Goal: Register for event/course: Register for event/course

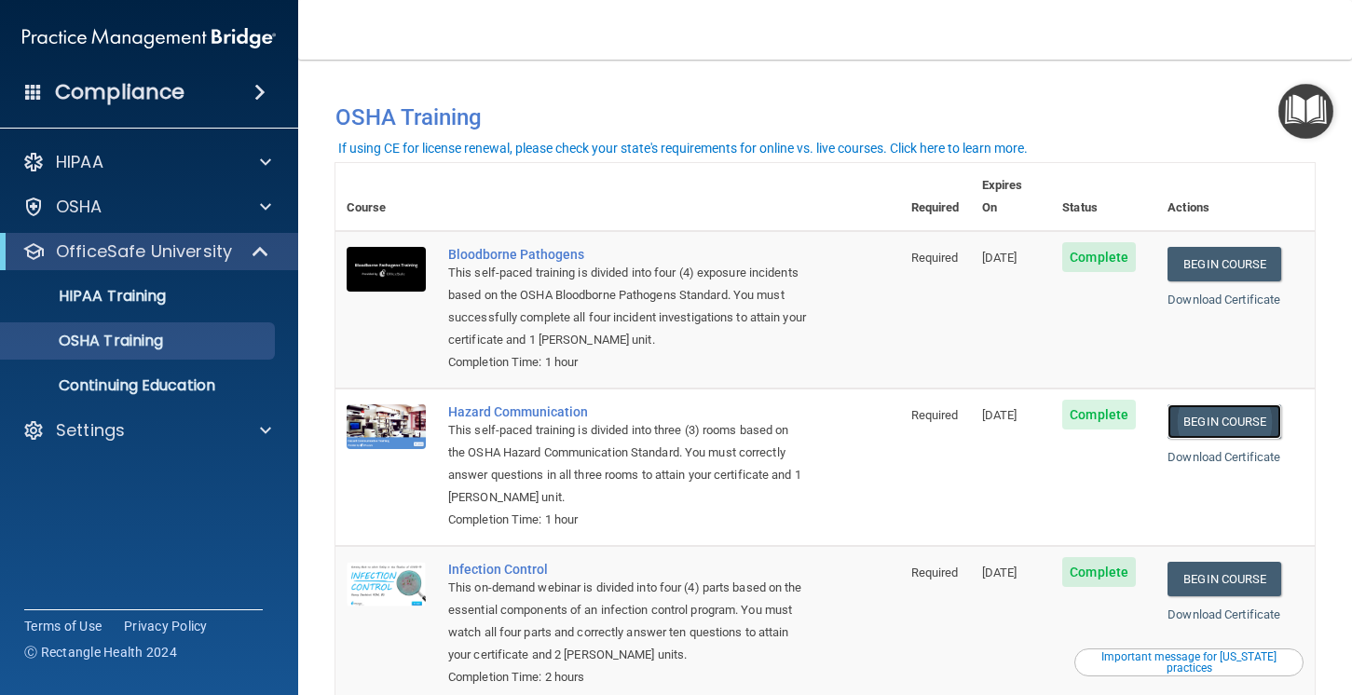
click at [1223, 405] on link "Begin Course" at bounding box center [1225, 421] width 114 height 34
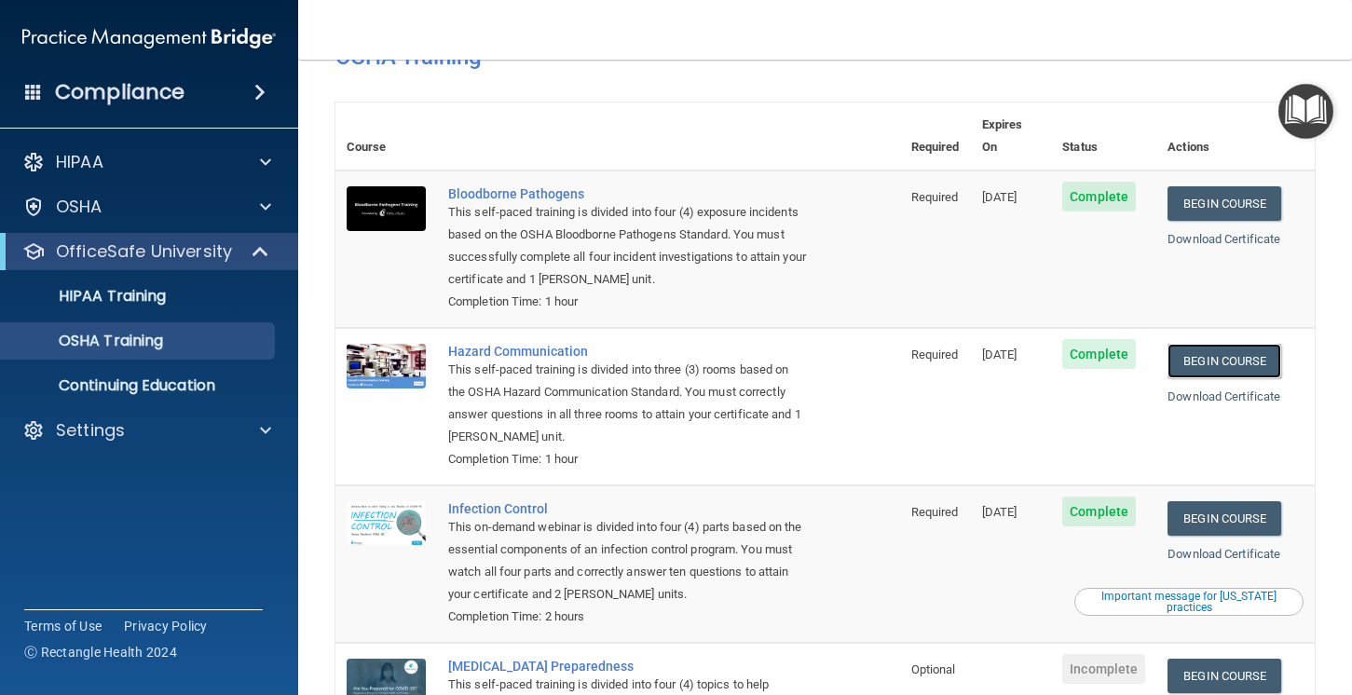
scroll to position [53, 0]
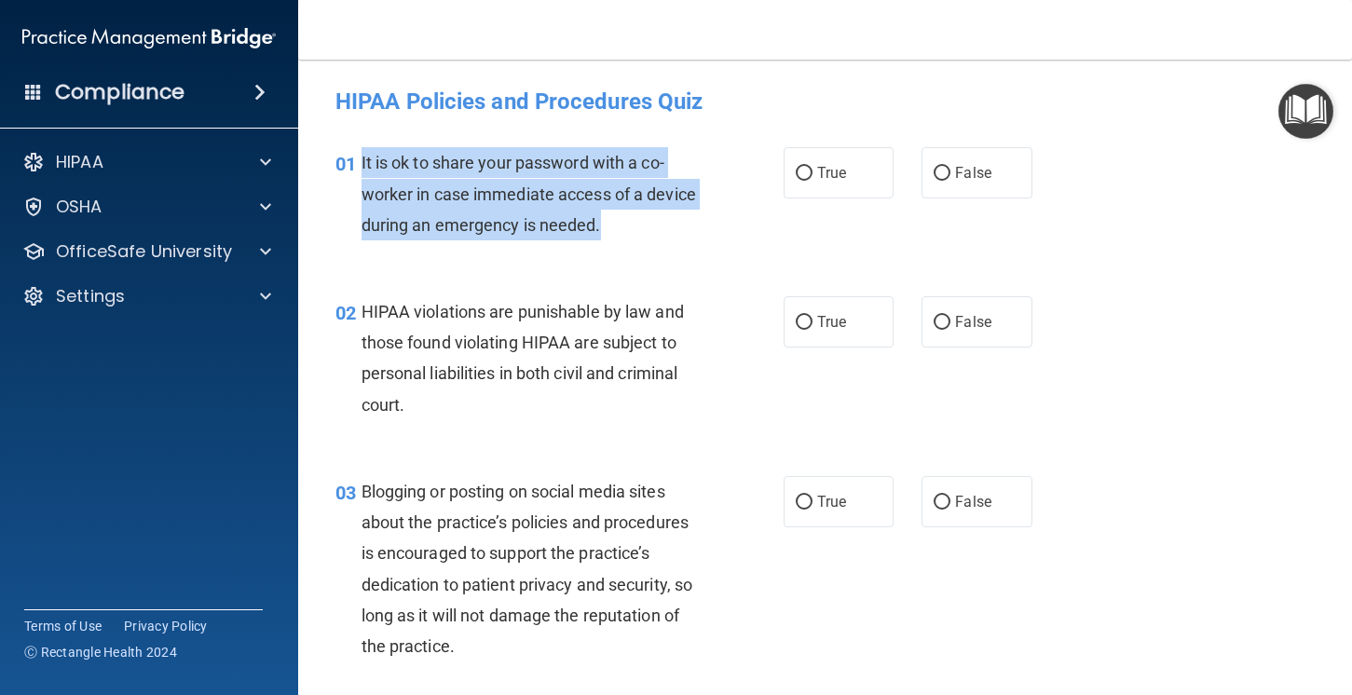
drag, startPoint x: 632, startPoint y: 237, endPoint x: 360, endPoint y: 165, distance: 281.4
click at [360, 165] on div "01 It is ok to share your password with a co-worker in case immediate access of…" at bounding box center [560, 198] width 504 height 103
copy div "It is ok to share your password with a co-worker in case immediate access of a …"
click at [989, 180] on span "False" at bounding box center [973, 173] width 36 height 18
click at [950, 180] on input "False" at bounding box center [942, 174] width 17 height 14
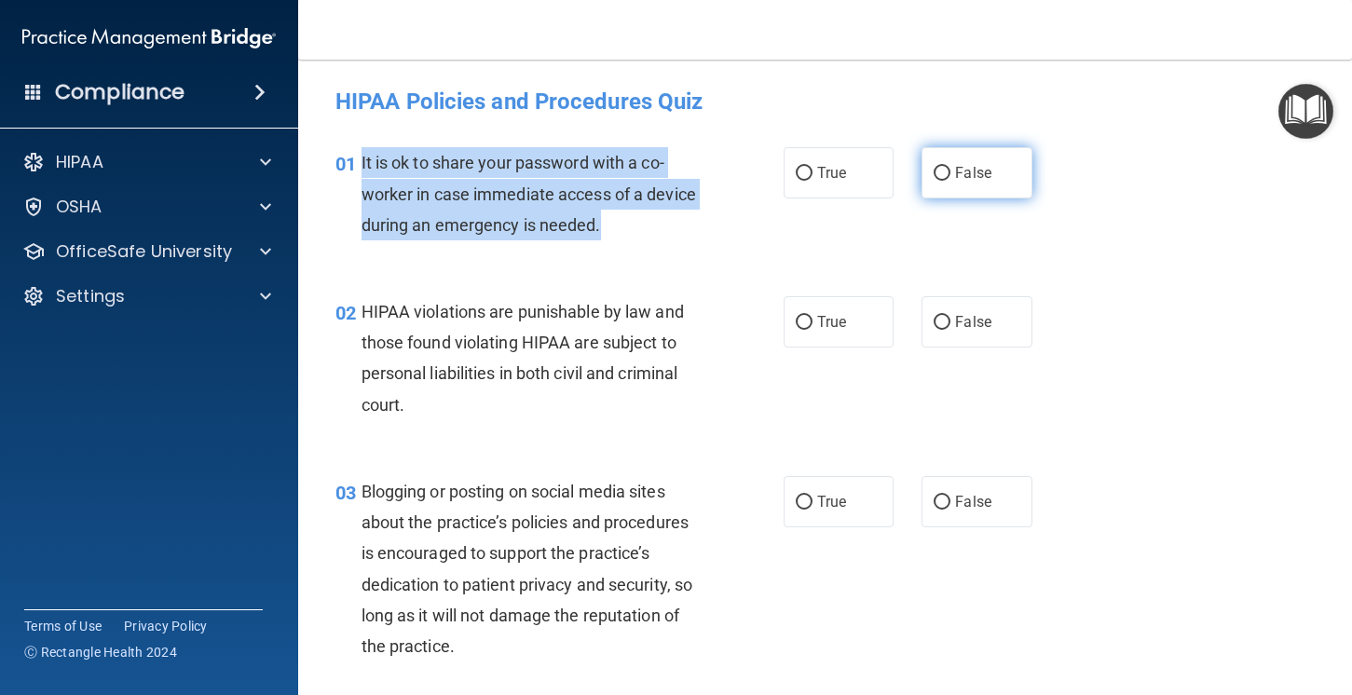
radio input "true"
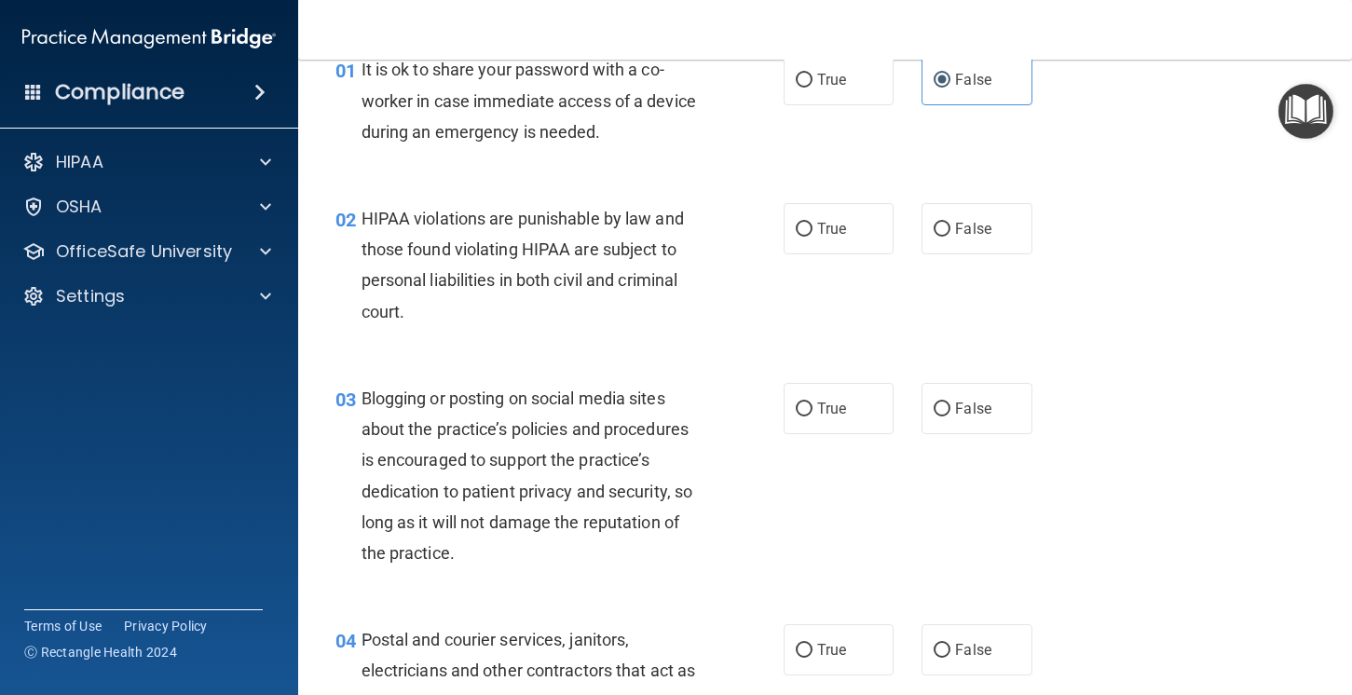
scroll to position [96, 0]
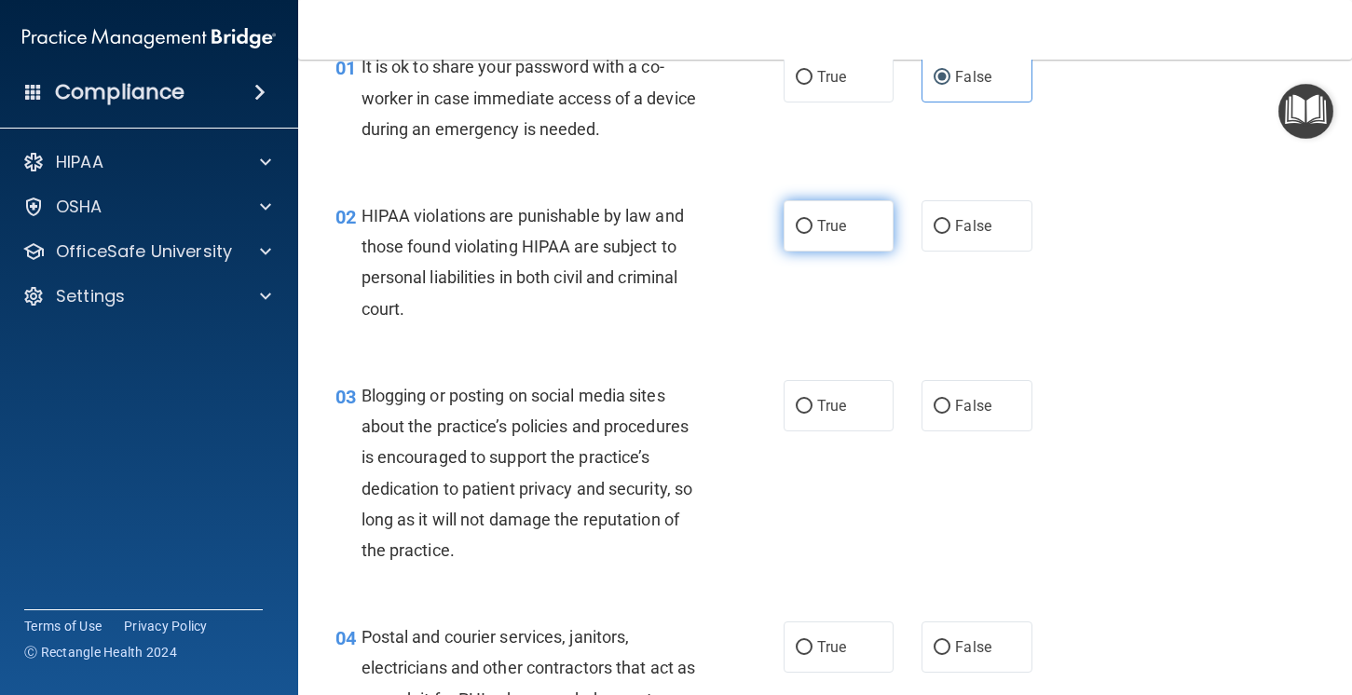
click at [816, 239] on label "True" at bounding box center [839, 225] width 111 height 51
click at [813, 234] on input "True" at bounding box center [804, 227] width 17 height 14
radio input "true"
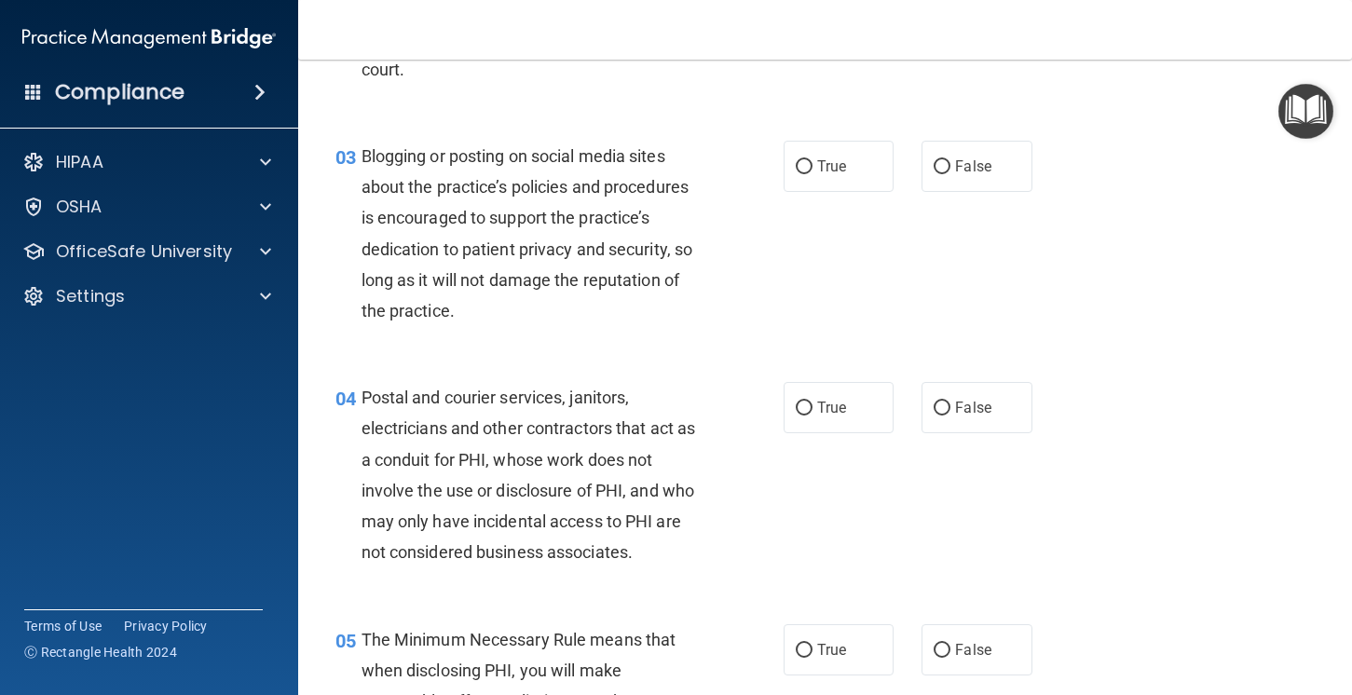
scroll to position [339, 0]
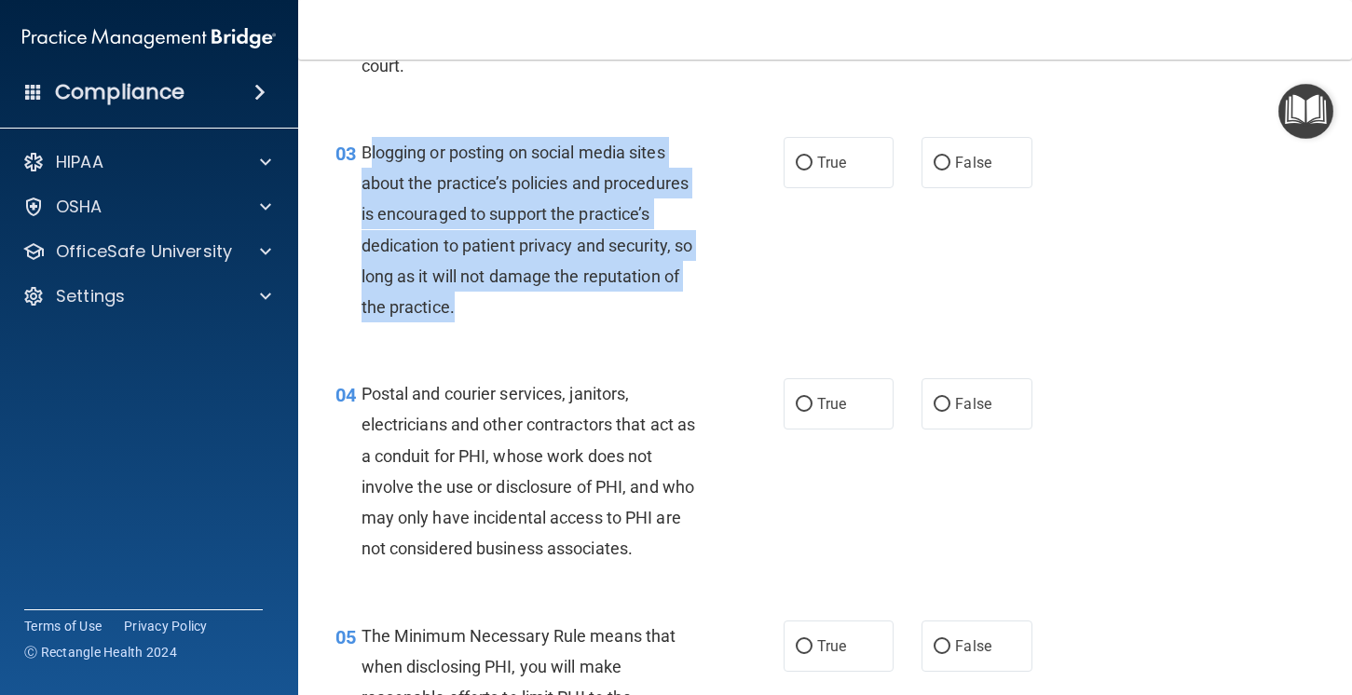
drag, startPoint x: 516, startPoint y: 302, endPoint x: 370, endPoint y: 150, distance: 210.9
click at [370, 150] on div "Blogging or posting on social media sites about the practice’s policies and pro…" at bounding box center [540, 229] width 357 height 185
copy span "Blogging or posting on social media sites about the practice’s policies and pro…"
click at [805, 163] on input "True" at bounding box center [804, 164] width 17 height 14
radio input "true"
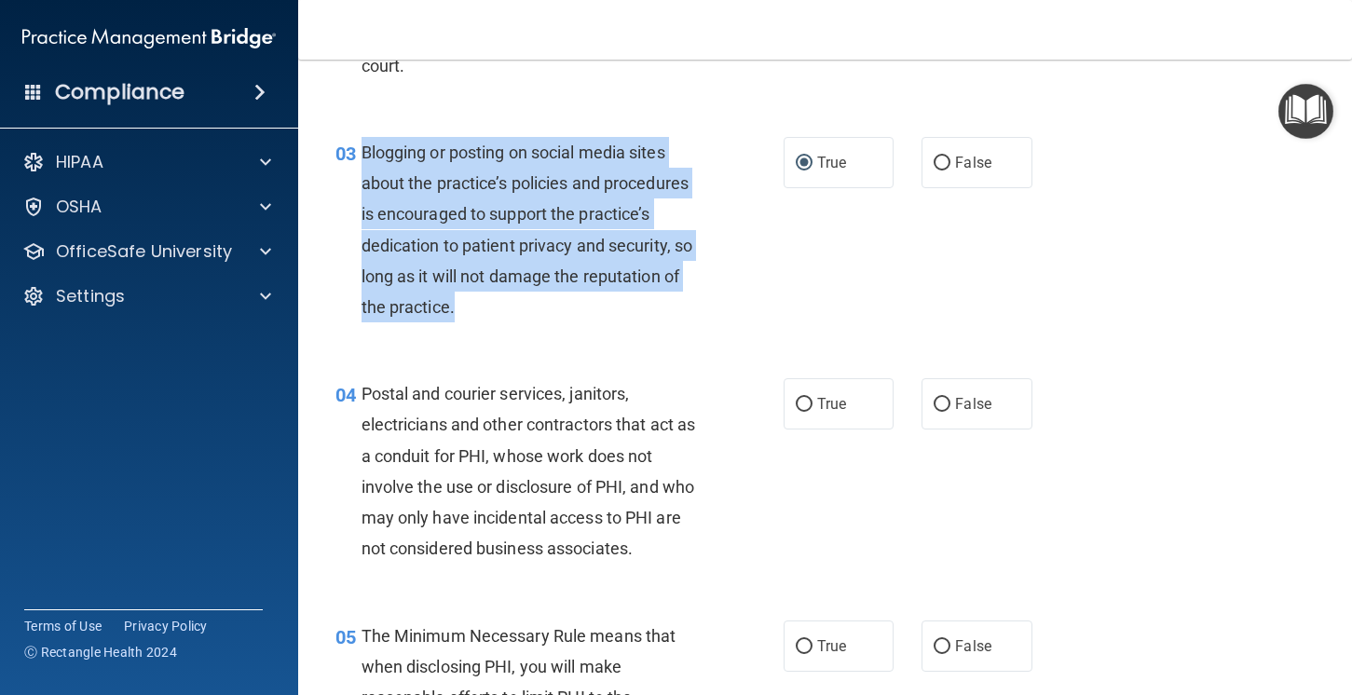
click at [804, 278] on div "03 Blogging or posting on social media sites about the practice’s policies and …" at bounding box center [560, 234] width 504 height 195
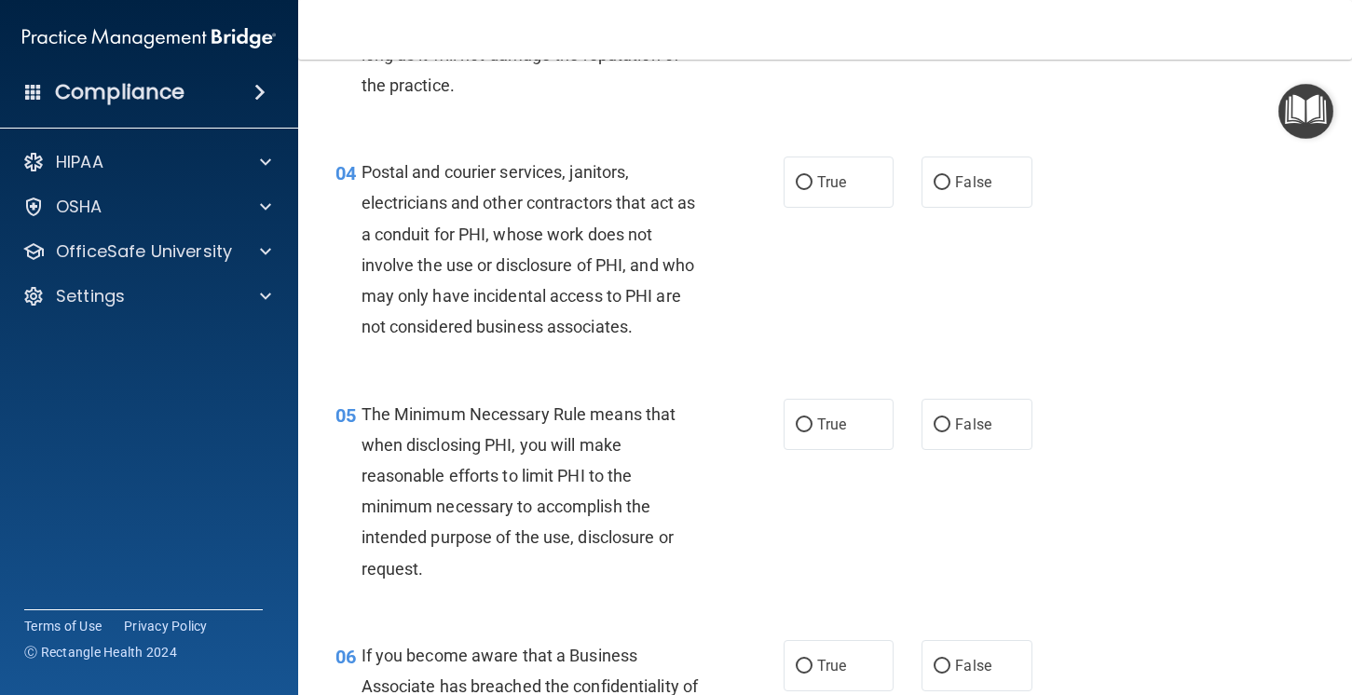
scroll to position [563, 0]
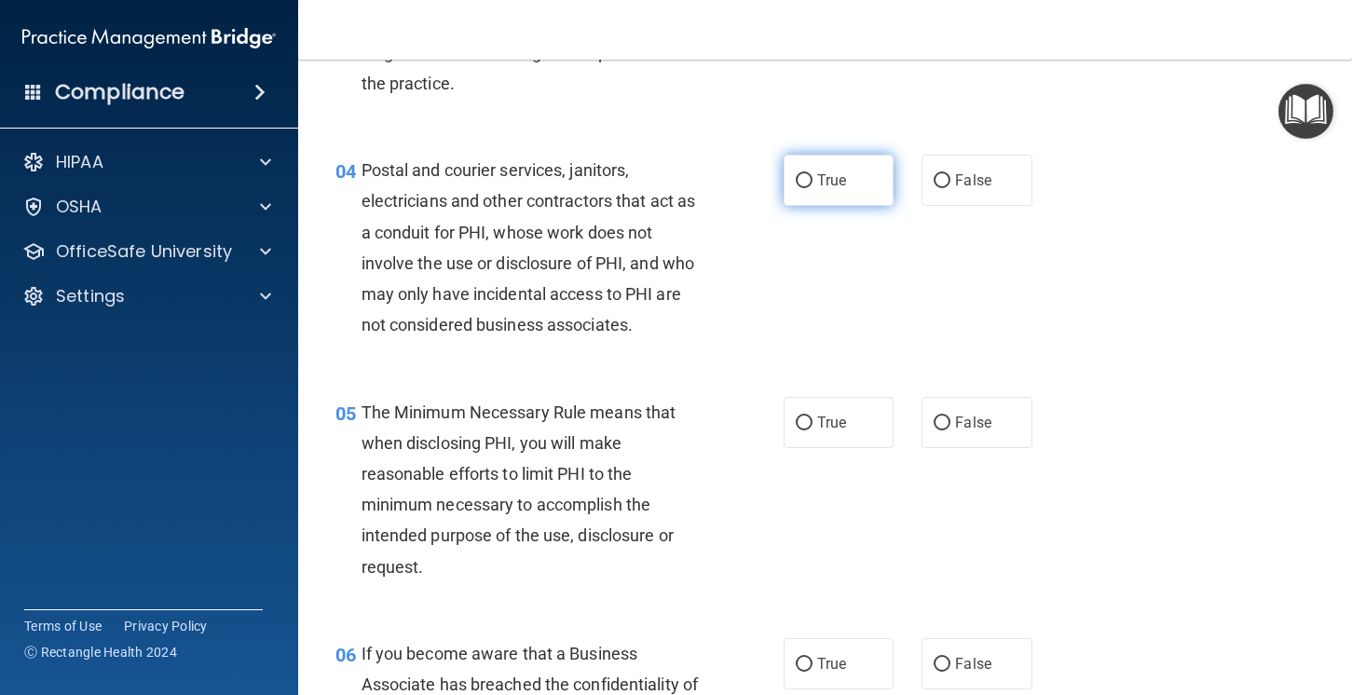
click at [819, 182] on span "True" at bounding box center [831, 180] width 29 height 18
click at [813, 182] on input "True" at bounding box center [804, 181] width 17 height 14
radio input "true"
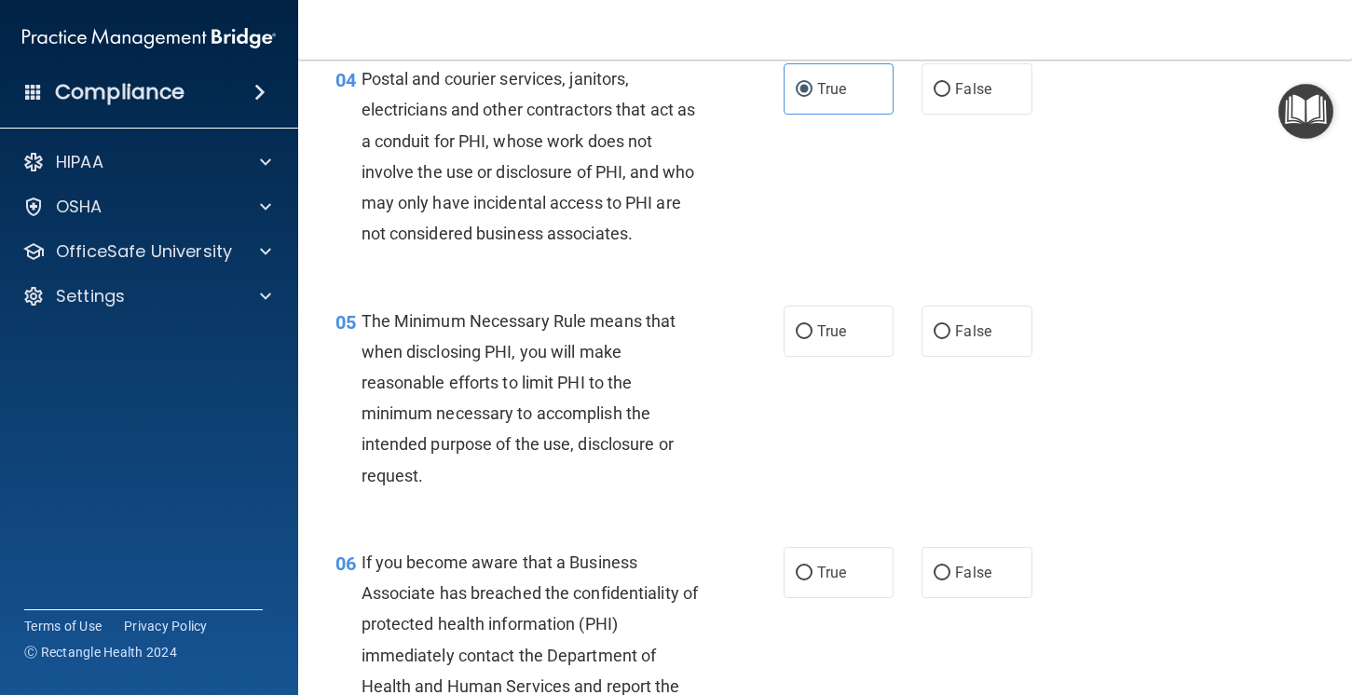
scroll to position [658, 0]
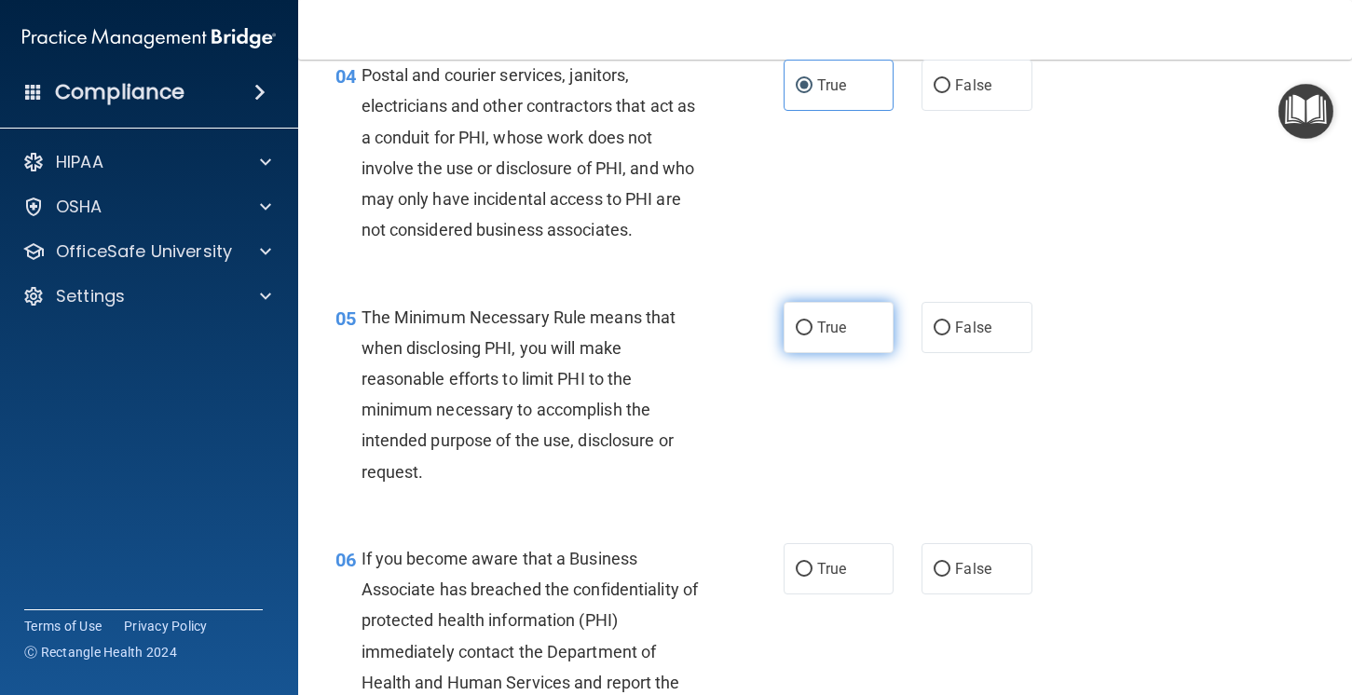
click at [820, 329] on span "True" at bounding box center [831, 328] width 29 height 18
click at [813, 329] on input "True" at bounding box center [804, 328] width 17 height 14
radio input "true"
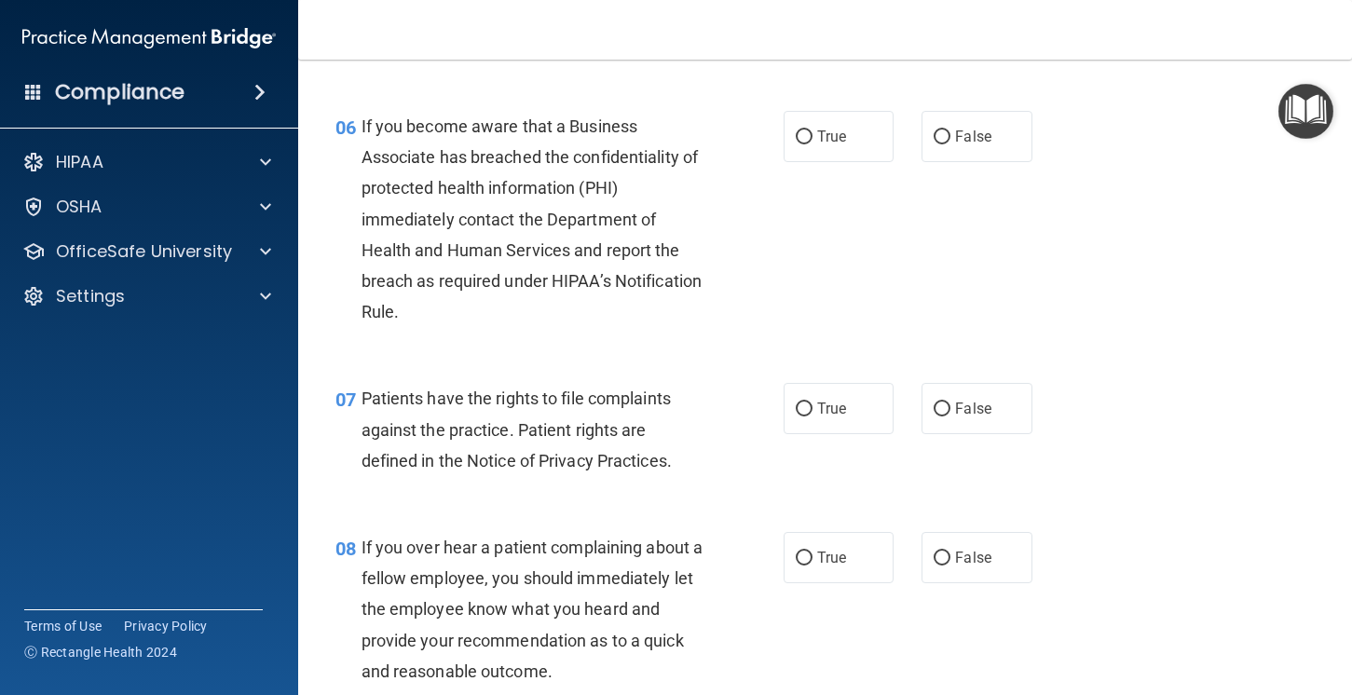
scroll to position [1092, 0]
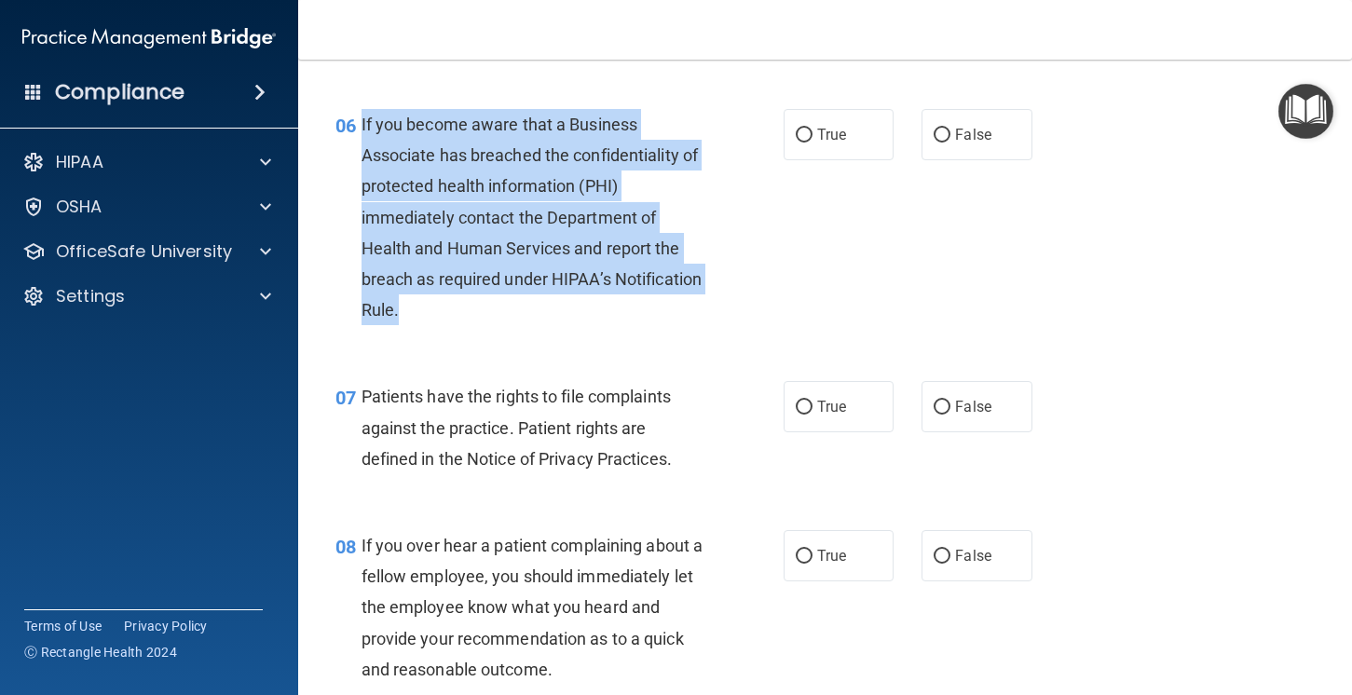
drag, startPoint x: 531, startPoint y: 296, endPoint x: 363, endPoint y: 122, distance: 241.9
click at [363, 122] on div "If you become aware that a Business Associate has breached the confidentiality …" at bounding box center [540, 217] width 357 height 217
copy span "If you become aware that a Business Associate has breached the confidentiality …"
click at [954, 139] on label "False" at bounding box center [977, 134] width 111 height 51
click at [950, 139] on input "False" at bounding box center [942, 136] width 17 height 14
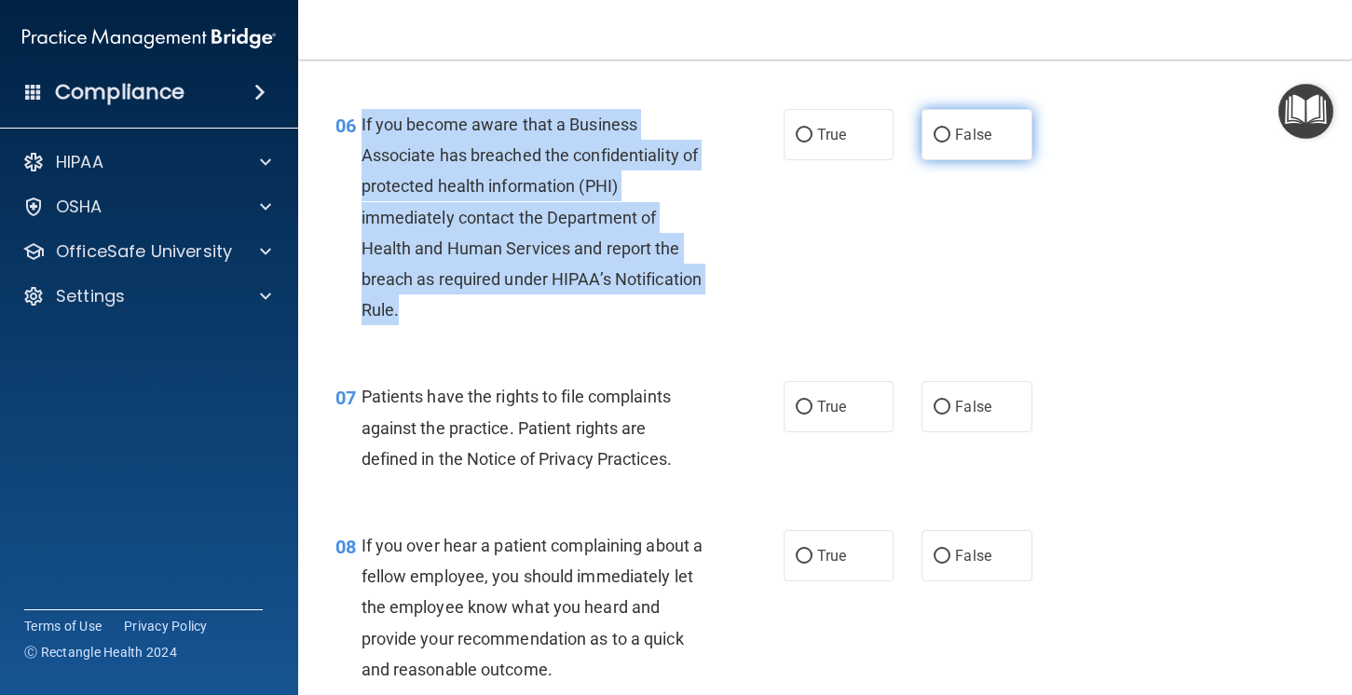
radio input "true"
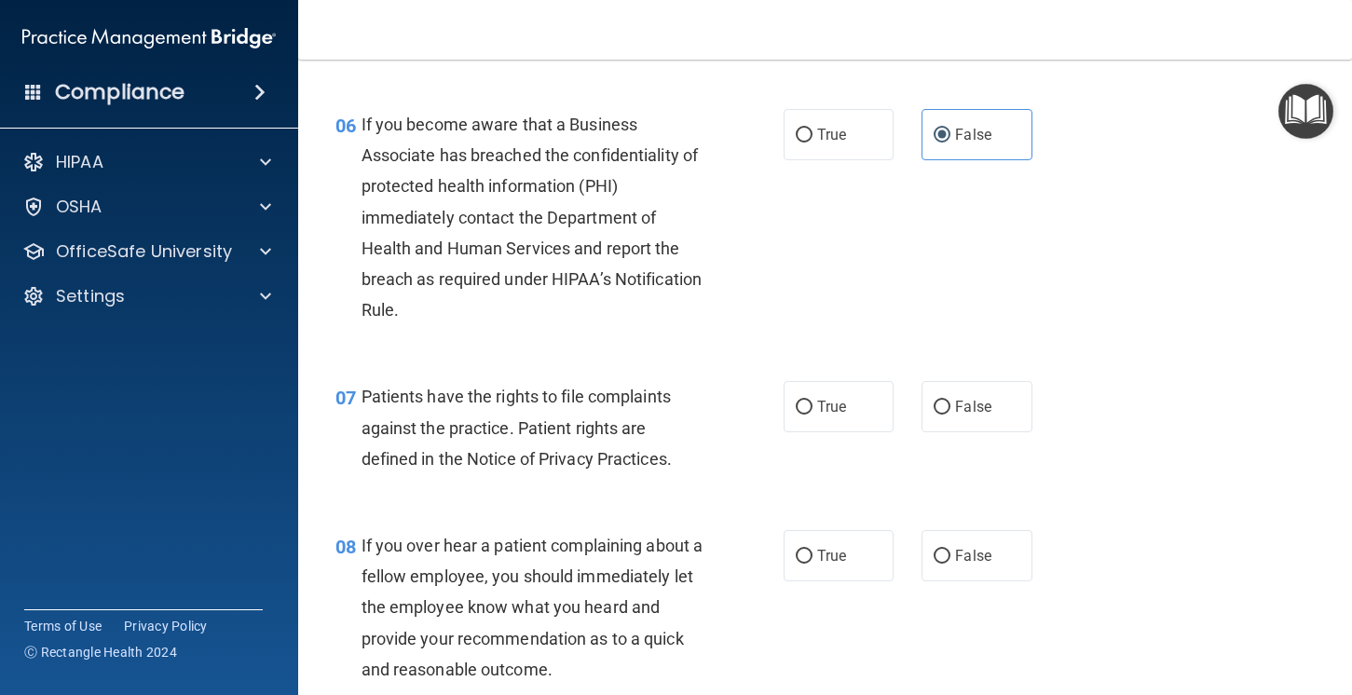
click at [1143, 347] on div "06 If you become aware that a Business Associate has breached the confidentiali…" at bounding box center [824, 222] width 1007 height 273
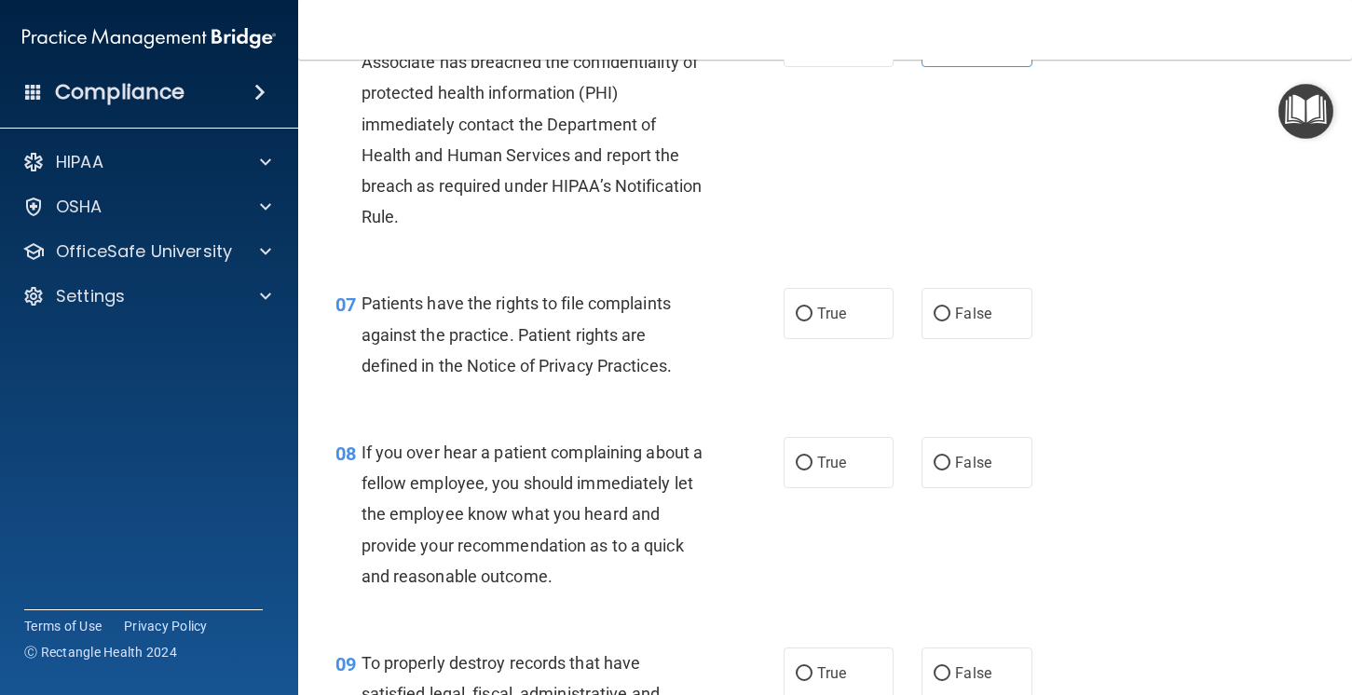
scroll to position [1194, 0]
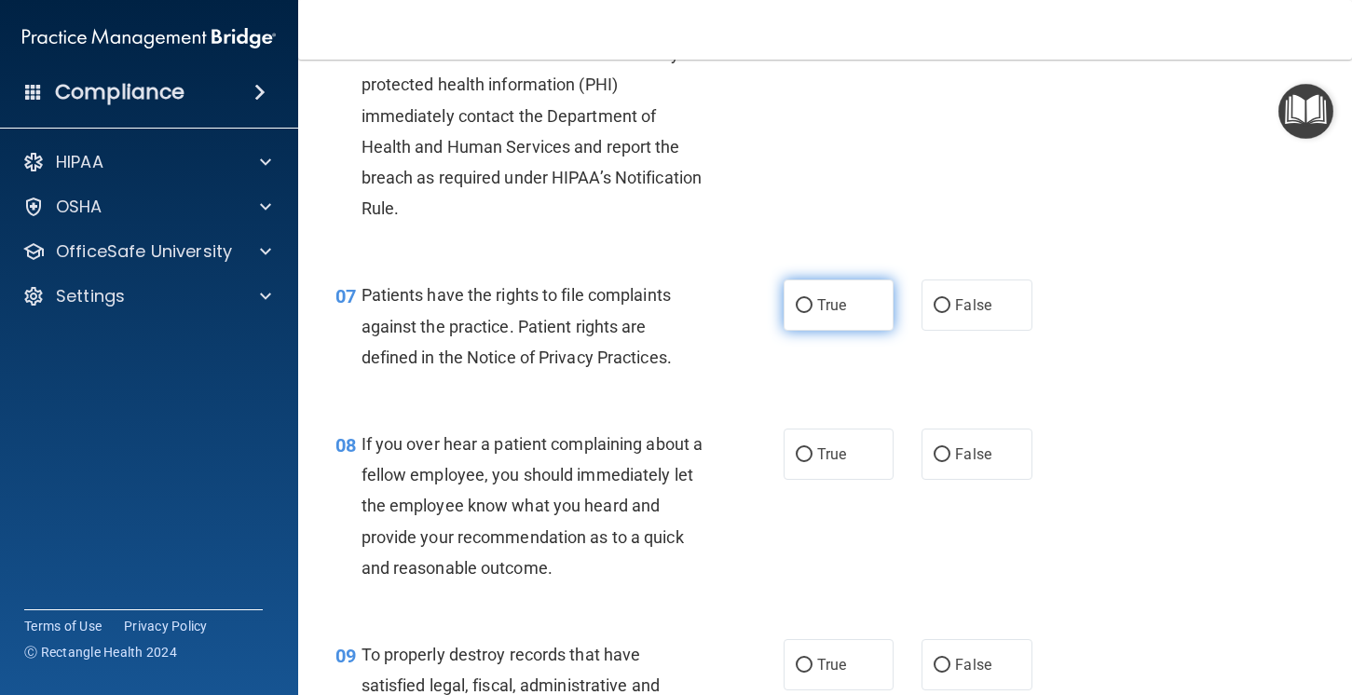
click at [809, 303] on input "True" at bounding box center [804, 306] width 17 height 14
radio input "true"
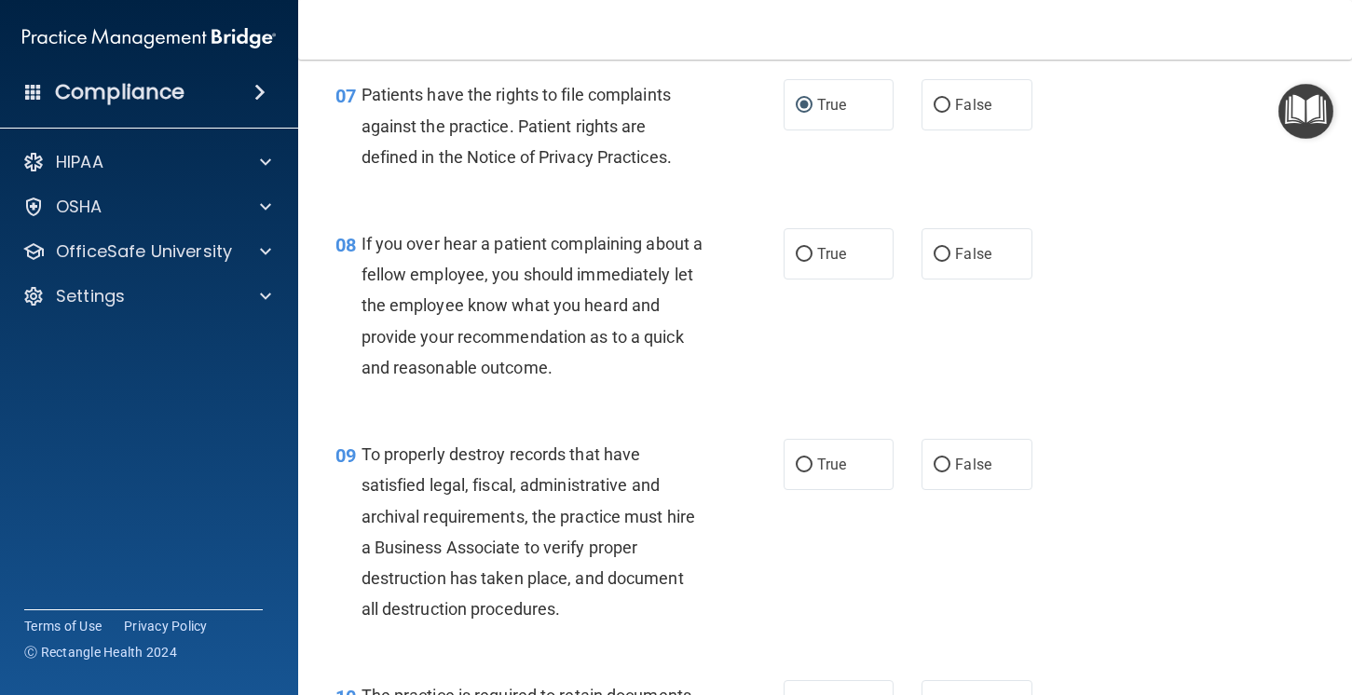
scroll to position [1399, 0]
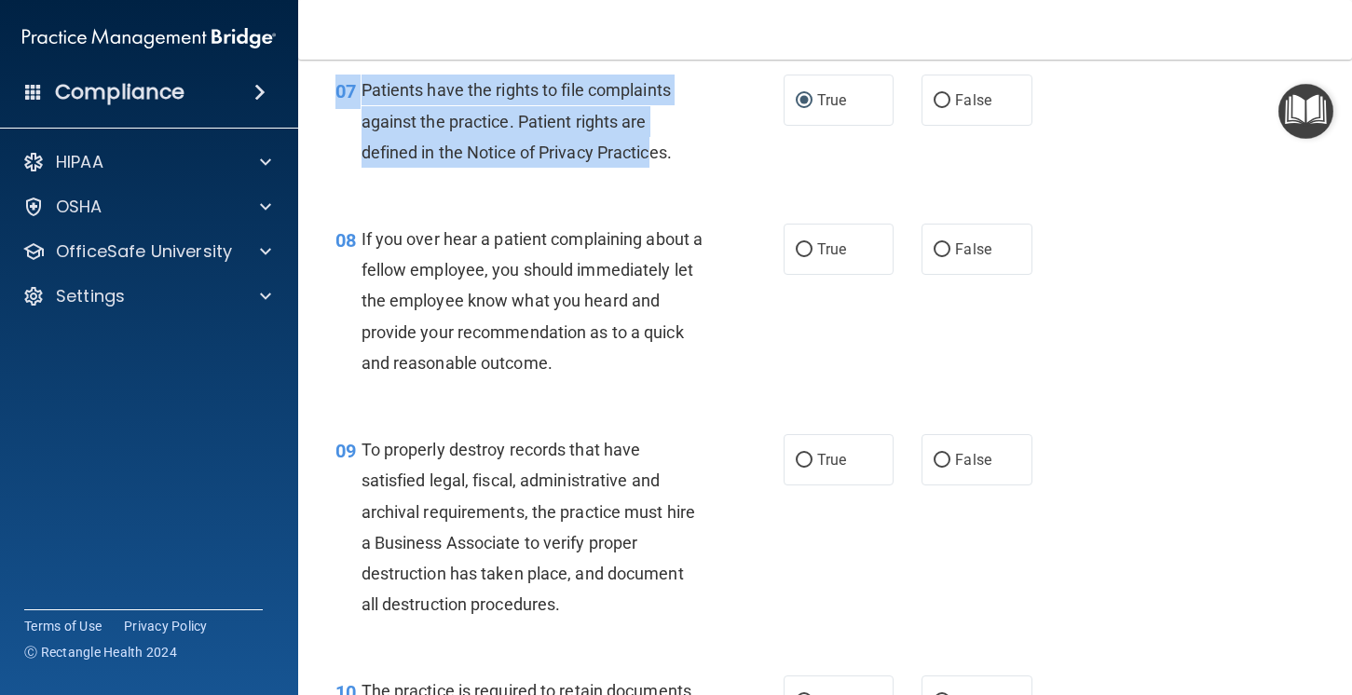
drag, startPoint x: 736, startPoint y: 180, endPoint x: 667, endPoint y: 157, distance: 72.5
click at [657, 154] on div "07 Patients have the rights to file complaints against the practice. Patient ri…" at bounding box center [824, 125] width 1007 height 149
click at [667, 157] on span "Patients have the rights to file complaints against the practice. Patient right…" at bounding box center [517, 120] width 310 height 81
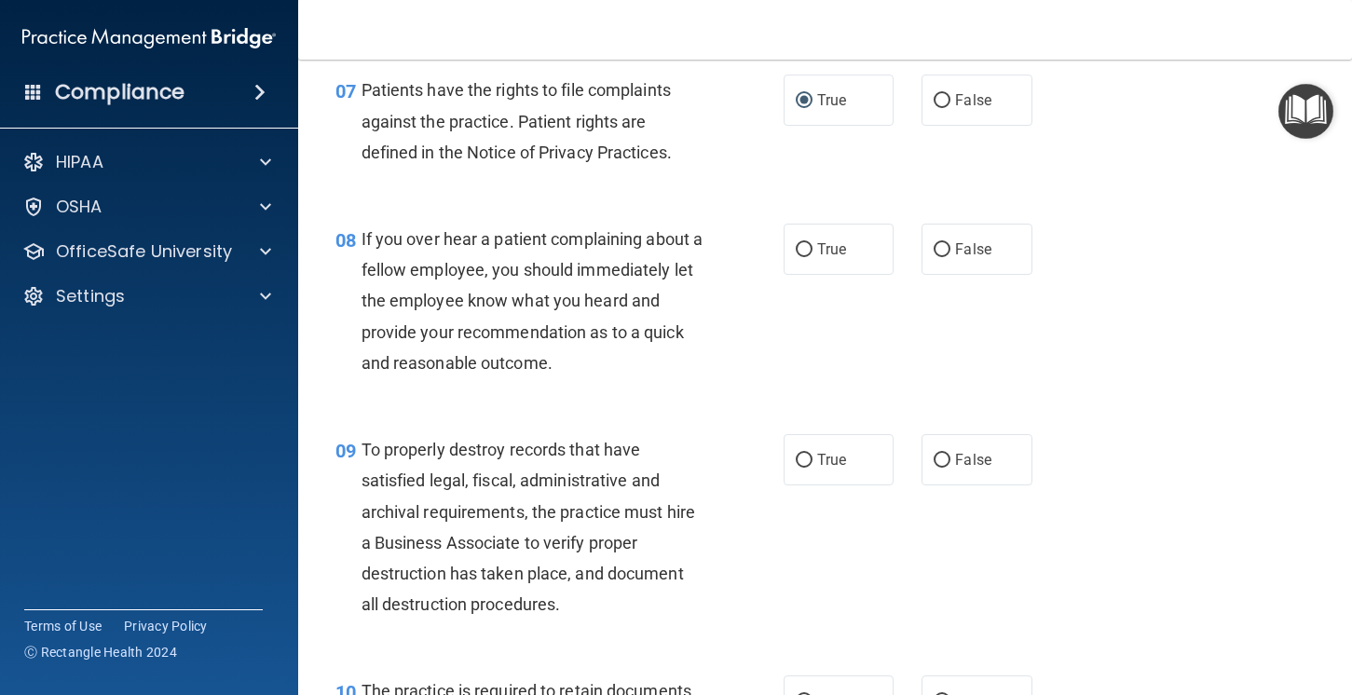
click at [667, 157] on span "Patients have the rights to file complaints against the practice. Patient right…" at bounding box center [517, 120] width 310 height 81
click at [501, 157] on span "Patients have the rights to file complaints against the practice. Patient right…" at bounding box center [517, 120] width 310 height 81
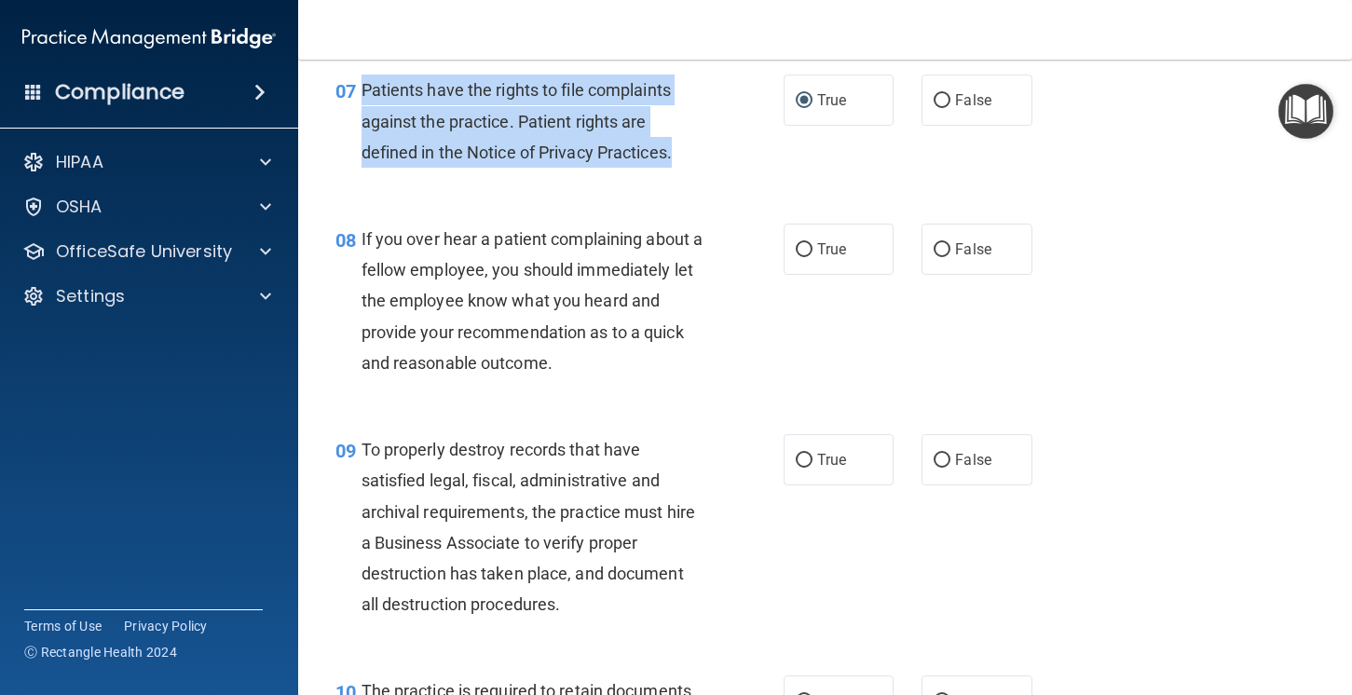
drag, startPoint x: 686, startPoint y: 142, endPoint x: 360, endPoint y: 93, distance: 329.7
click at [360, 93] on div "07 Patients have the rights to file complaints against the practice. Patient ri…" at bounding box center [560, 126] width 504 height 103
copy div "Patients have the rights to file complaints against the practice. Patient right…"
click at [582, 335] on span "If you over hear a patient complaining about a fellow employee, you should imme…" at bounding box center [533, 301] width 342 height 144
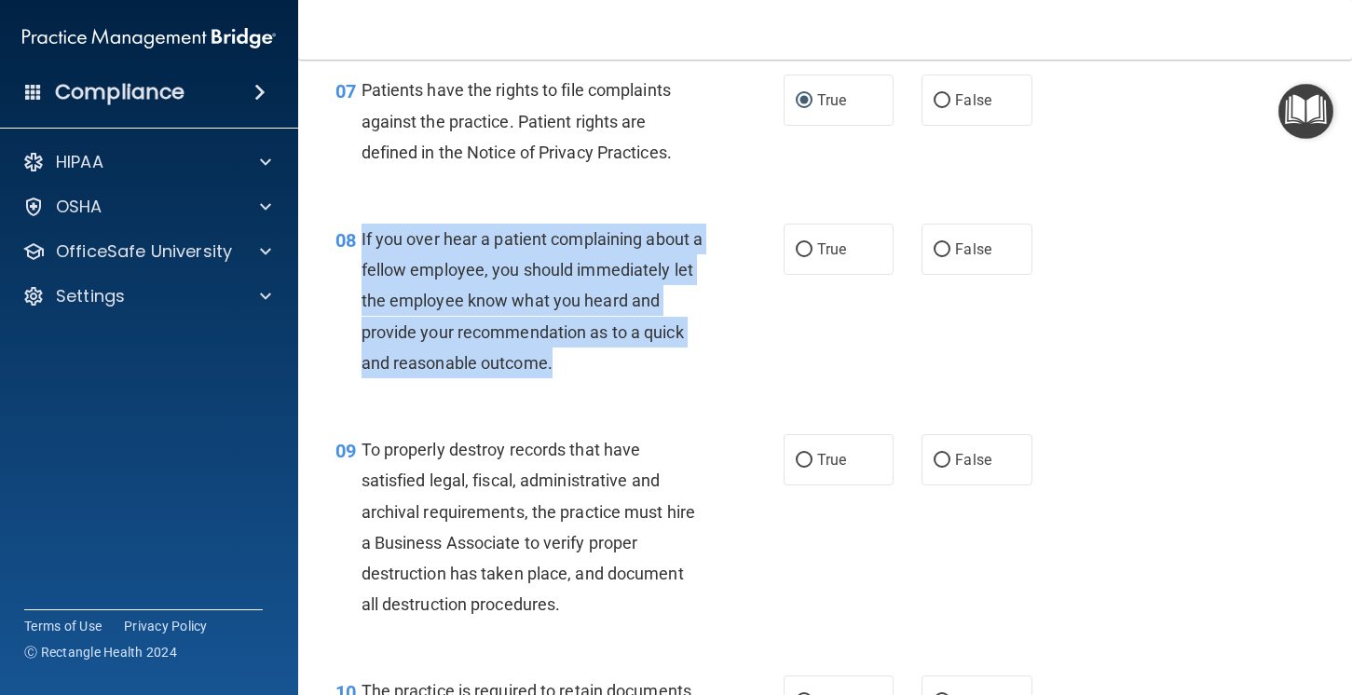
drag, startPoint x: 619, startPoint y: 373, endPoint x: 362, endPoint y: 237, distance: 291.0
click at [362, 237] on div "If you over hear a patient complaining about a fellow employee, you should imme…" at bounding box center [540, 301] width 357 height 155
copy span "If you over hear a patient complaining about a fellow employee, you should imme…"
click at [971, 264] on label "False" at bounding box center [977, 249] width 111 height 51
click at [950, 257] on input "False" at bounding box center [942, 250] width 17 height 14
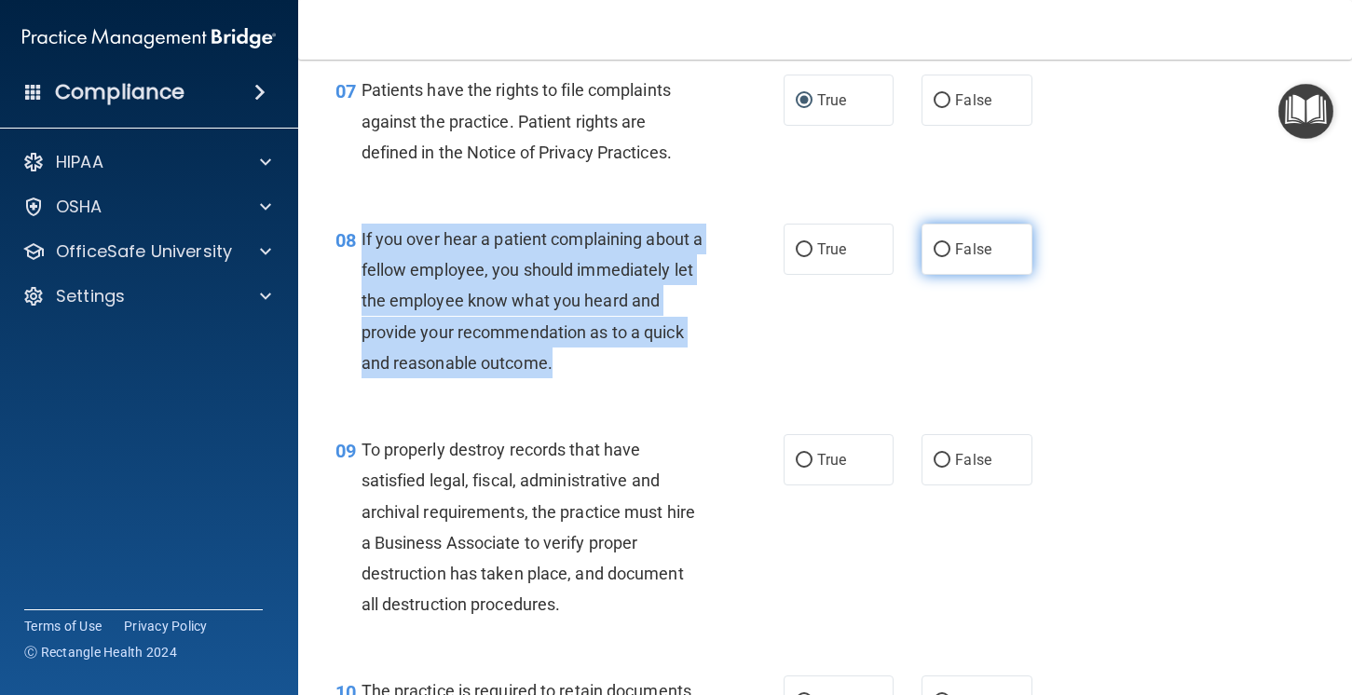
radio input "true"
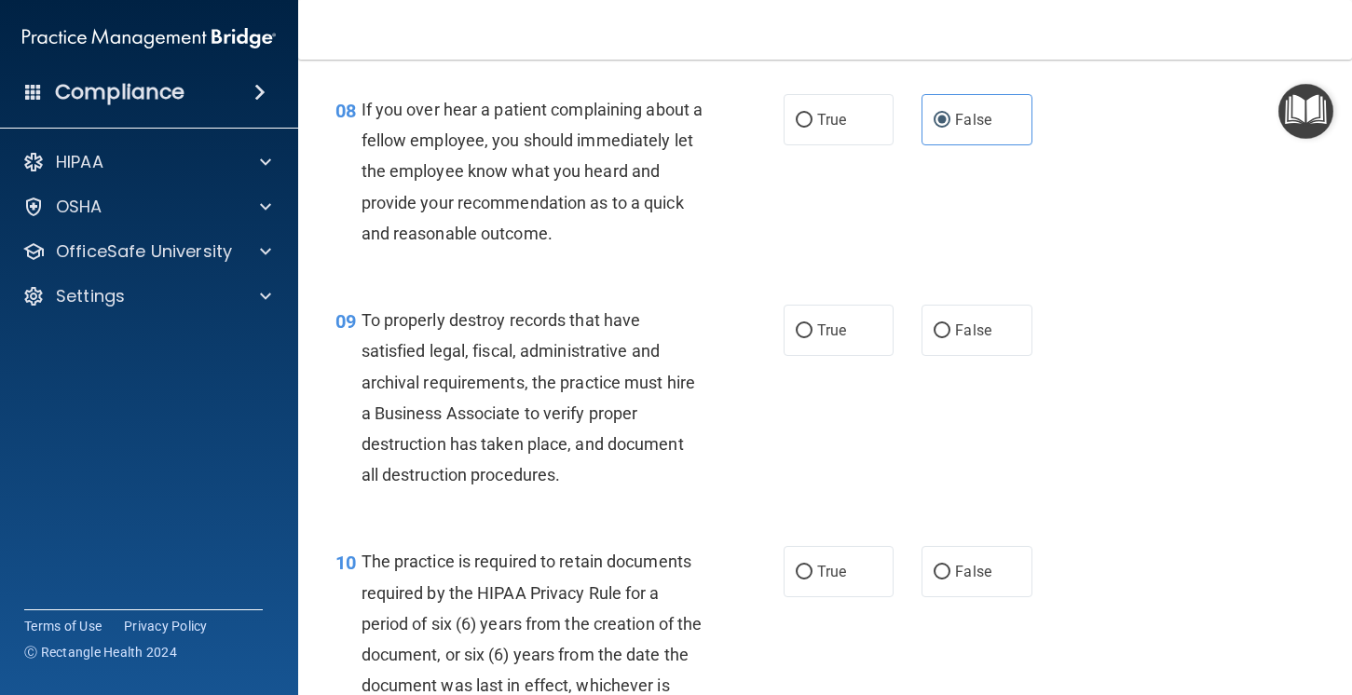
scroll to position [1563, 0]
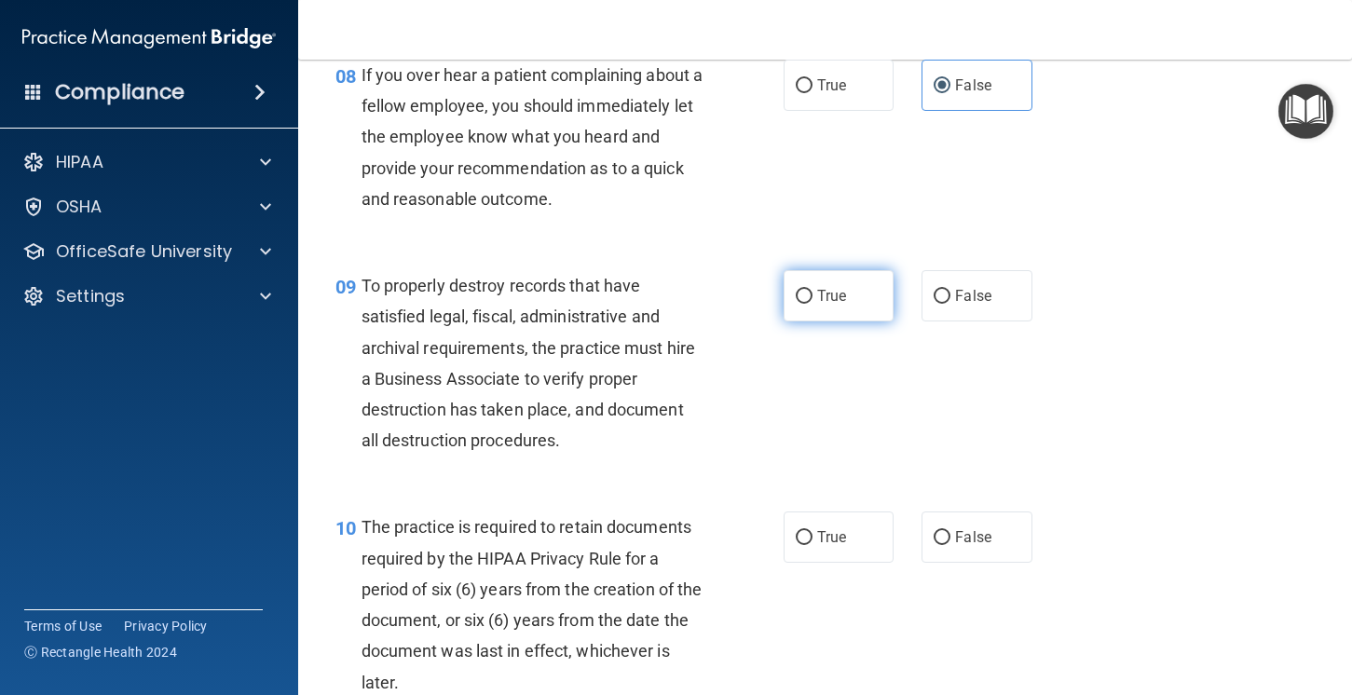
click at [812, 307] on label "True" at bounding box center [839, 295] width 111 height 51
click at [812, 304] on input "True" at bounding box center [804, 297] width 17 height 14
radio input "true"
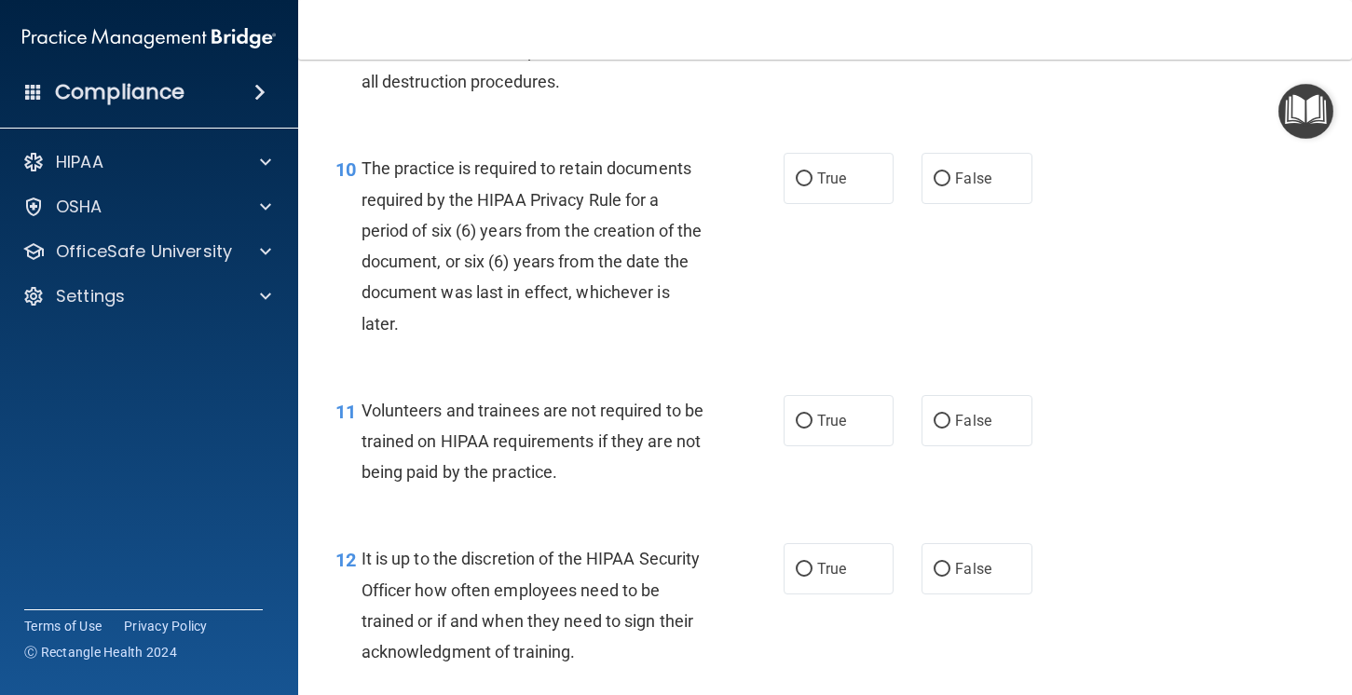
scroll to position [1923, 0]
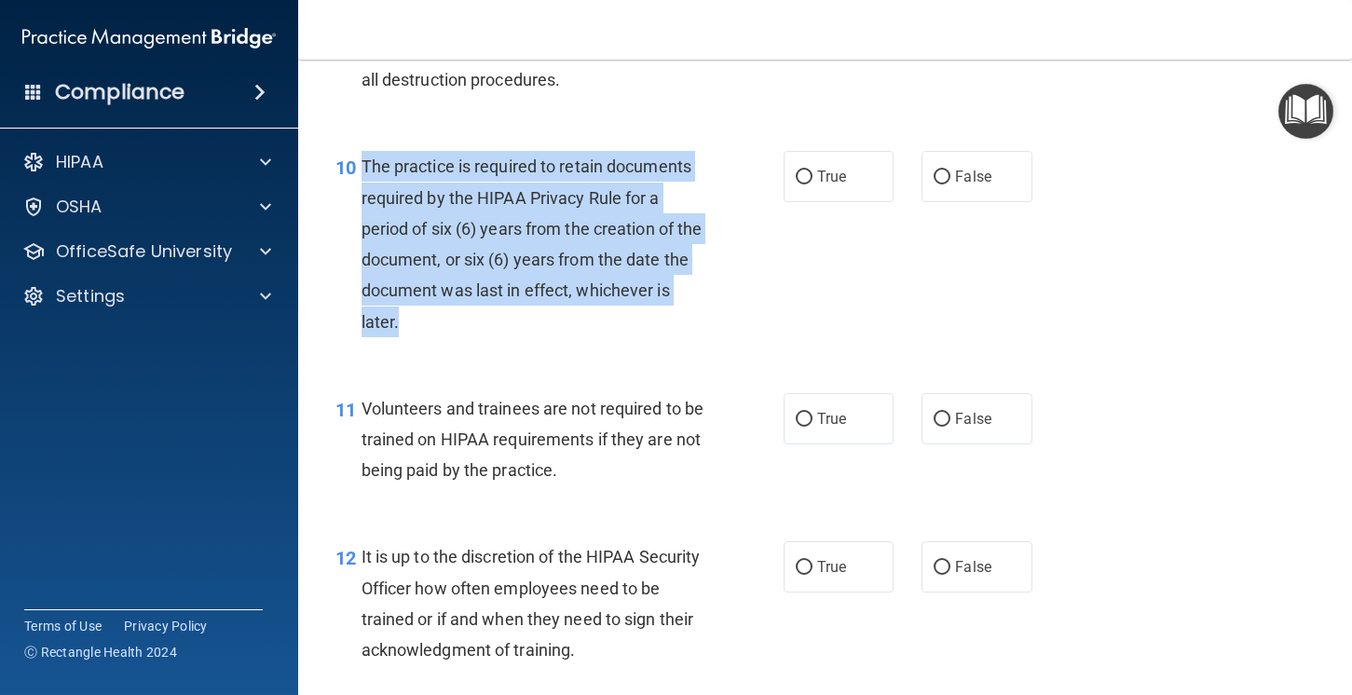
drag, startPoint x: 469, startPoint y: 336, endPoint x: 363, endPoint y: 172, distance: 194.9
click at [363, 172] on div "The practice is required to retain documents required by the HIPAA Privacy Rule…" at bounding box center [540, 243] width 357 height 185
copy span "The practice is required to retain documents required by the HIPAA Privacy Rule…"
click at [820, 177] on span "True" at bounding box center [831, 177] width 29 height 18
click at [813, 177] on input "True" at bounding box center [804, 178] width 17 height 14
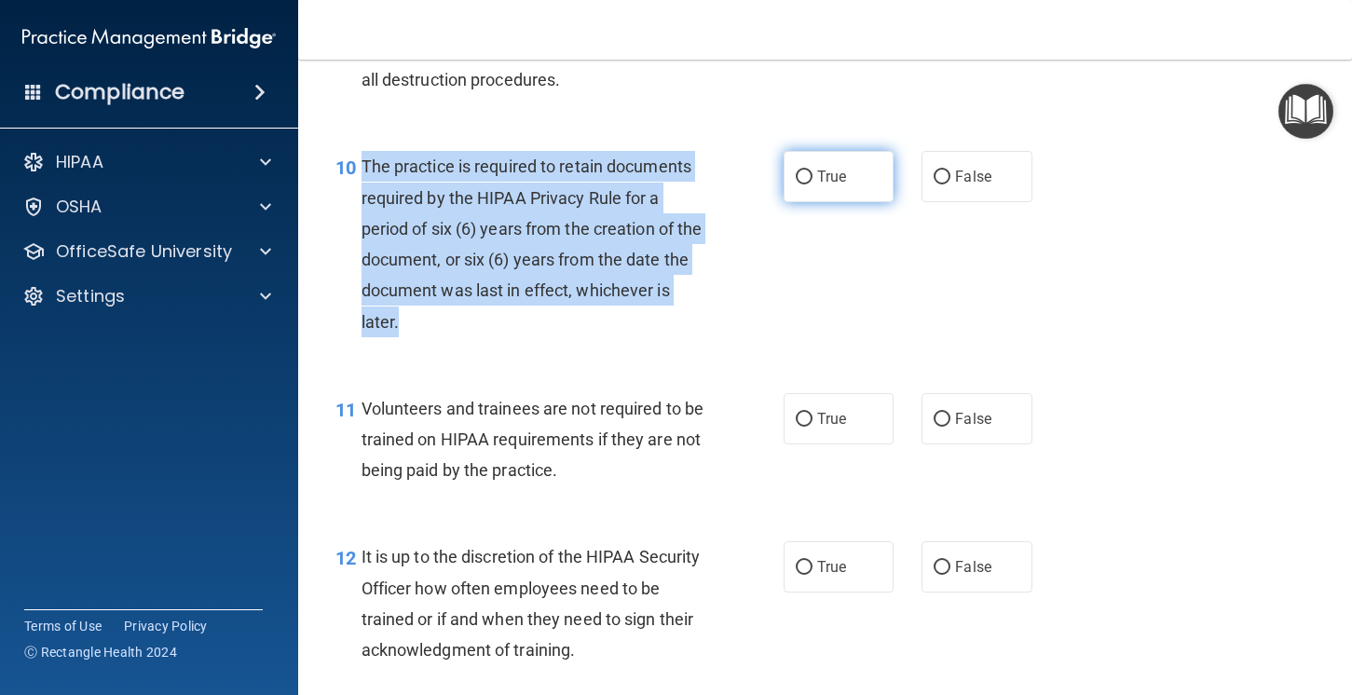
radio input "true"
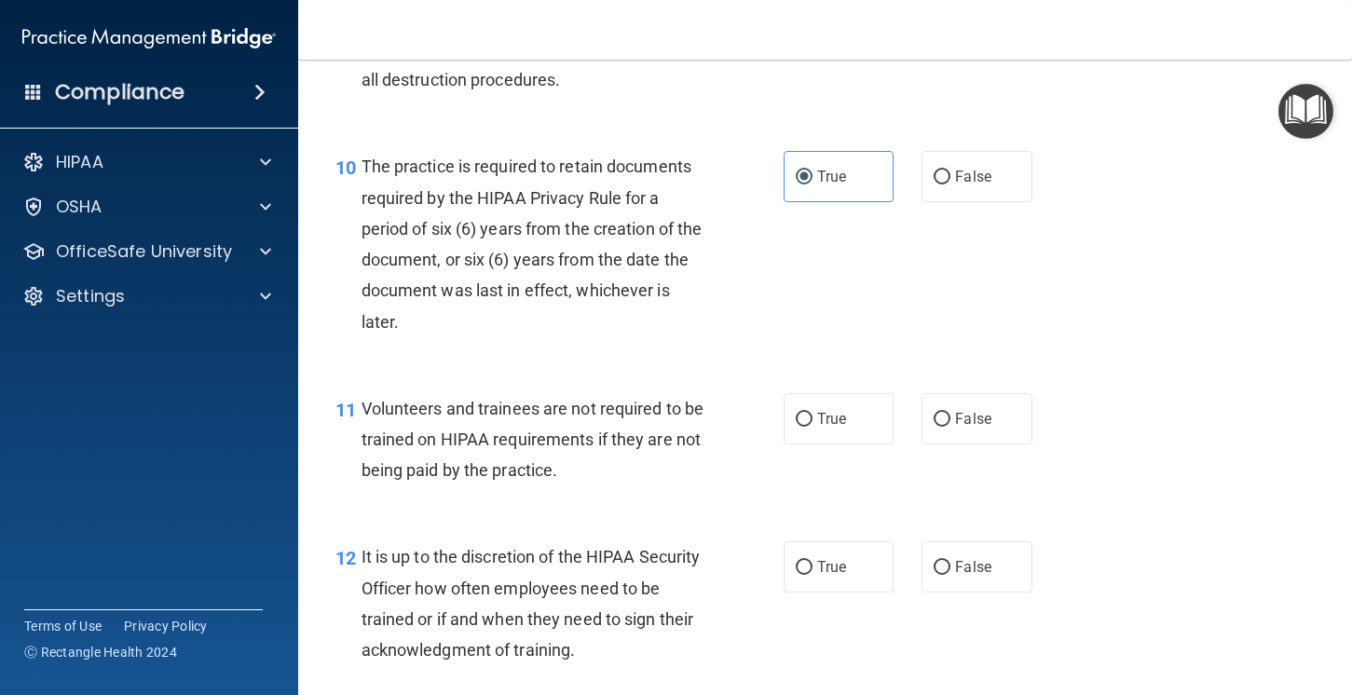
click at [651, 339] on div "10 The practice is required to retain documents required by the HIPAA Privacy R…" at bounding box center [560, 248] width 504 height 195
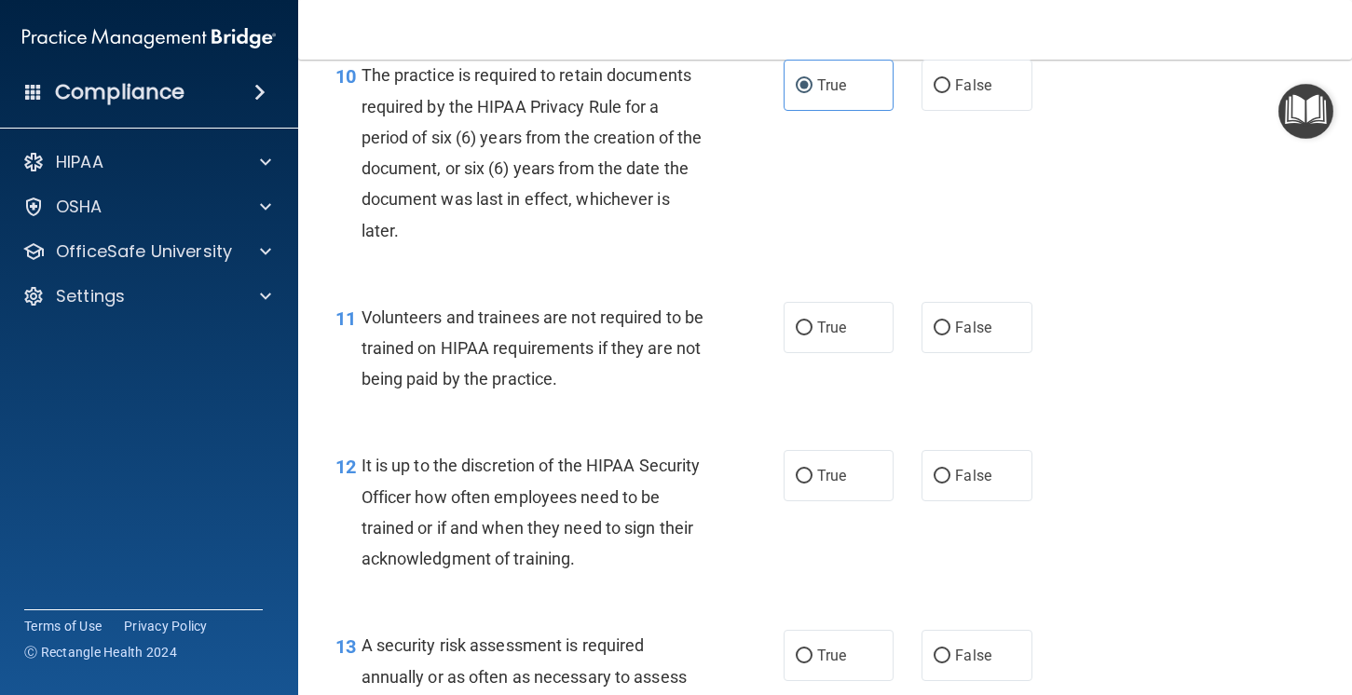
scroll to position [2016, 0]
click at [822, 340] on label "True" at bounding box center [839, 326] width 111 height 51
click at [813, 335] on input "True" at bounding box center [804, 328] width 17 height 14
radio input "true"
click at [935, 463] on label "False" at bounding box center [977, 474] width 111 height 51
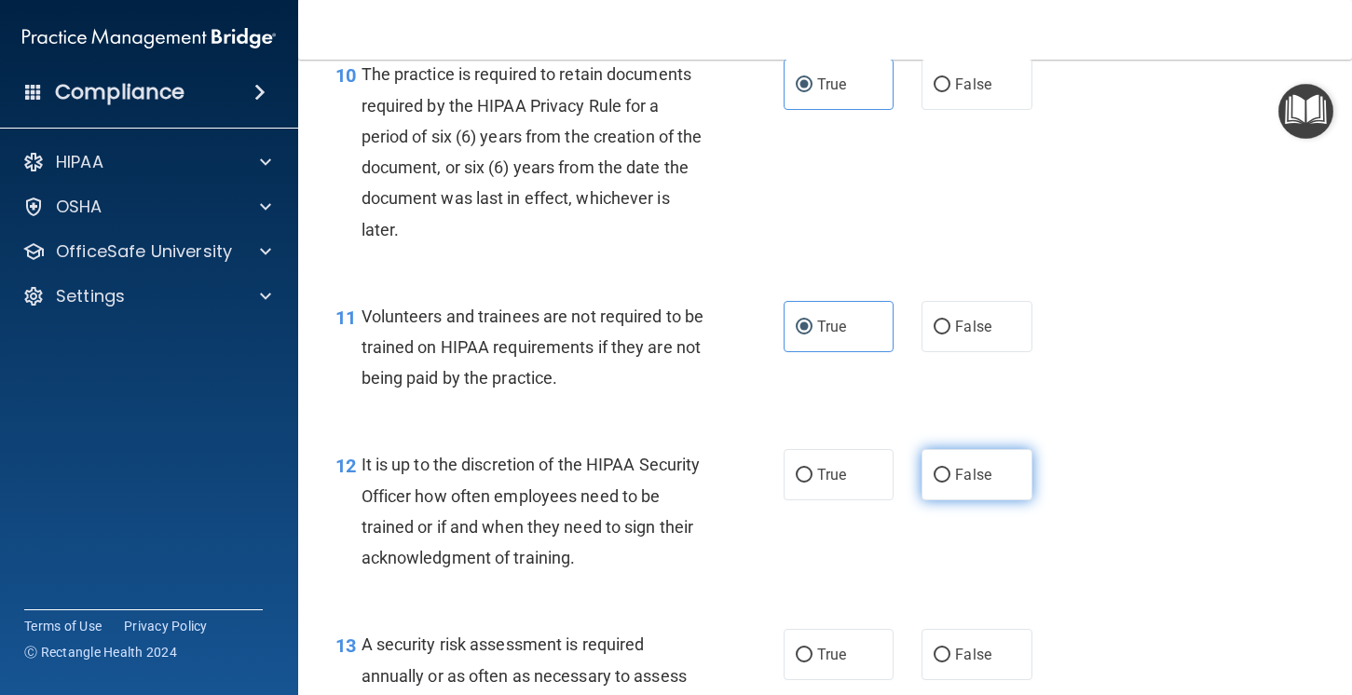
click at [935, 469] on input "False" at bounding box center [942, 476] width 17 height 14
radio input "true"
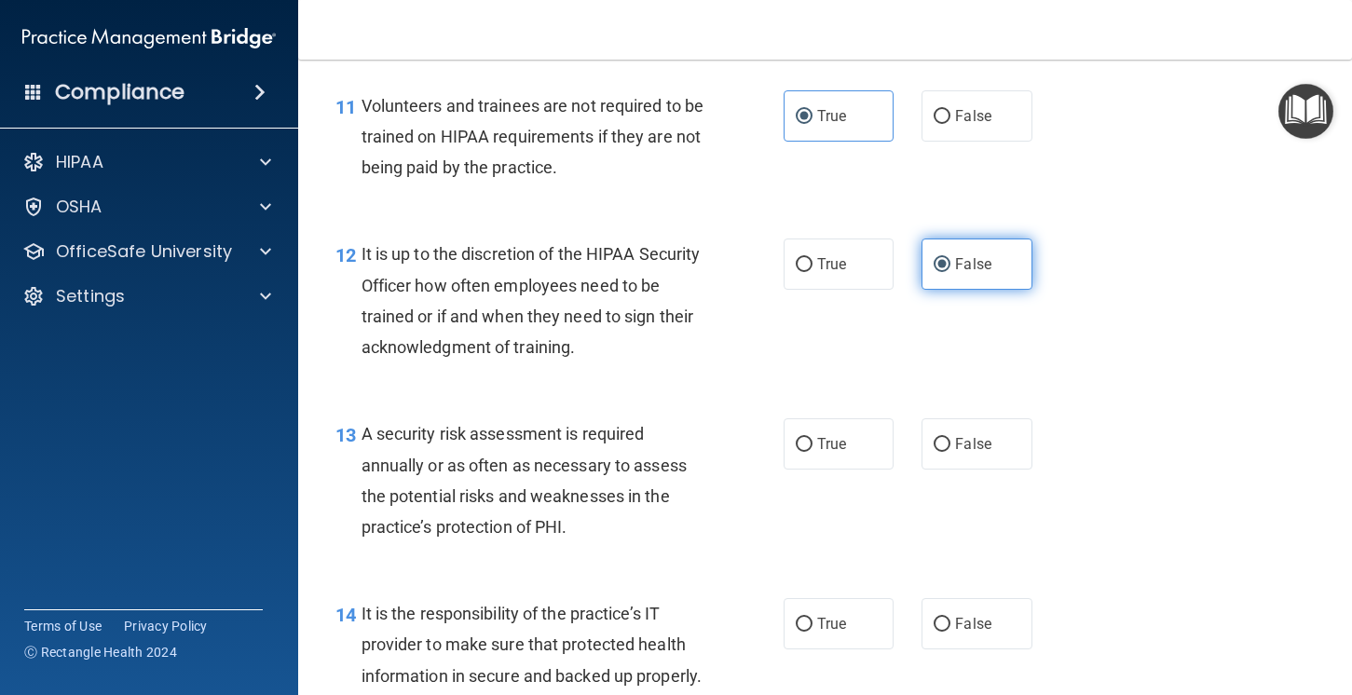
scroll to position [2234, 0]
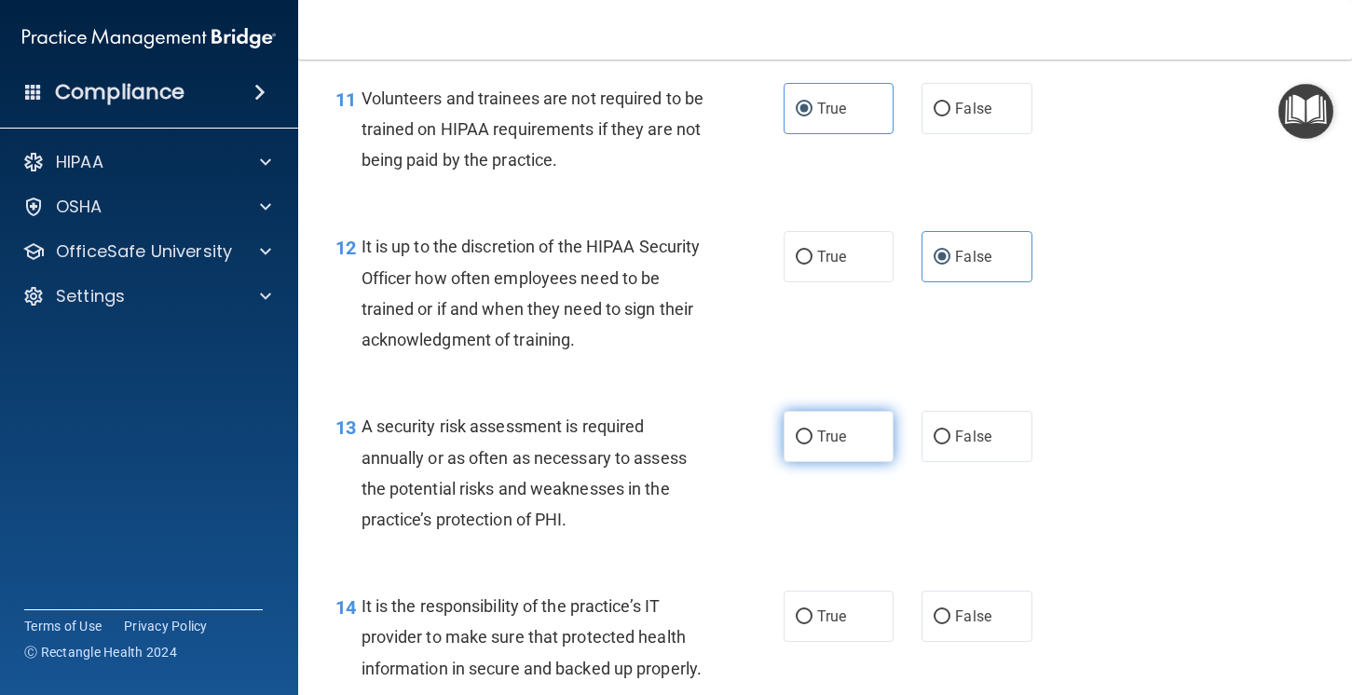
click at [829, 439] on span "True" at bounding box center [831, 437] width 29 height 18
click at [813, 439] on input "True" at bounding box center [804, 438] width 17 height 14
radio input "true"
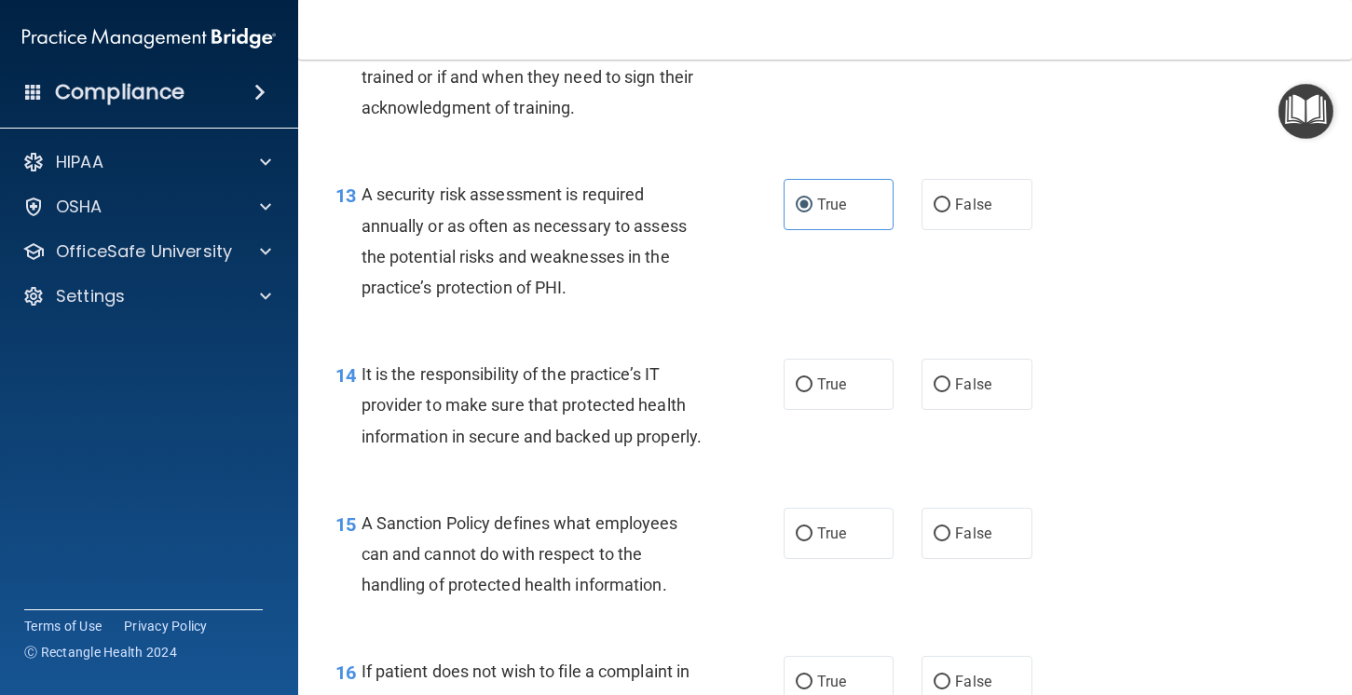
scroll to position [2469, 0]
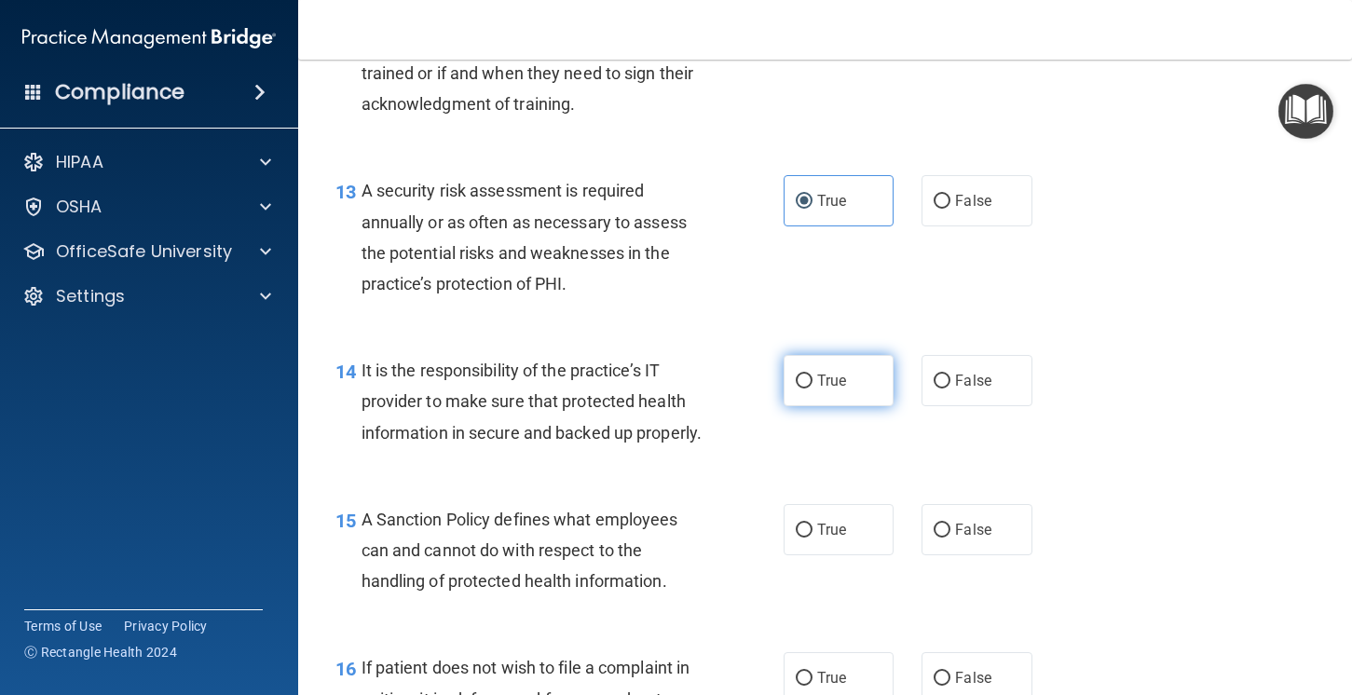
click at [841, 395] on label "True" at bounding box center [839, 380] width 111 height 51
click at [813, 389] on input "True" at bounding box center [804, 382] width 17 height 14
radio input "true"
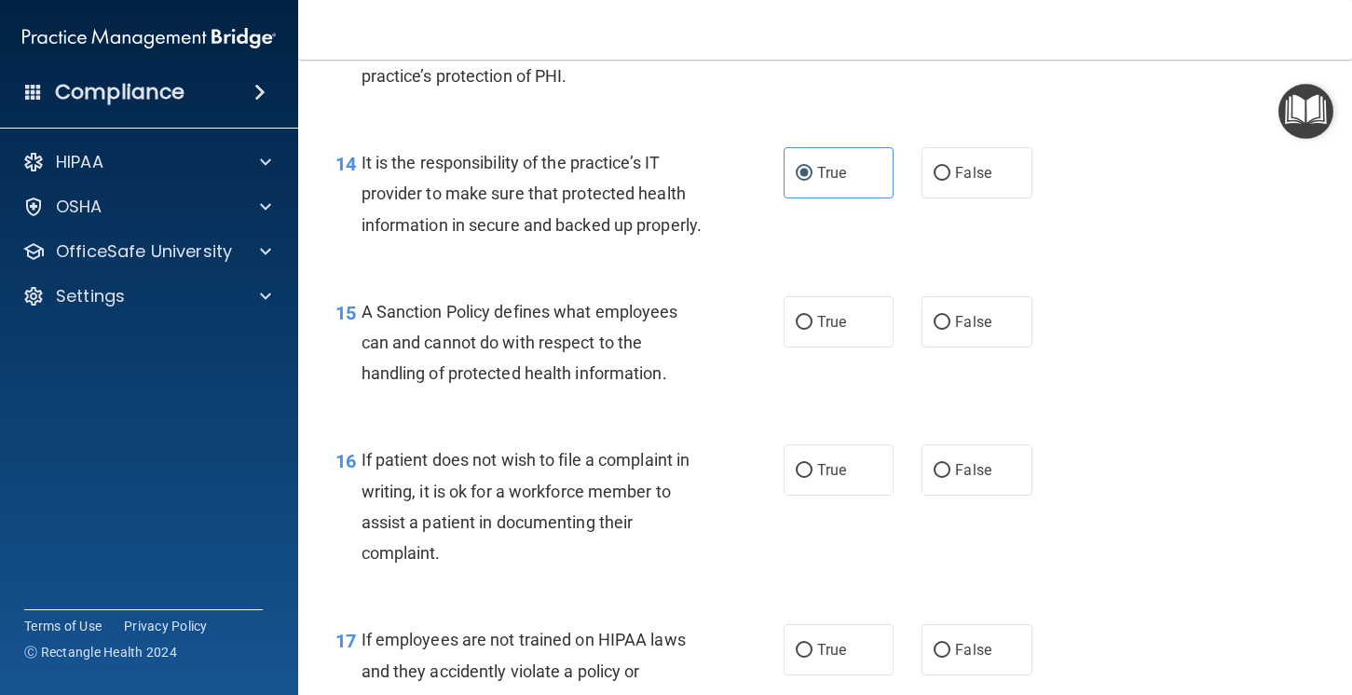
scroll to position [2694, 0]
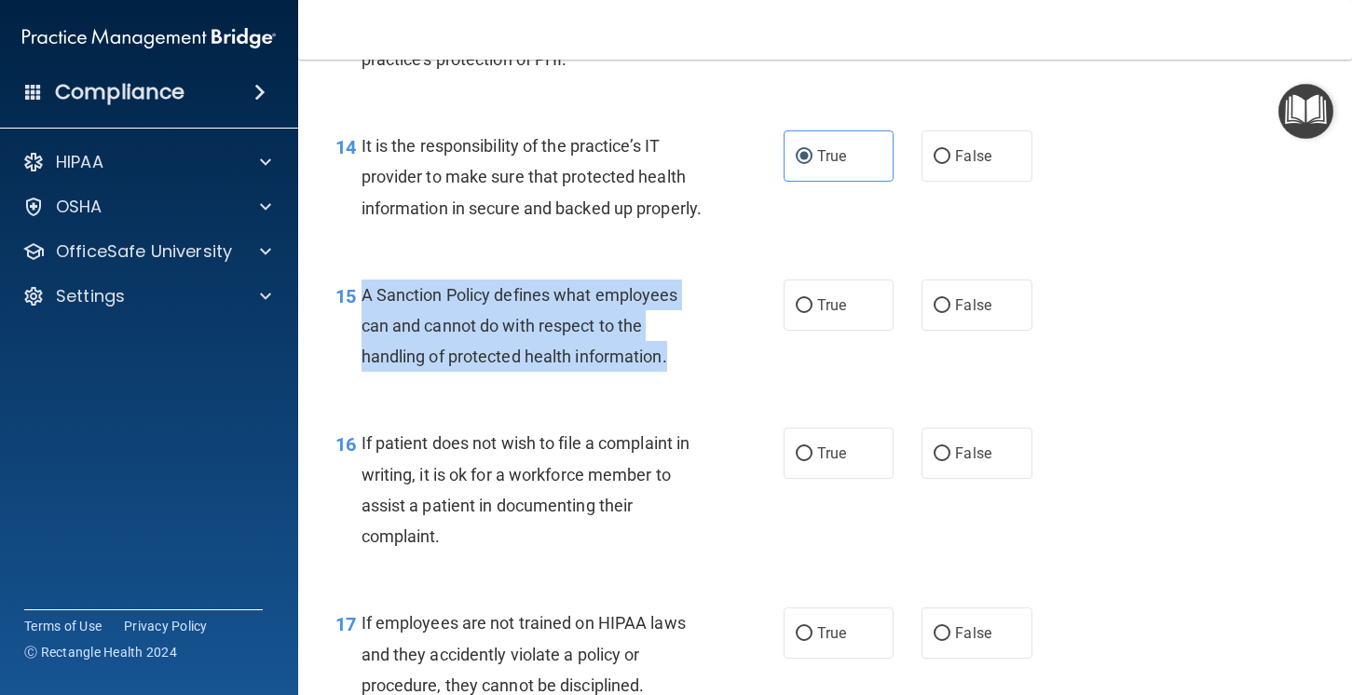
drag, startPoint x: 703, startPoint y: 396, endPoint x: 362, endPoint y: 331, distance: 347.2
click at [362, 331] on div "A Sanction Policy defines what employees can and cannot do with respect to the …" at bounding box center [540, 326] width 357 height 93
copy span "A Sanction Policy defines what employees can and cannot do with respect to the …"
click at [855, 331] on label "True" at bounding box center [839, 305] width 111 height 51
click at [813, 313] on input "True" at bounding box center [804, 306] width 17 height 14
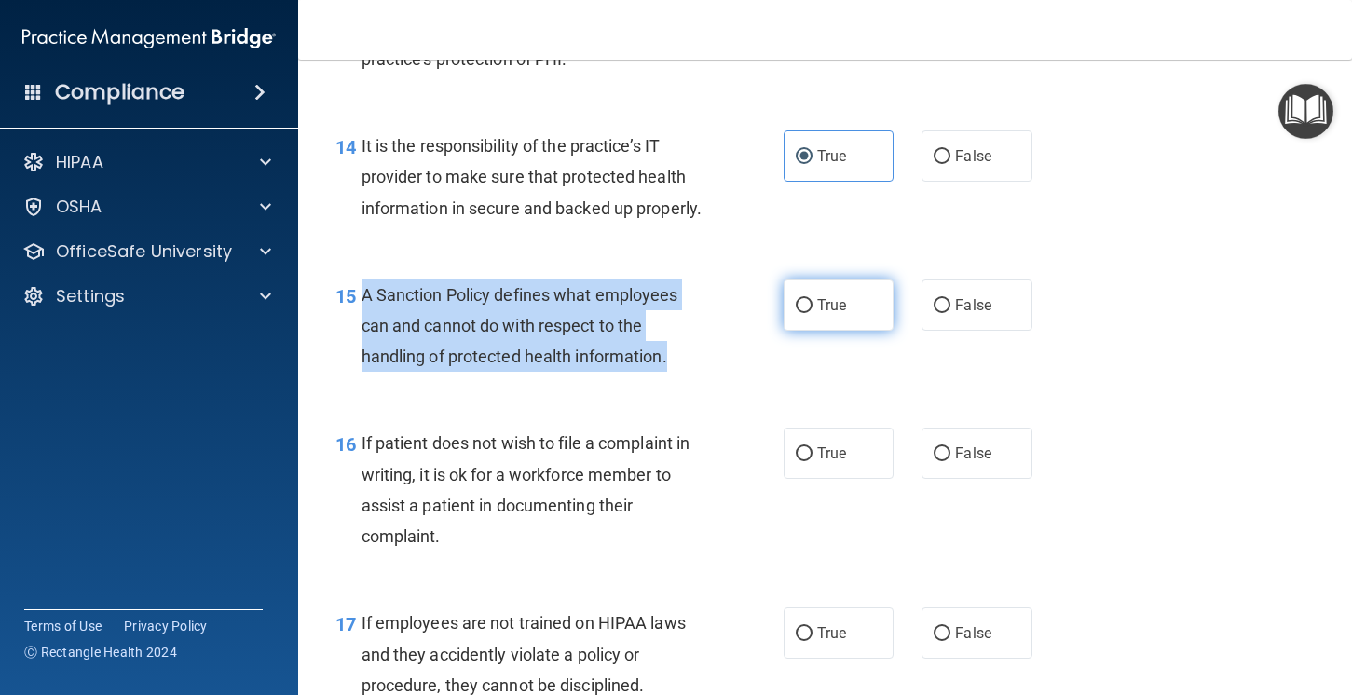
radio input "true"
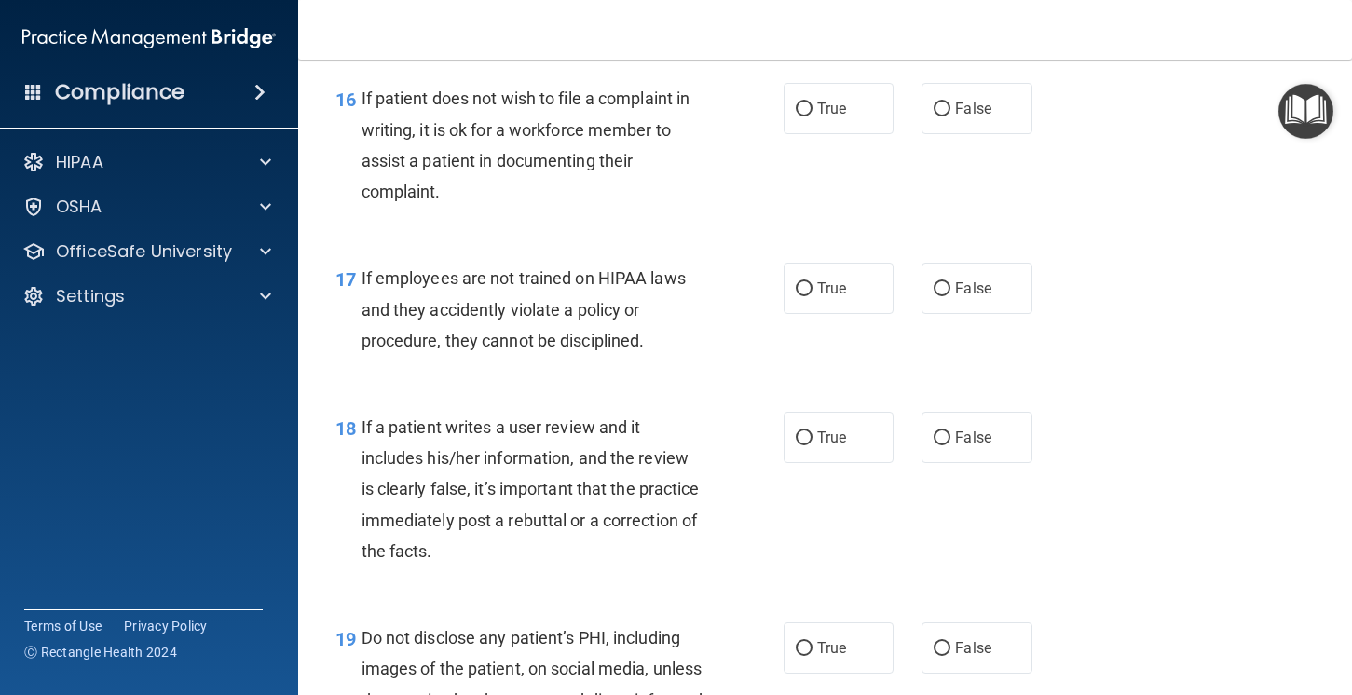
scroll to position [3041, 0]
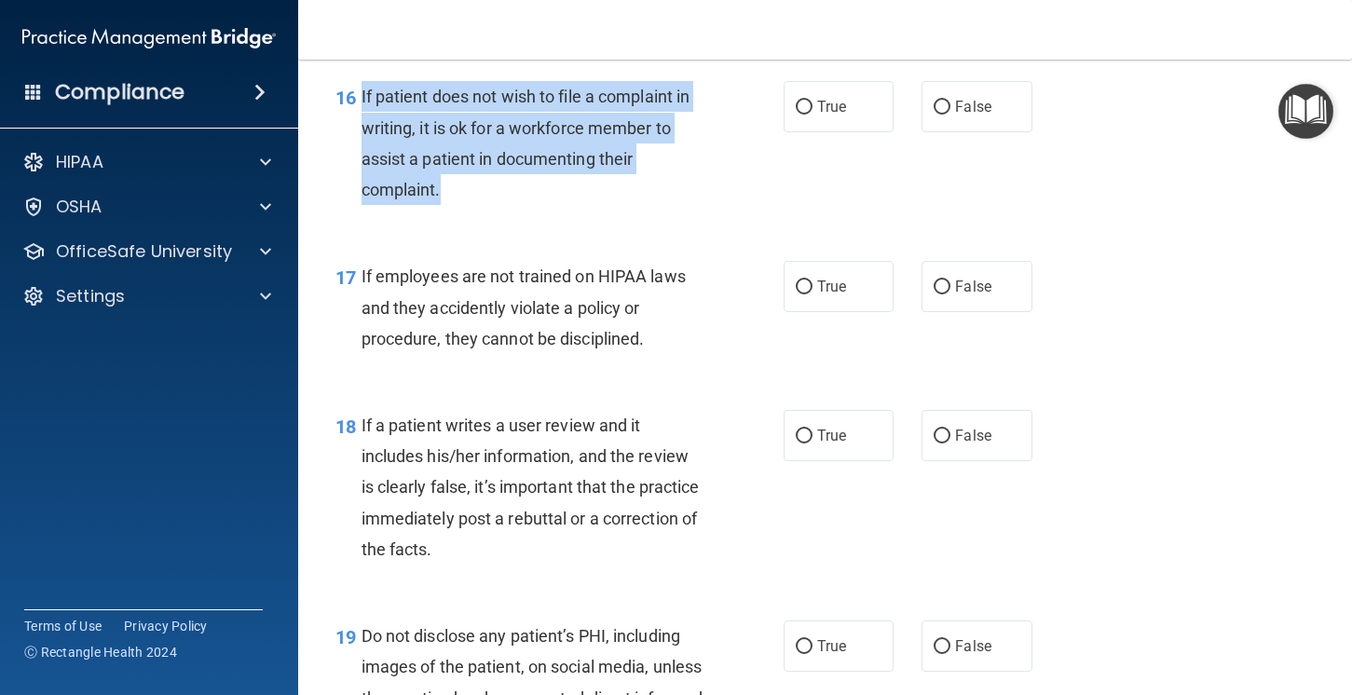
drag, startPoint x: 589, startPoint y: 228, endPoint x: 358, endPoint y: 134, distance: 249.5
click at [358, 134] on div "16 If patient does not wish to file a complaint in writing, it is ok for a work…" at bounding box center [560, 147] width 504 height 133
copy div "If patient does not wish to file a complaint in writing, it is ok for a workfor…"
click at [827, 116] on span "True" at bounding box center [831, 107] width 29 height 18
click at [813, 115] on input "True" at bounding box center [804, 108] width 17 height 14
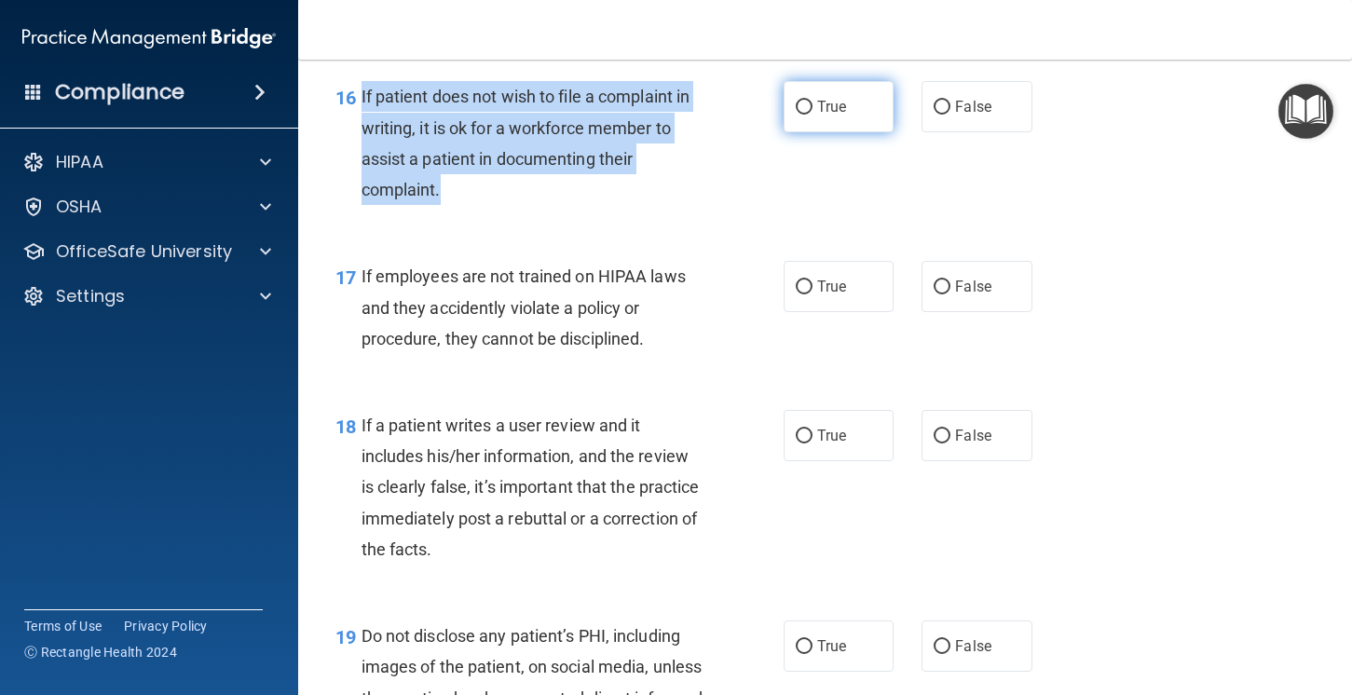
radio input "true"
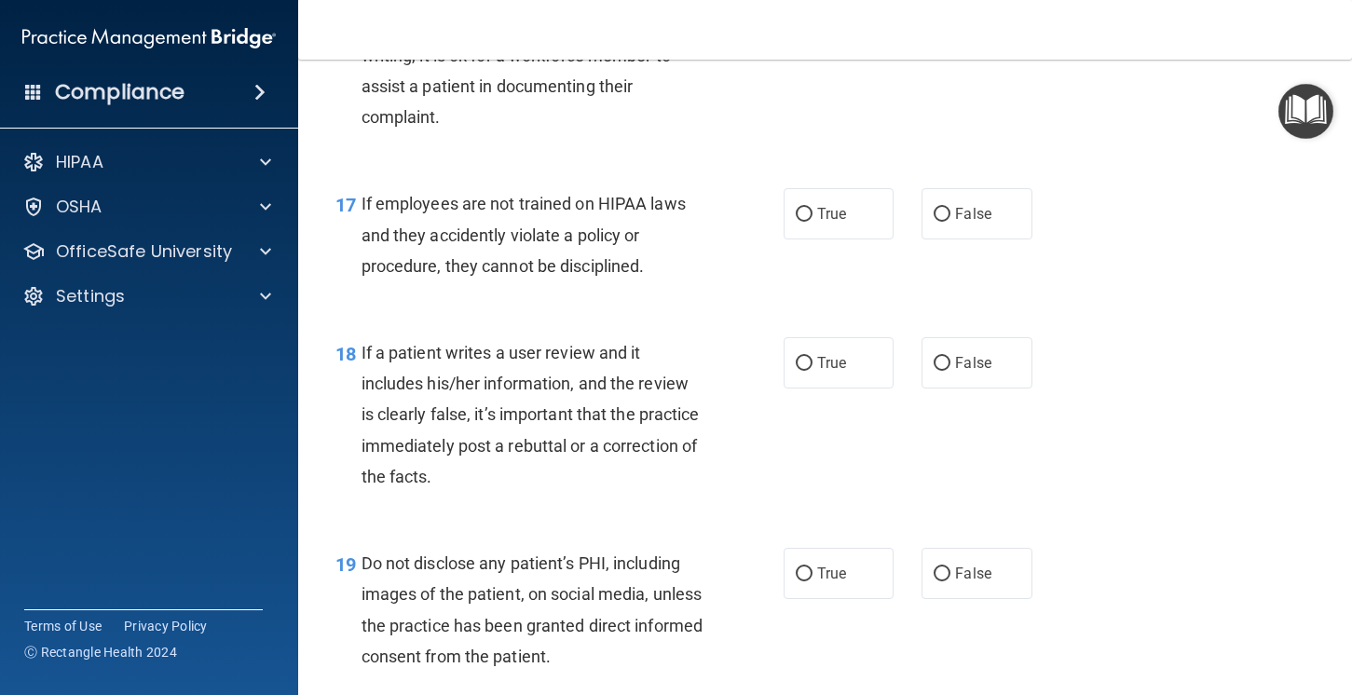
scroll to position [3115, 0]
click at [968, 238] on label "False" at bounding box center [977, 211] width 111 height 51
click at [950, 220] on input "False" at bounding box center [942, 213] width 17 height 14
radio input "true"
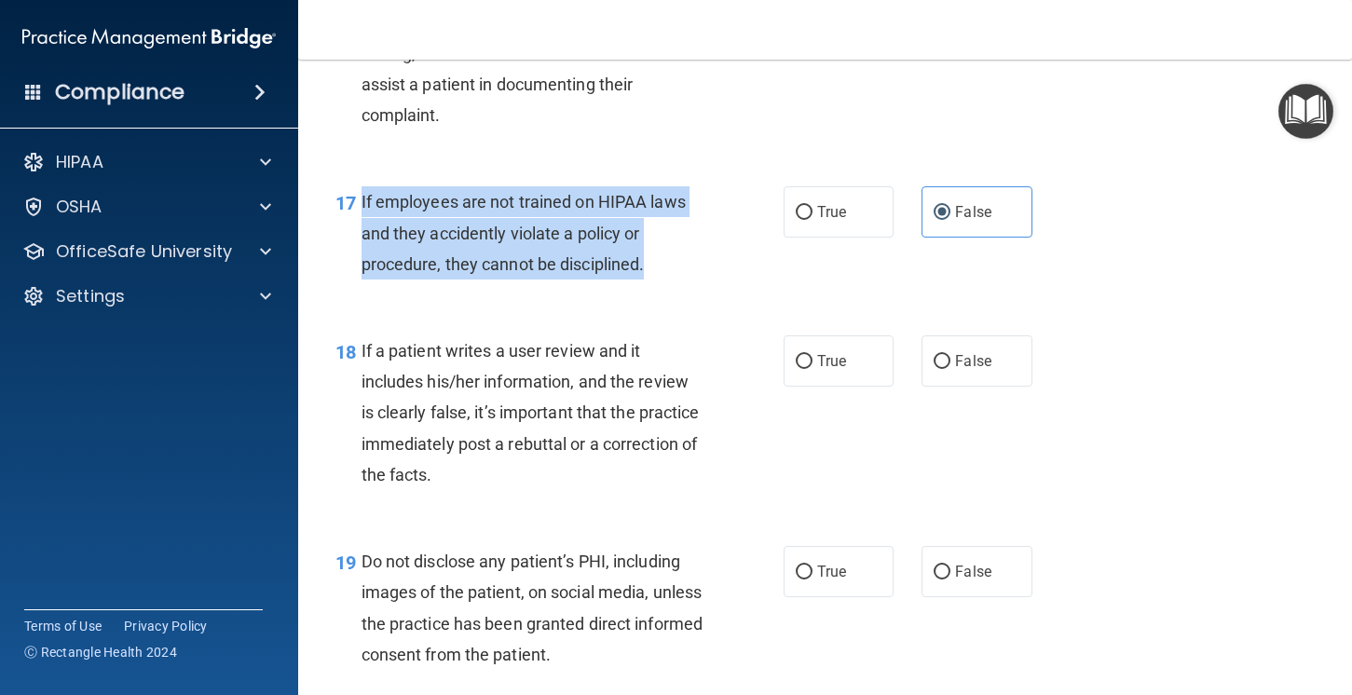
drag, startPoint x: 652, startPoint y: 308, endPoint x: 362, endPoint y: 233, distance: 299.2
click at [362, 233] on div "If employees are not trained on HIPAA laws and they accidently violate a policy…" at bounding box center [540, 232] width 357 height 93
copy span "If employees are not trained on HIPAA laws and they accidently violate a policy…"
click at [721, 312] on div "17 If employees are not trained on HIPAA laws and they accidently violate a pol…" at bounding box center [824, 237] width 1007 height 149
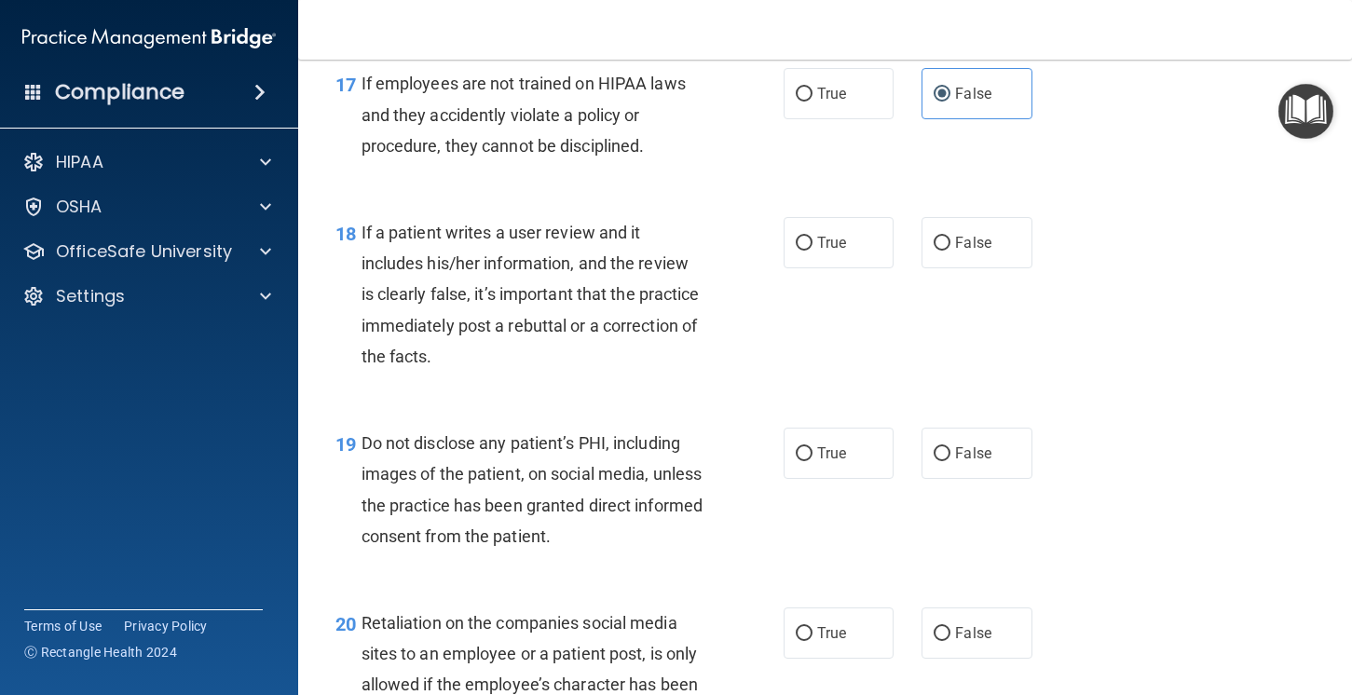
scroll to position [3232, 0]
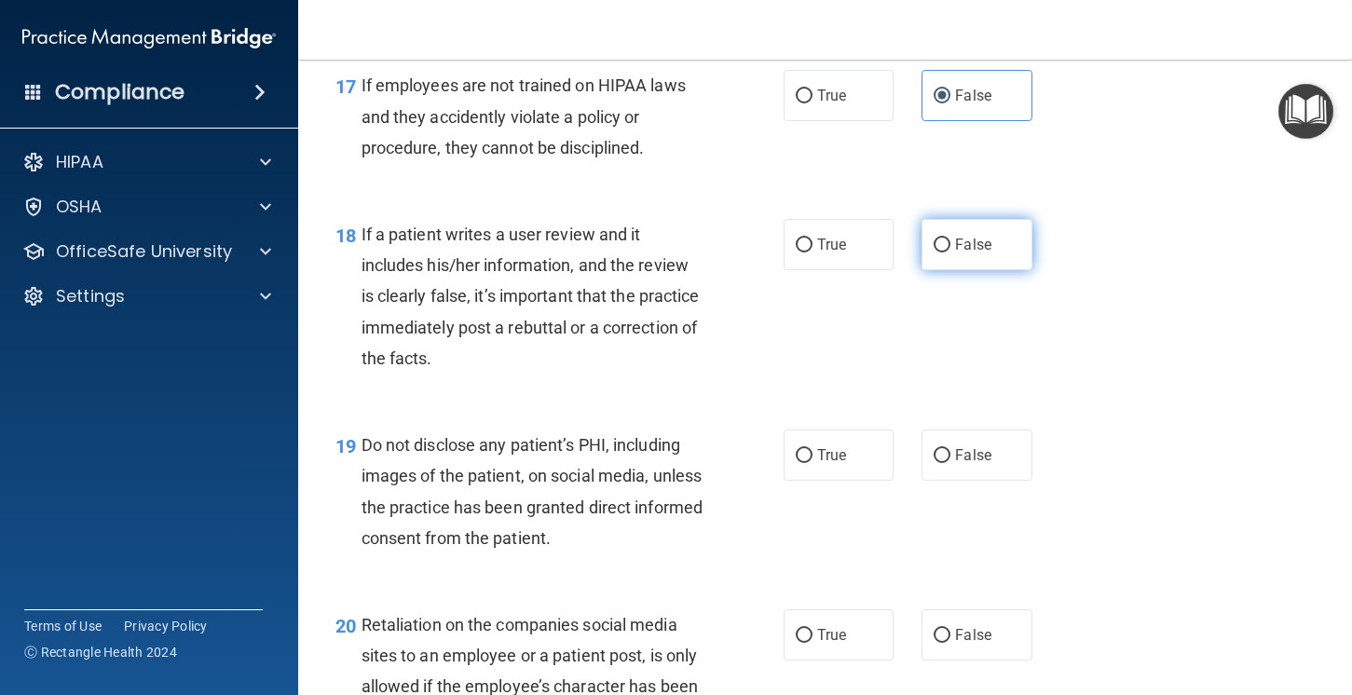
click at [979, 266] on label "False" at bounding box center [977, 244] width 111 height 51
click at [950, 253] on input "False" at bounding box center [942, 246] width 17 height 14
radio input "true"
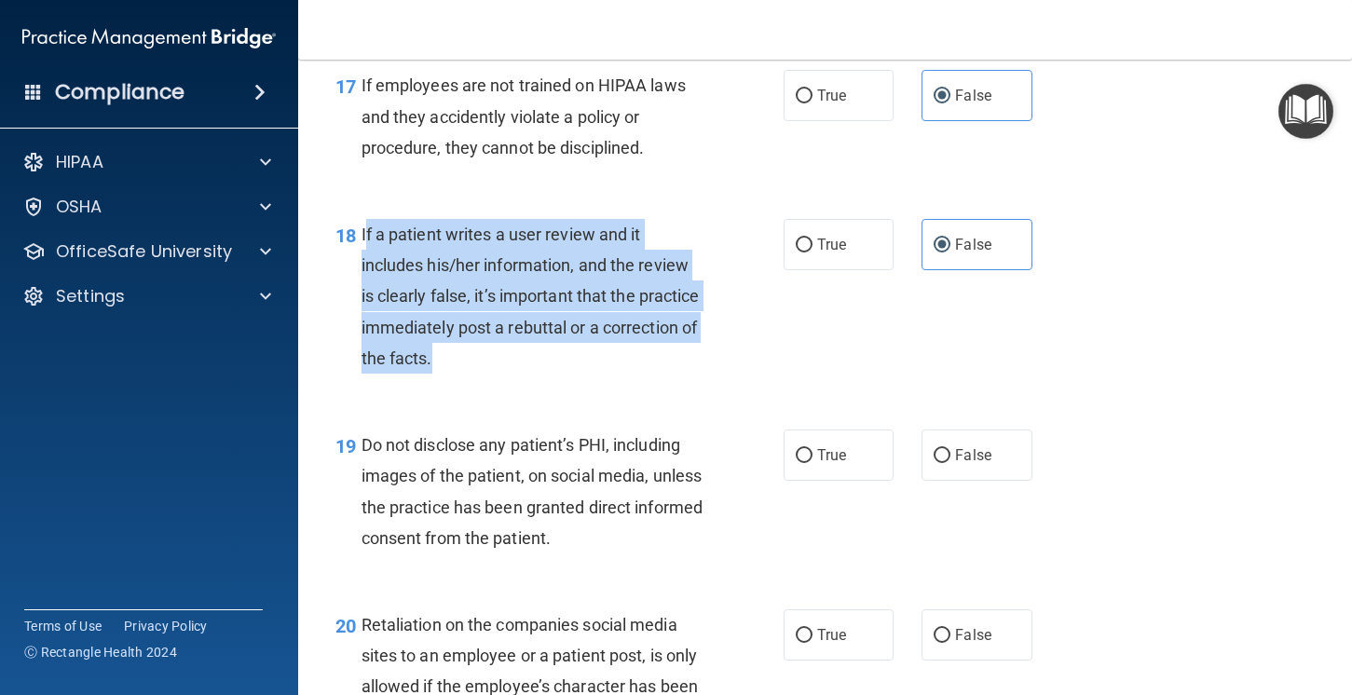
drag, startPoint x: 507, startPoint y: 408, endPoint x: 364, endPoint y: 261, distance: 204.9
click at [364, 261] on div "18 If a patient writes a user review and it includes his/her information, and t…" at bounding box center [560, 301] width 504 height 164
copy span "If a patient writes a user review and it includes his/her information, and the …"
click at [523, 406] on div "18 If a patient writes a user review and it includes his/her information, and t…" at bounding box center [824, 301] width 1007 height 211
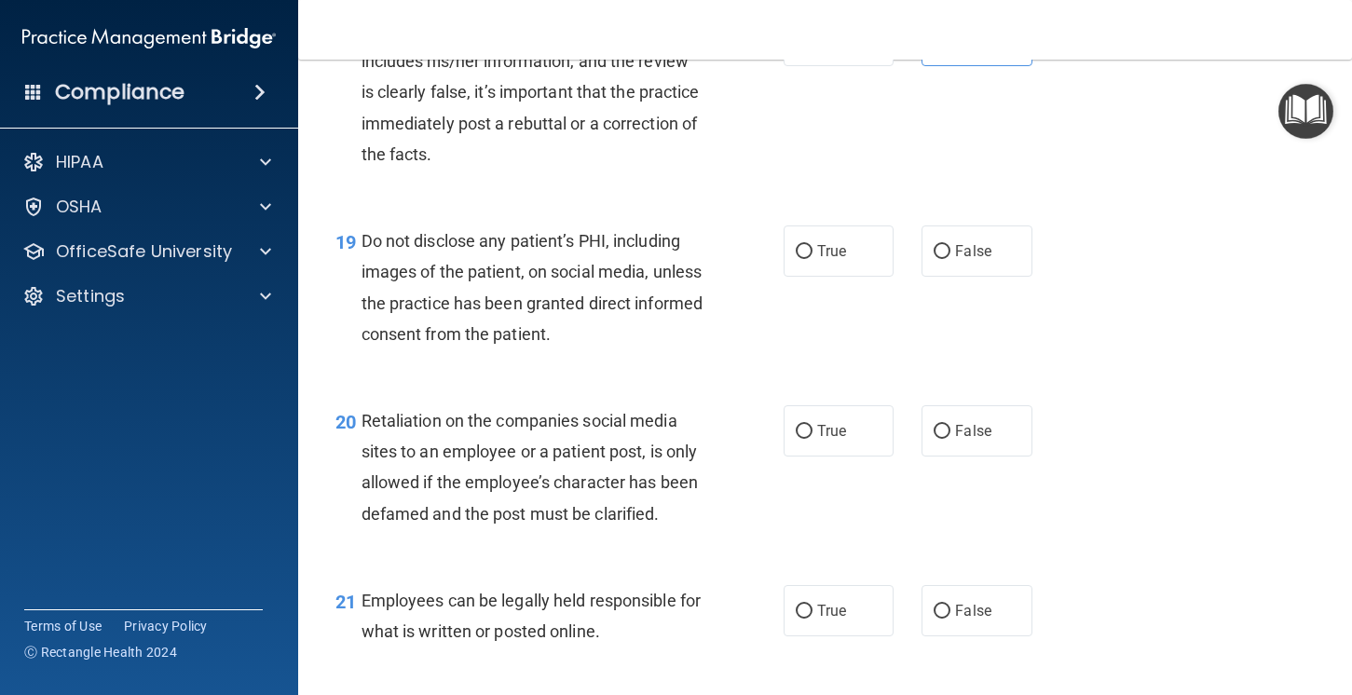
scroll to position [3452, 0]
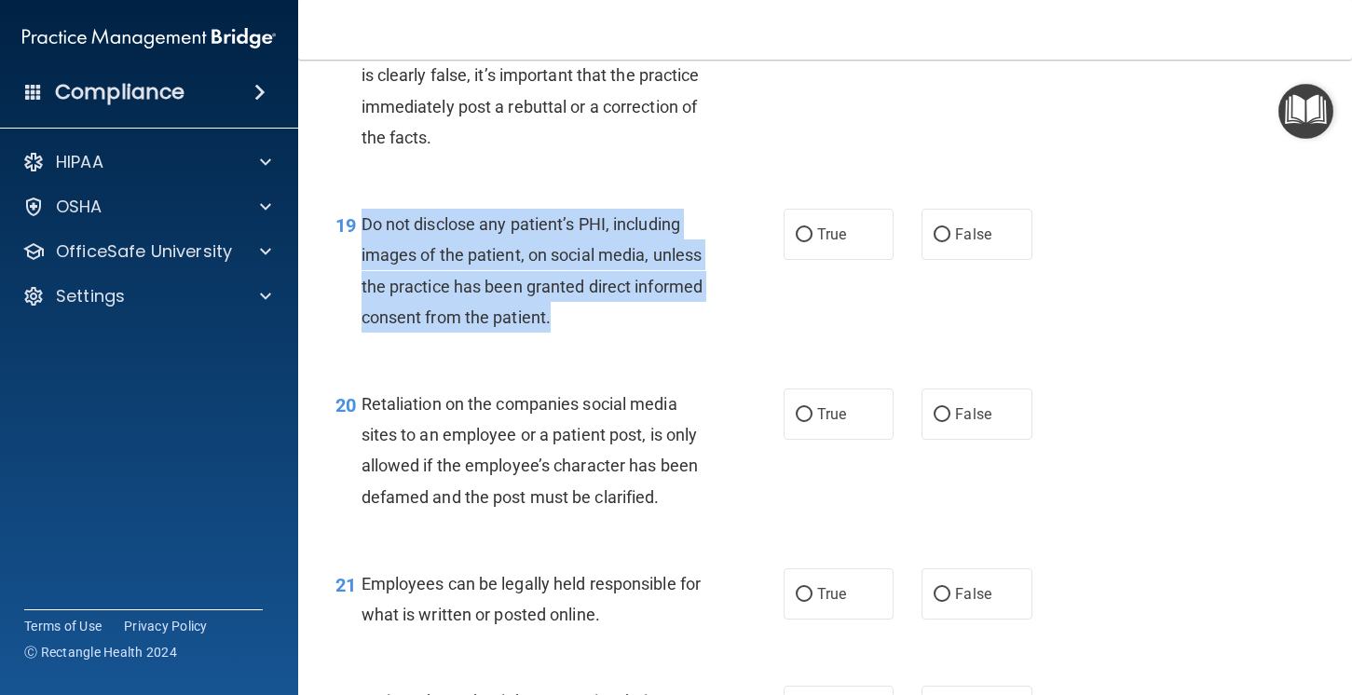
drag, startPoint x: 662, startPoint y: 343, endPoint x: 358, endPoint y: 263, distance: 314.2
click at [358, 263] on div "19 Do not disclose any patient’s PHI, including images of the patient, on socia…" at bounding box center [560, 275] width 504 height 133
click at [852, 260] on label "True" at bounding box center [839, 234] width 111 height 51
click at [813, 242] on input "True" at bounding box center [804, 235] width 17 height 14
radio input "true"
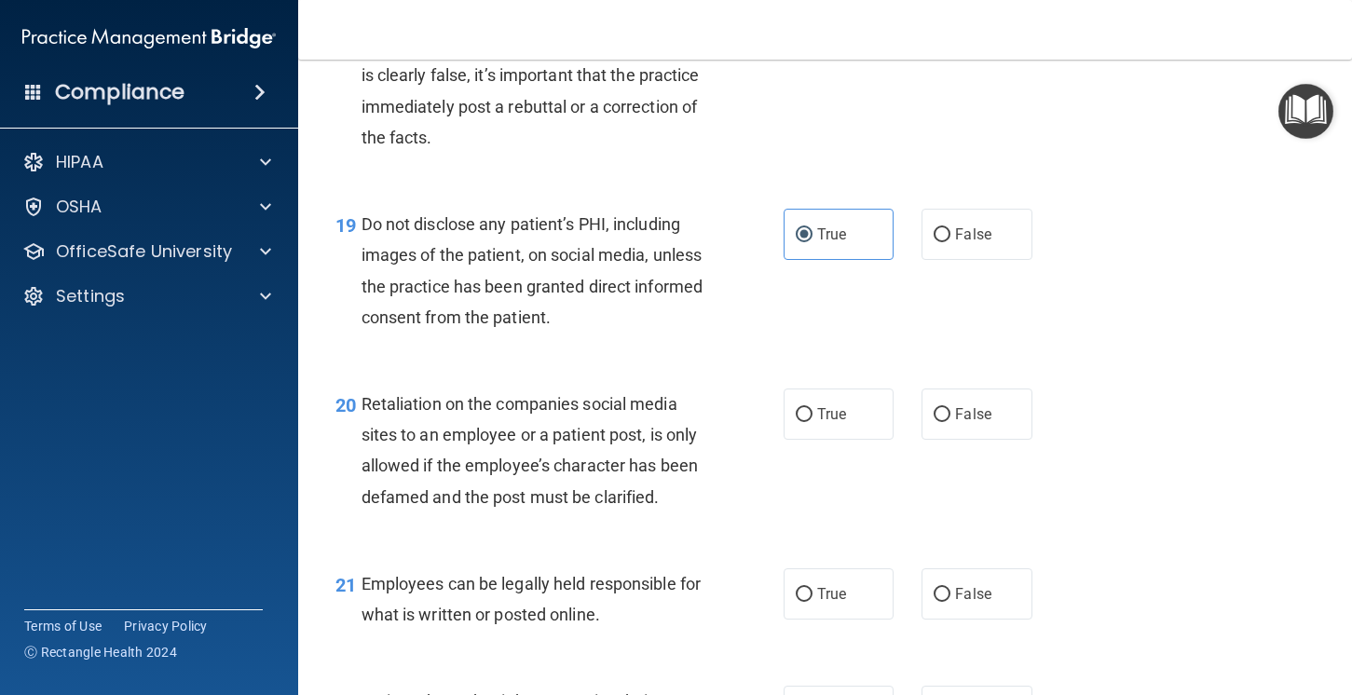
click at [638, 333] on div "Do not disclose any patient’s PHI, including images of the patient, on social m…" at bounding box center [540, 271] width 357 height 124
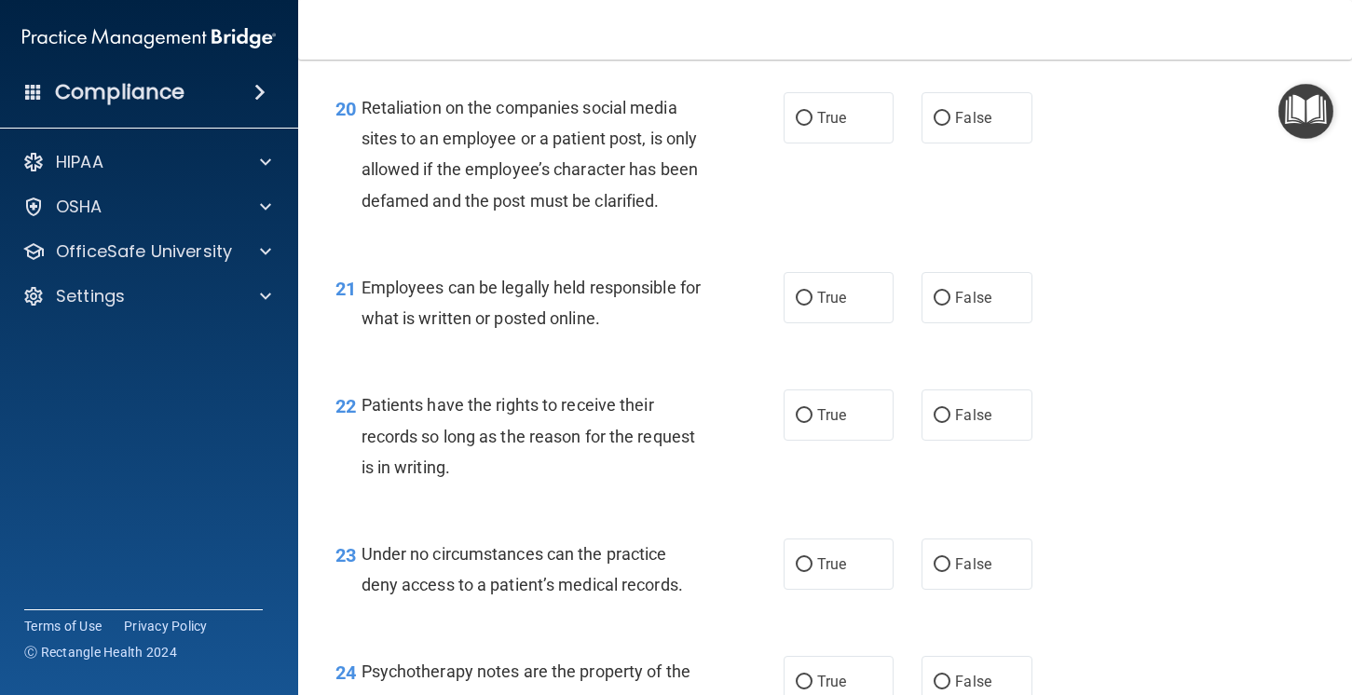
scroll to position [3752, 0]
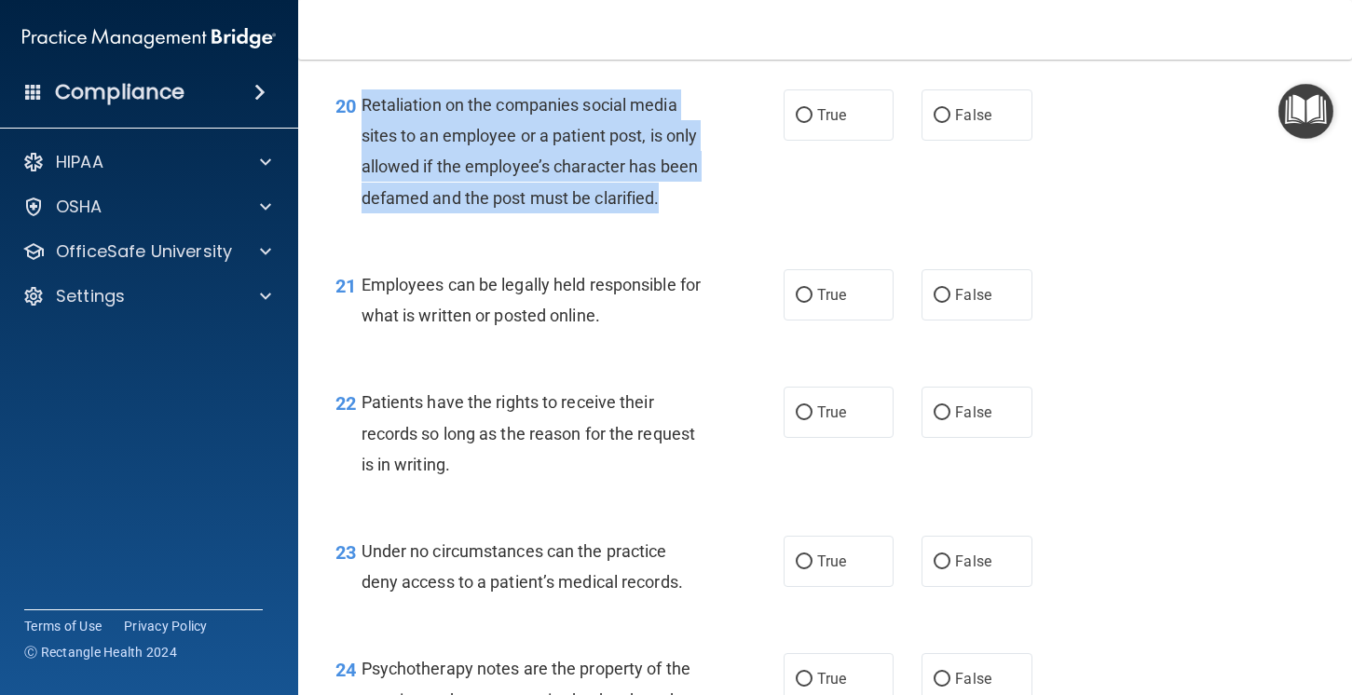
drag, startPoint x: 692, startPoint y: 240, endPoint x: 363, endPoint y: 125, distance: 348.6
click at [363, 134] on div "Retaliation on the companies social media sites to an employee or a patient pos…" at bounding box center [540, 151] width 357 height 124
click at [832, 141] on label "True" at bounding box center [839, 114] width 111 height 51
click at [813, 123] on input "True" at bounding box center [804, 116] width 17 height 14
radio input "true"
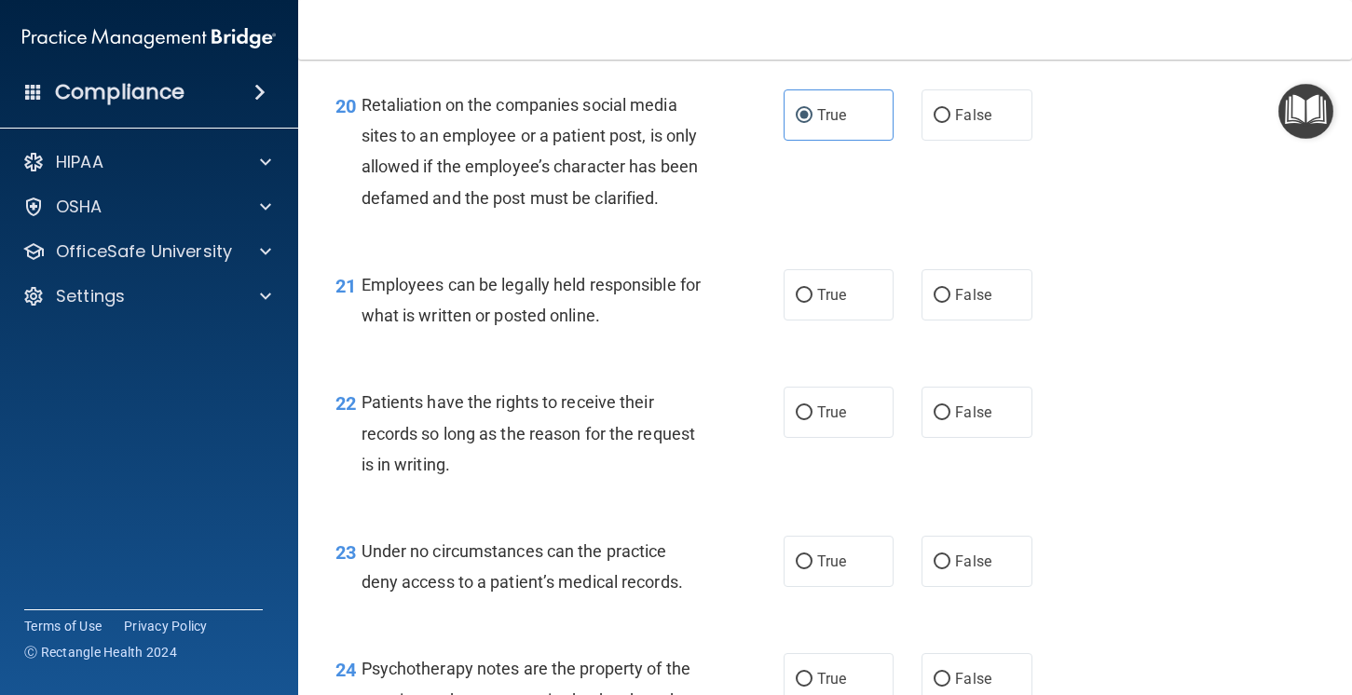
click at [1227, 246] on div "20 Retaliation on the companies social media sites to an employee or a patient …" at bounding box center [824, 156] width 1007 height 180
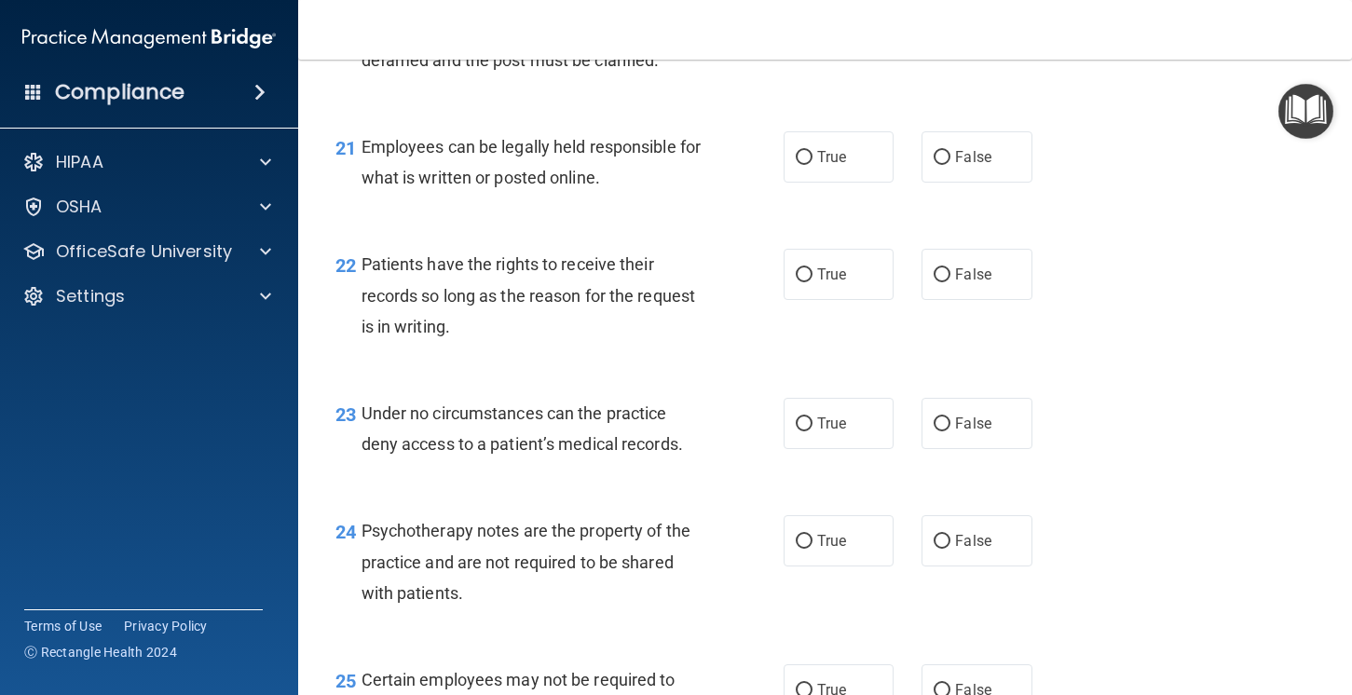
scroll to position [3868, 0]
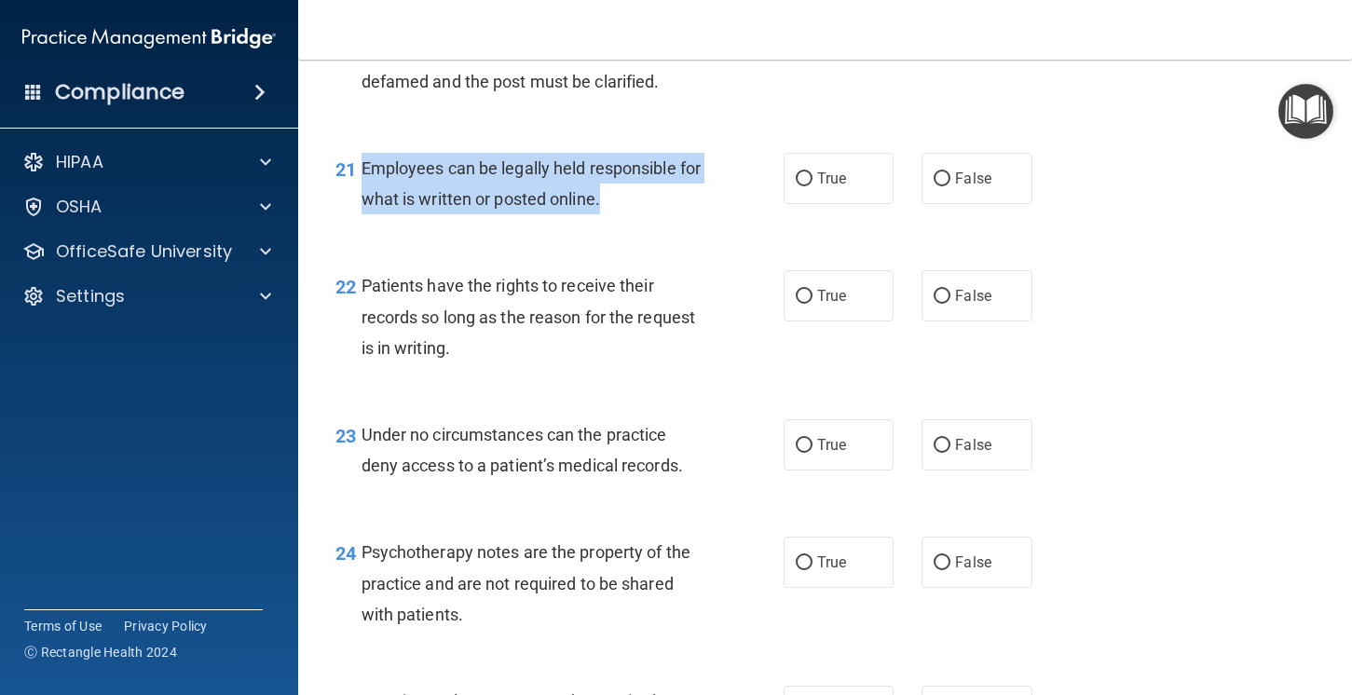
drag, startPoint x: 676, startPoint y: 231, endPoint x: 360, endPoint y: 194, distance: 318.1
click at [360, 194] on div "21 Employees can be legally held responsible for what is written or posted onli…" at bounding box center [560, 188] width 504 height 71
click at [856, 204] on label "True" at bounding box center [839, 178] width 111 height 51
click at [813, 186] on input "True" at bounding box center [804, 179] width 17 height 14
radio input "true"
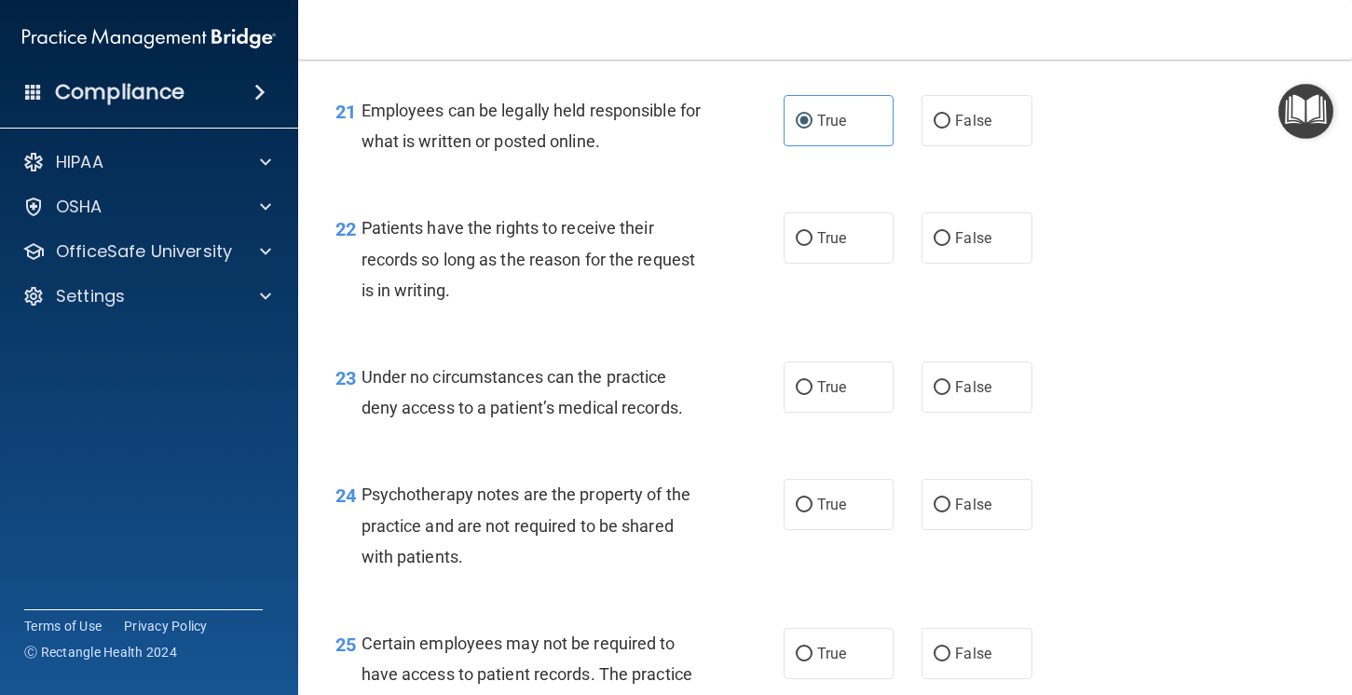
scroll to position [3932, 0]
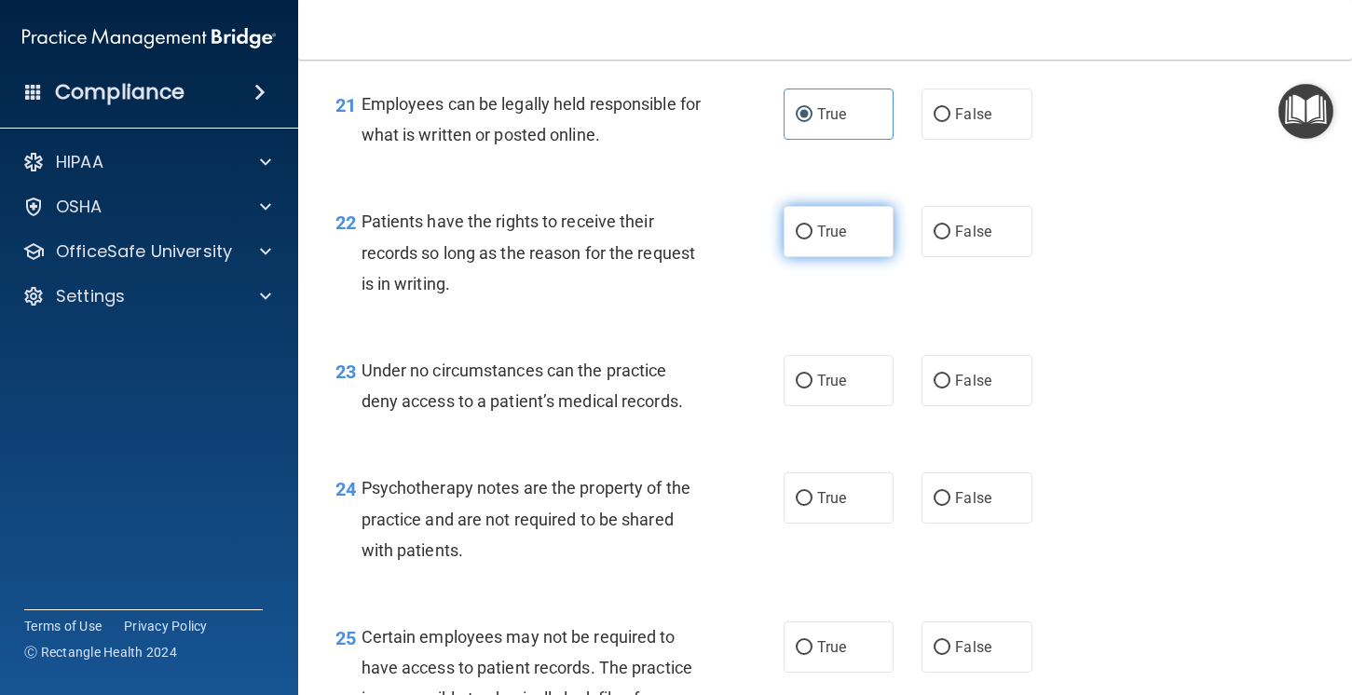
click at [836, 257] on label "True" at bounding box center [839, 231] width 111 height 51
click at [813, 239] on input "True" at bounding box center [804, 233] width 17 height 14
radio input "true"
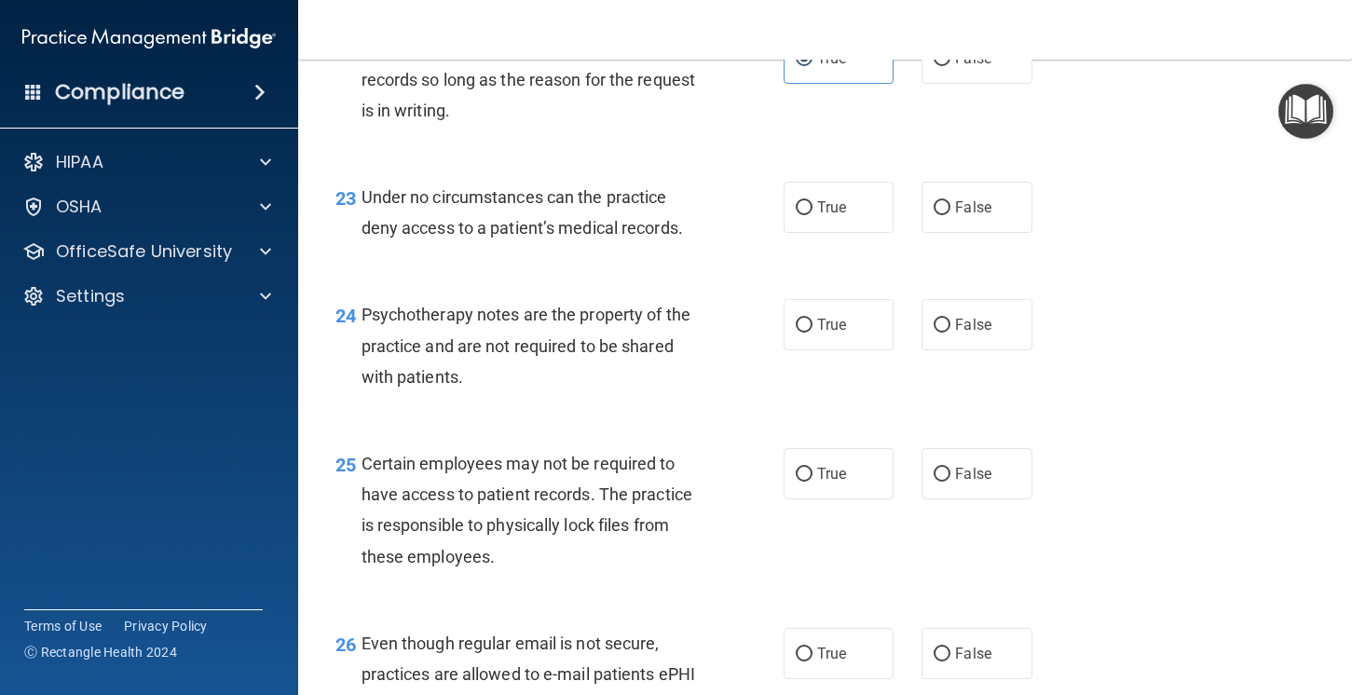
scroll to position [4108, 0]
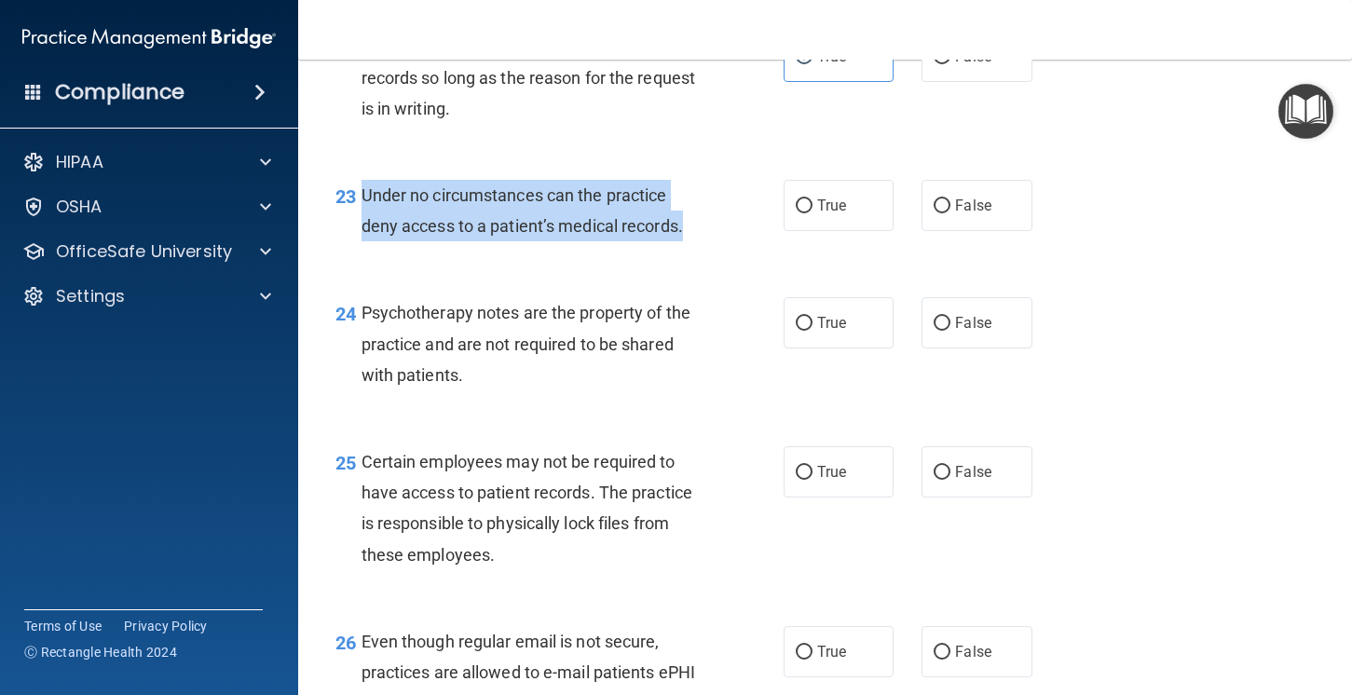
drag, startPoint x: 705, startPoint y: 266, endPoint x: 360, endPoint y: 233, distance: 347.2
click at [360, 233] on div "23 Under no circumstances can the practice deny access to a patient’s medical r…" at bounding box center [560, 215] width 504 height 71
click at [956, 231] on label "False" at bounding box center [977, 205] width 111 height 51
click at [950, 213] on input "False" at bounding box center [942, 206] width 17 height 14
radio input "true"
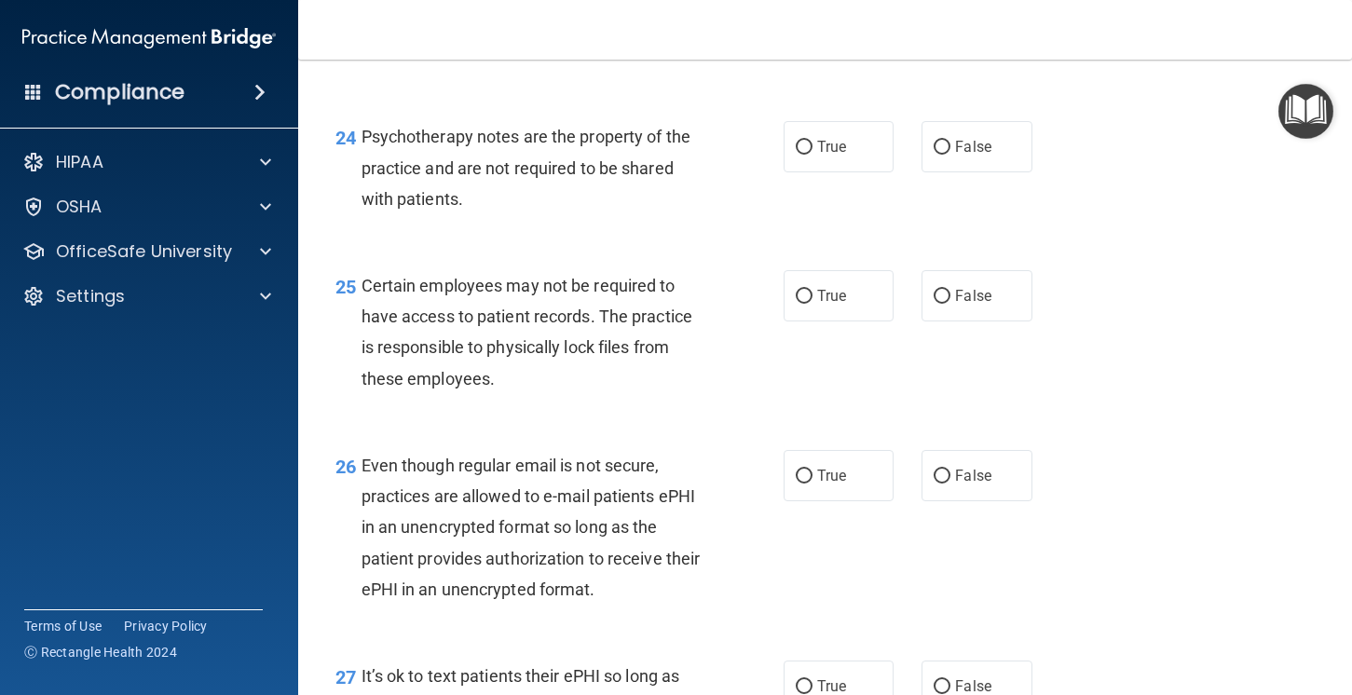
scroll to position [4285, 0]
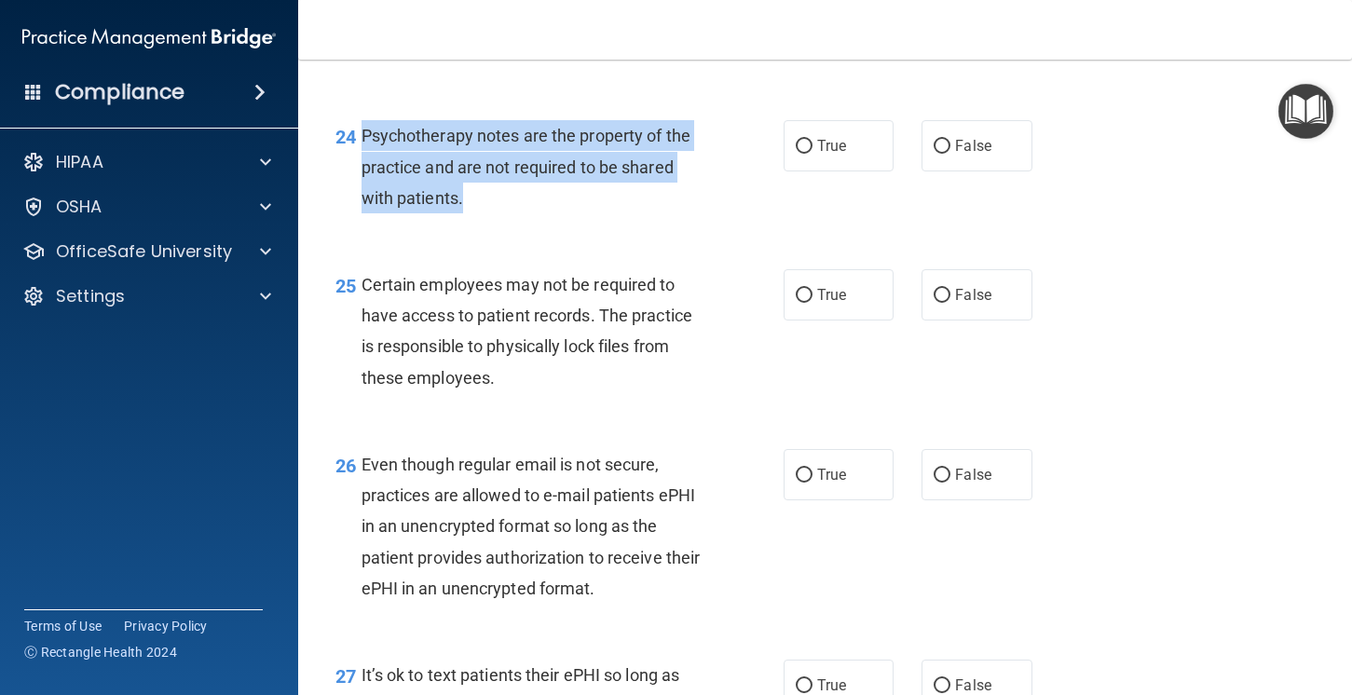
drag, startPoint x: 493, startPoint y: 215, endPoint x: 365, endPoint y: 166, distance: 136.9
click at [365, 166] on div "Psychotherapy notes are the property of the practice and are not required to be…" at bounding box center [540, 166] width 357 height 93
click at [948, 154] on input "False" at bounding box center [942, 147] width 17 height 14
radio input "true"
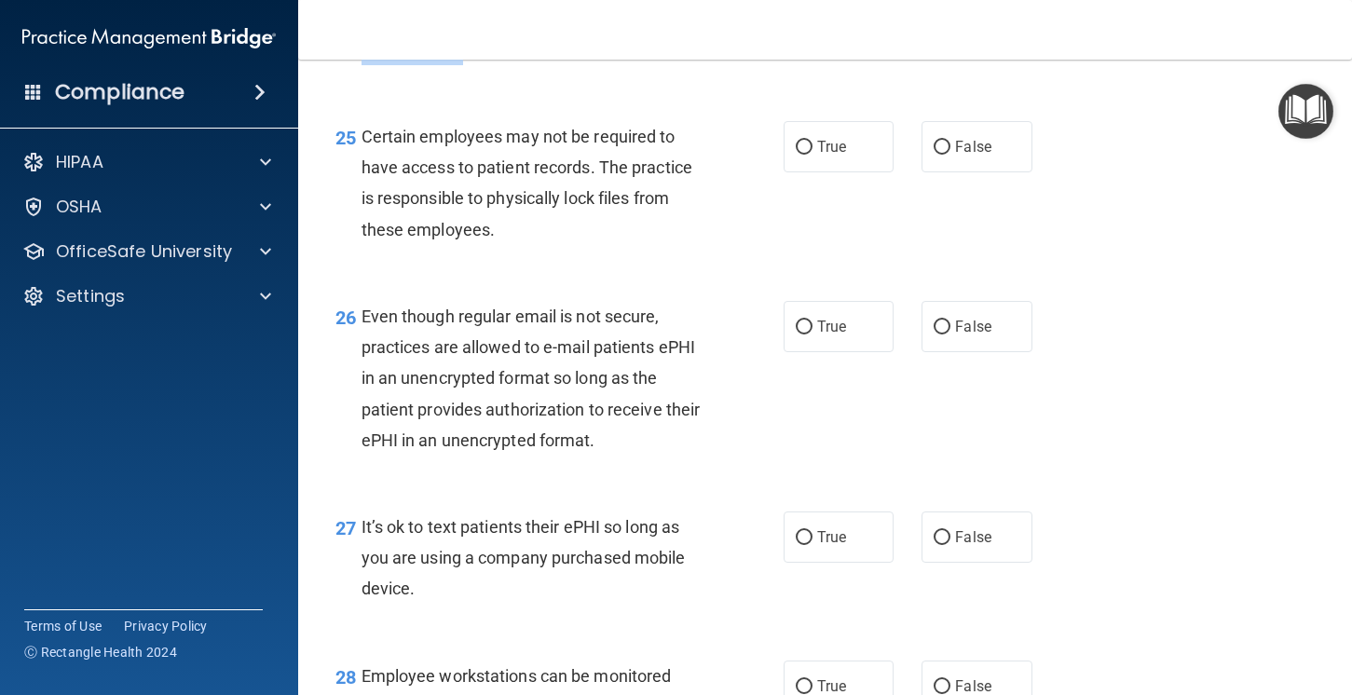
scroll to position [4430, 0]
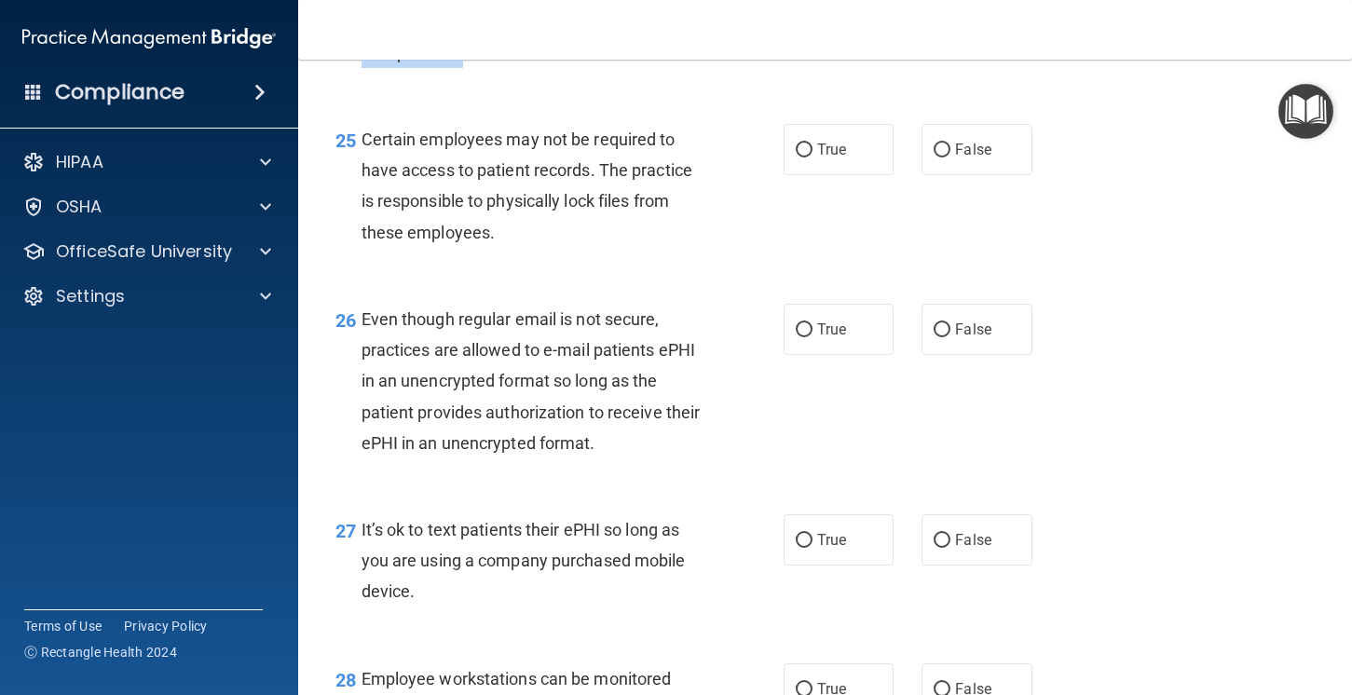
click at [701, 425] on div "Even though regular email is not secure, practices are allowed to e-mail patien…" at bounding box center [540, 381] width 357 height 155
click at [811, 157] on input "True" at bounding box center [804, 151] width 17 height 14
radio input "true"
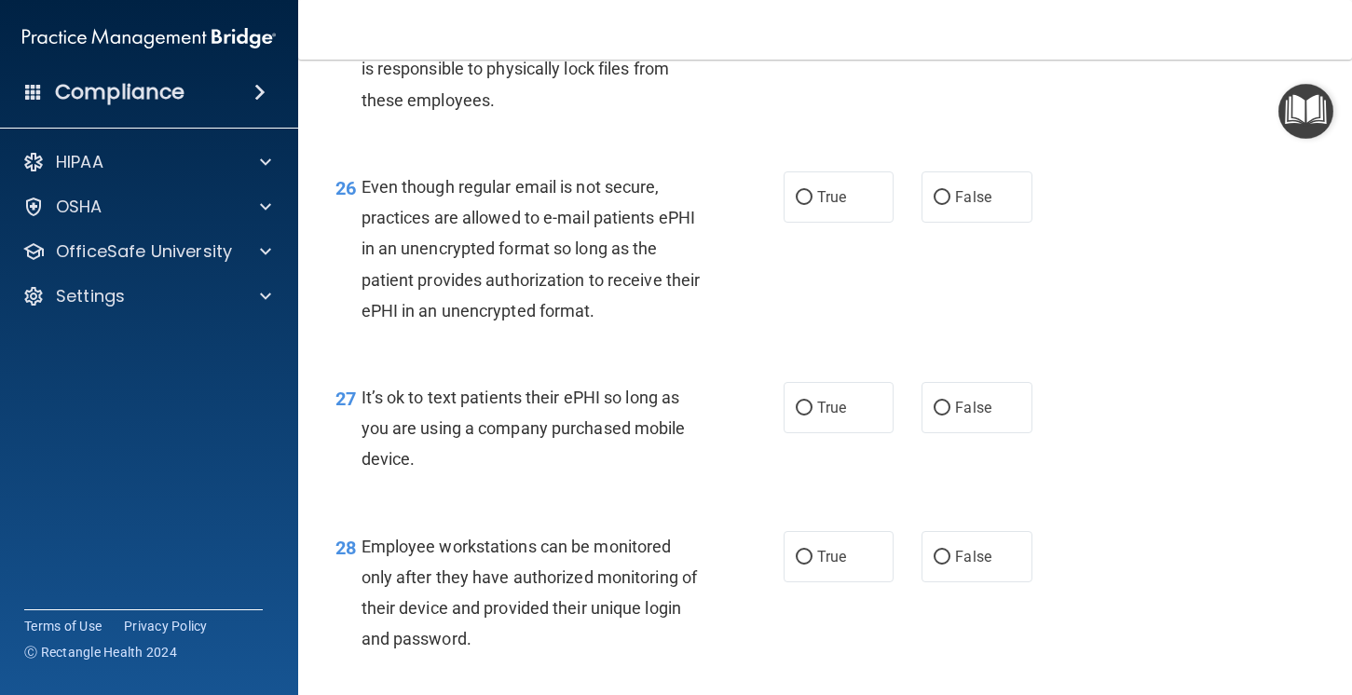
scroll to position [4564, 0]
click at [824, 204] on span "True" at bounding box center [831, 195] width 29 height 18
click at [813, 203] on input "True" at bounding box center [804, 196] width 17 height 14
radio input "true"
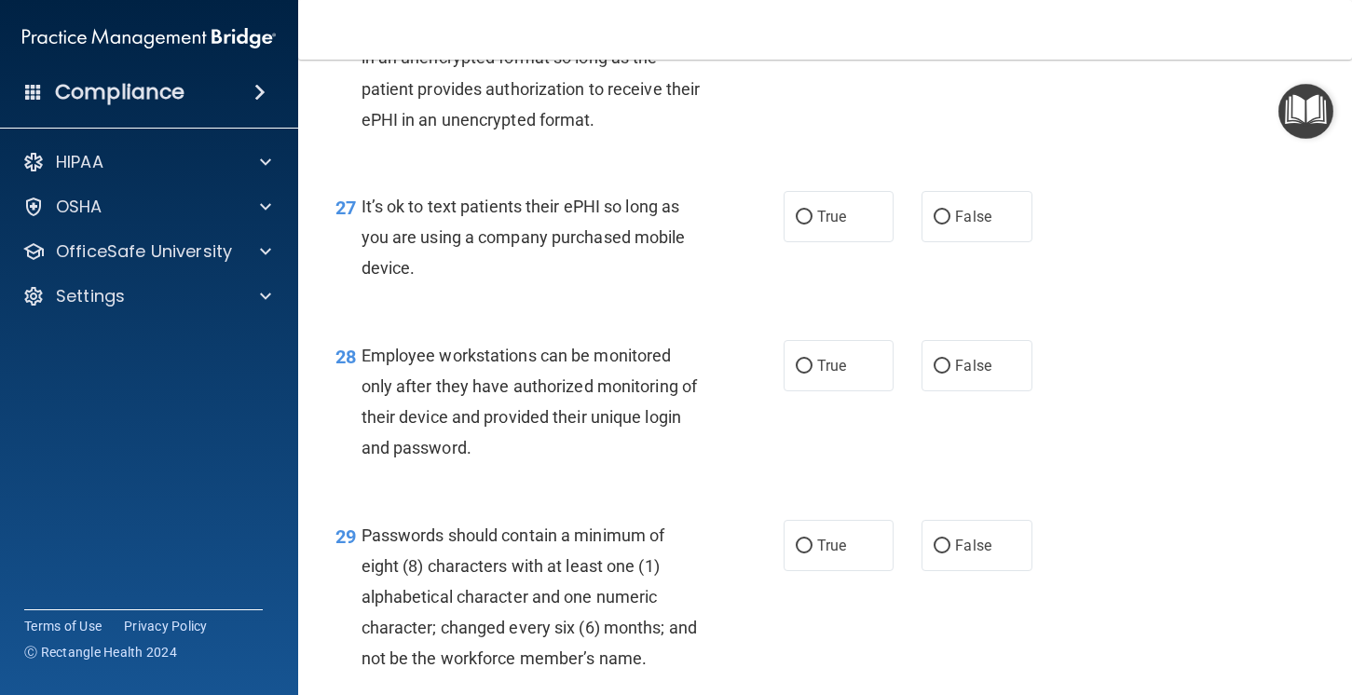
scroll to position [4755, 0]
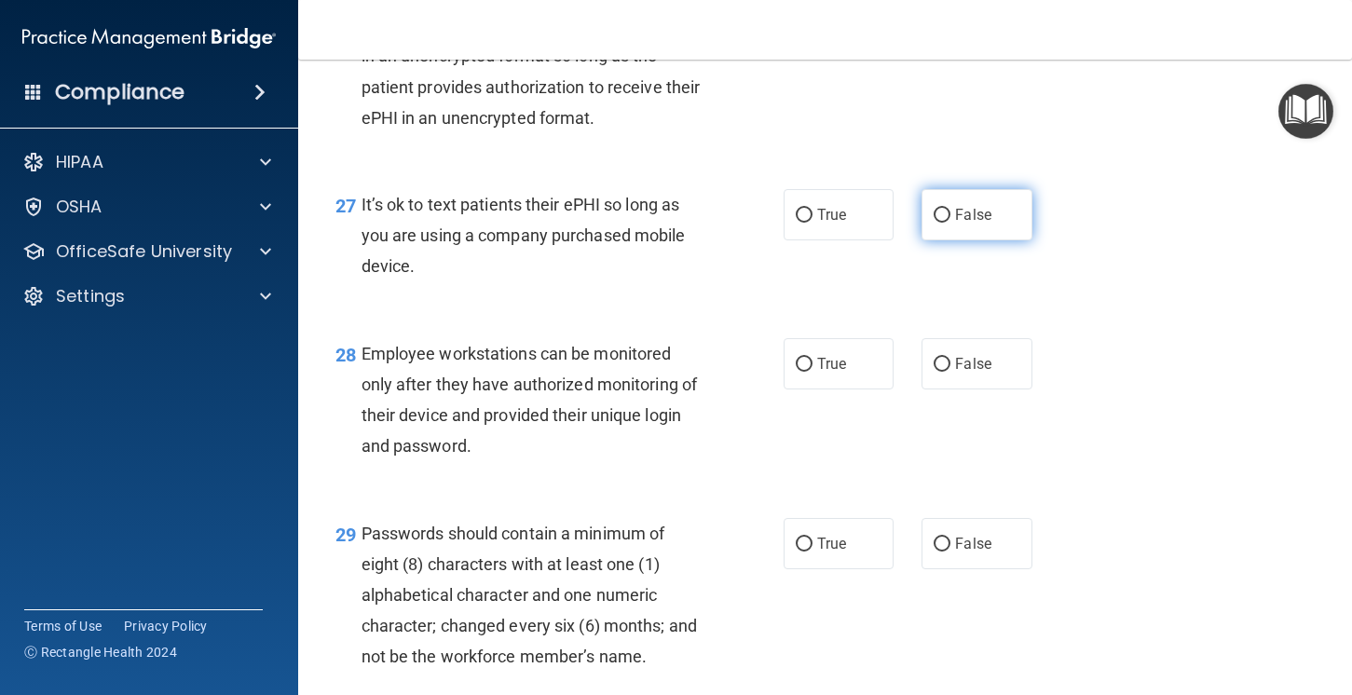
click at [976, 240] on label "False" at bounding box center [977, 214] width 111 height 51
click at [950, 223] on input "False" at bounding box center [942, 216] width 17 height 14
radio input "true"
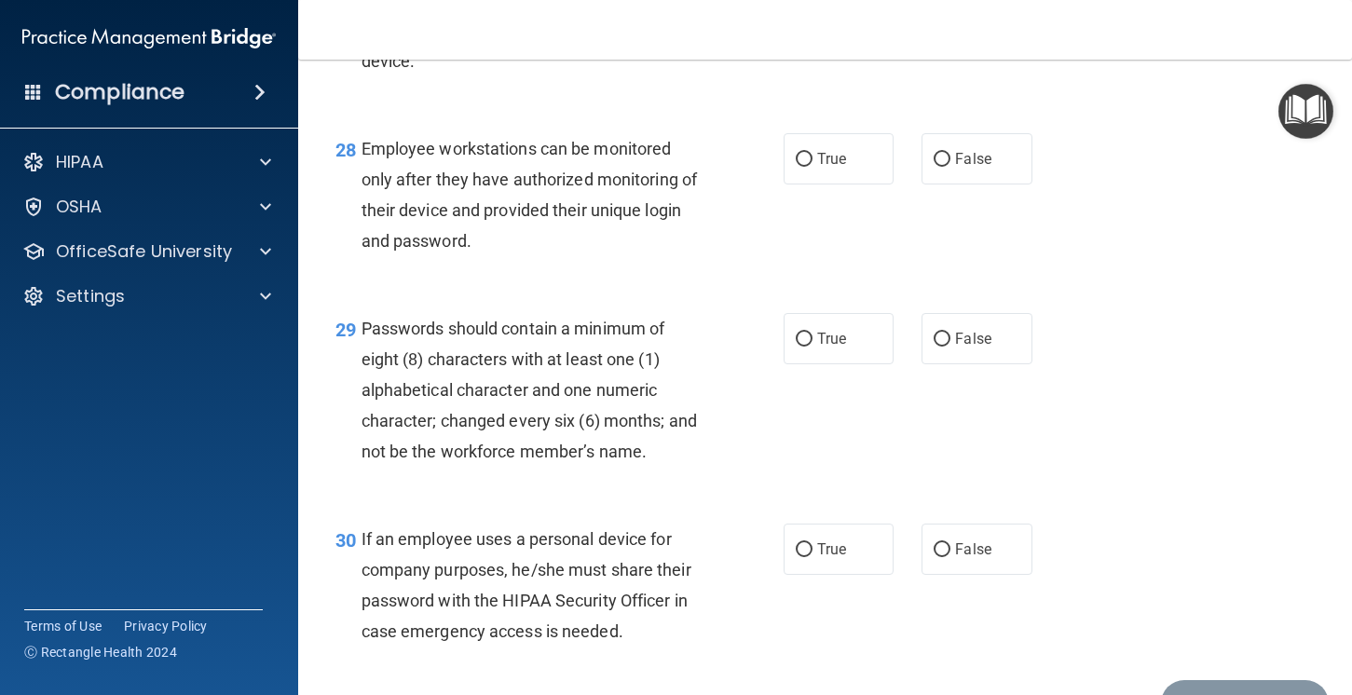
scroll to position [4969, 0]
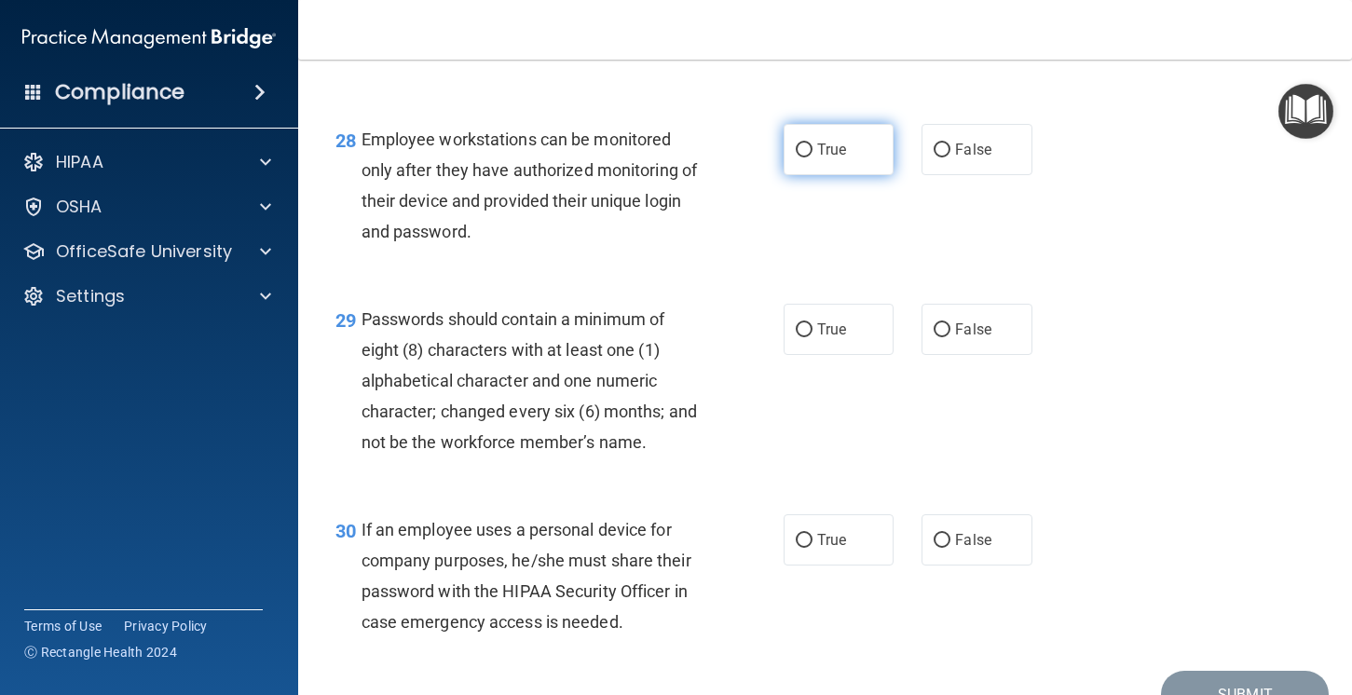
click at [829, 175] on label "True" at bounding box center [839, 149] width 111 height 51
click at [813, 157] on input "True" at bounding box center [804, 151] width 17 height 14
radio input "true"
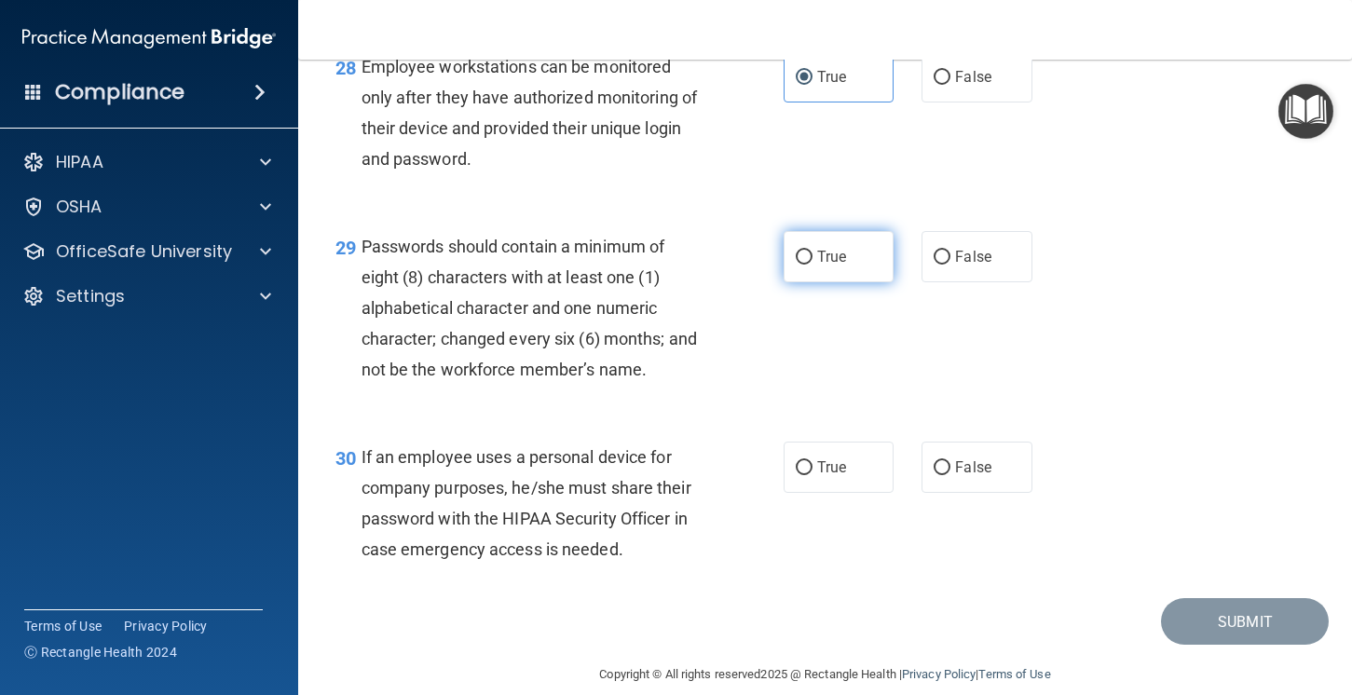
scroll to position [5037, 0]
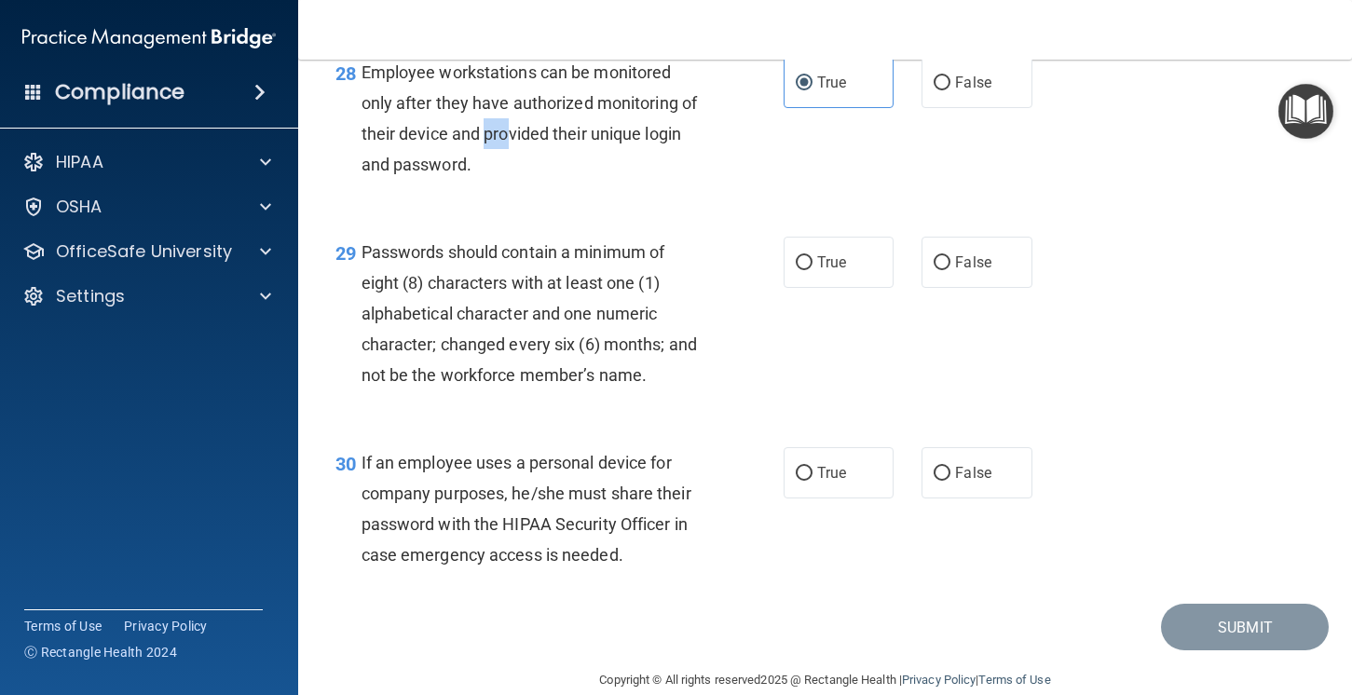
drag, startPoint x: 505, startPoint y: 173, endPoint x: 488, endPoint y: 173, distance: 16.8
click at [488, 173] on span "Employee workstations can be monitored only after they have authorized monitori…" at bounding box center [530, 118] width 336 height 113
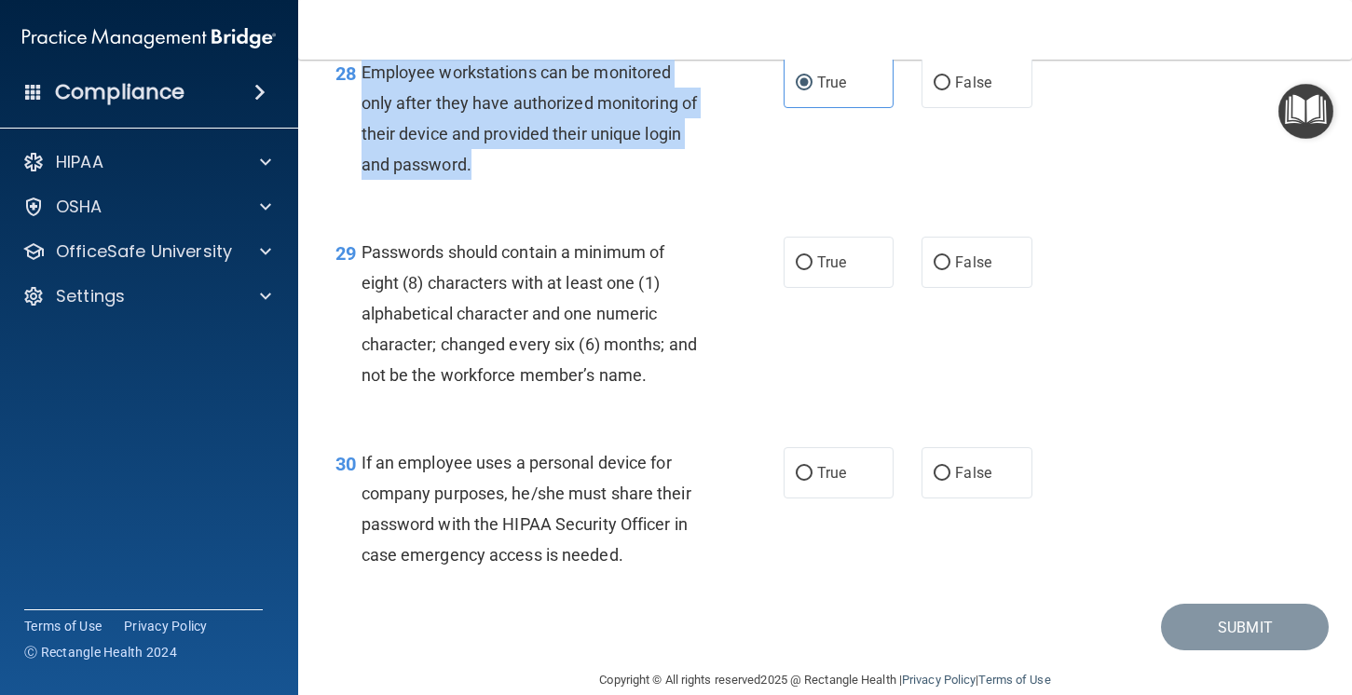
drag, startPoint x: 499, startPoint y: 198, endPoint x: 359, endPoint y: 110, distance: 165.0
click at [359, 110] on div "28 Employee workstations can be monitored only after they have authorized monit…" at bounding box center [560, 123] width 504 height 133
click at [984, 91] on span "False" at bounding box center [973, 83] width 36 height 18
click at [950, 90] on input "False" at bounding box center [942, 83] width 17 height 14
radio input "true"
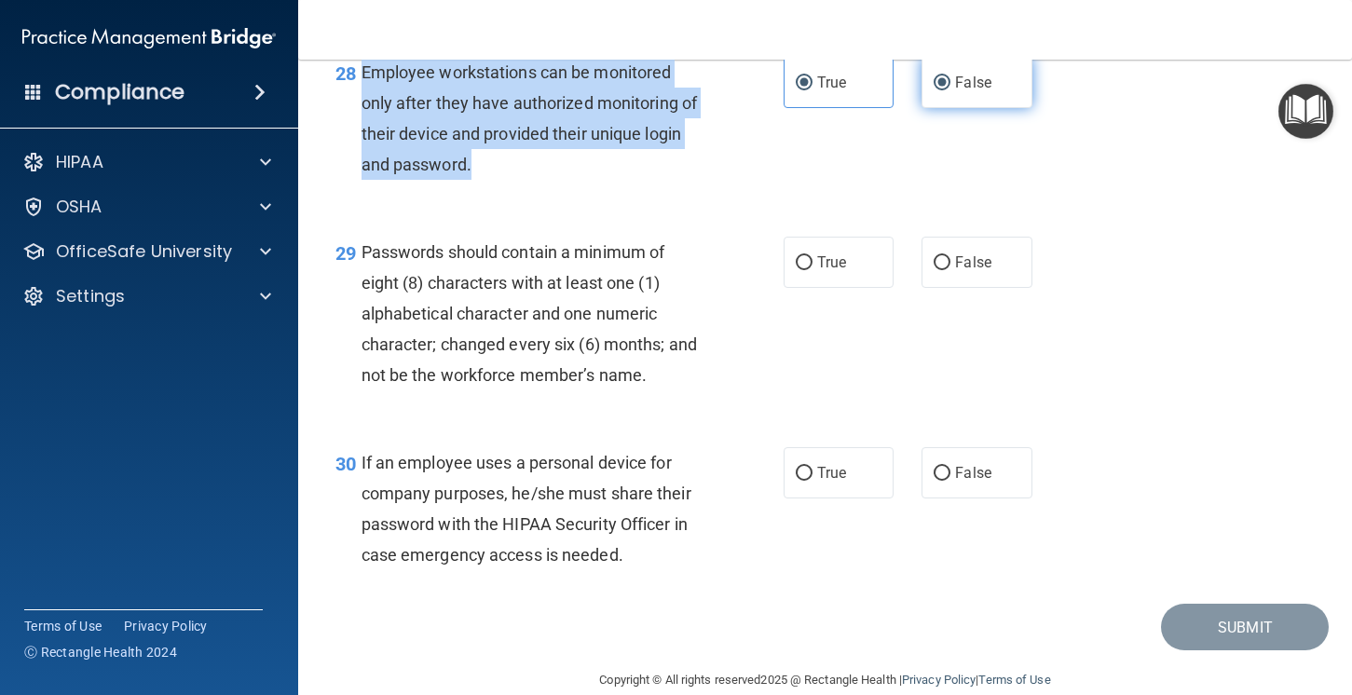
radio input "false"
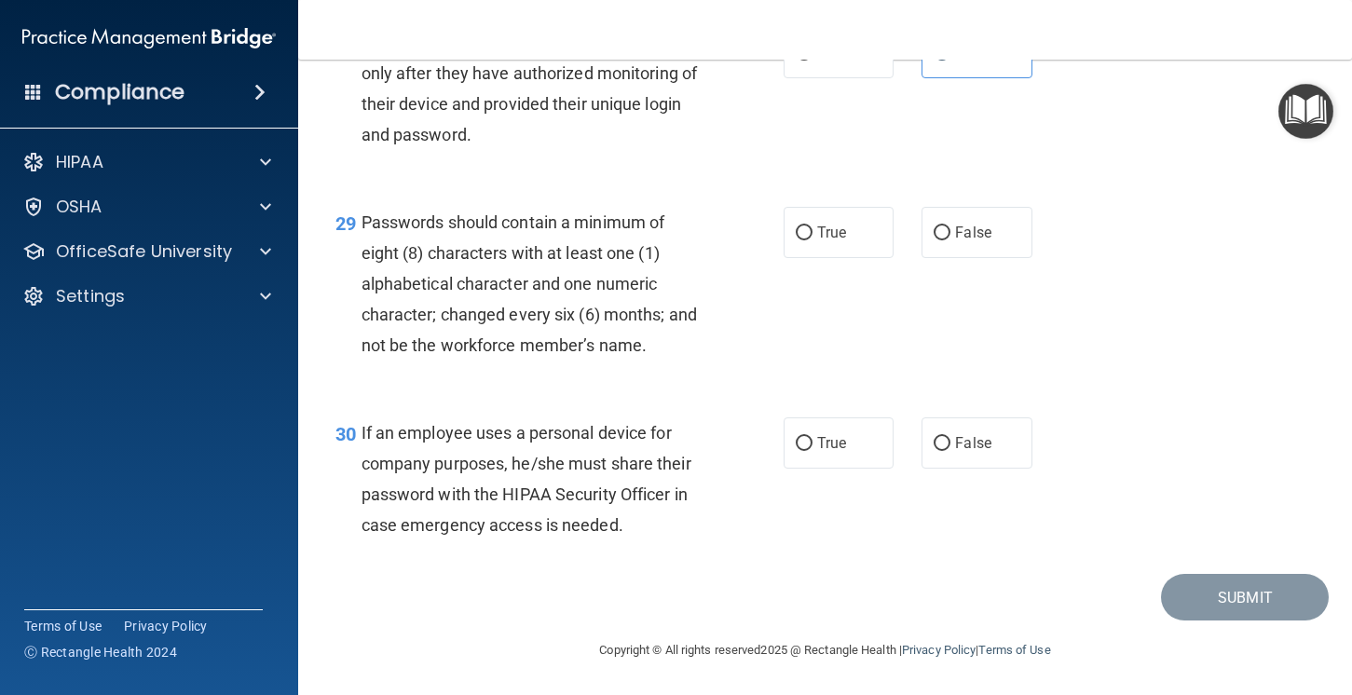
scroll to position [5098, 0]
click at [819, 240] on label "True" at bounding box center [839, 232] width 111 height 51
click at [813, 240] on input "True" at bounding box center [804, 233] width 17 height 14
radio input "true"
click at [974, 439] on span "False" at bounding box center [973, 443] width 36 height 18
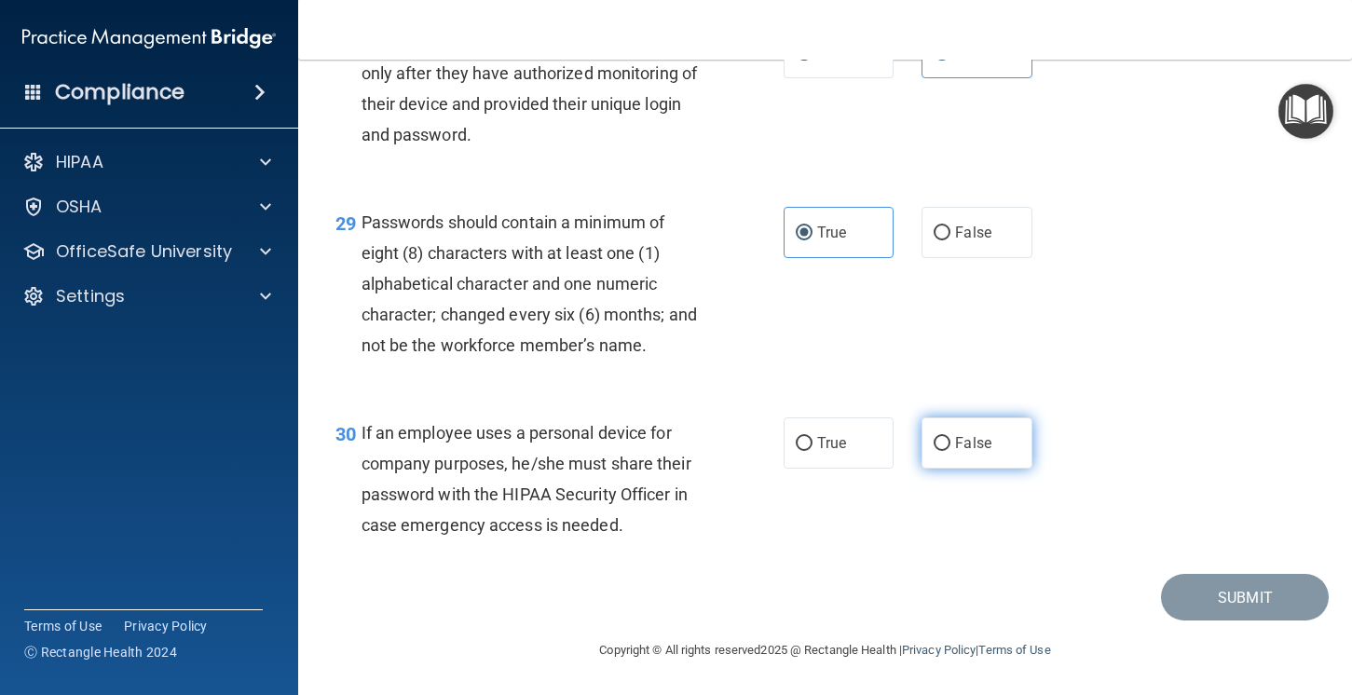
click at [950, 439] on input "False" at bounding box center [942, 444] width 17 height 14
radio input "true"
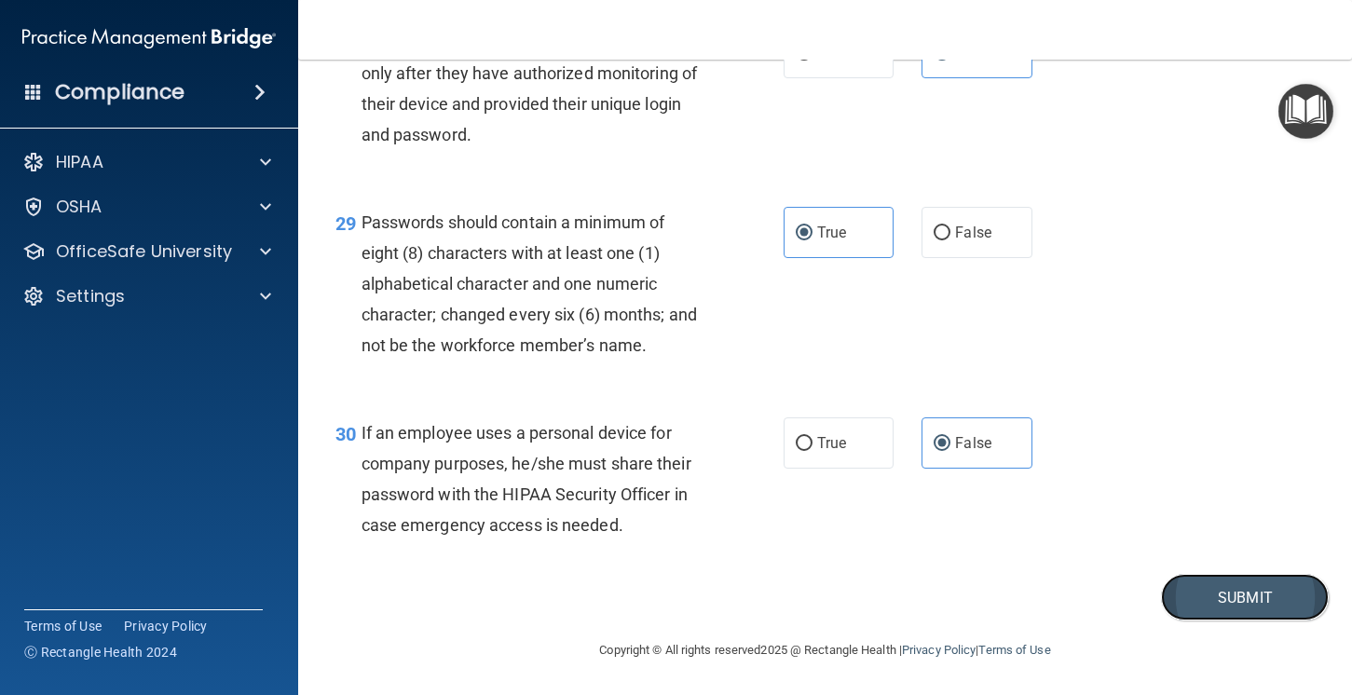
click at [1256, 602] on button "Submit" at bounding box center [1245, 598] width 168 height 48
click at [1226, 611] on button "Submit" at bounding box center [1245, 598] width 168 height 48
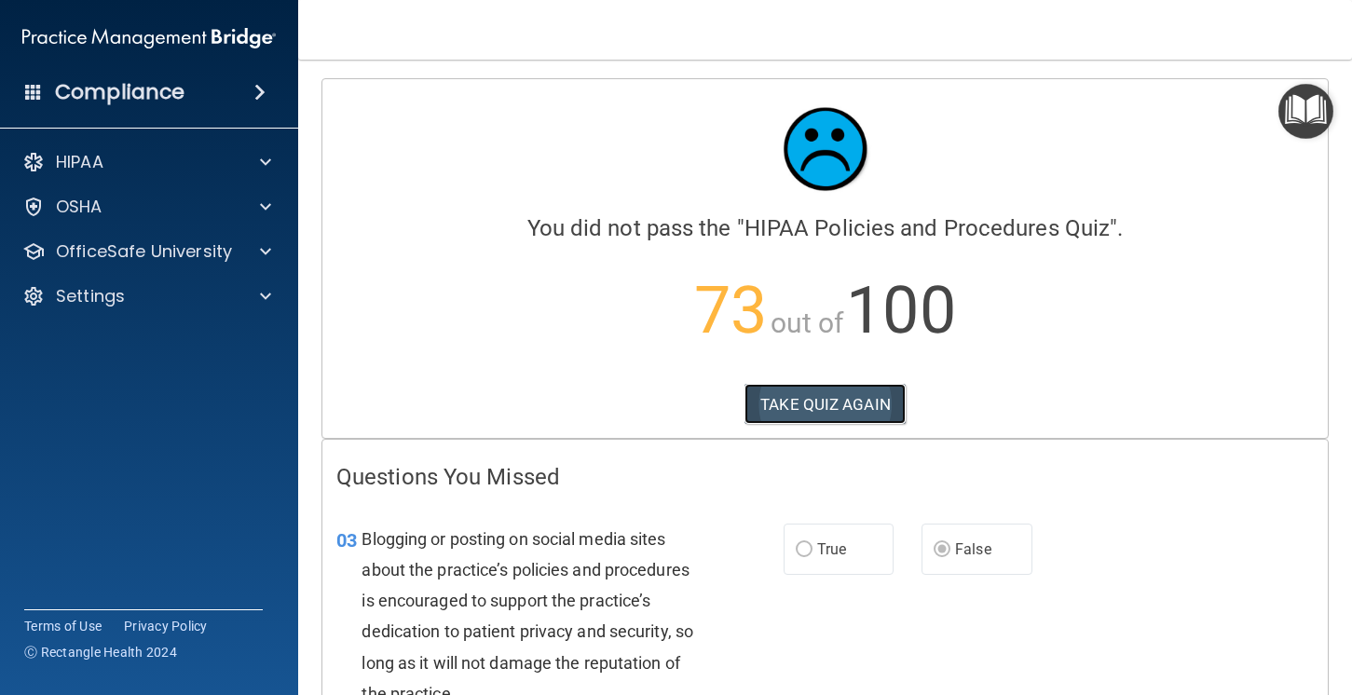
click at [829, 408] on button "TAKE QUIZ AGAIN" at bounding box center [825, 404] width 161 height 41
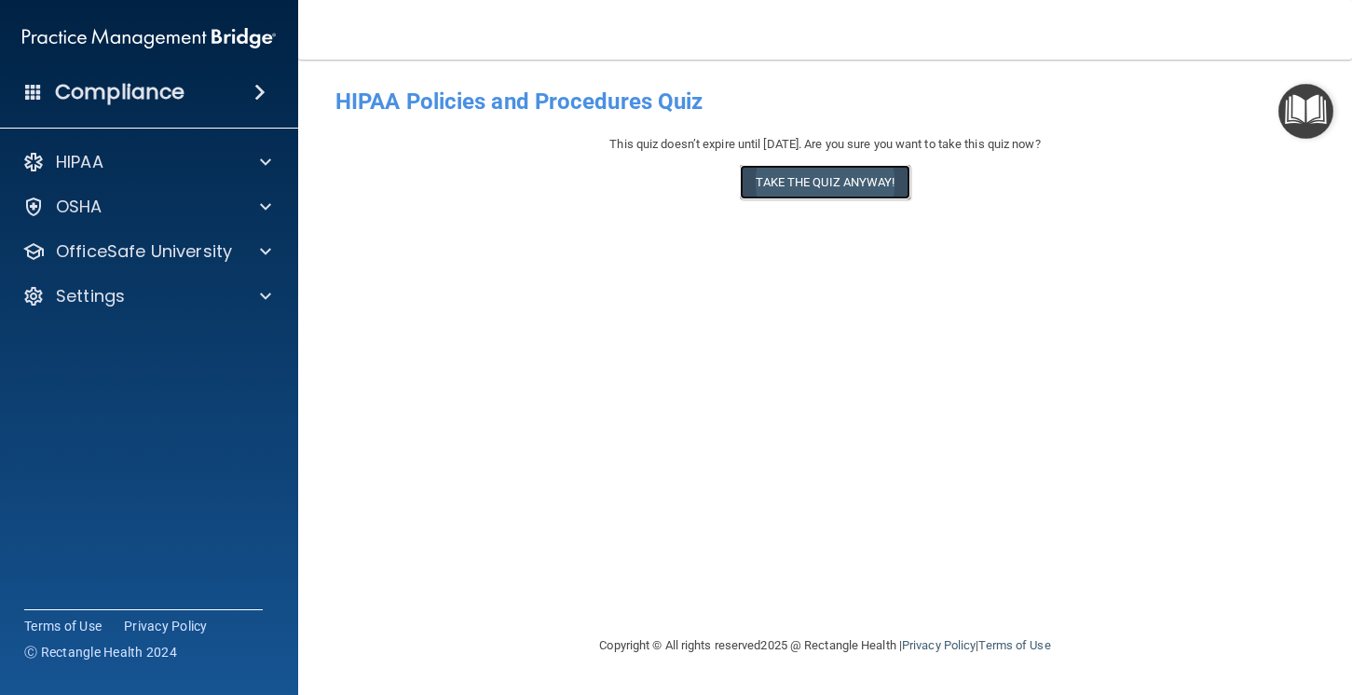
click at [818, 180] on button "Take the quiz anyway!" at bounding box center [825, 182] width 170 height 34
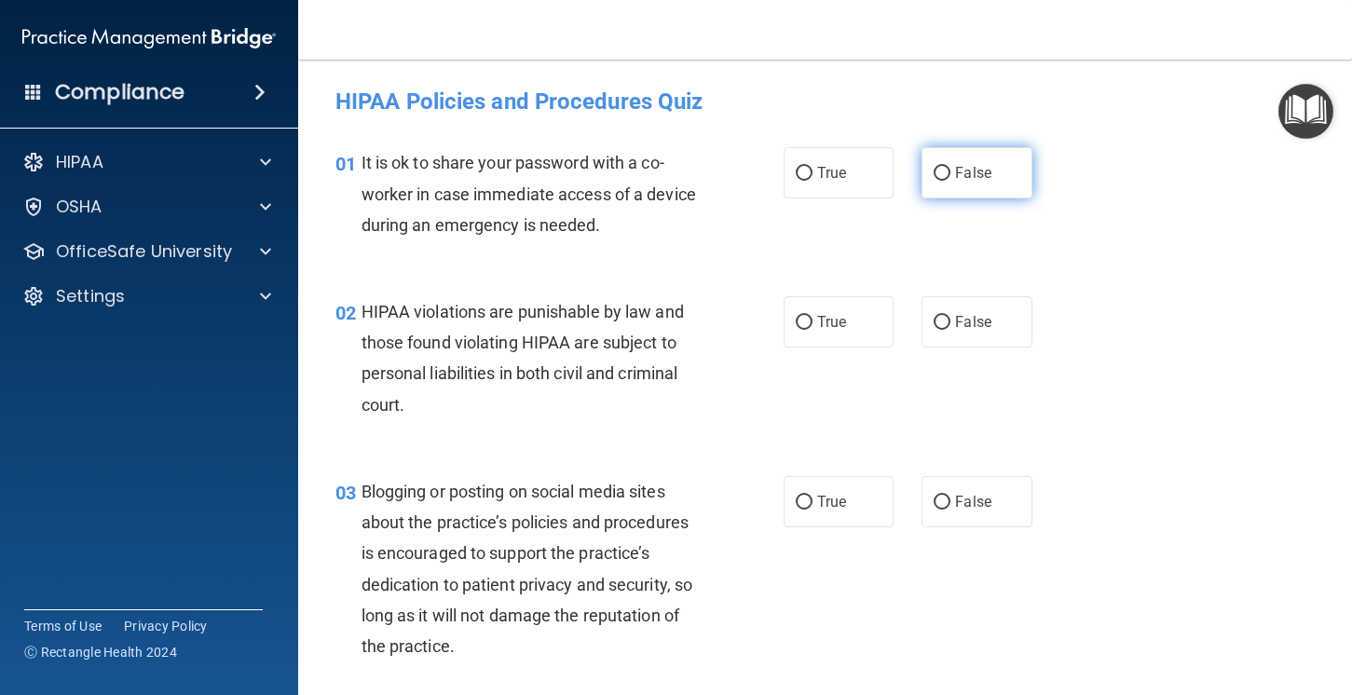
click at [1006, 197] on label "False" at bounding box center [977, 172] width 111 height 51
click at [950, 181] on input "False" at bounding box center [942, 174] width 17 height 14
radio input "true"
click at [836, 321] on span "True" at bounding box center [831, 322] width 29 height 18
click at [813, 321] on input "True" at bounding box center [804, 323] width 17 height 14
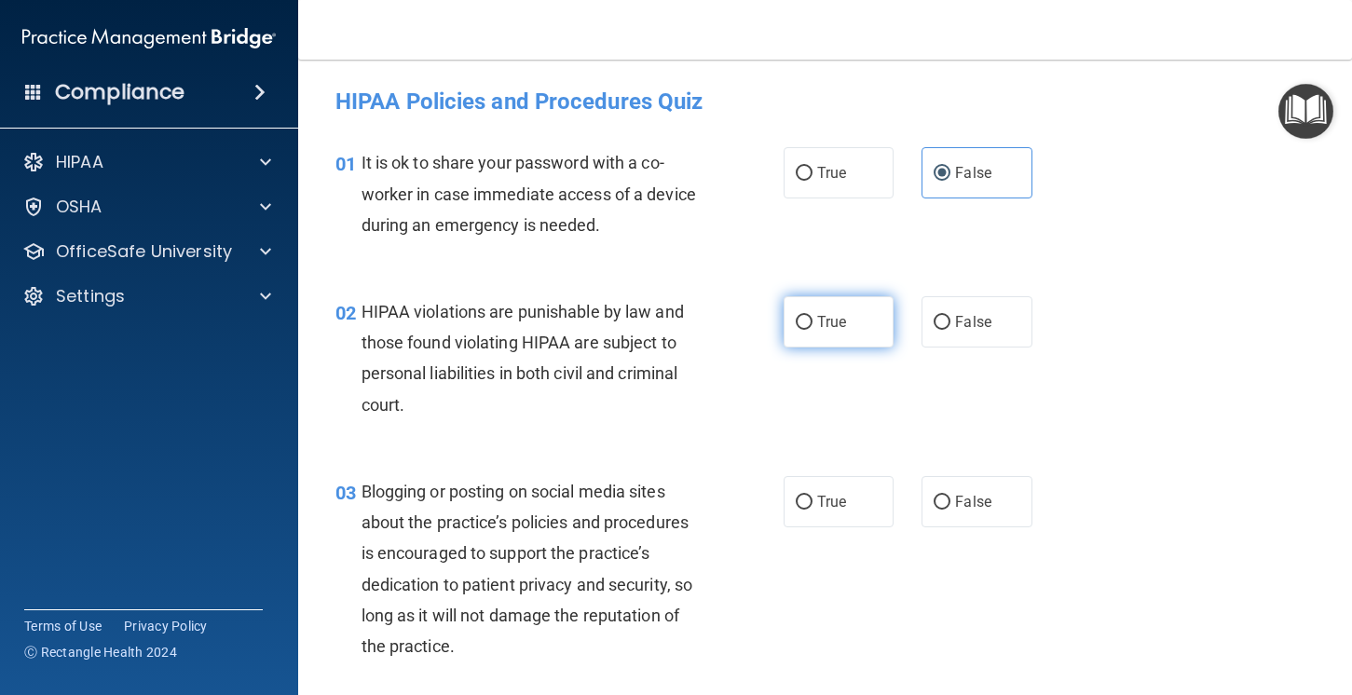
radio input "true"
click at [1011, 495] on label "False" at bounding box center [977, 501] width 111 height 51
click at [950, 496] on input "False" at bounding box center [942, 503] width 17 height 14
radio input "true"
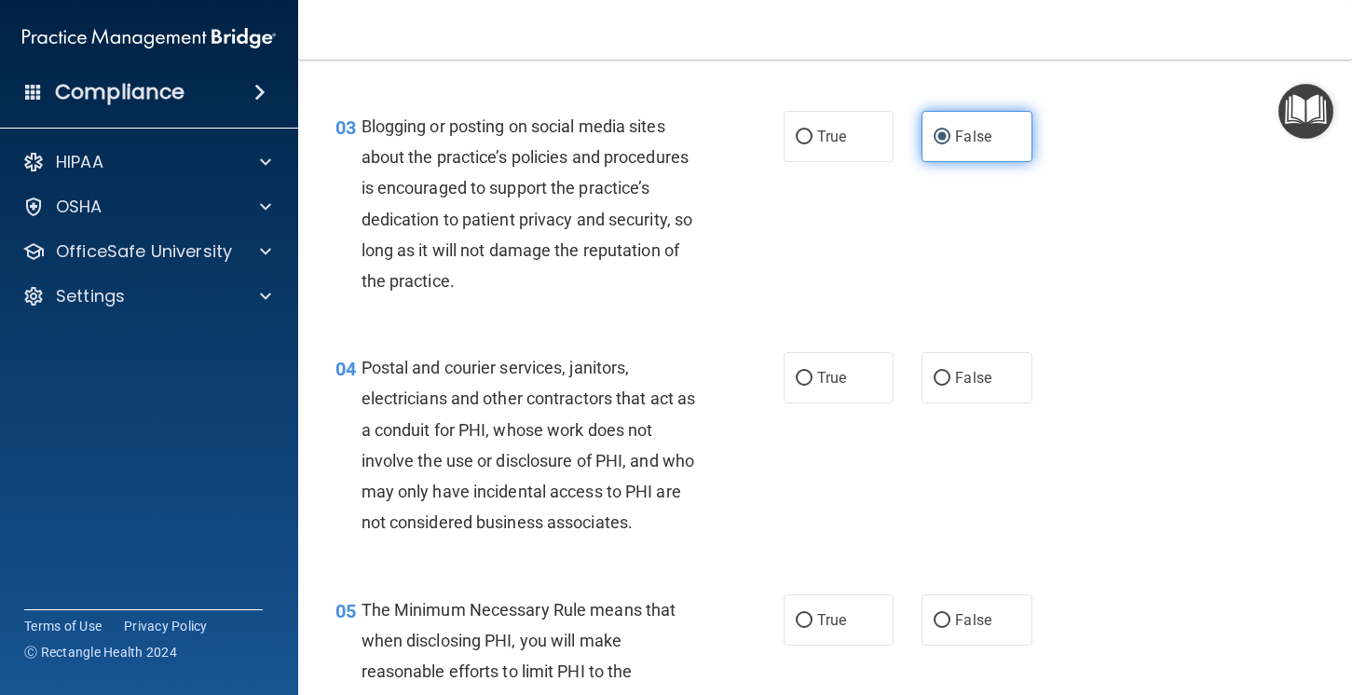
scroll to position [384, 0]
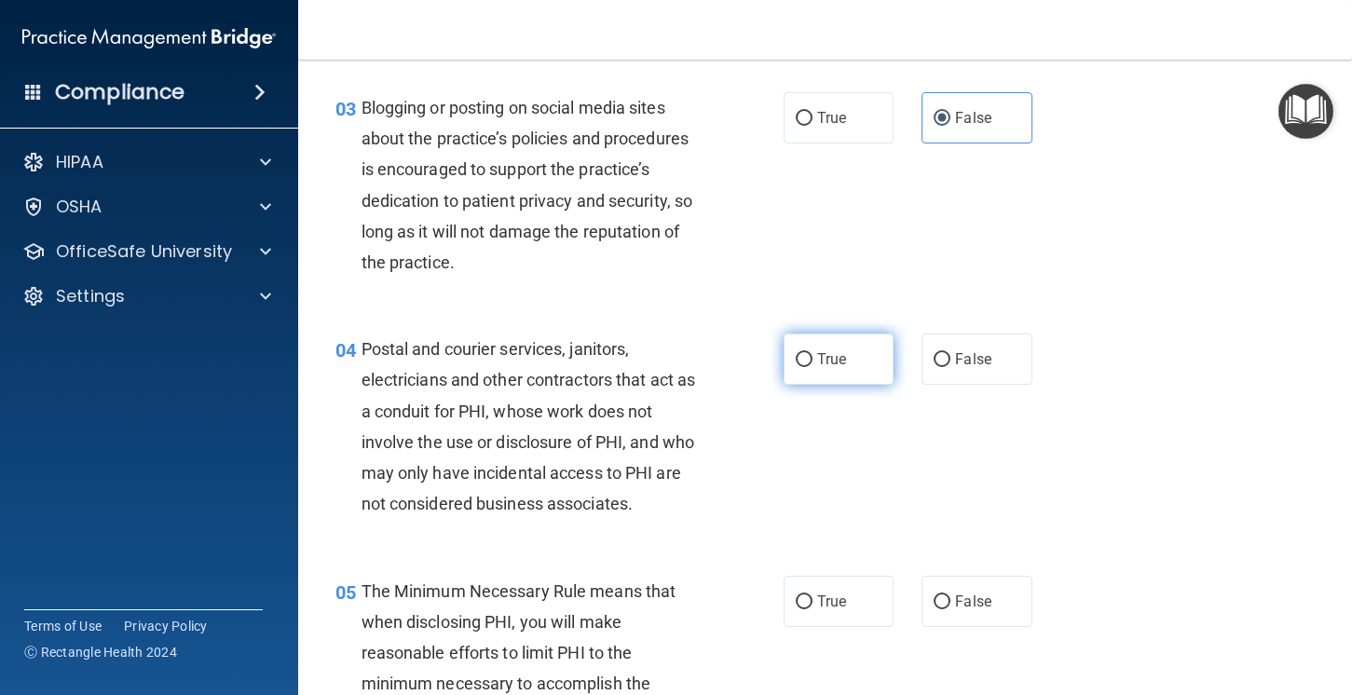
click at [813, 355] on label "True" at bounding box center [839, 359] width 111 height 51
click at [813, 355] on input "True" at bounding box center [804, 360] width 17 height 14
radio input "true"
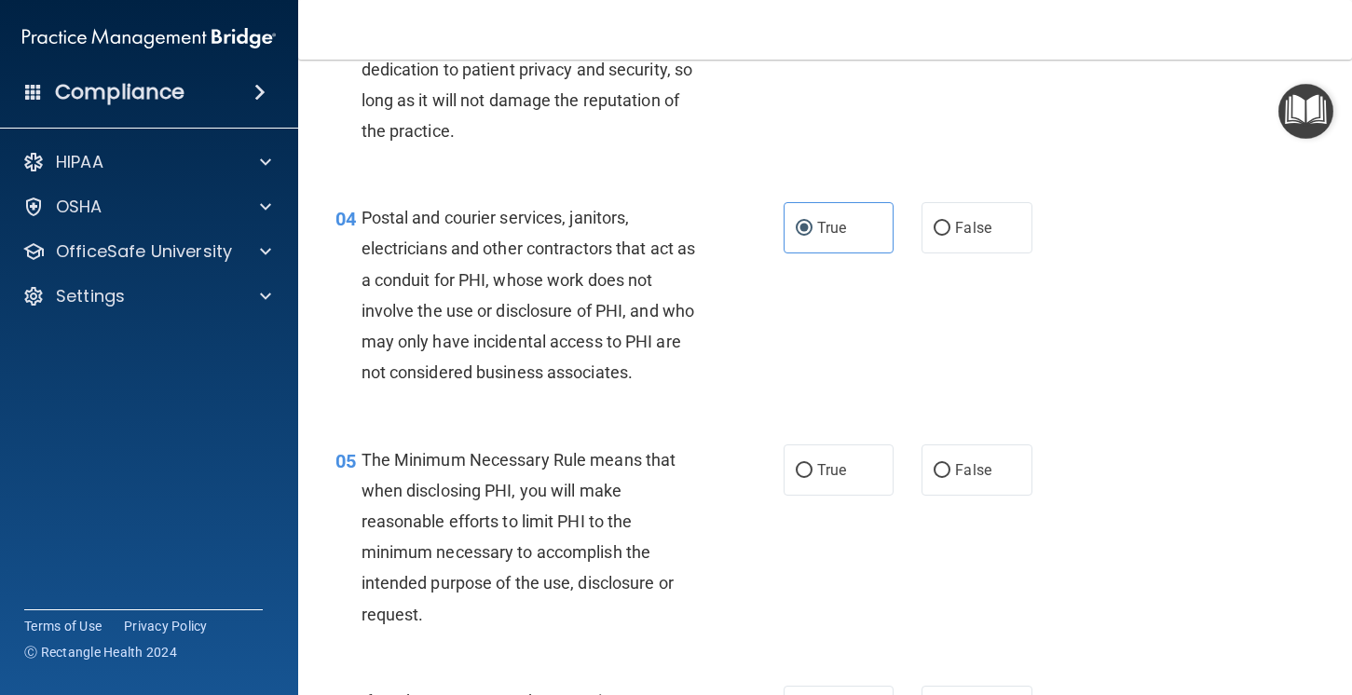
click at [805, 474] on input "True" at bounding box center [804, 471] width 17 height 14
radio input "true"
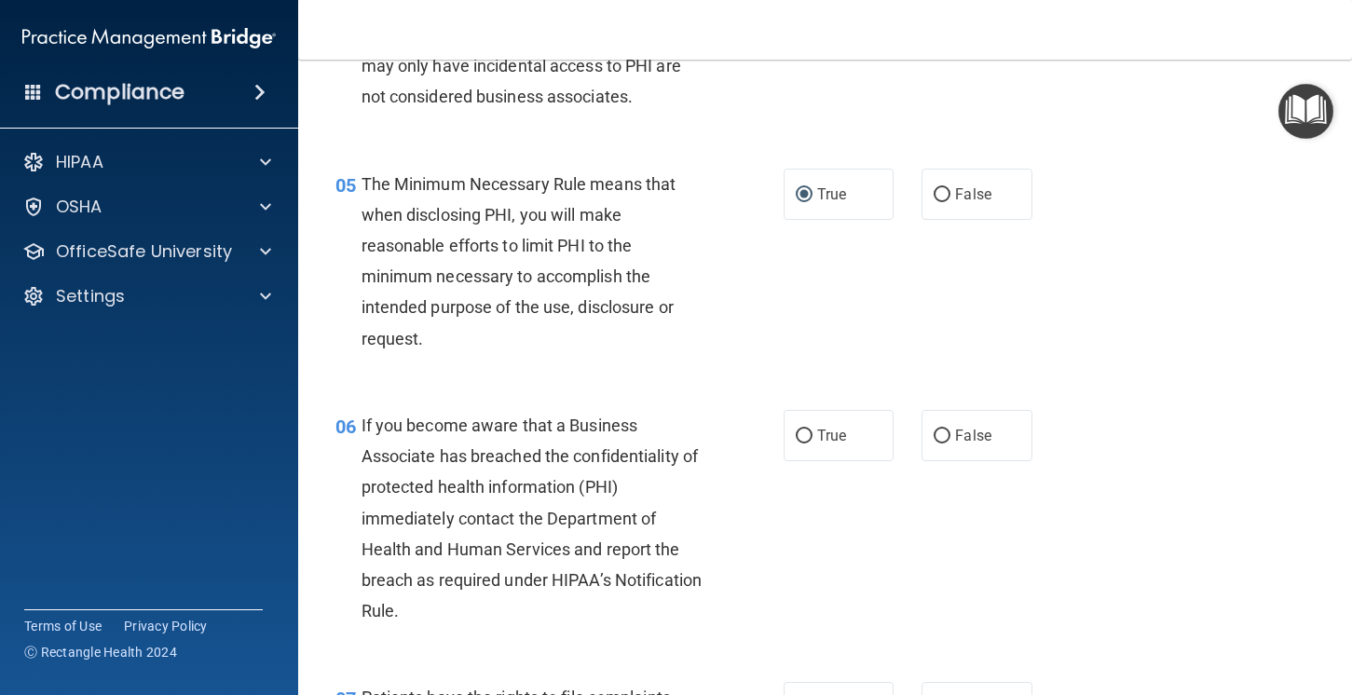
scroll to position [825, 0]
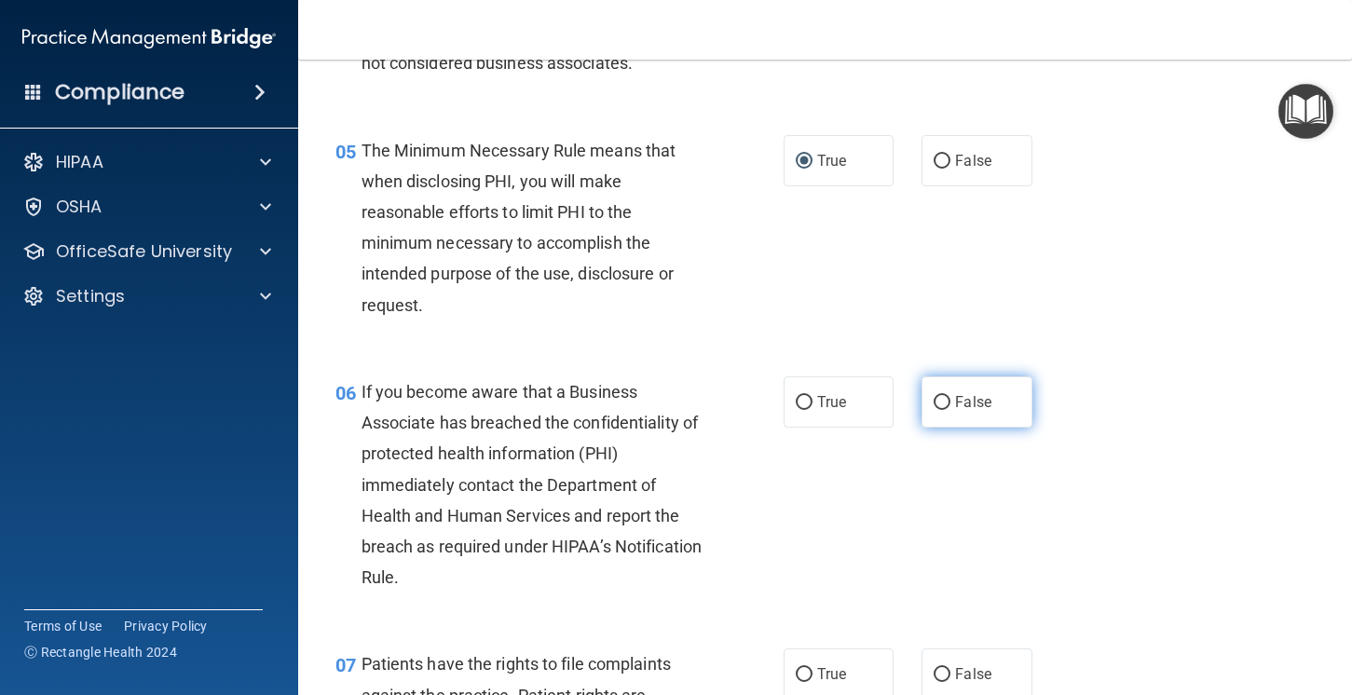
click at [969, 417] on label "False" at bounding box center [977, 401] width 111 height 51
click at [950, 410] on input "False" at bounding box center [942, 403] width 17 height 14
radio input "true"
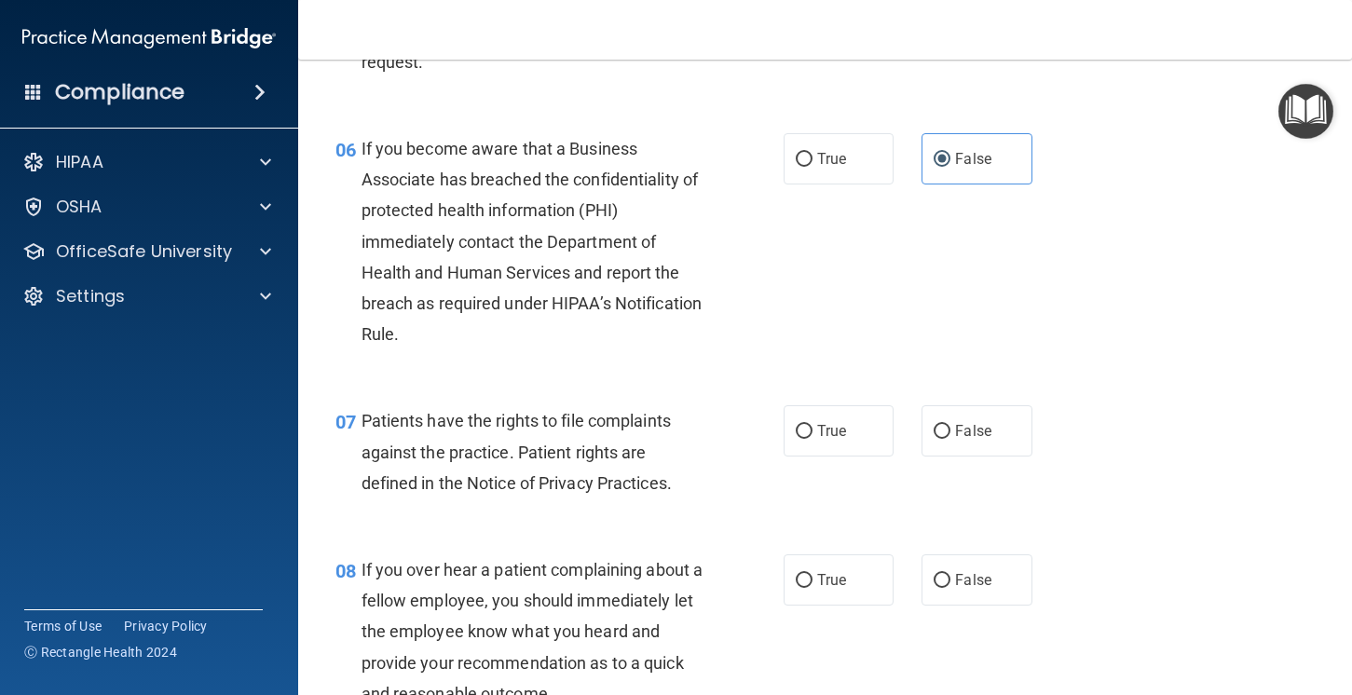
scroll to position [1074, 0]
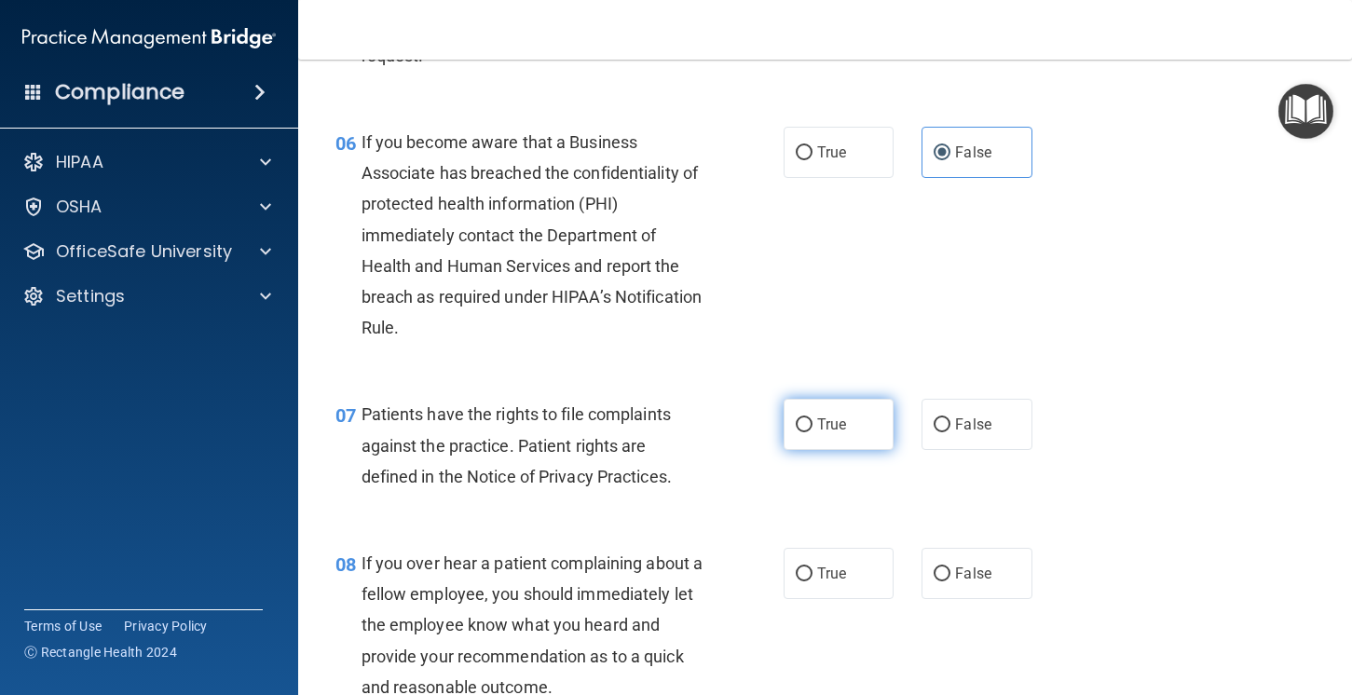
click at [828, 406] on label "True" at bounding box center [839, 424] width 111 height 51
click at [813, 418] on input "True" at bounding box center [804, 425] width 17 height 14
radio input "true"
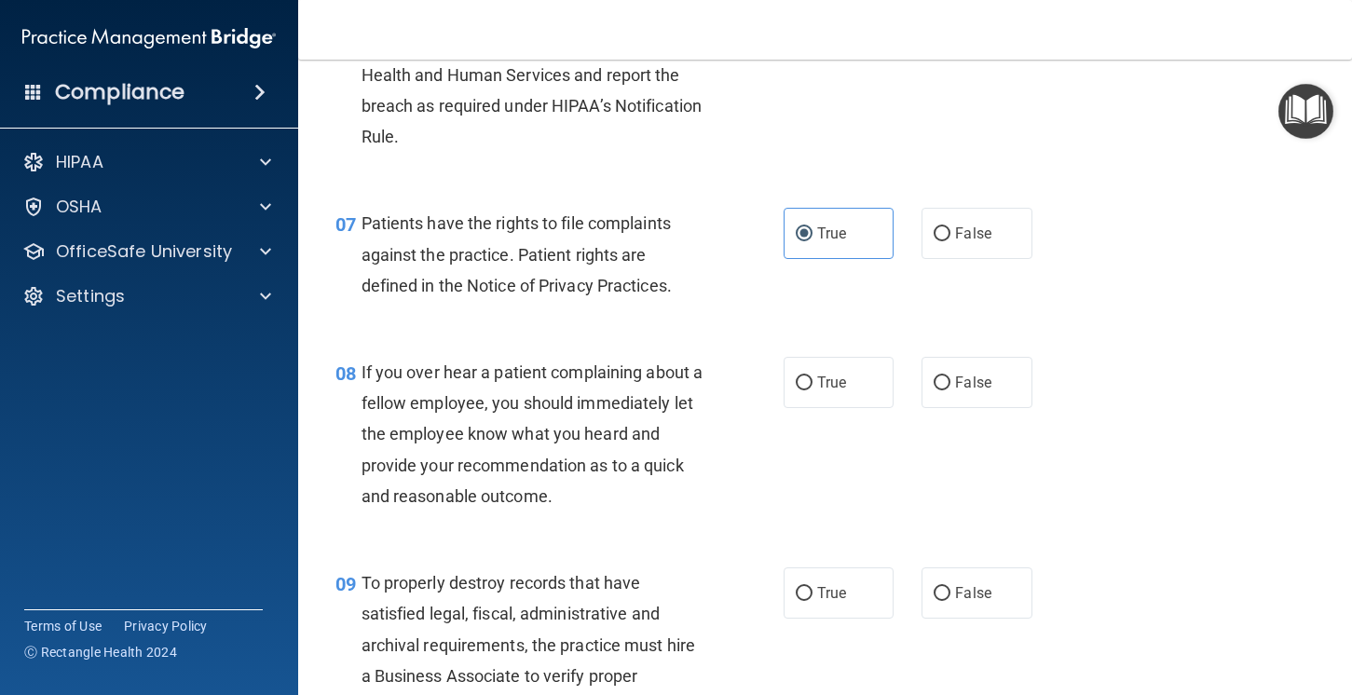
scroll to position [1272, 0]
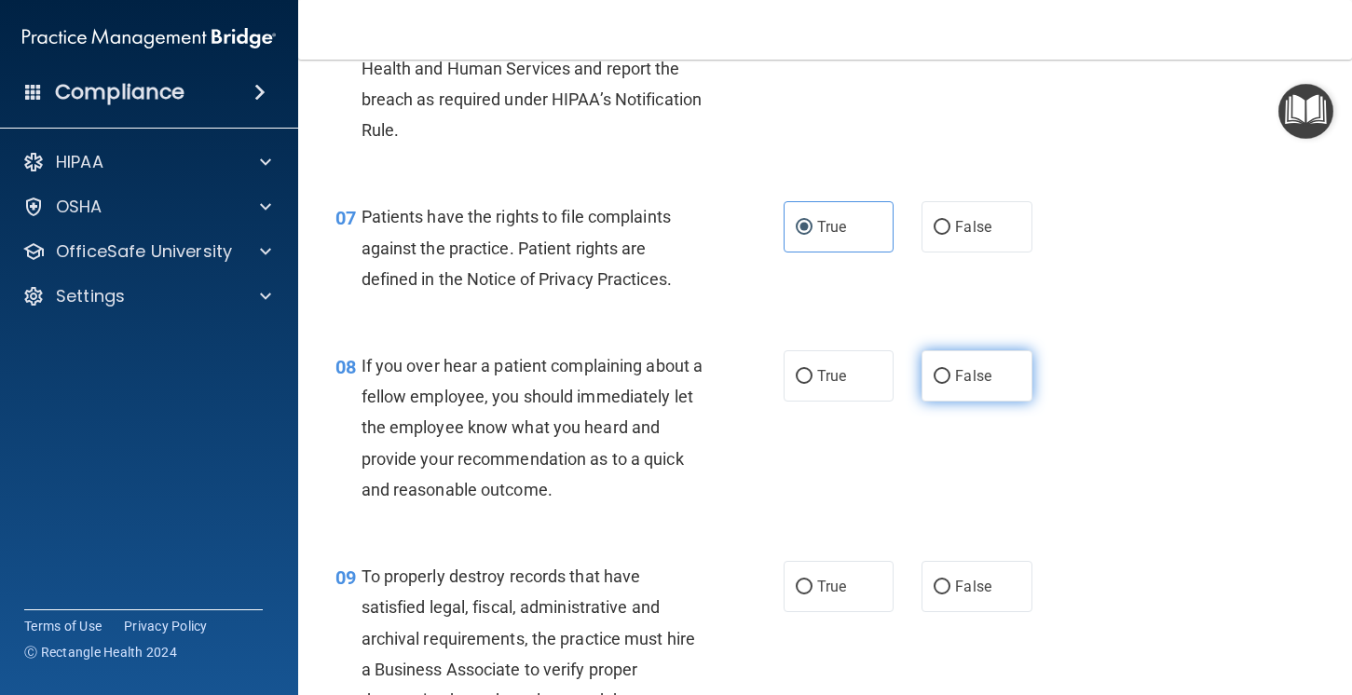
click at [970, 387] on label "False" at bounding box center [977, 375] width 111 height 51
click at [950, 384] on input "False" at bounding box center [942, 377] width 17 height 14
radio input "true"
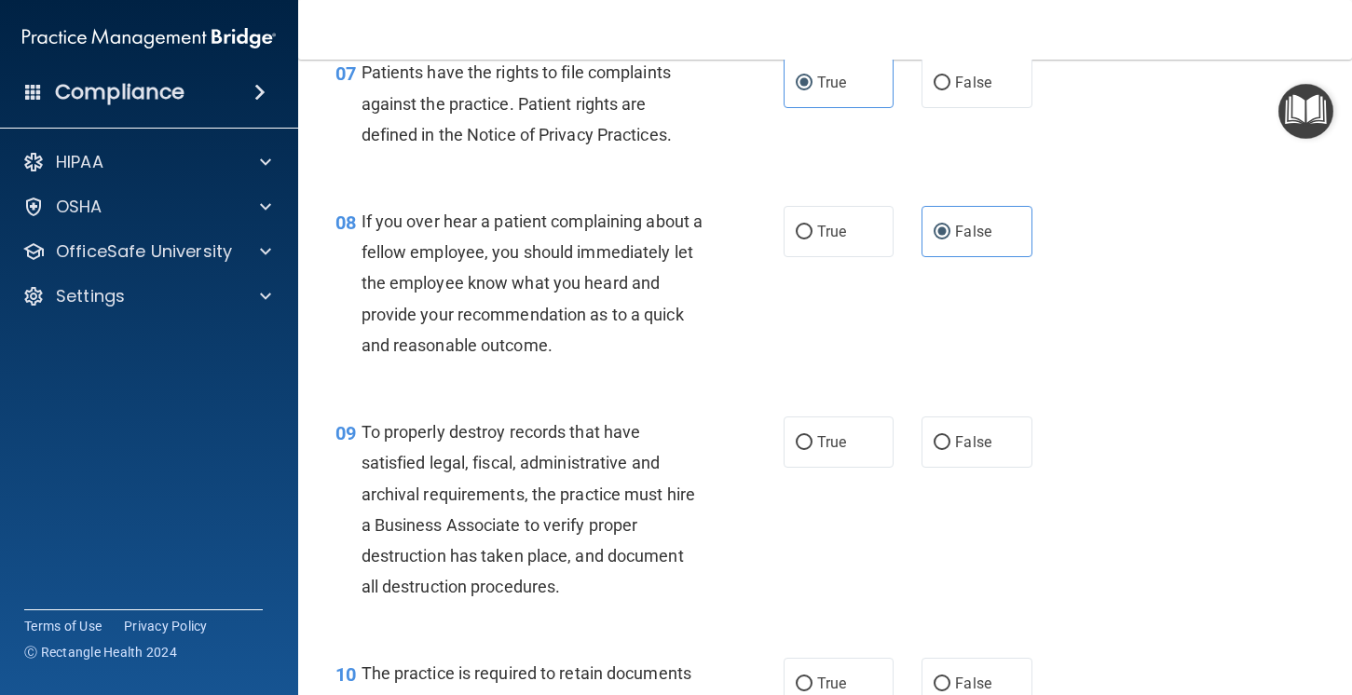
scroll to position [1417, 0]
click at [968, 454] on label "False" at bounding box center [977, 441] width 111 height 51
click at [950, 449] on input "False" at bounding box center [942, 442] width 17 height 14
radio input "true"
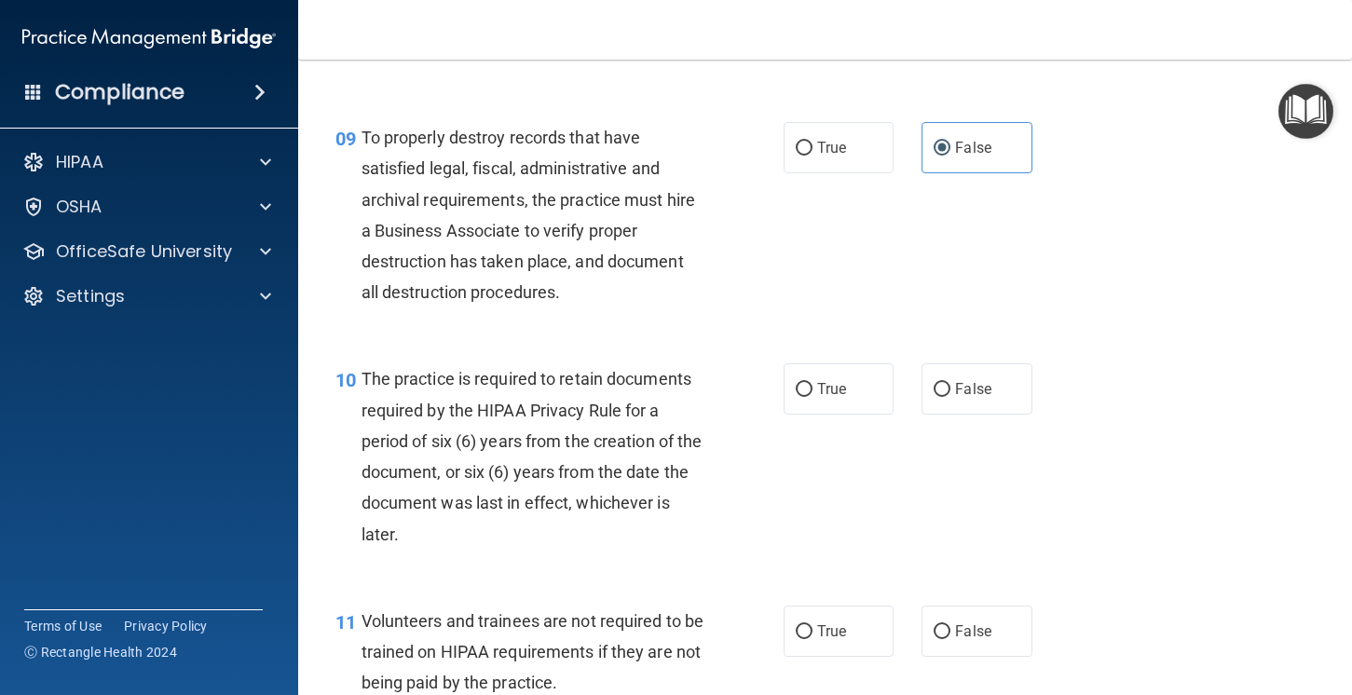
scroll to position [1709, 0]
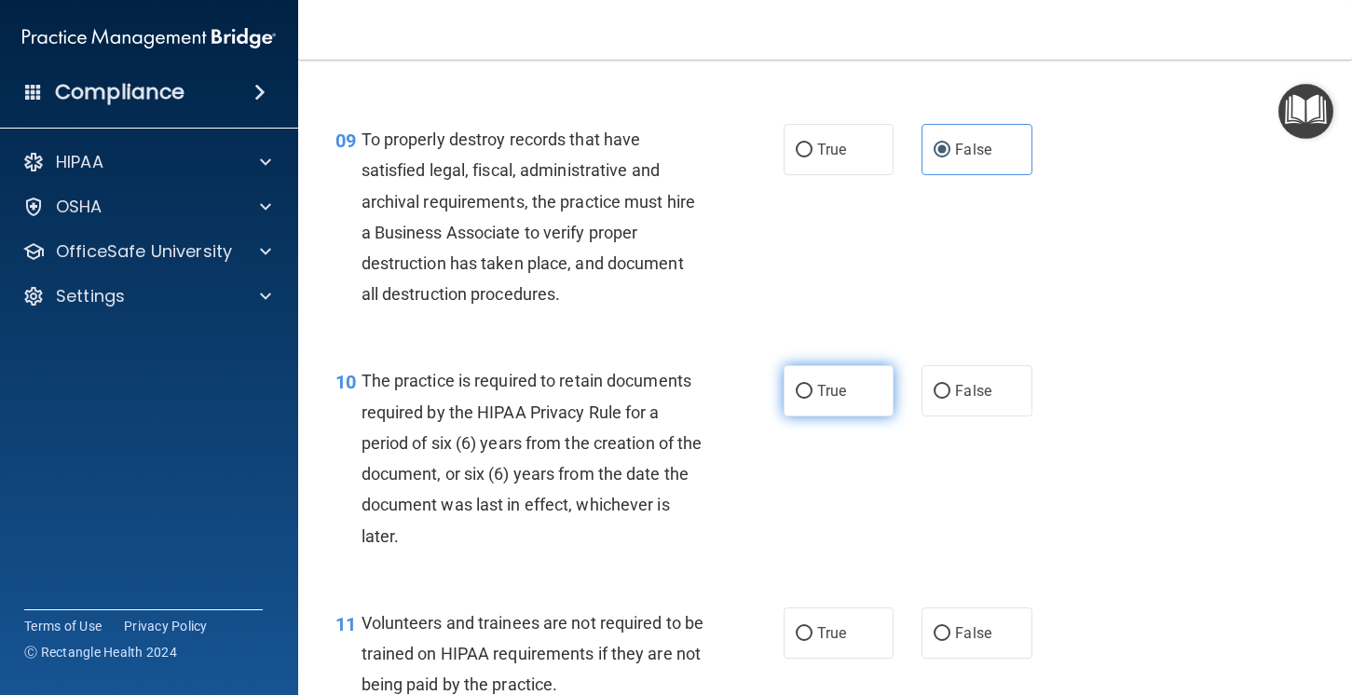
click at [834, 390] on span "True" at bounding box center [831, 391] width 29 height 18
click at [813, 390] on input "True" at bounding box center [804, 392] width 17 height 14
radio input "true"
click at [997, 633] on label "False" at bounding box center [977, 633] width 111 height 51
click at [950, 633] on input "False" at bounding box center [942, 634] width 17 height 14
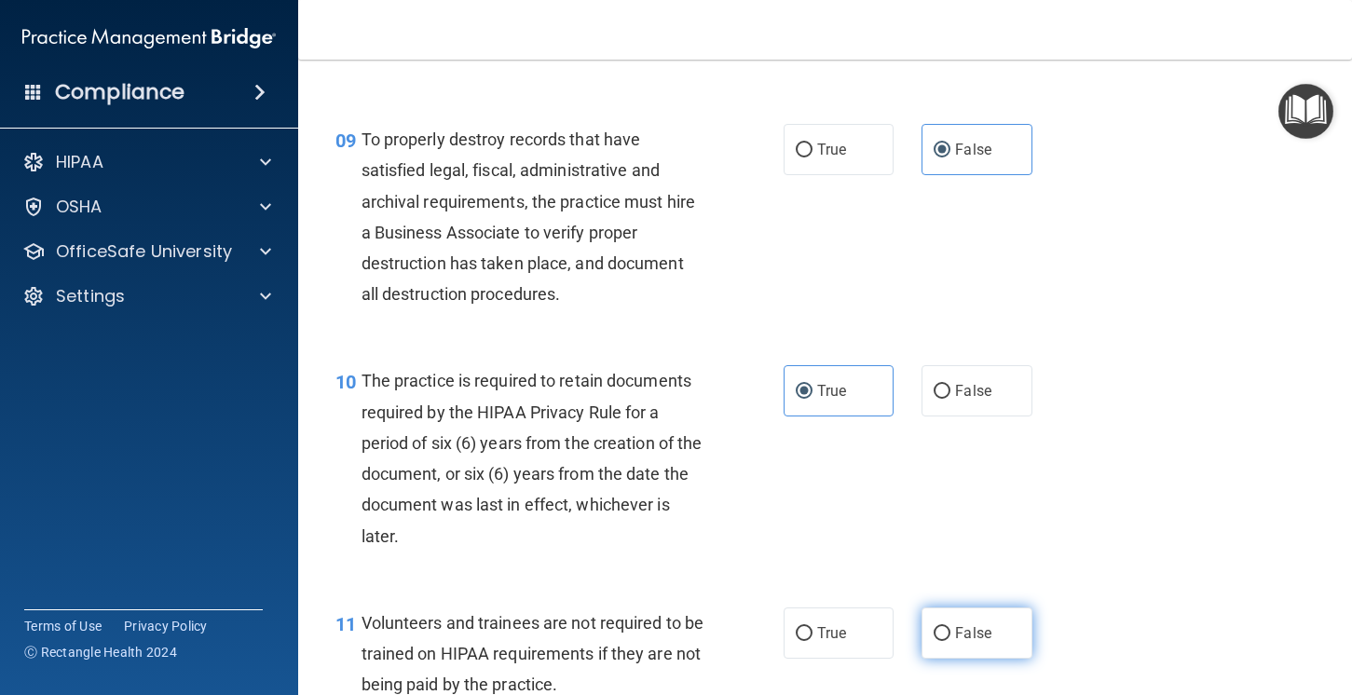
radio input "true"
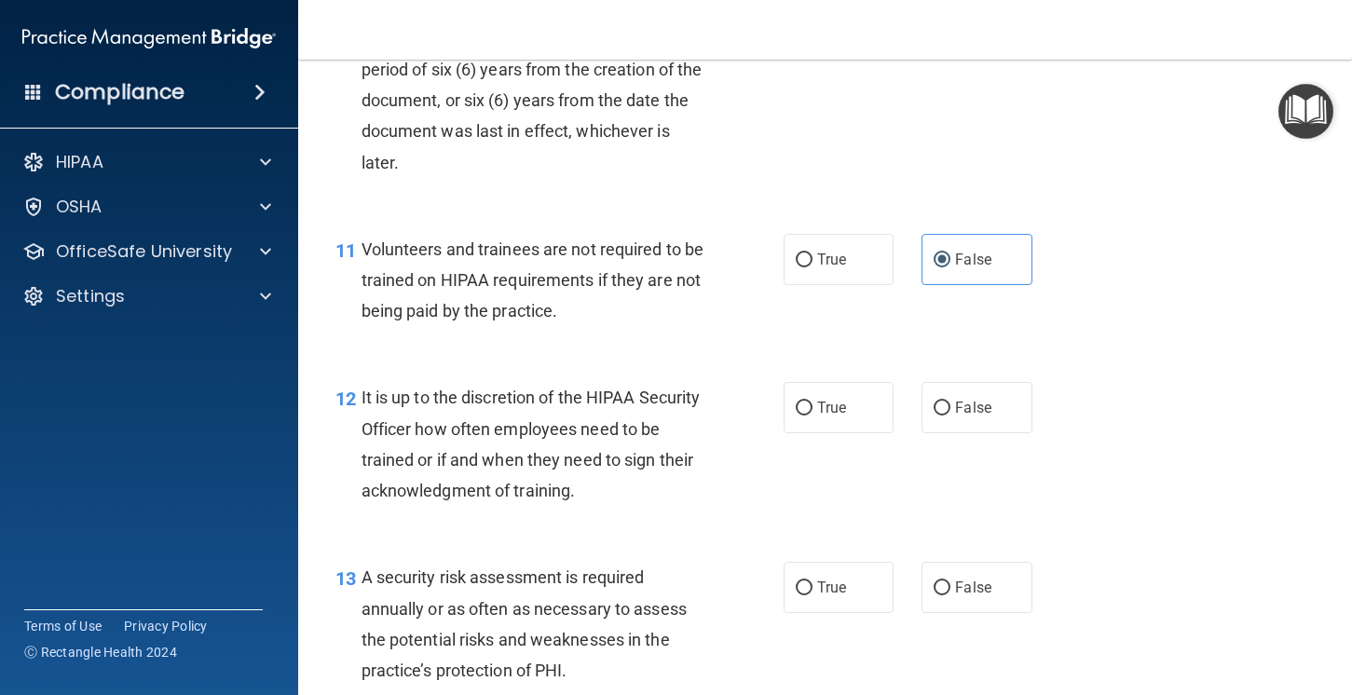
scroll to position [2085, 0]
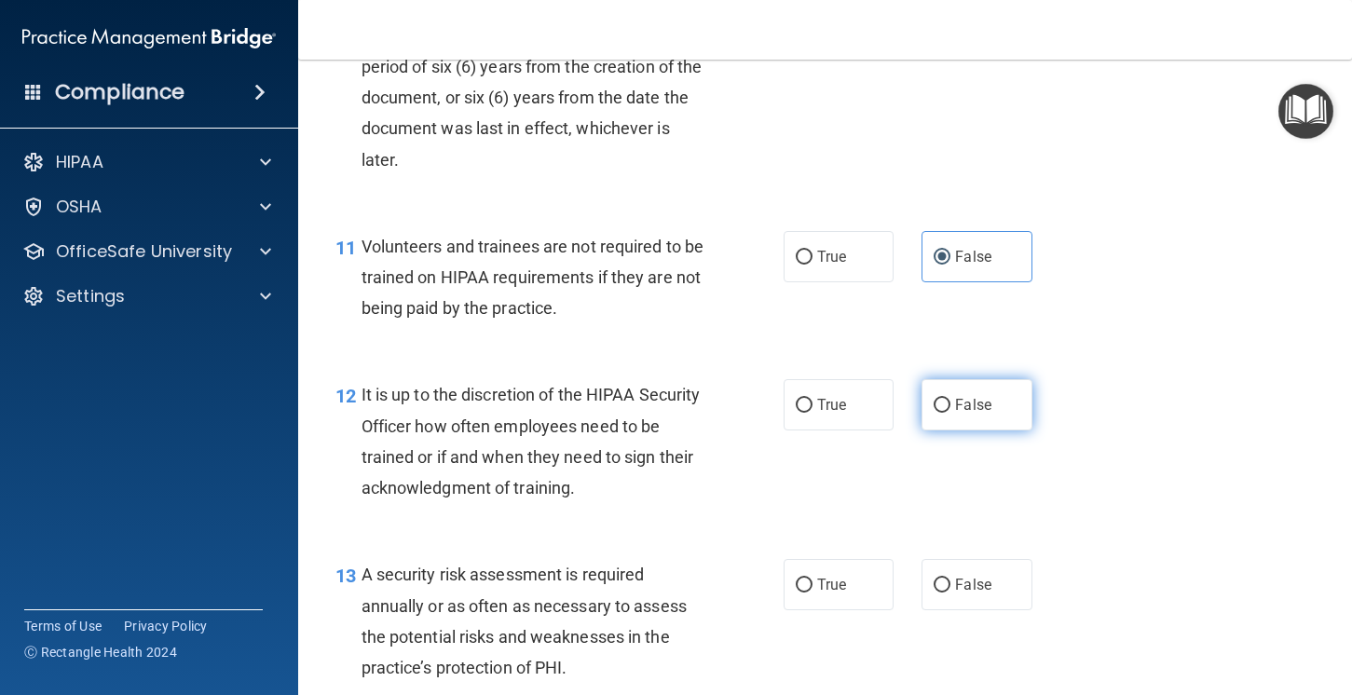
click at [1005, 419] on label "False" at bounding box center [977, 404] width 111 height 51
click at [950, 413] on input "False" at bounding box center [942, 406] width 17 height 14
radio input "true"
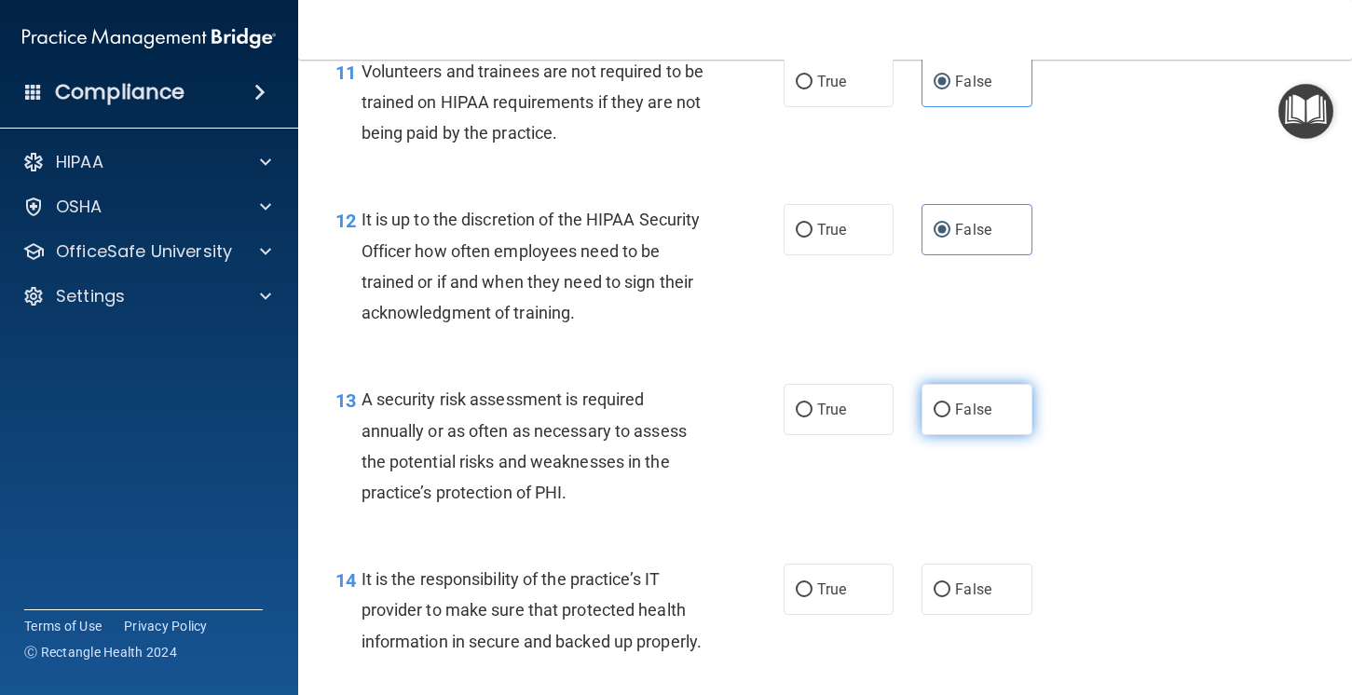
scroll to position [2264, 0]
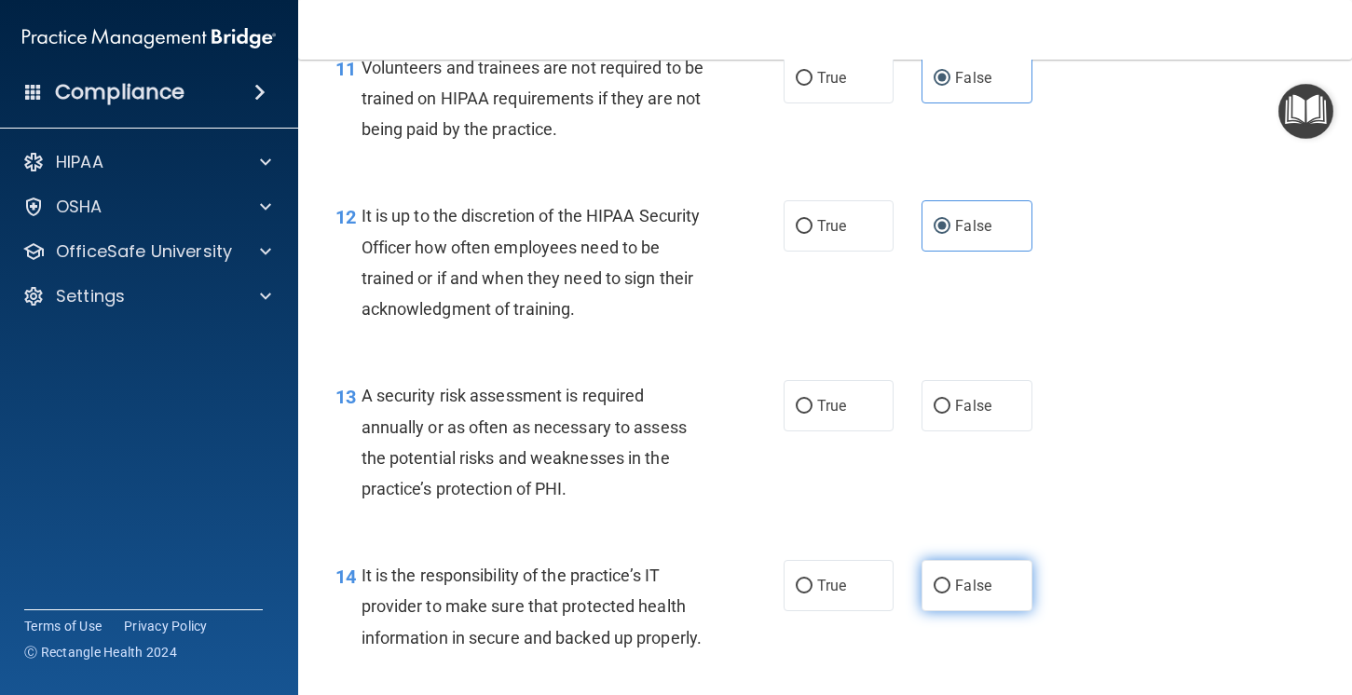
click at [974, 587] on span "False" at bounding box center [973, 586] width 36 height 18
click at [950, 587] on input "False" at bounding box center [942, 587] width 17 height 14
radio input "true"
click at [810, 390] on label "True" at bounding box center [839, 405] width 111 height 51
click at [810, 400] on input "True" at bounding box center [804, 407] width 17 height 14
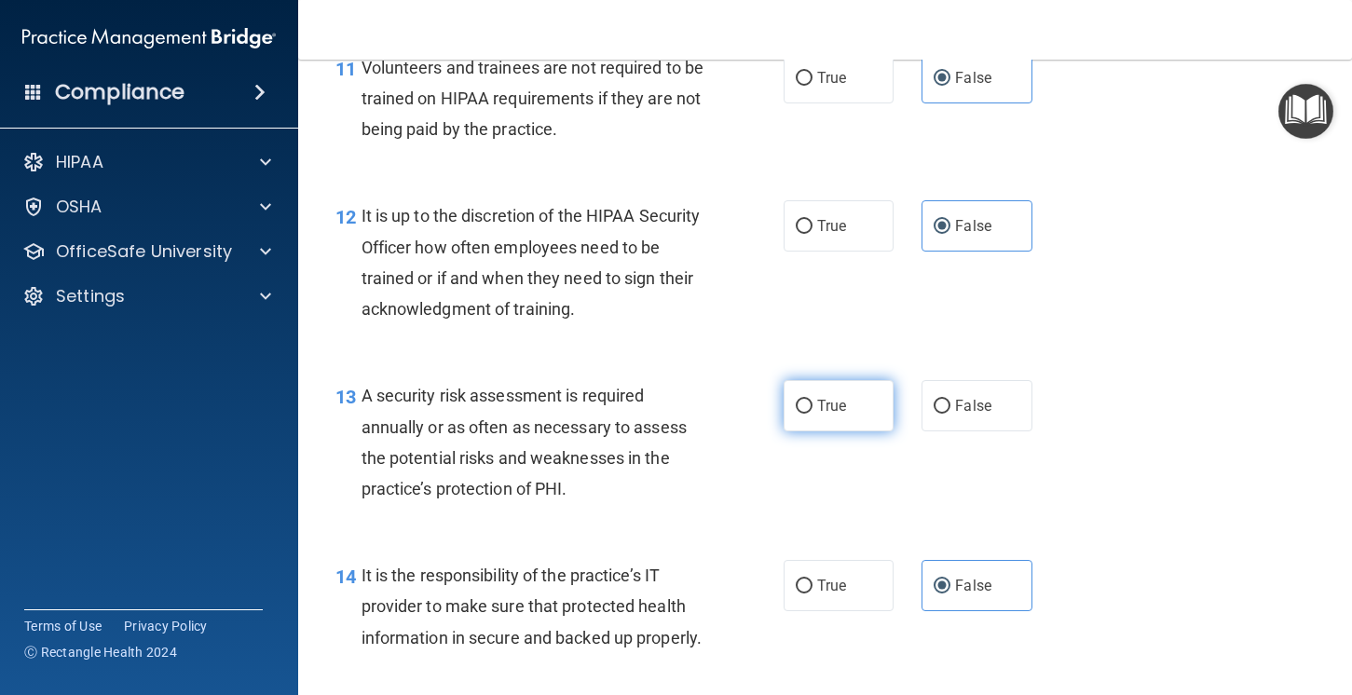
radio input "true"
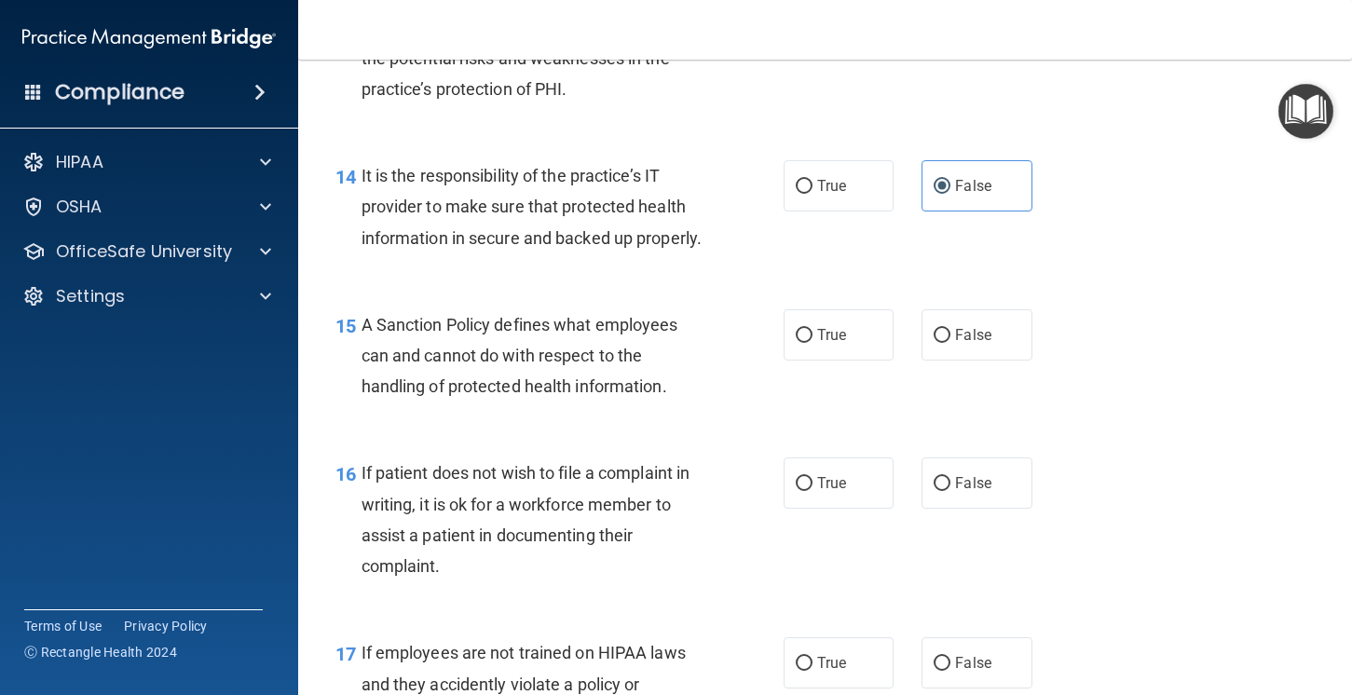
scroll to position [2665, 0]
click at [971, 343] on span "False" at bounding box center [973, 334] width 36 height 18
click at [950, 342] on input "False" at bounding box center [942, 335] width 17 height 14
radio input "true"
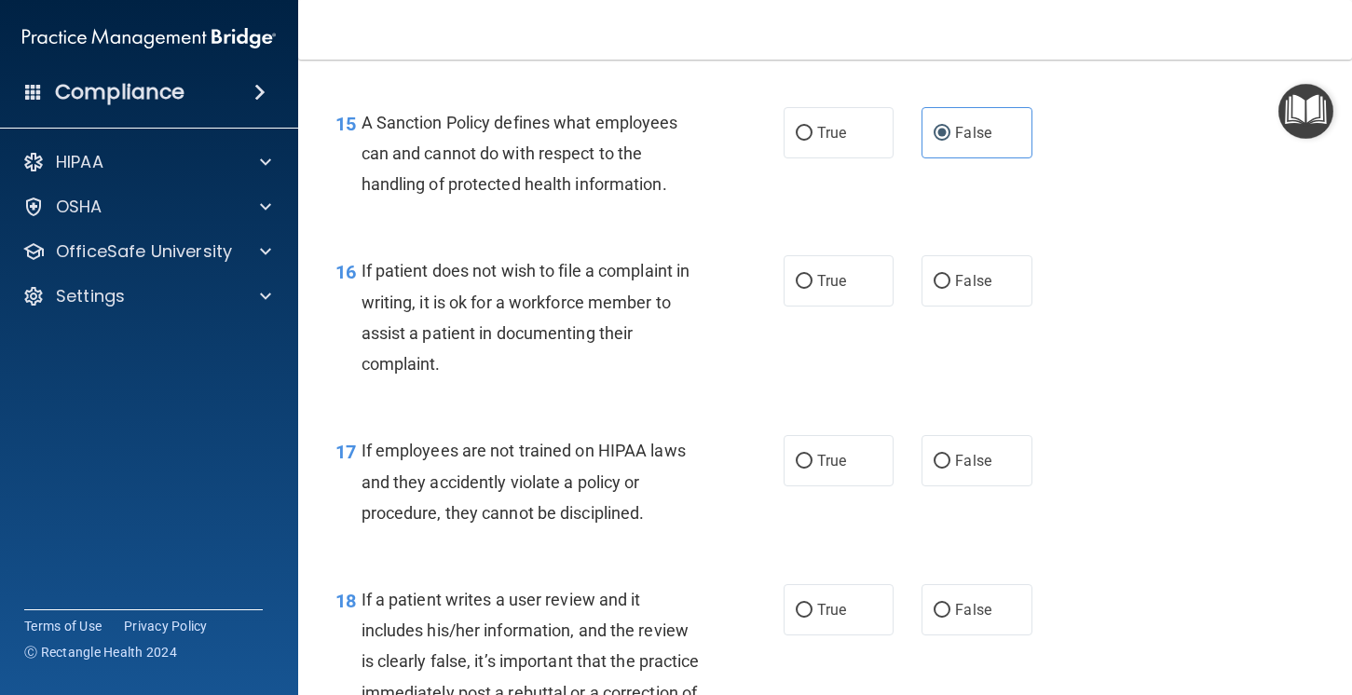
scroll to position [2871, 0]
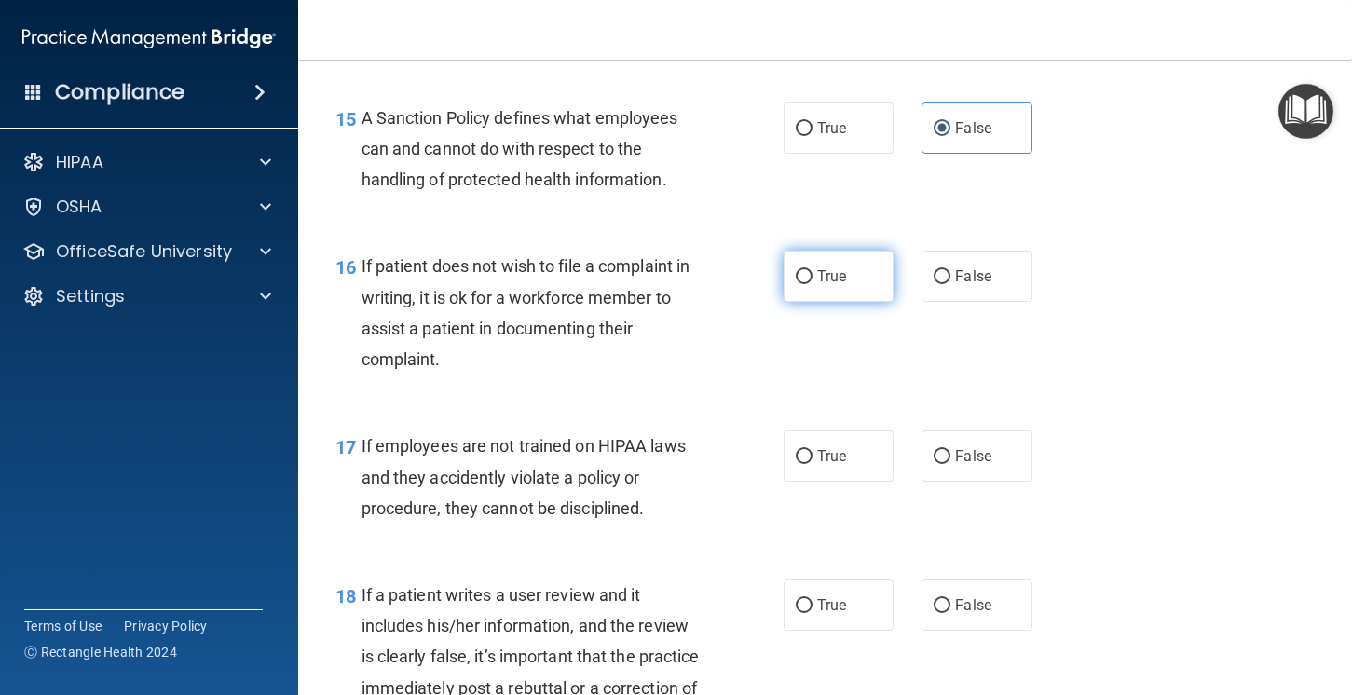
click at [836, 302] on label "True" at bounding box center [839, 276] width 111 height 51
click at [813, 284] on input "True" at bounding box center [804, 277] width 17 height 14
radio input "true"
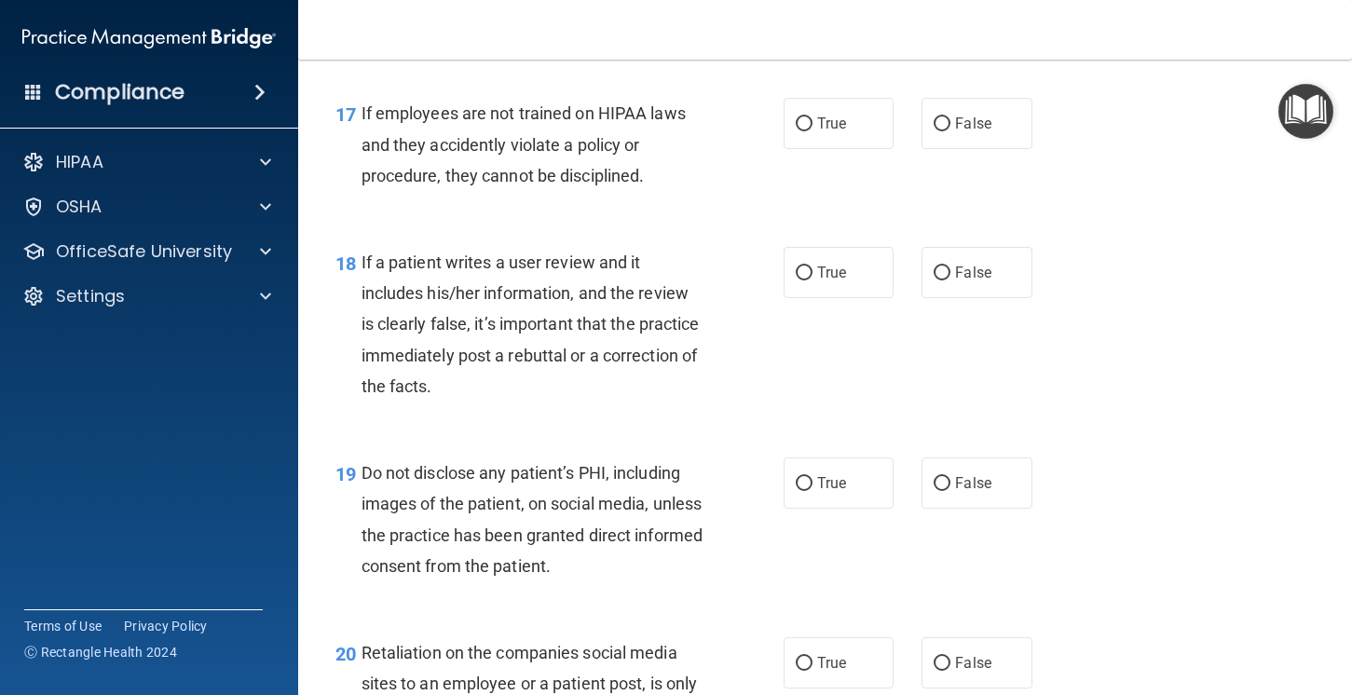
scroll to position [3206, 0]
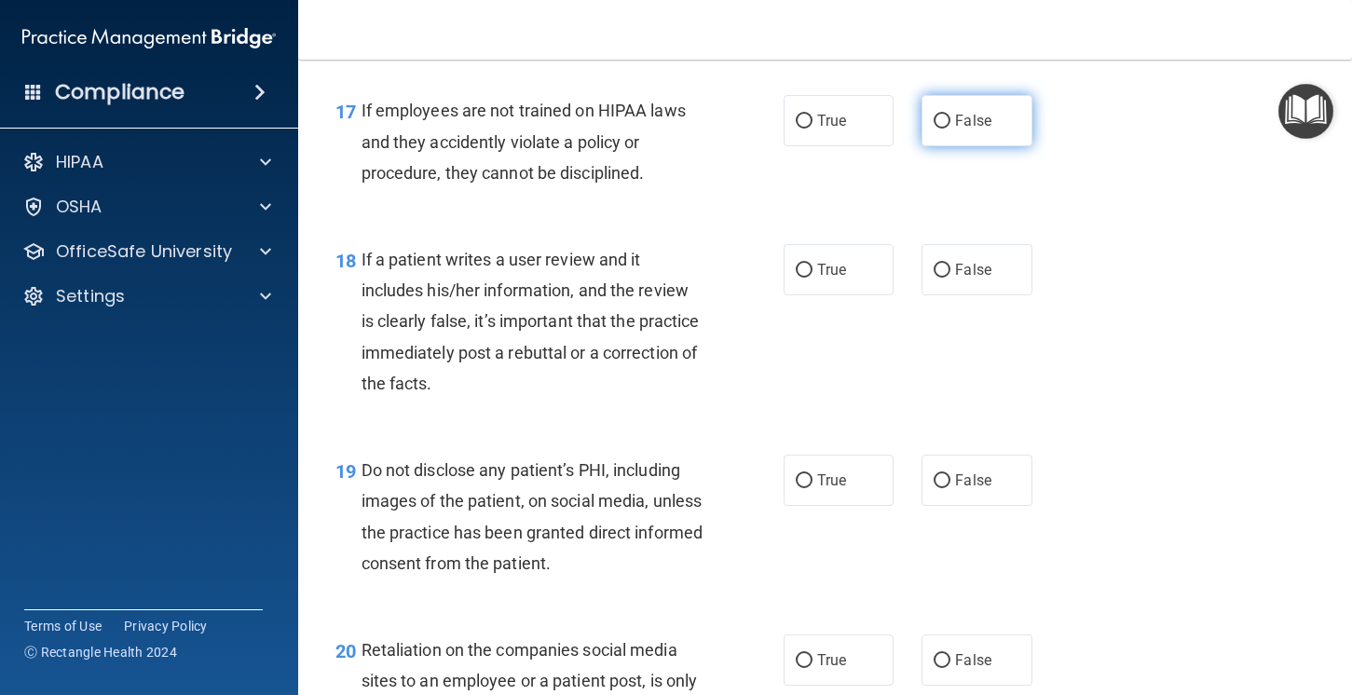
click at [971, 130] on span "False" at bounding box center [973, 121] width 36 height 18
click at [950, 129] on input "False" at bounding box center [942, 122] width 17 height 14
radio input "true"
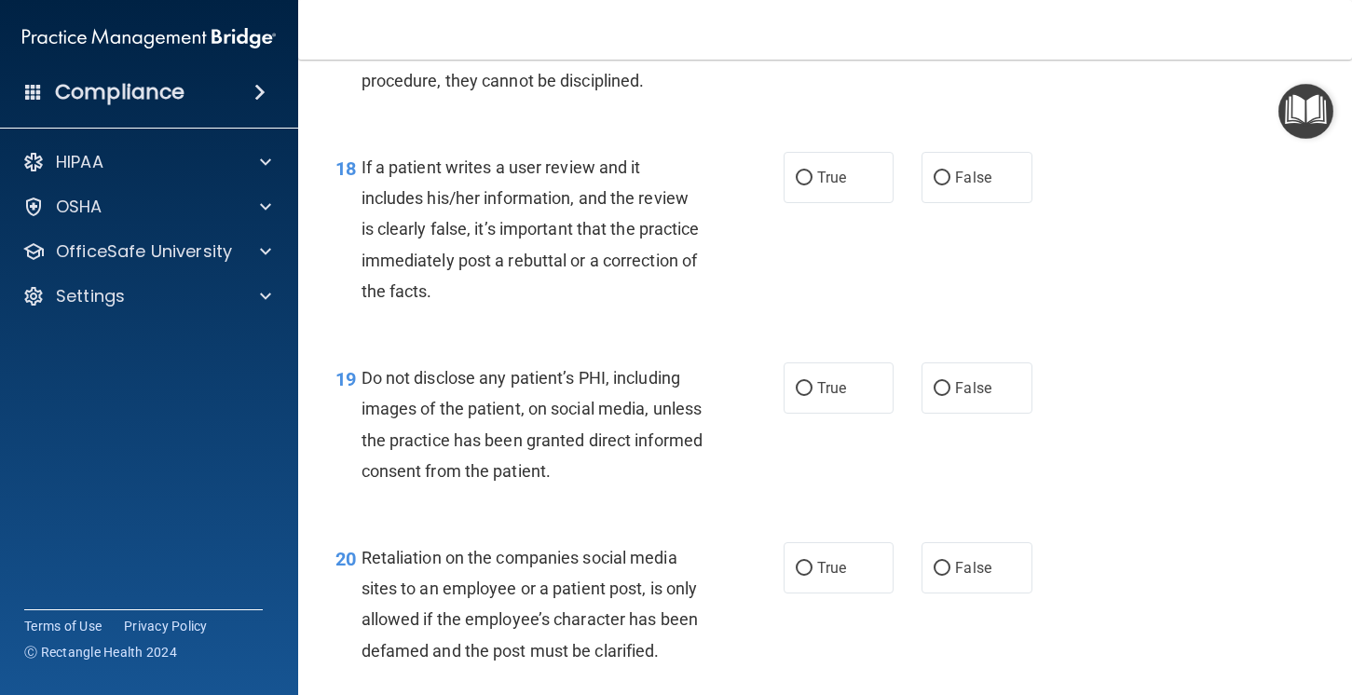
scroll to position [3302, 0]
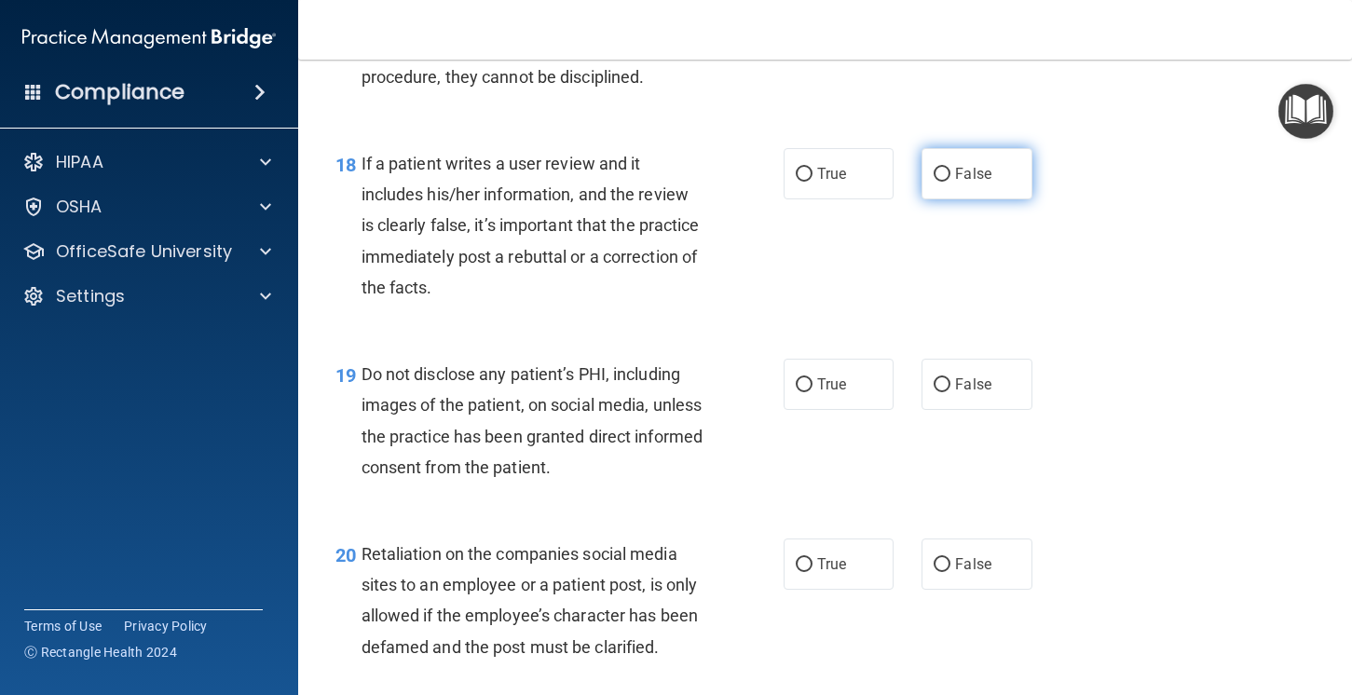
click at [967, 183] on span "False" at bounding box center [973, 174] width 36 height 18
click at [950, 182] on input "False" at bounding box center [942, 175] width 17 height 14
radio input "true"
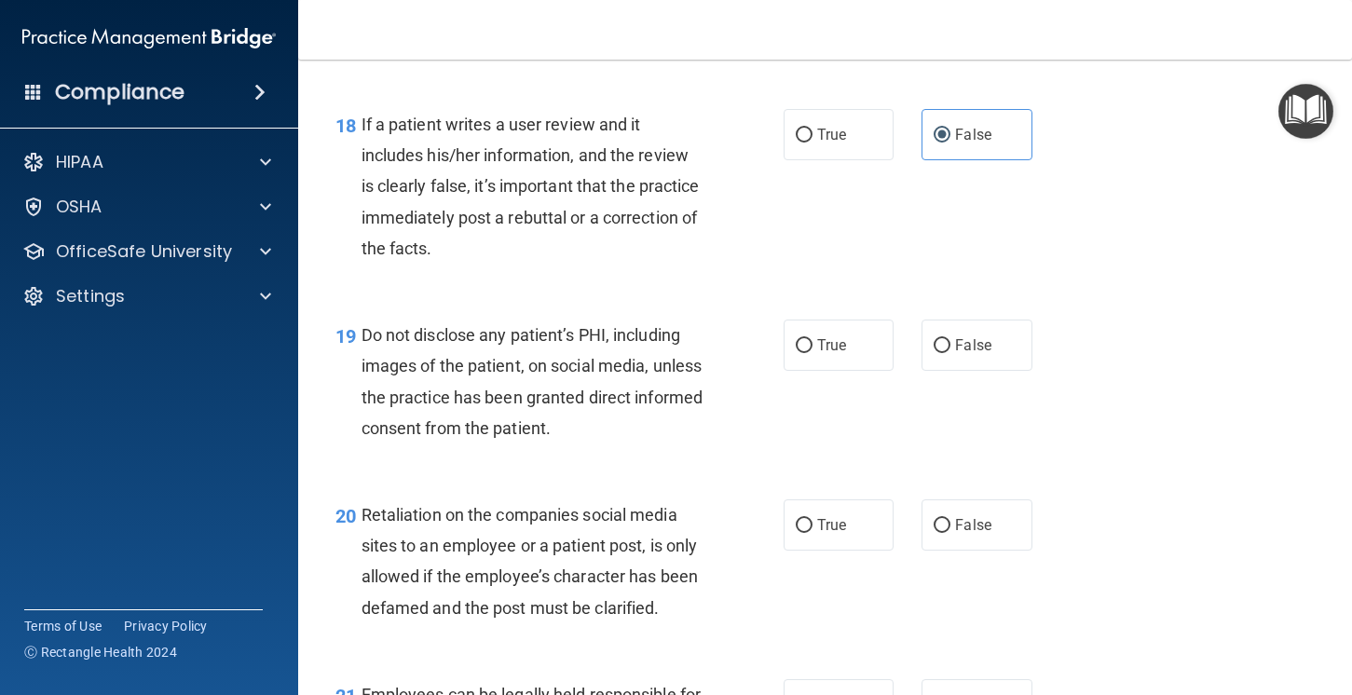
scroll to position [3343, 0]
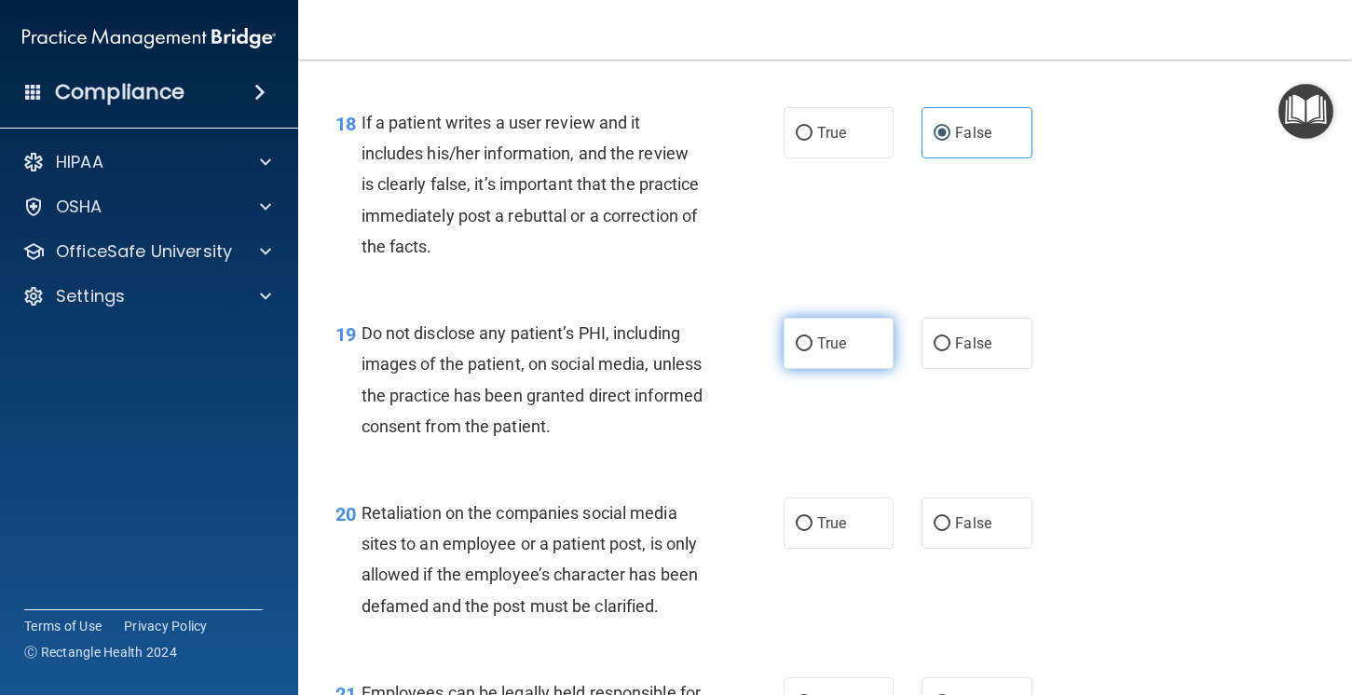
click at [844, 352] on span "True" at bounding box center [831, 344] width 29 height 18
click at [813, 351] on input "True" at bounding box center [804, 344] width 17 height 14
radio input "true"
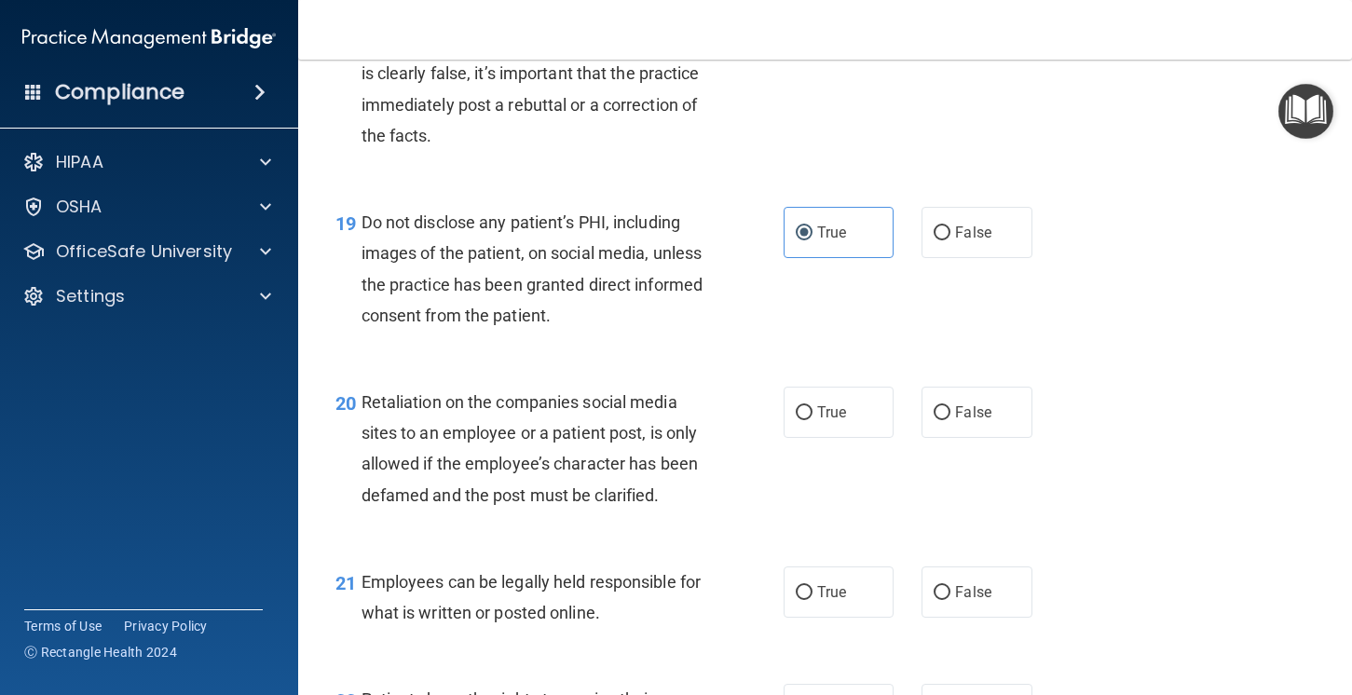
scroll to position [3462, 0]
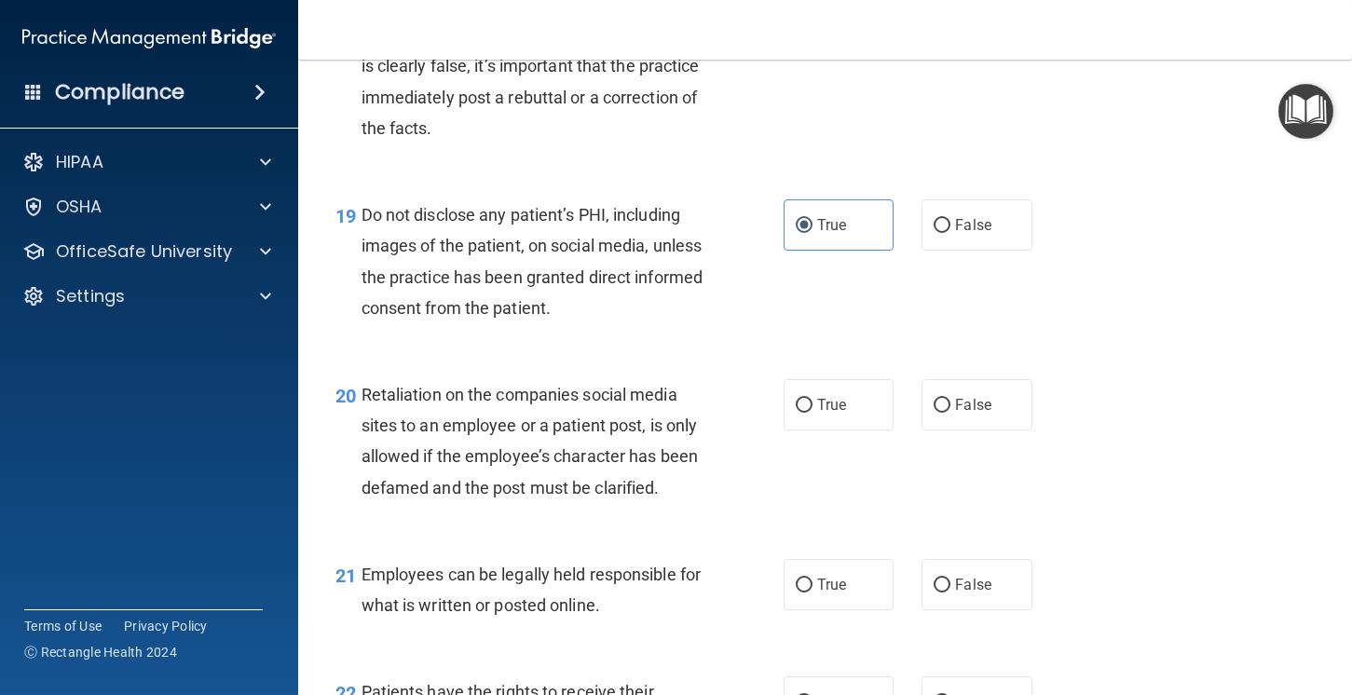
click at [965, 469] on div "20 Retaliation on the companies social media sites to an employee or a patient …" at bounding box center [824, 446] width 1007 height 180
click at [966, 431] on label "False" at bounding box center [977, 404] width 111 height 51
click at [950, 413] on input "False" at bounding box center [942, 406] width 17 height 14
radio input "true"
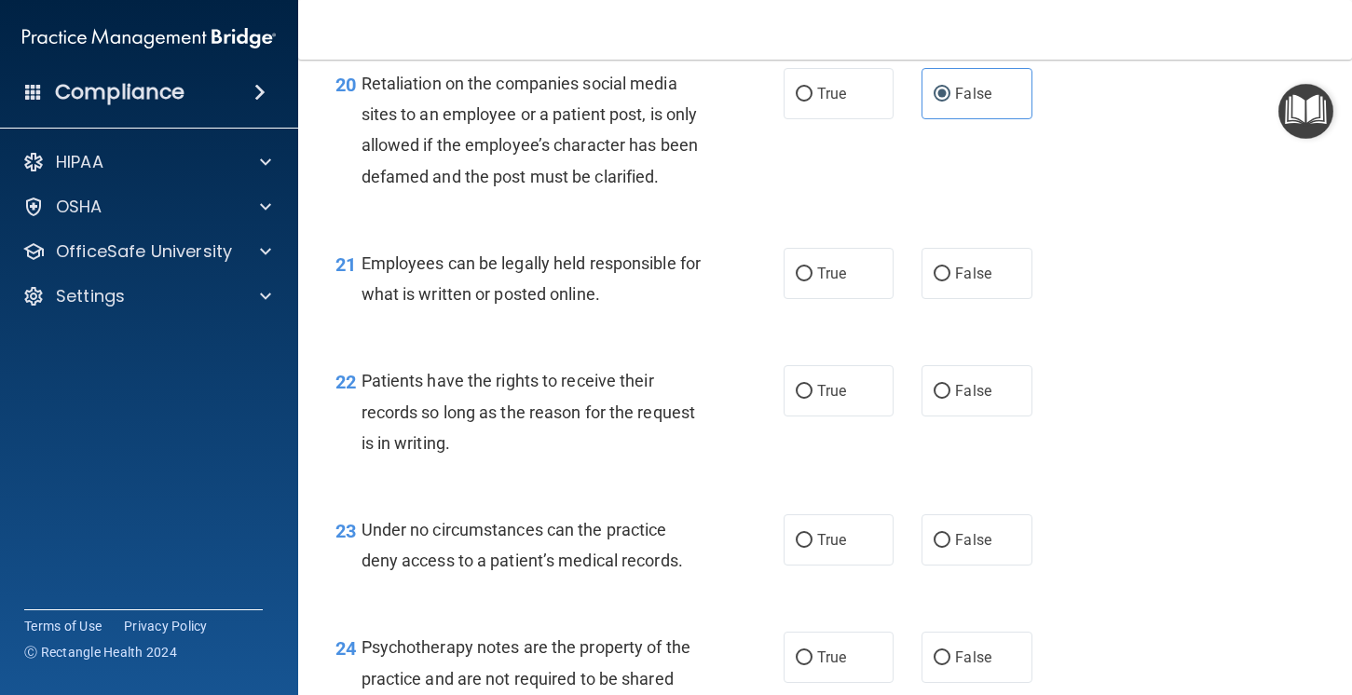
scroll to position [3774, 0]
click at [830, 281] on span "True" at bounding box center [831, 273] width 29 height 18
click at [813, 280] on input "True" at bounding box center [804, 274] width 17 height 14
radio input "true"
click at [1001, 416] on label "False" at bounding box center [977, 389] width 111 height 51
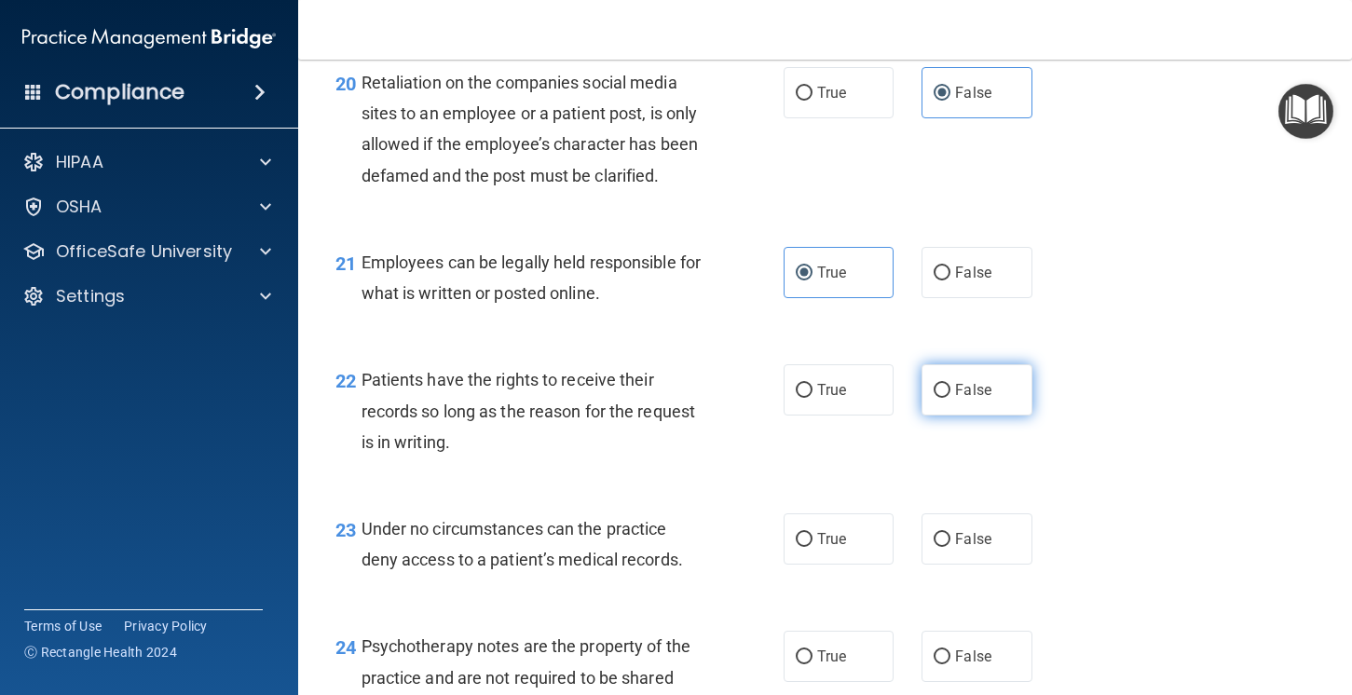
click at [950, 398] on input "False" at bounding box center [942, 391] width 17 height 14
radio input "true"
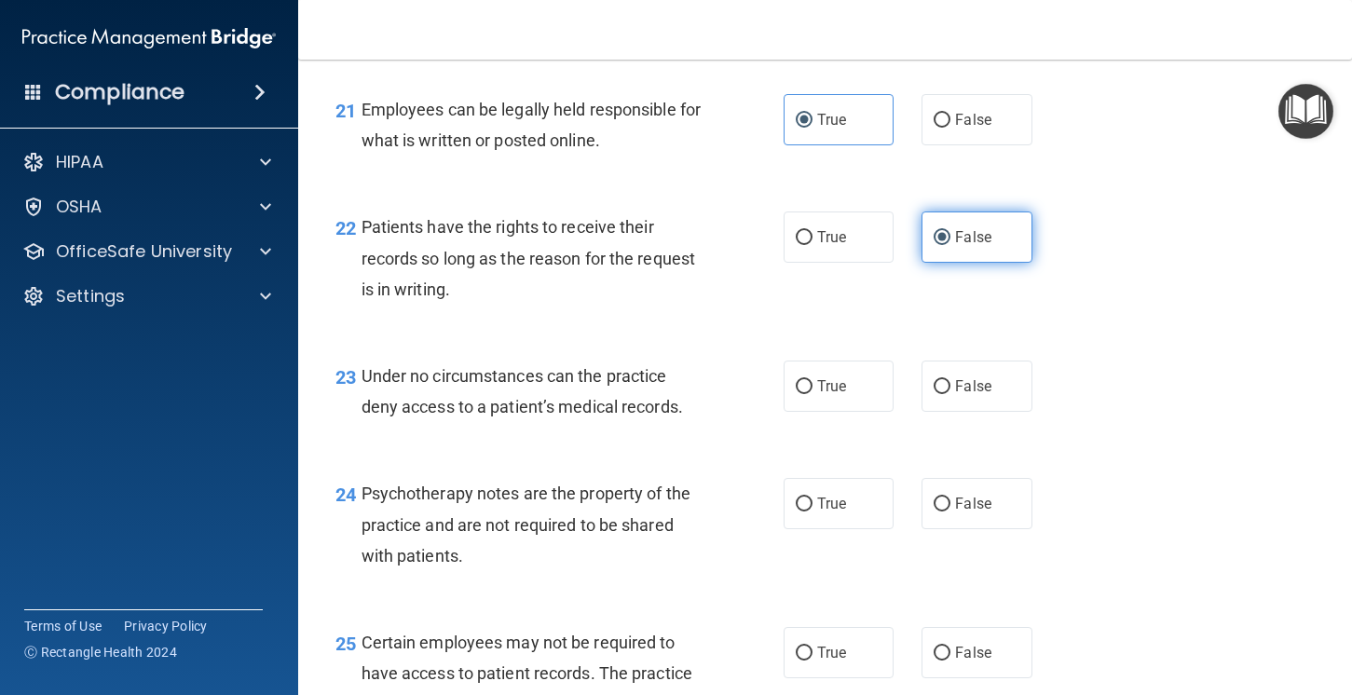
scroll to position [3943, 0]
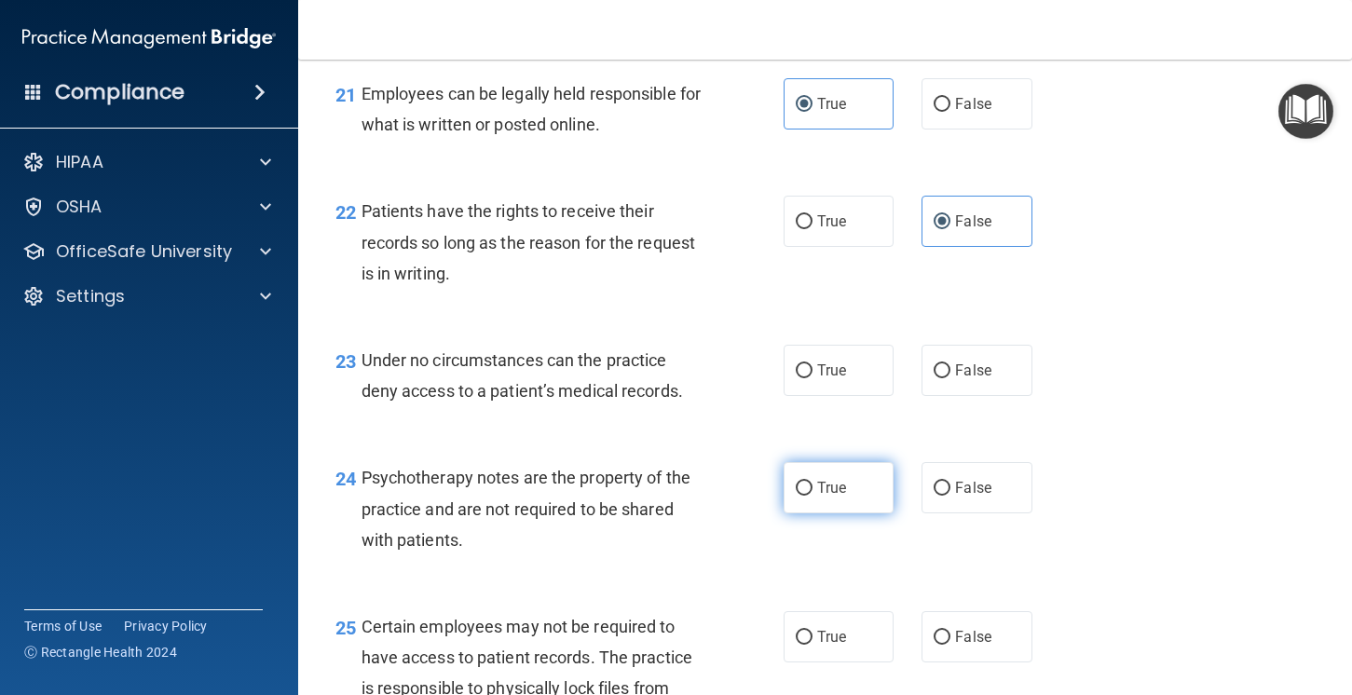
click at [834, 513] on label "True" at bounding box center [839, 487] width 111 height 51
click at [813, 496] on input "True" at bounding box center [804, 489] width 17 height 14
radio input "true"
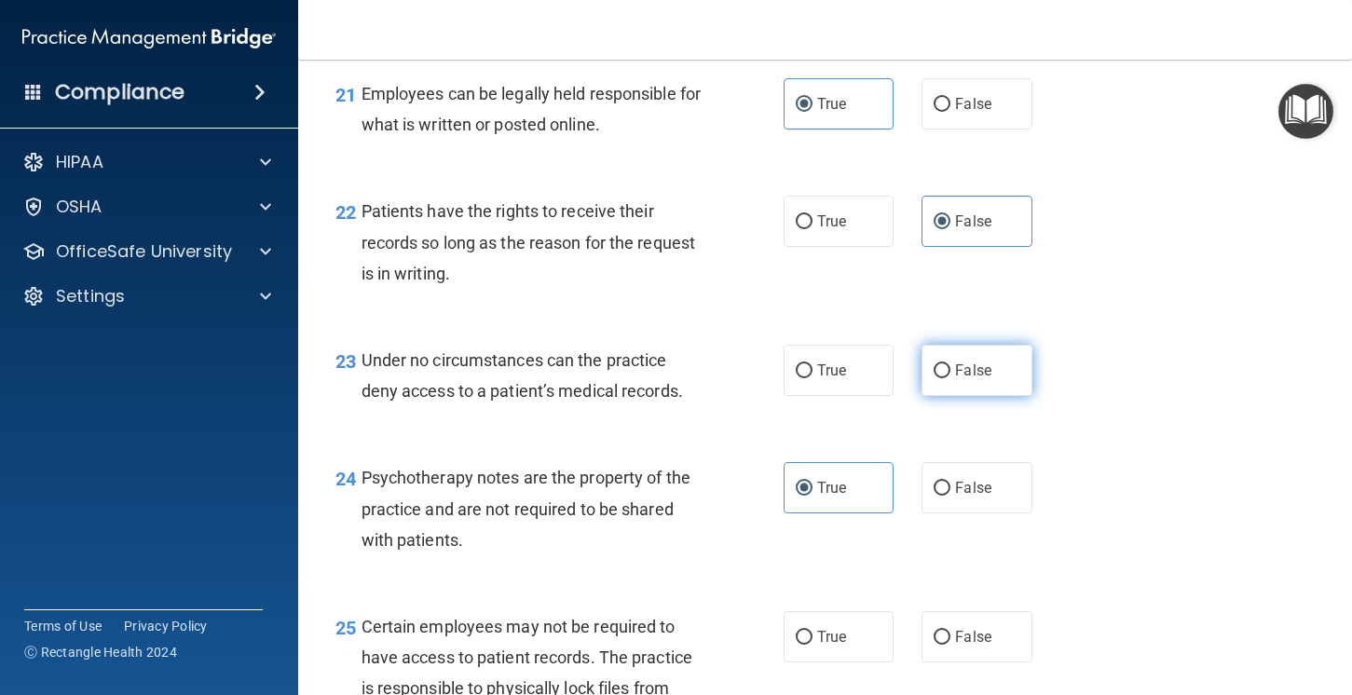
click at [1017, 396] on label "False" at bounding box center [977, 370] width 111 height 51
click at [950, 378] on input "False" at bounding box center [942, 371] width 17 height 14
radio input "true"
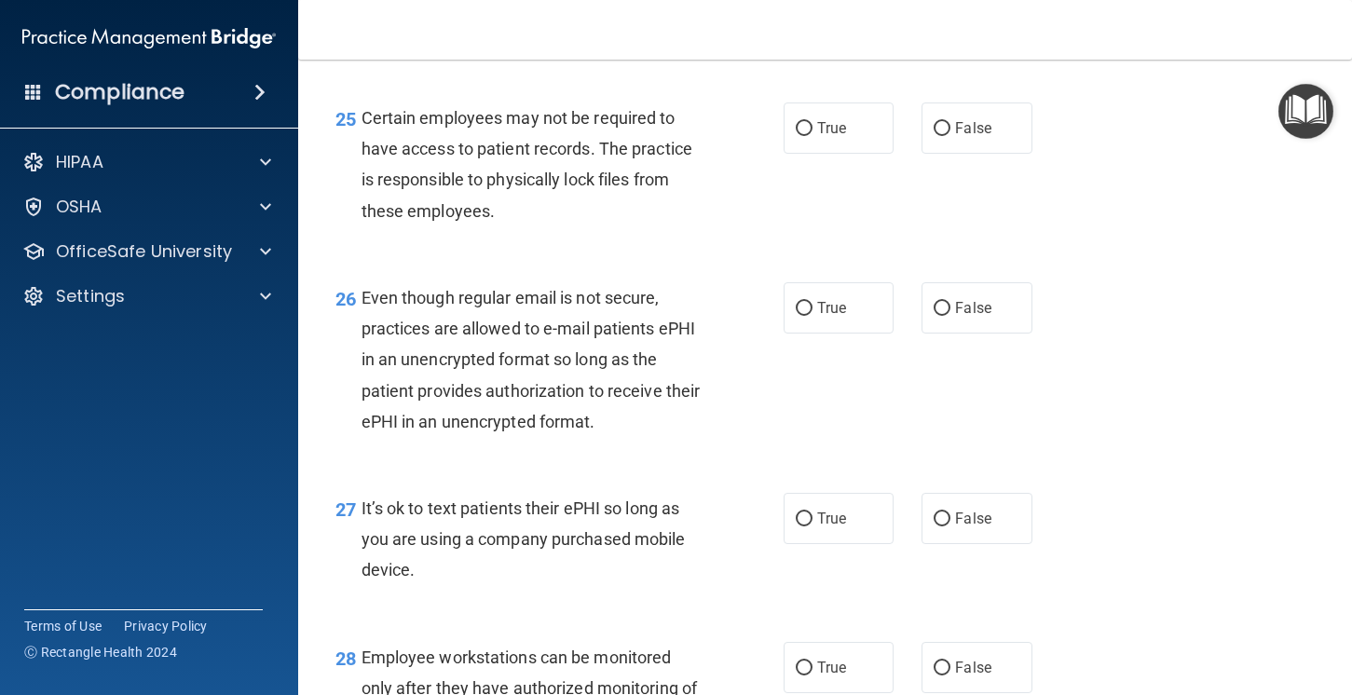
scroll to position [4430, 0]
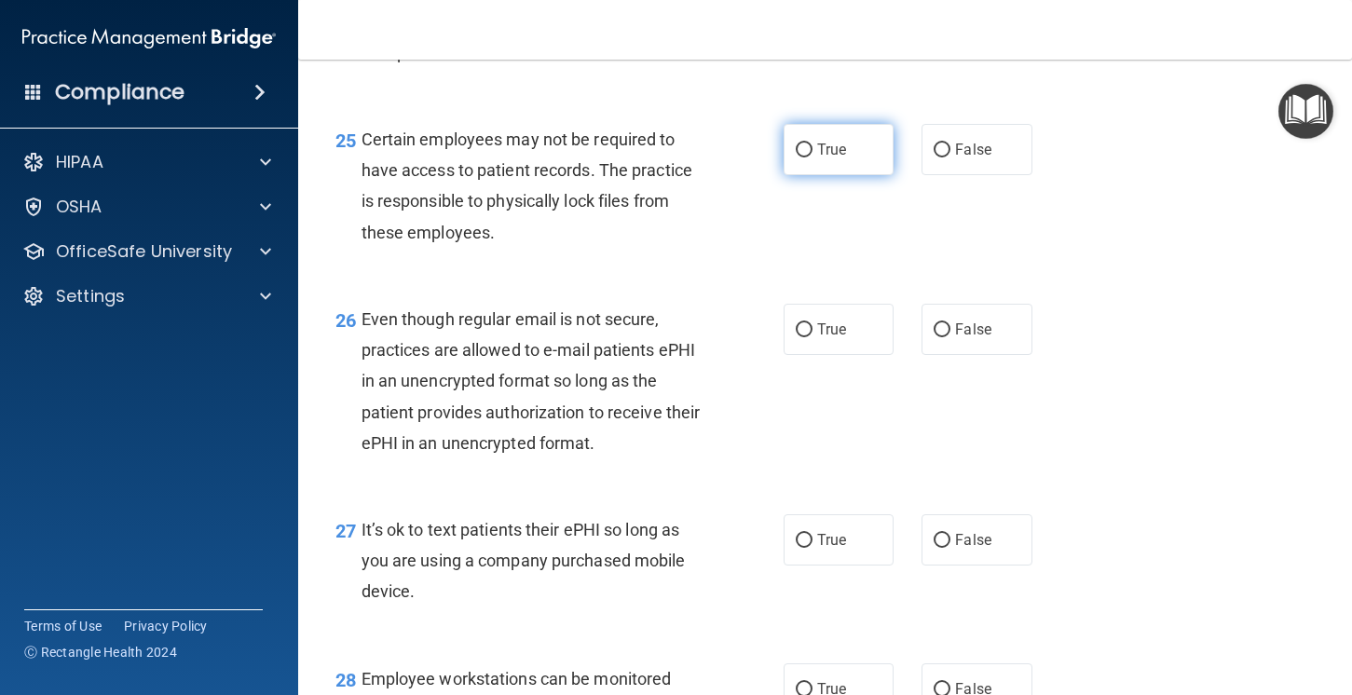
click at [813, 175] on label "True" at bounding box center [839, 149] width 111 height 51
click at [813, 157] on input "True" at bounding box center [804, 151] width 17 height 14
radio input "true"
click at [855, 355] on label "True" at bounding box center [839, 329] width 111 height 51
click at [813, 337] on input "True" at bounding box center [804, 330] width 17 height 14
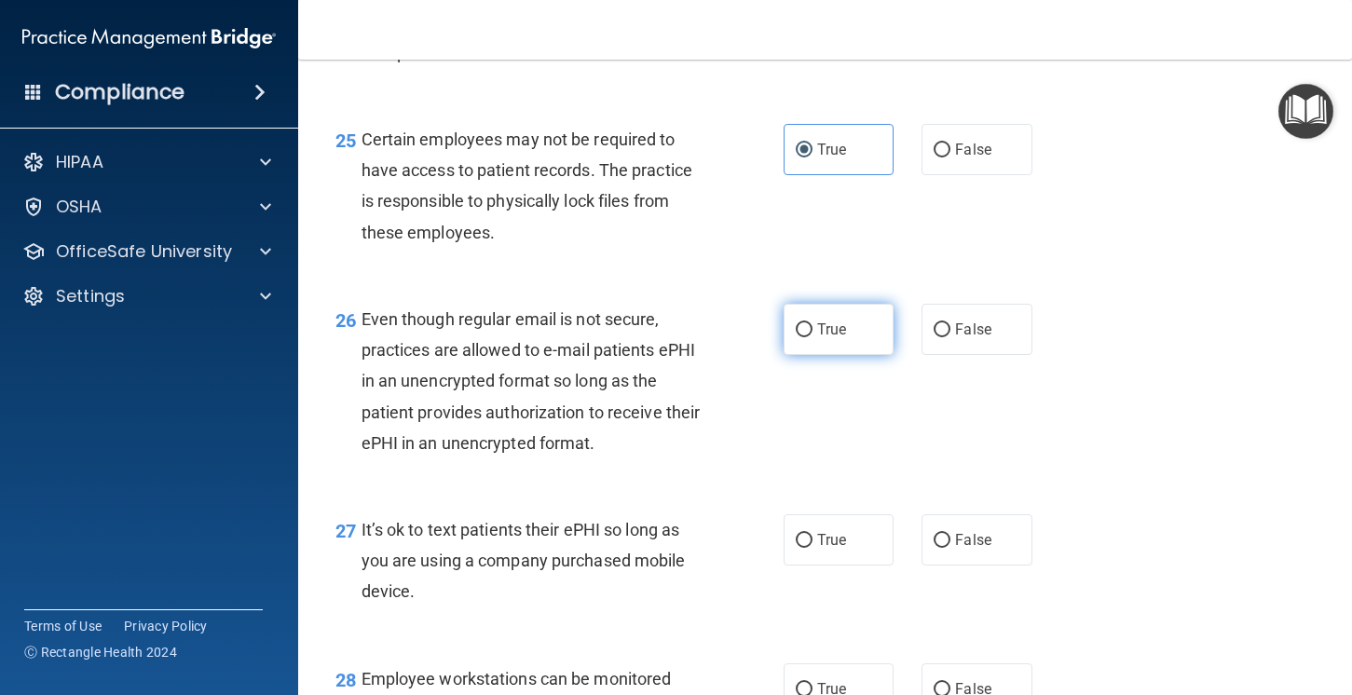
radio input "true"
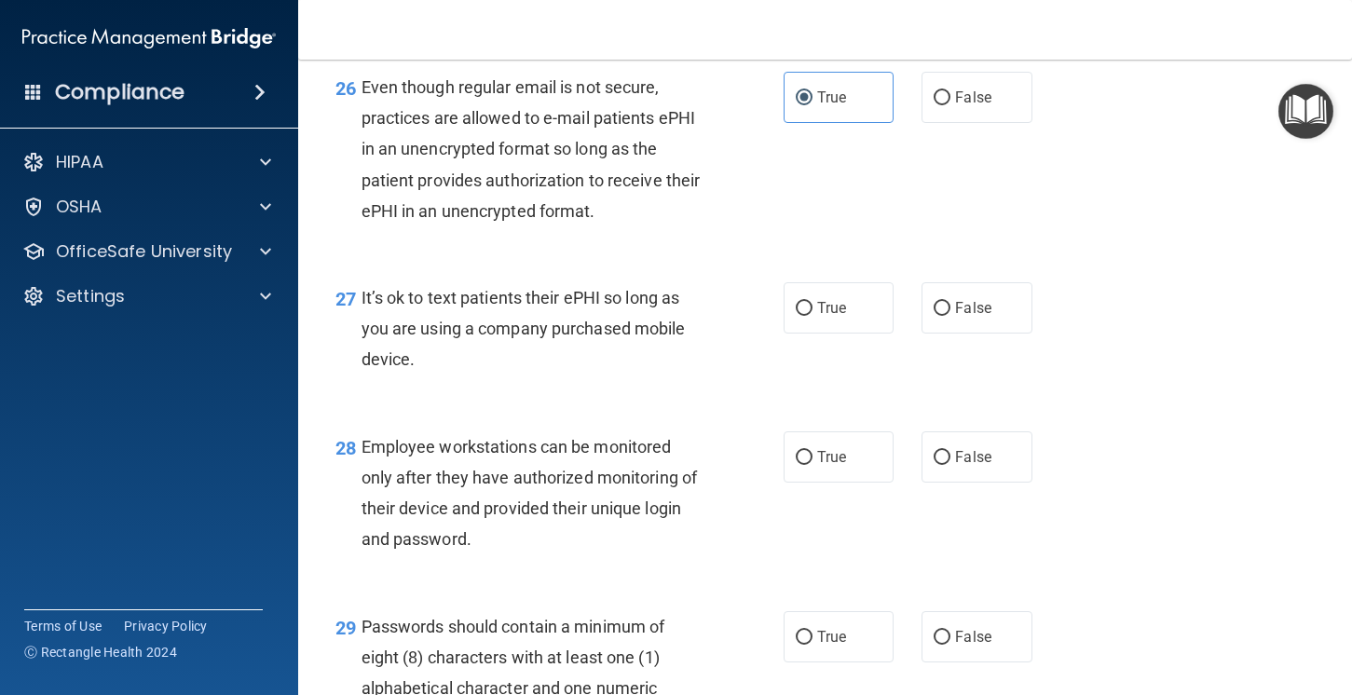
scroll to position [4664, 0]
click at [964, 315] on span "False" at bounding box center [973, 306] width 36 height 18
click at [950, 314] on input "False" at bounding box center [942, 307] width 17 height 14
radio input "true"
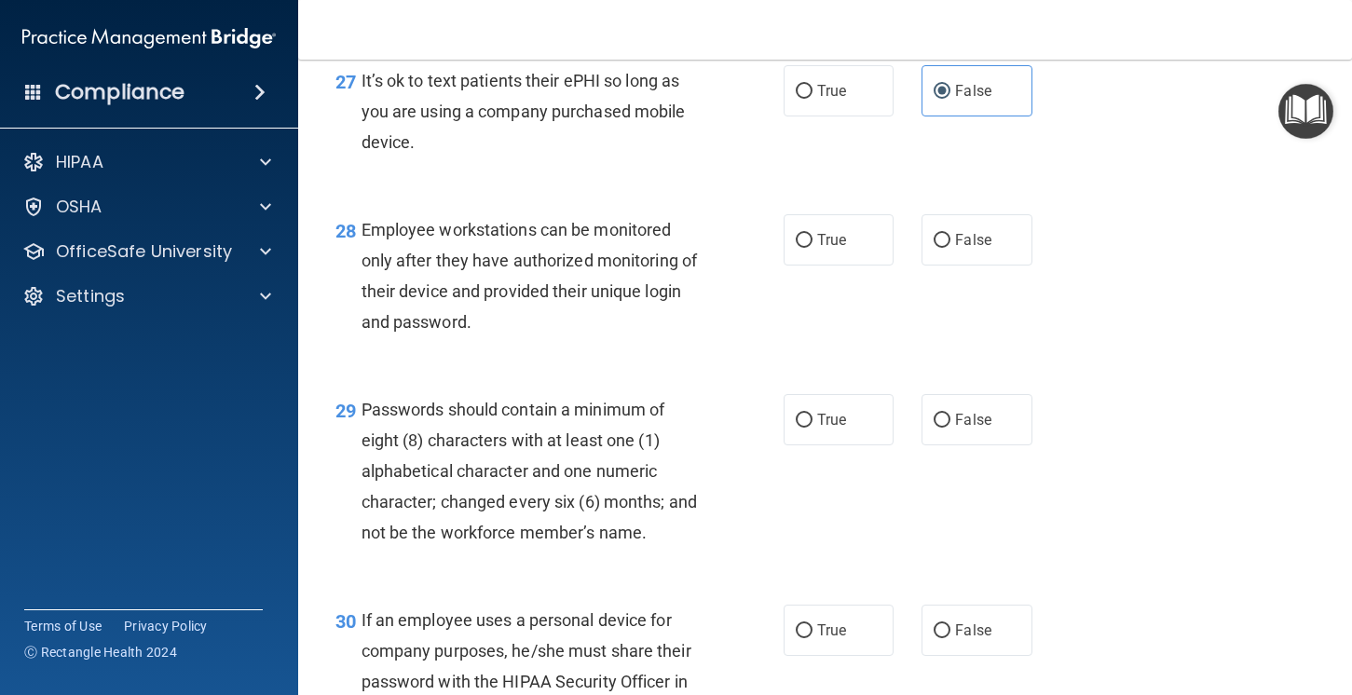
scroll to position [4881, 0]
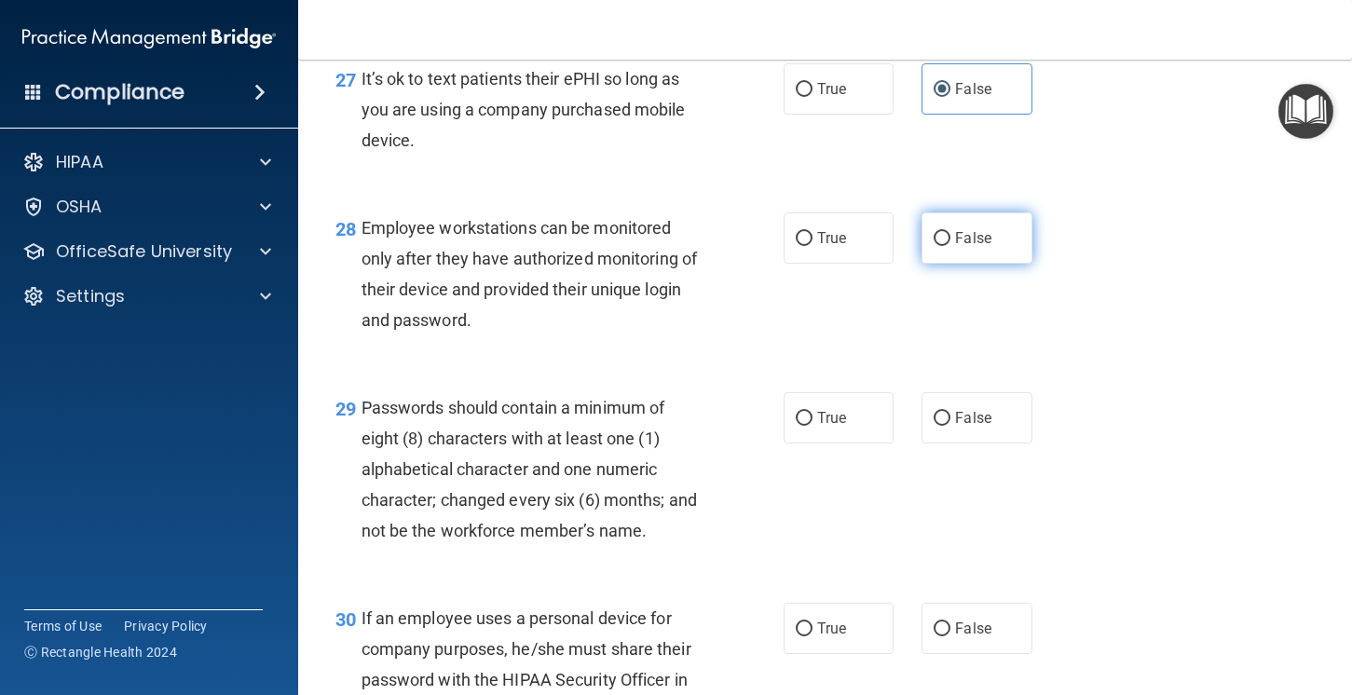
click at [978, 264] on label "False" at bounding box center [977, 237] width 111 height 51
click at [950, 246] on input "False" at bounding box center [942, 239] width 17 height 14
radio input "true"
click at [789, 444] on label "True" at bounding box center [839, 417] width 111 height 51
click at [796, 426] on input "True" at bounding box center [804, 419] width 17 height 14
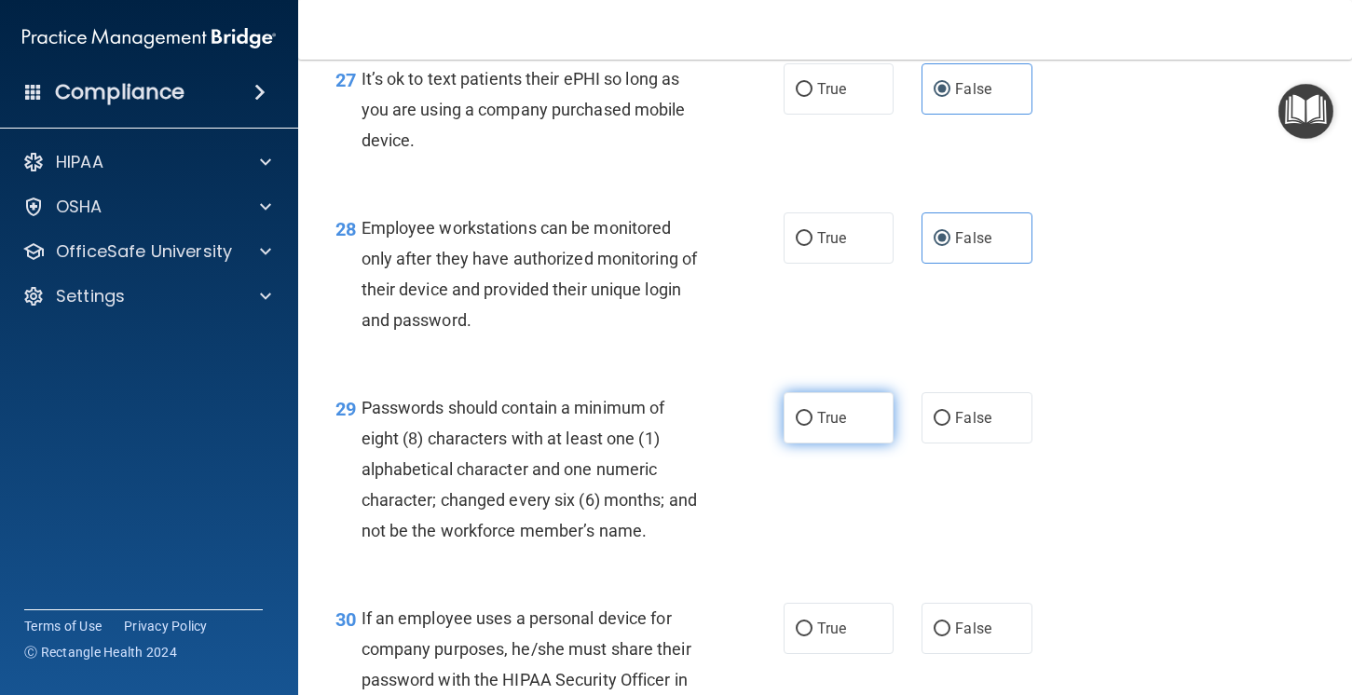
radio input "true"
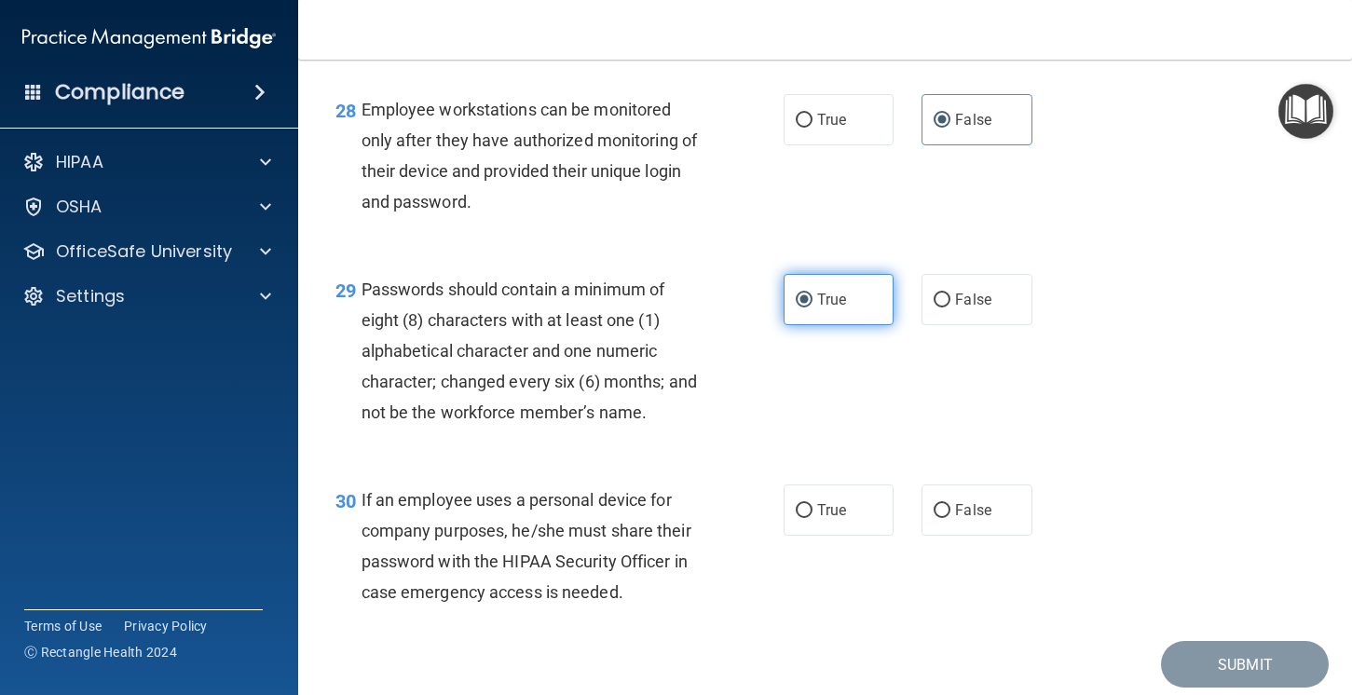
scroll to position [5098, 0]
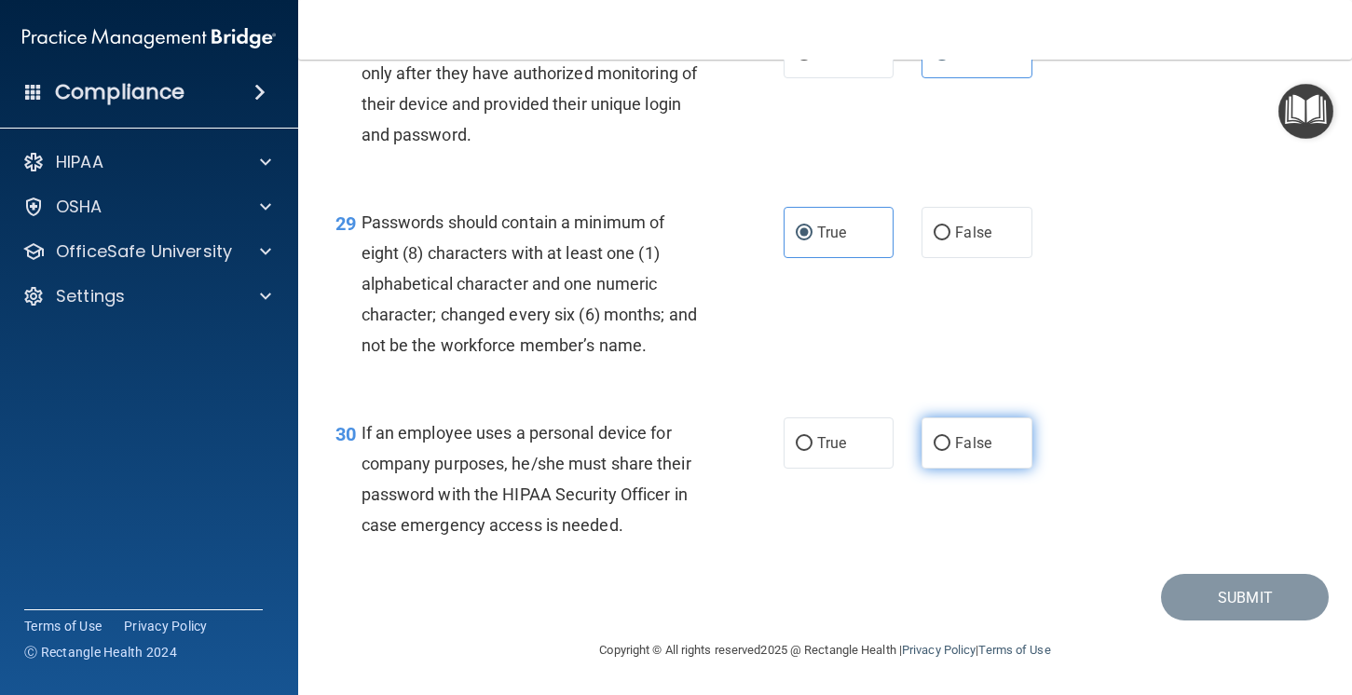
click at [924, 452] on label "False" at bounding box center [977, 442] width 111 height 51
click at [934, 451] on input "False" at bounding box center [942, 444] width 17 height 14
radio input "true"
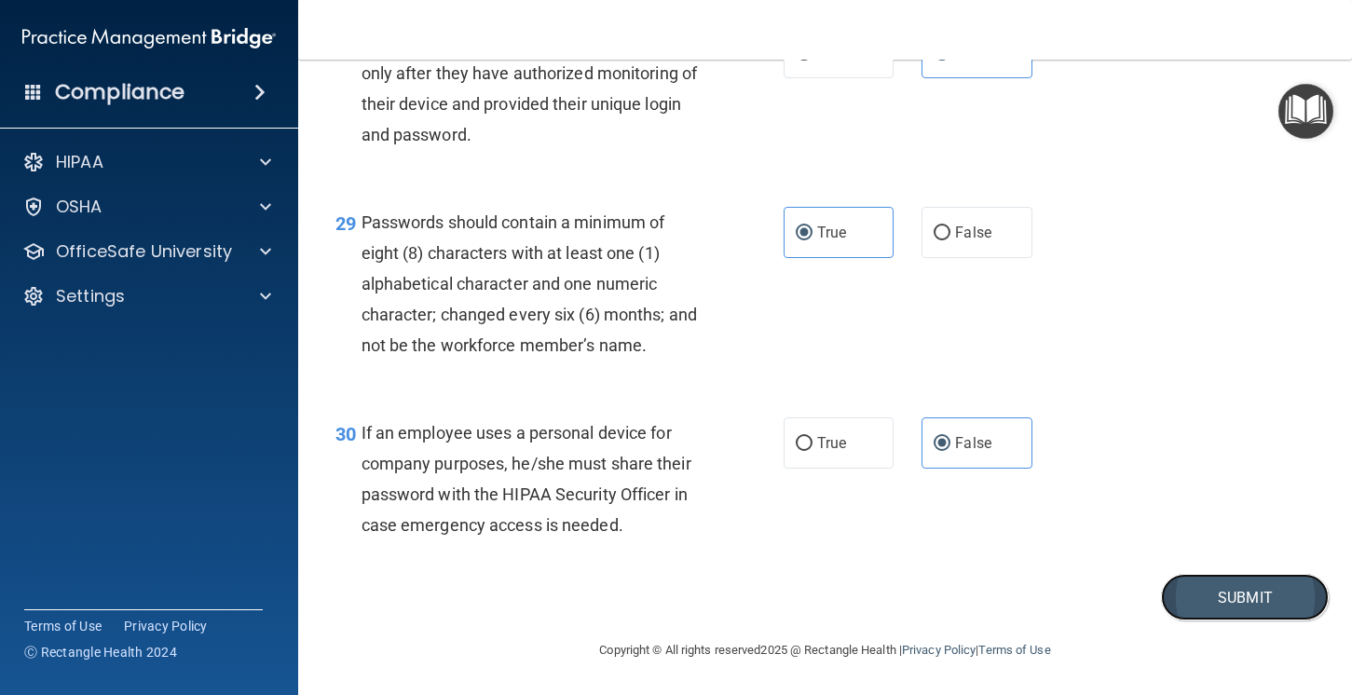
click at [1273, 610] on button "Submit" at bounding box center [1245, 598] width 168 height 48
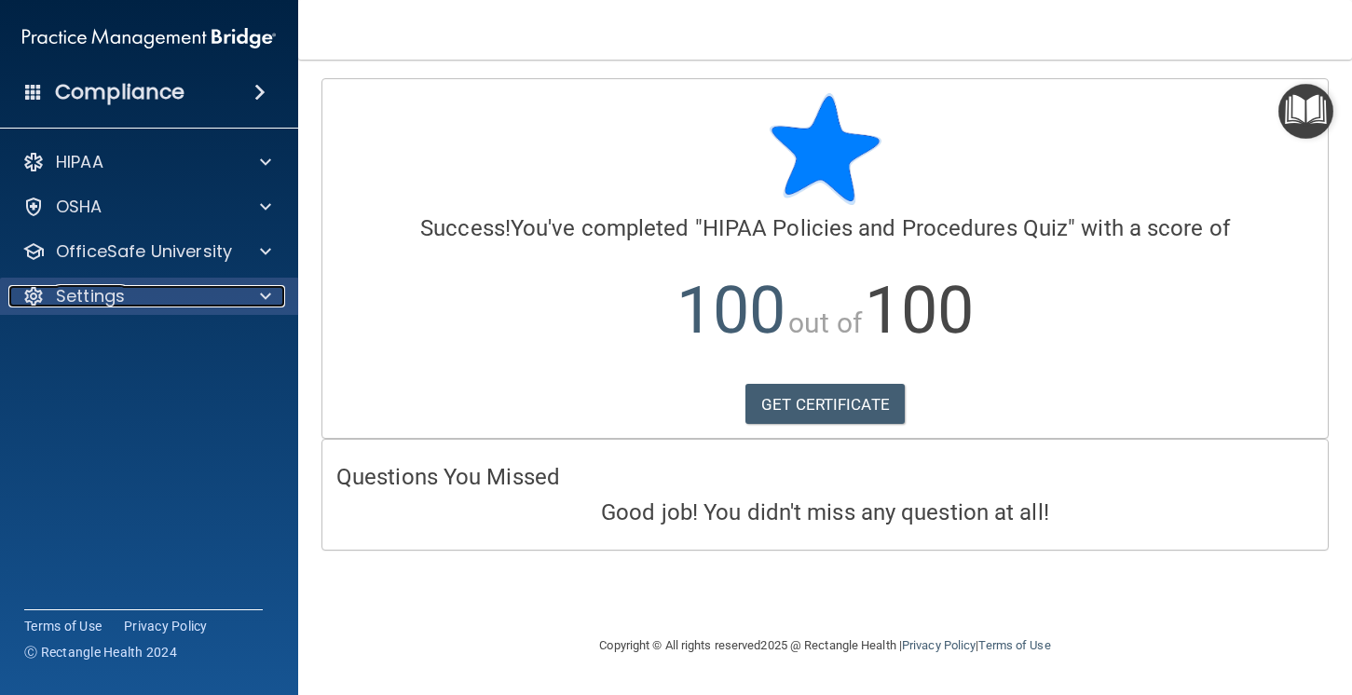
click at [238, 300] on div "Settings" at bounding box center [123, 296] width 231 height 22
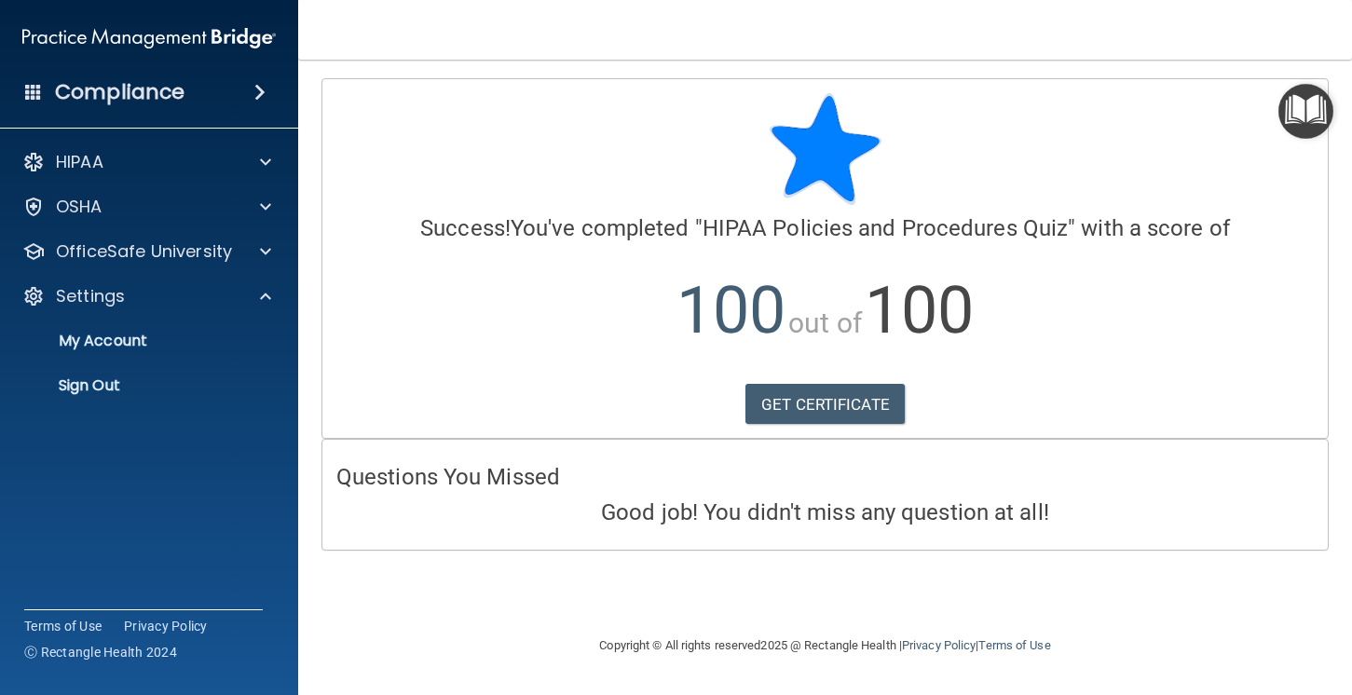
click at [239, 270] on div "HIPAA Documents and Policies Report an Incident Business Associates Emergency P…" at bounding box center [149, 277] width 299 height 283
click at [204, 254] on p "OfficeSafe University" at bounding box center [144, 251] width 176 height 22
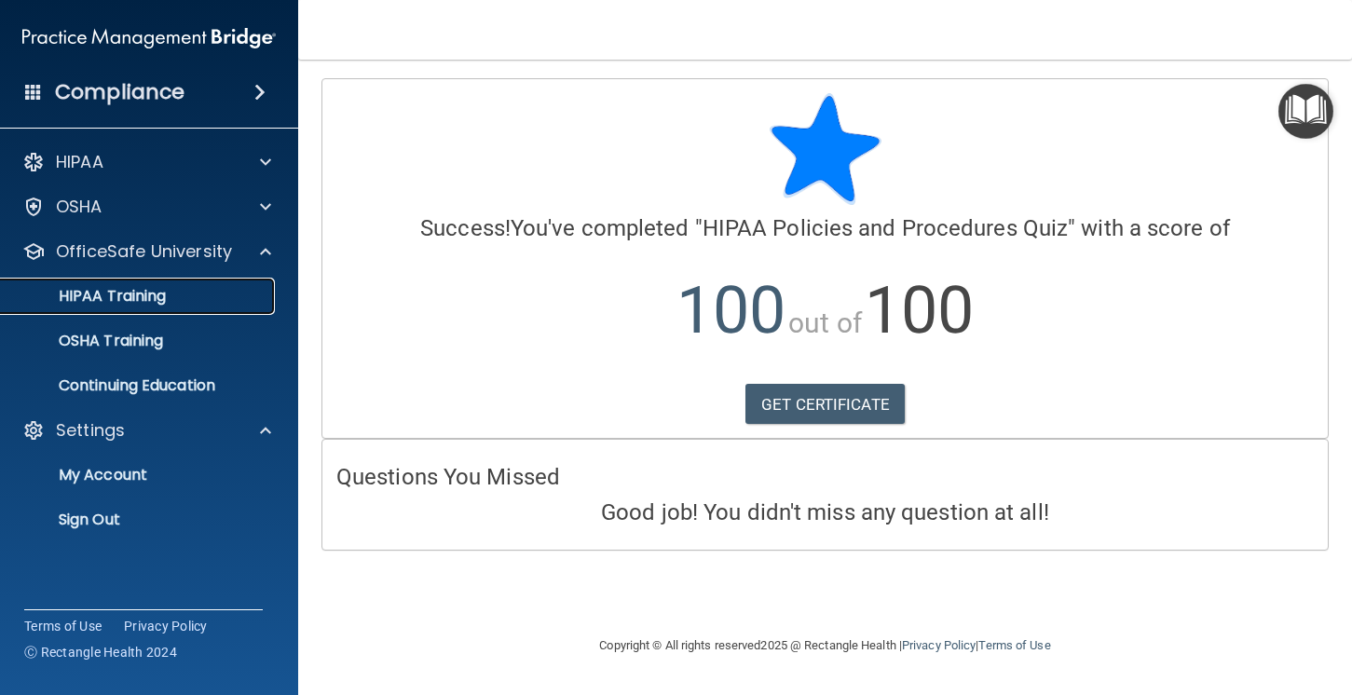
click at [131, 294] on p "HIPAA Training" at bounding box center [89, 296] width 154 height 19
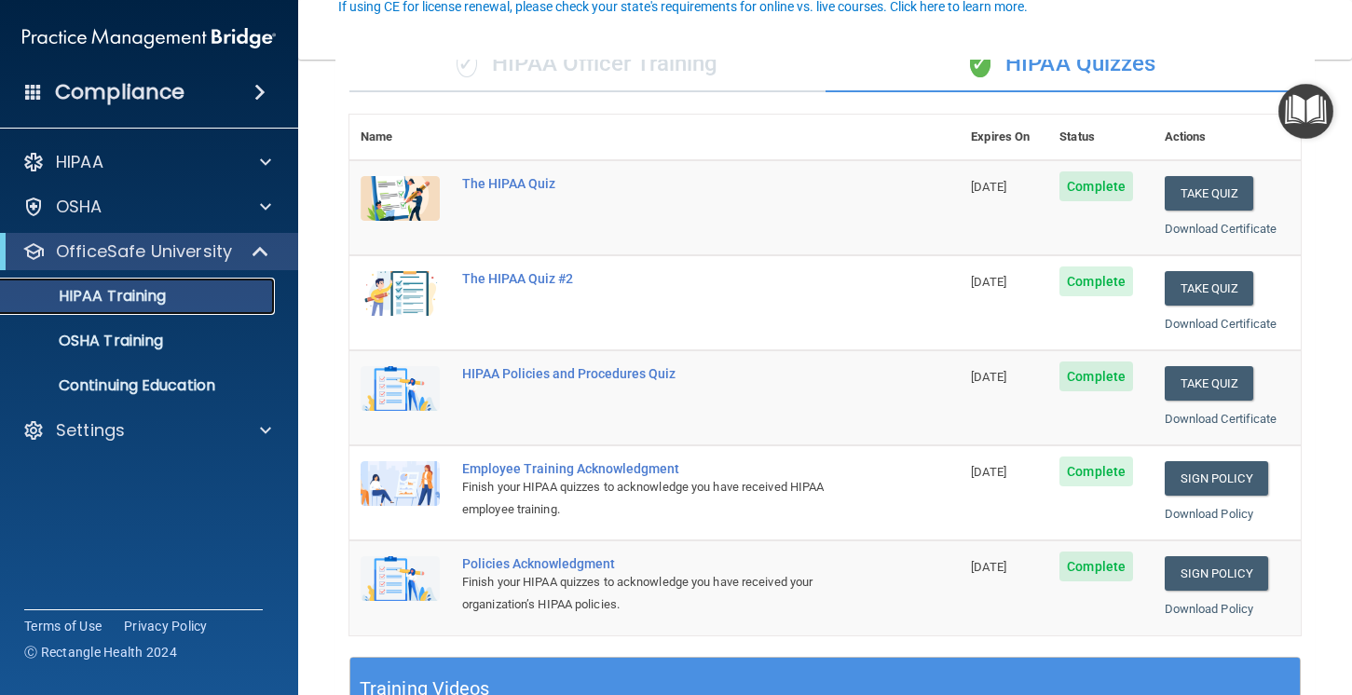
scroll to position [186, 0]
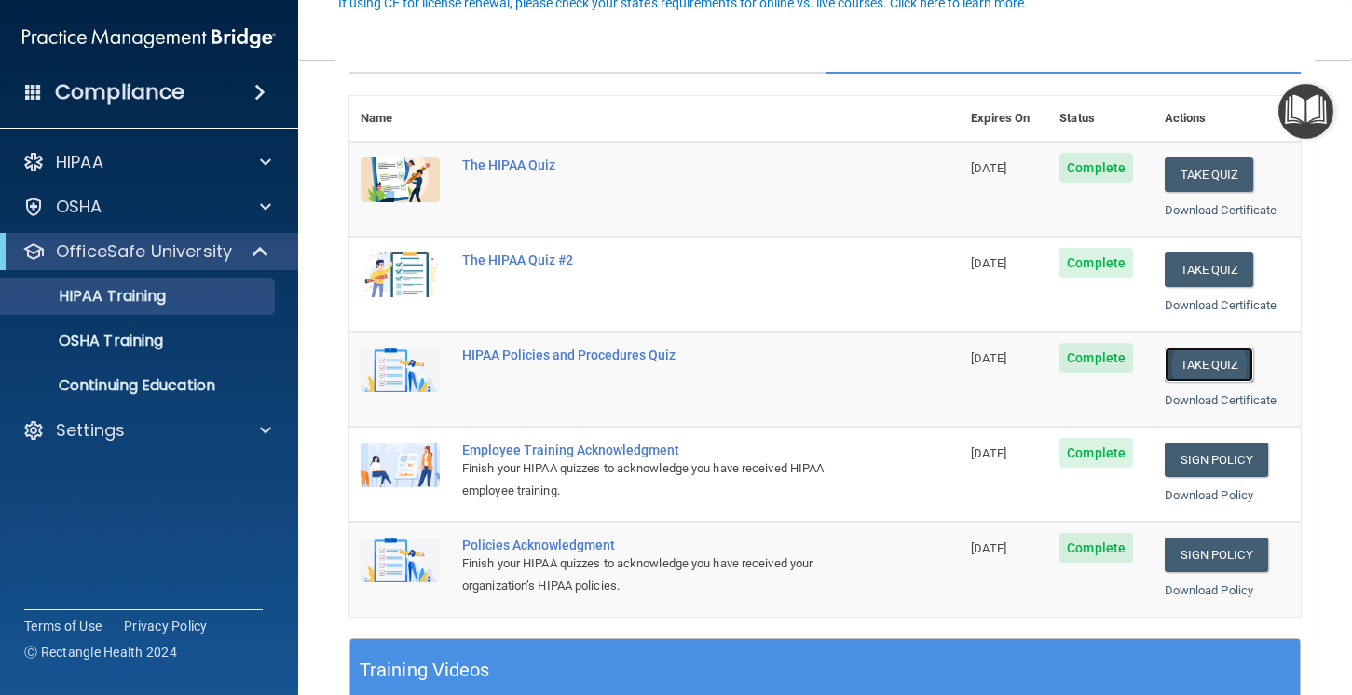
click at [1217, 358] on button "Take Quiz" at bounding box center [1209, 365] width 89 height 34
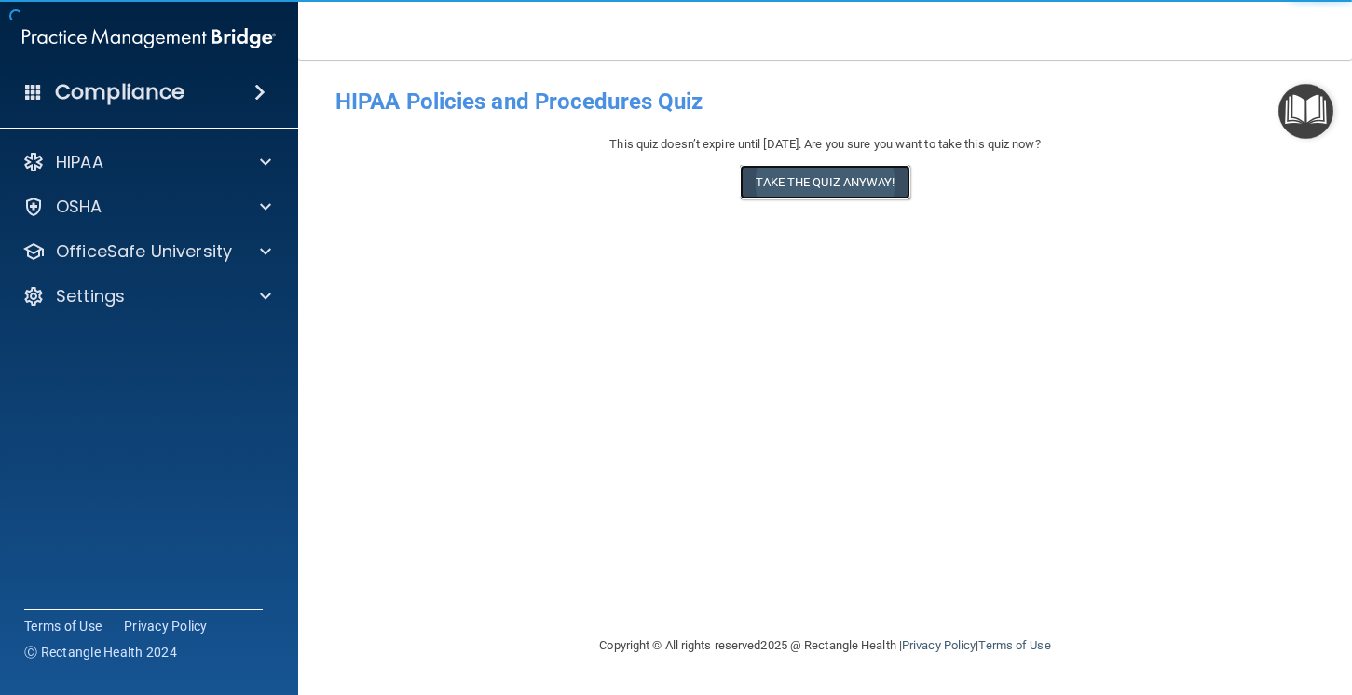
click at [778, 187] on button "Take the quiz anyway!" at bounding box center [825, 182] width 170 height 34
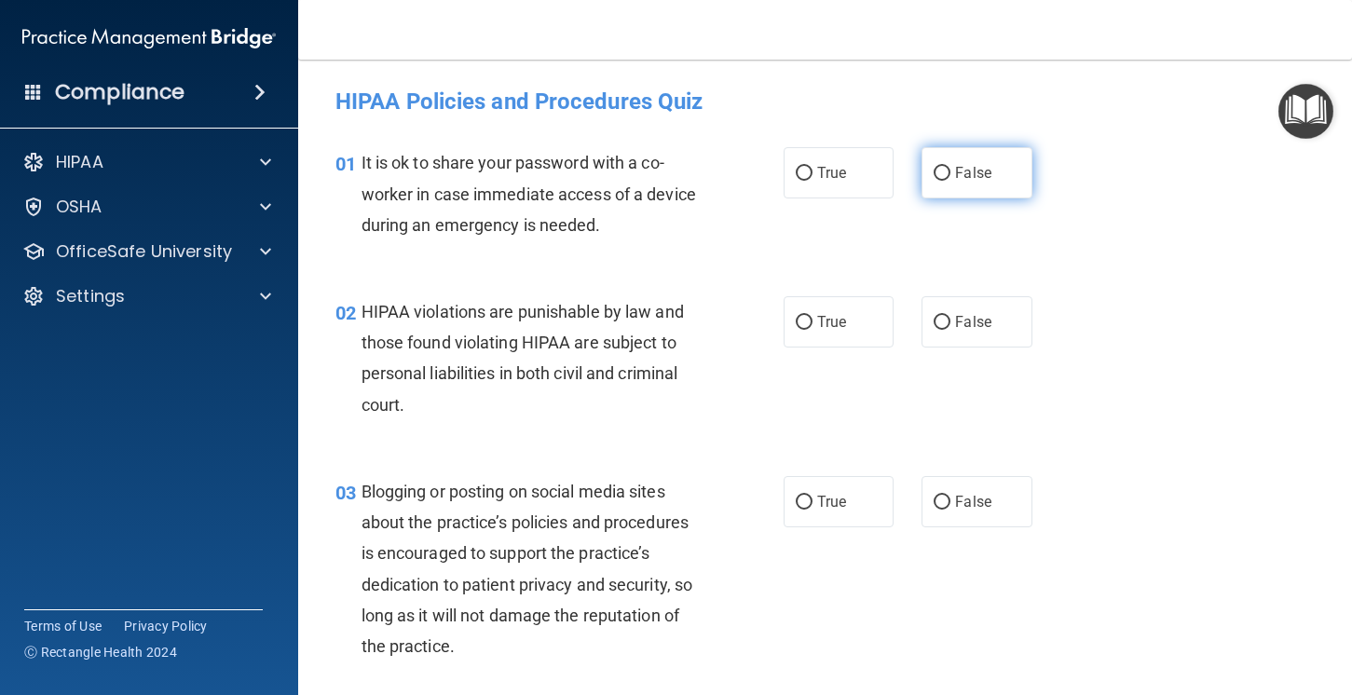
click at [961, 187] on label "False" at bounding box center [977, 172] width 111 height 51
click at [950, 181] on input "False" at bounding box center [942, 174] width 17 height 14
radio input "true"
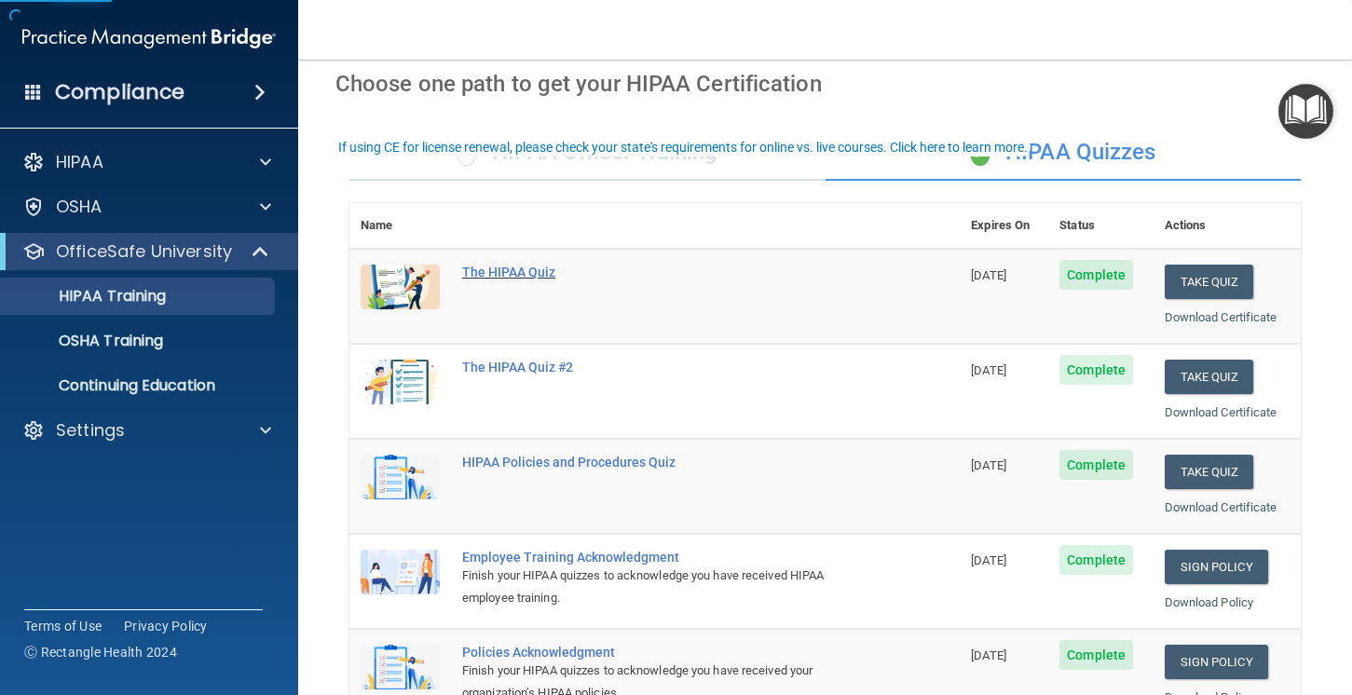
scroll to position [88, 0]
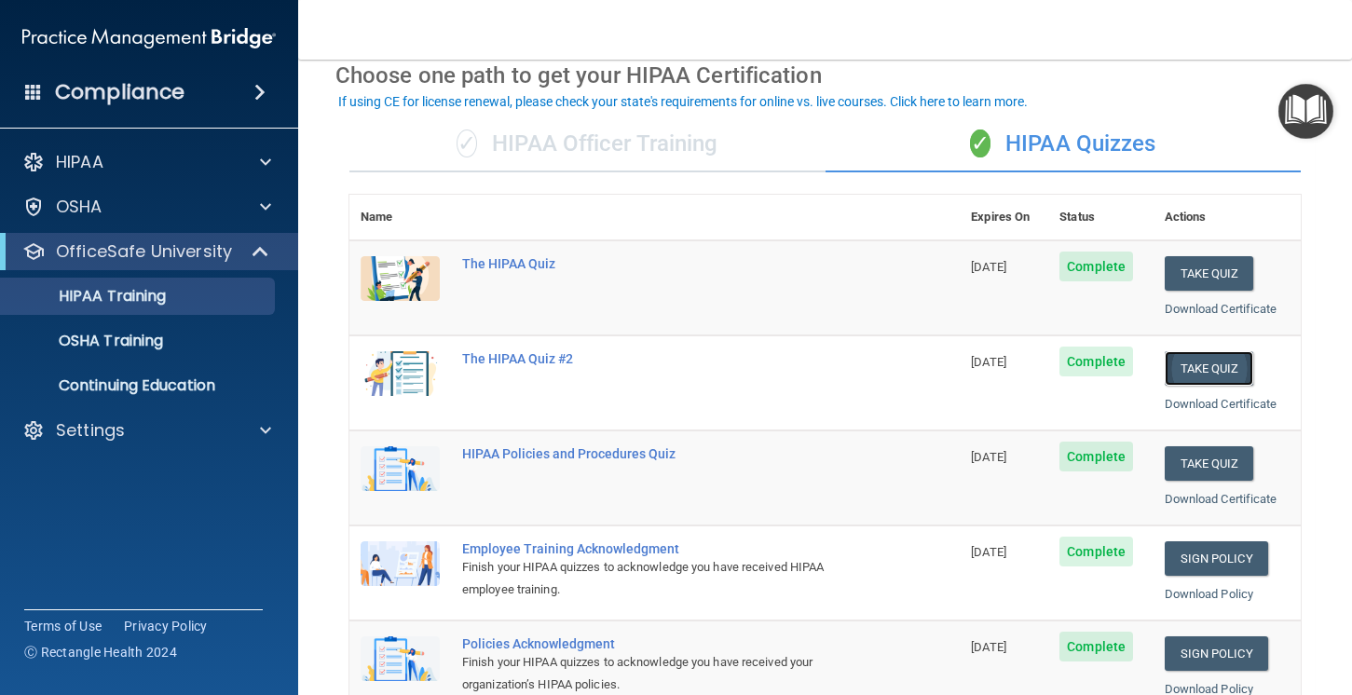
click at [1224, 371] on button "Take Quiz" at bounding box center [1209, 368] width 89 height 34
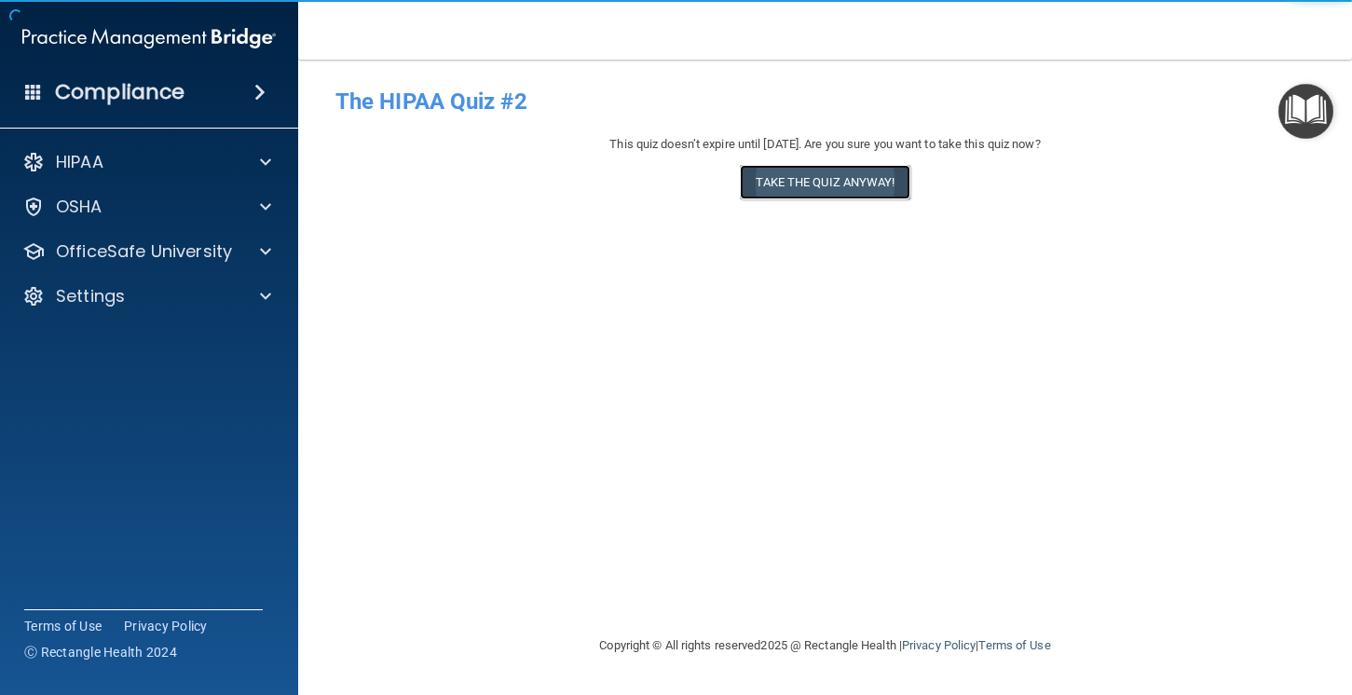
click at [802, 193] on button "Take the quiz anyway!" at bounding box center [825, 182] width 170 height 34
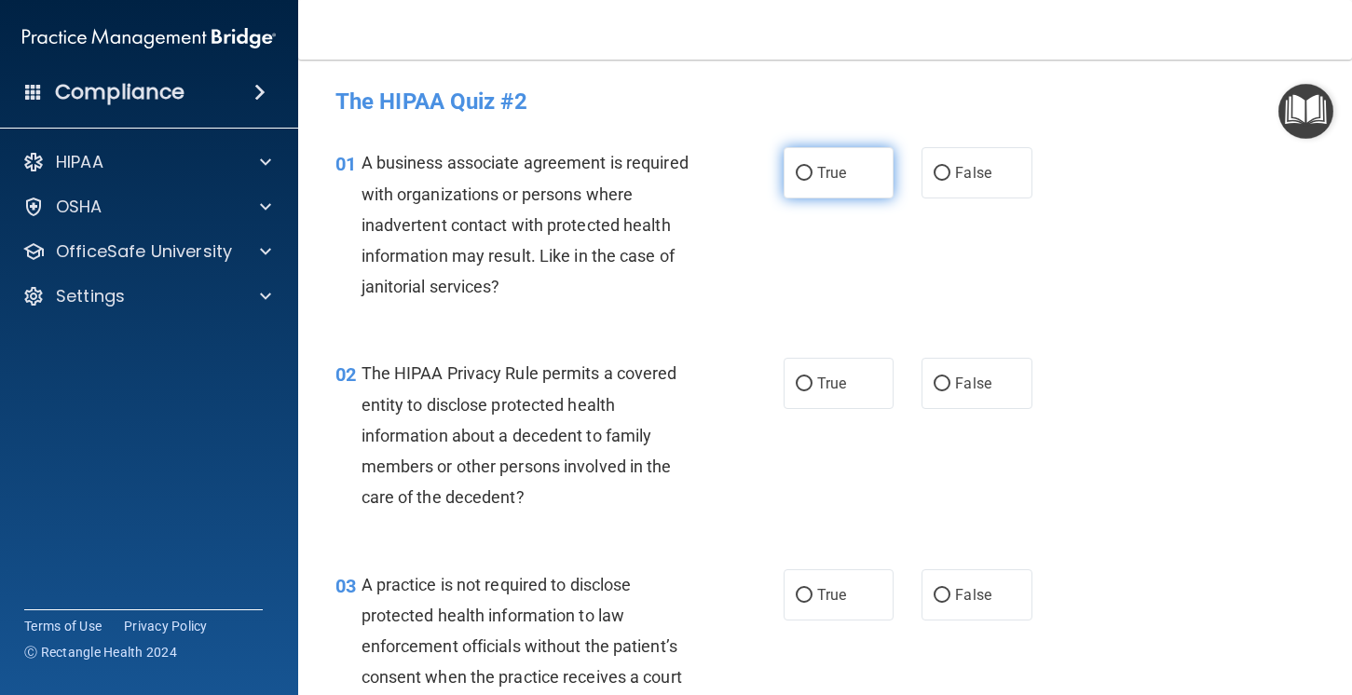
click at [839, 171] on span "True" at bounding box center [831, 173] width 29 height 18
click at [813, 171] on input "True" at bounding box center [804, 174] width 17 height 14
radio input "true"
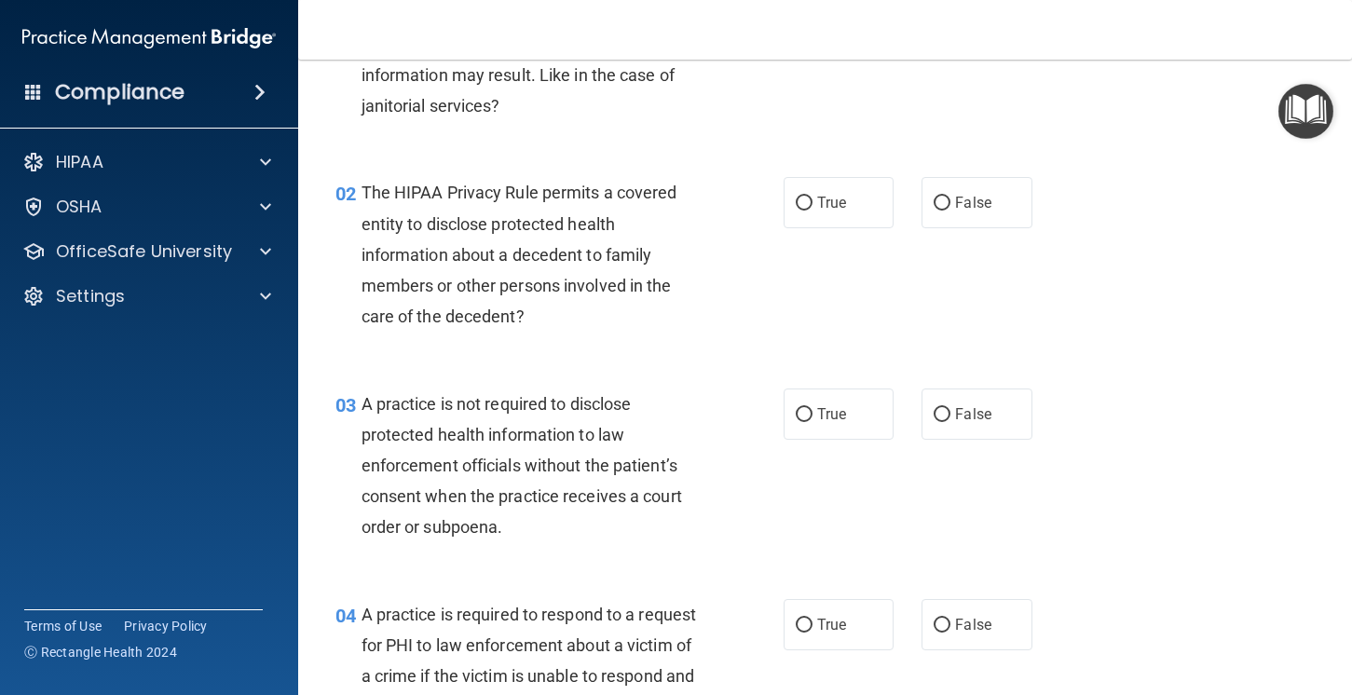
scroll to position [187, 0]
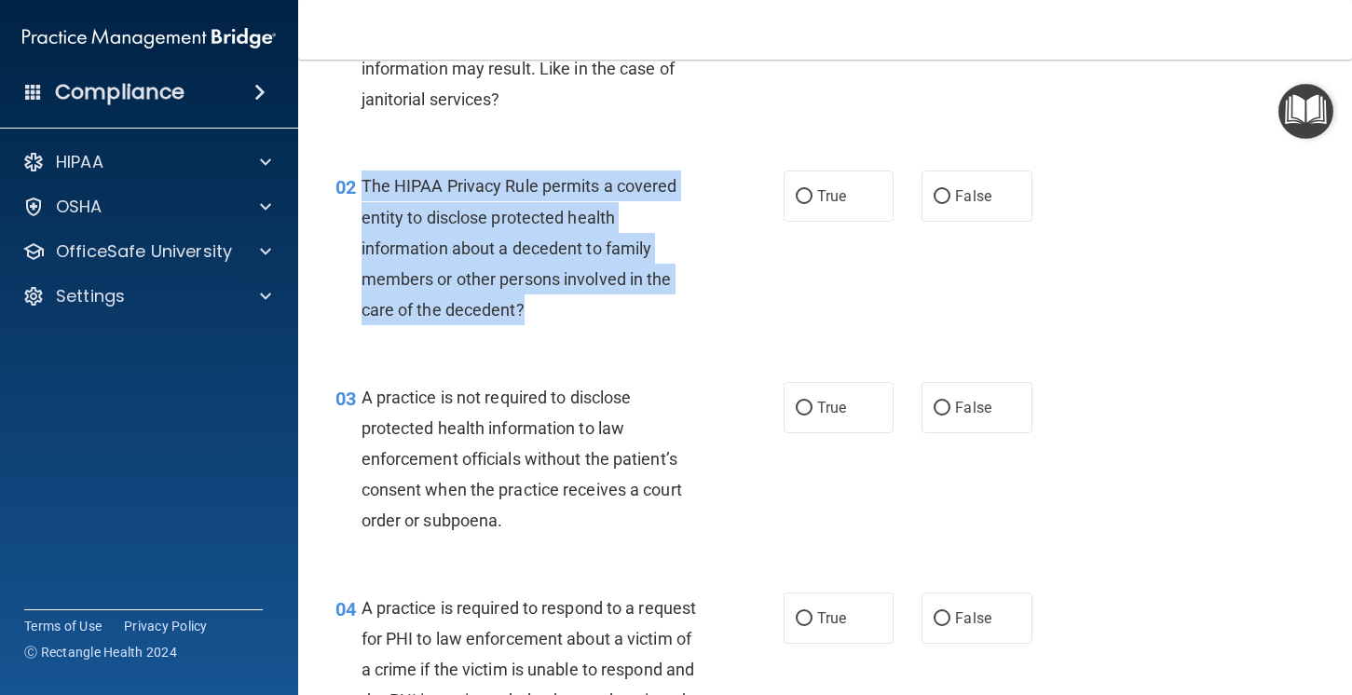
drag, startPoint x: 560, startPoint y: 317, endPoint x: 363, endPoint y: 185, distance: 237.0
click at [363, 185] on div "The HIPAA Privacy Rule permits a covered entity to disclose protected health in…" at bounding box center [540, 248] width 357 height 155
click at [824, 211] on label "True" at bounding box center [839, 196] width 111 height 51
click at [813, 204] on input "True" at bounding box center [804, 197] width 17 height 14
radio input "true"
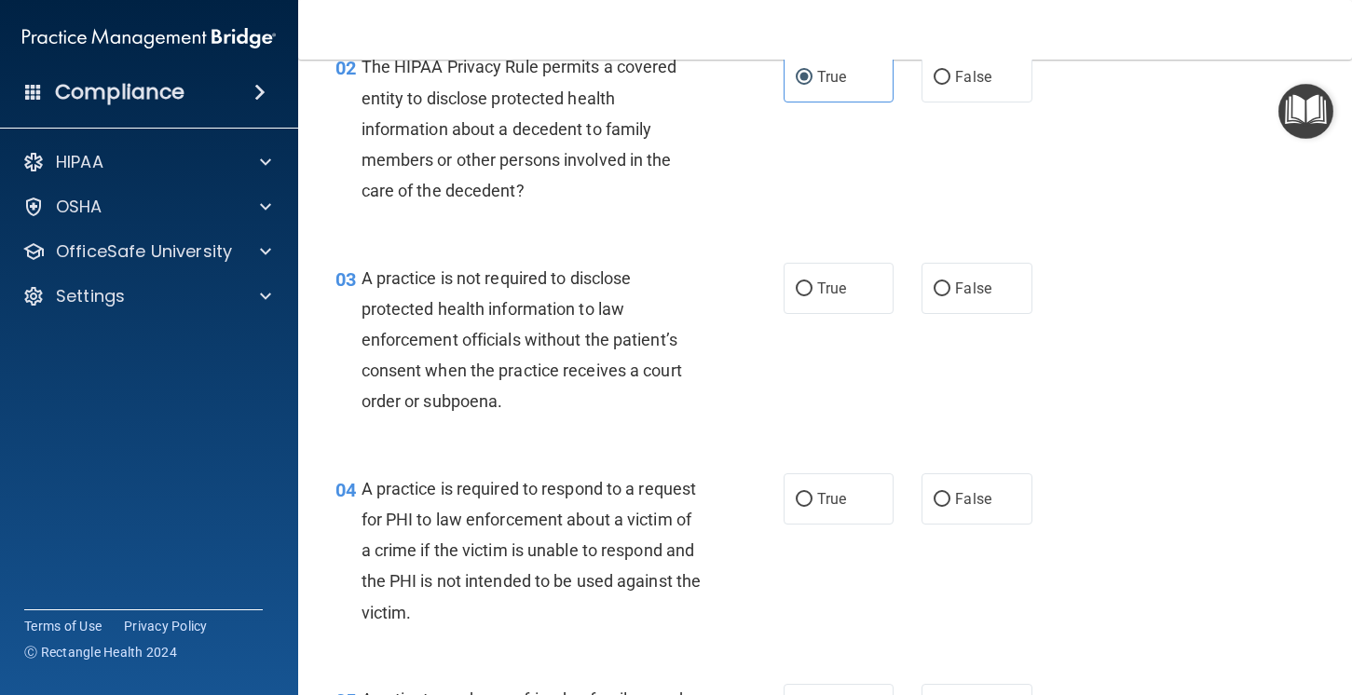
scroll to position [308, 0]
click at [968, 288] on span "False" at bounding box center [973, 287] width 36 height 18
click at [950, 288] on input "False" at bounding box center [942, 287] width 17 height 14
radio input "true"
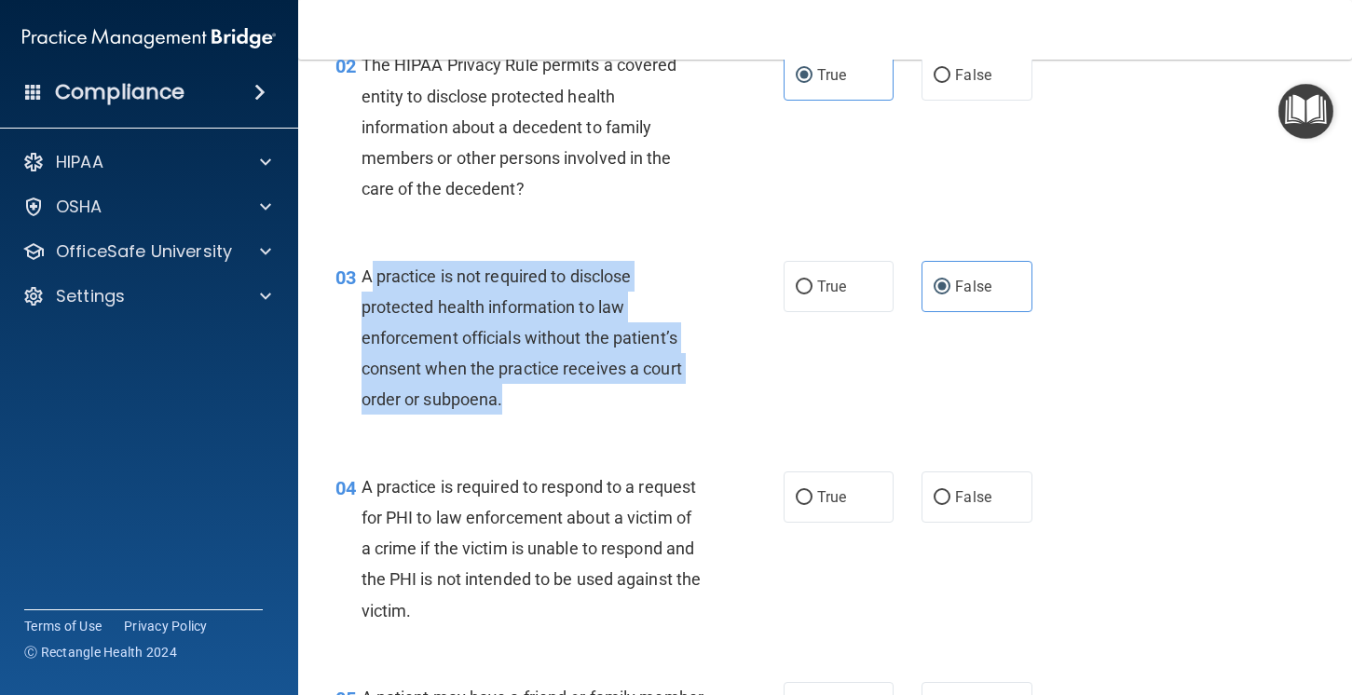
drag, startPoint x: 570, startPoint y: 408, endPoint x: 370, endPoint y: 277, distance: 239.6
click at [370, 277] on div "A practice is not required to disclose protected health information to law enfo…" at bounding box center [540, 338] width 357 height 155
click at [655, 541] on span "A practice is required to respond to a request for PHI to law enforcement about…" at bounding box center [532, 549] width 340 height 144
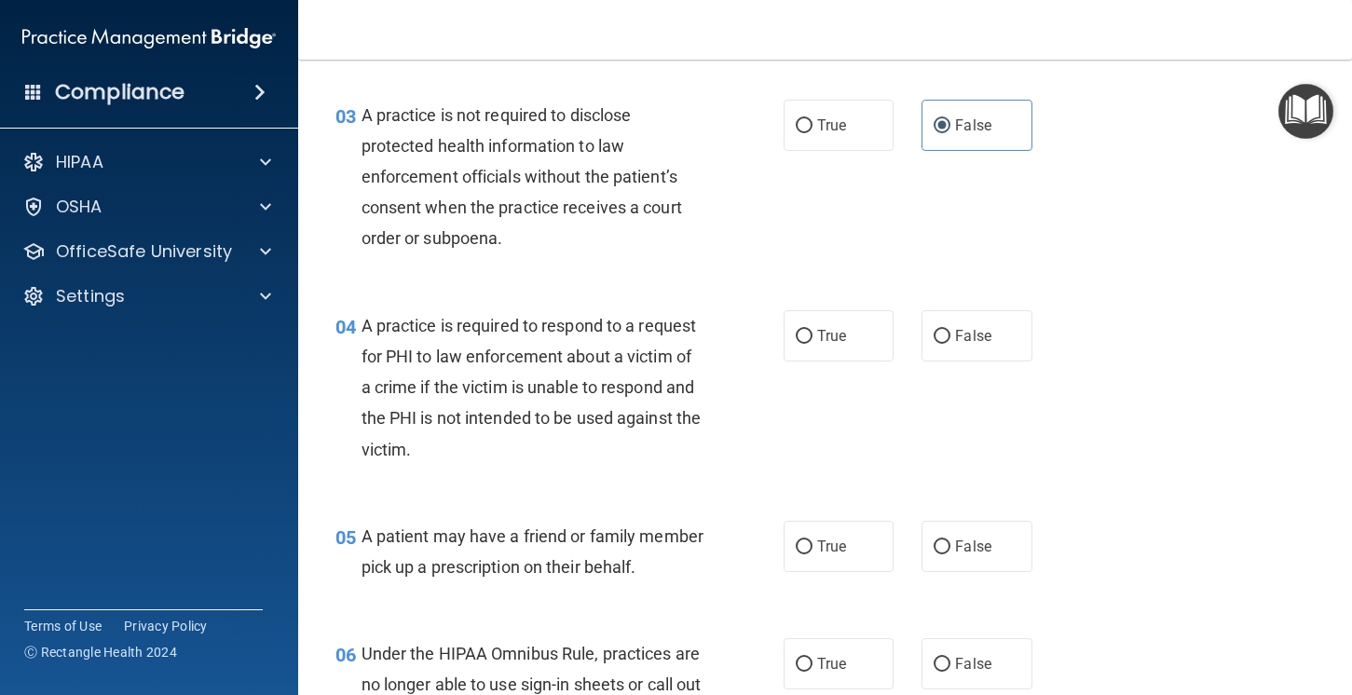
scroll to position [472, 0]
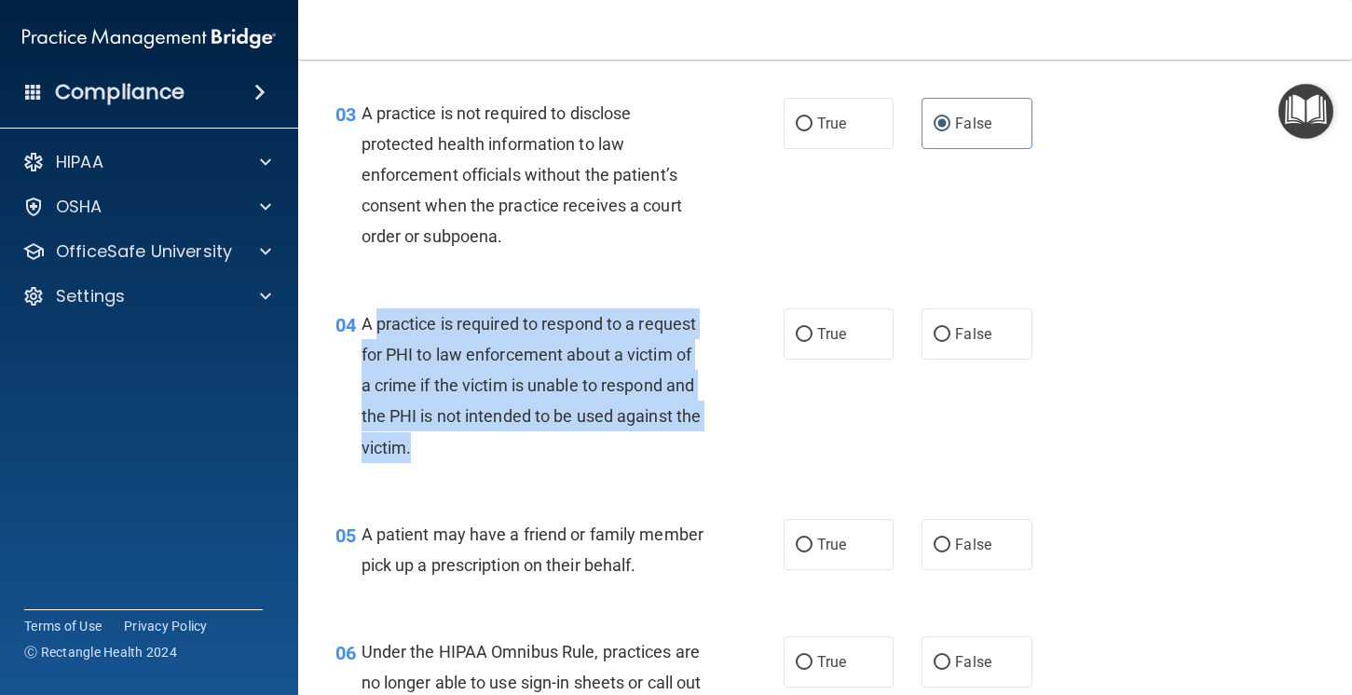
drag, startPoint x: 417, startPoint y: 449, endPoint x: 400, endPoint y: 341, distance: 109.5
click at [379, 332] on div "A practice is required to respond to a request for PHI to law enforcement about…" at bounding box center [540, 385] width 357 height 155
click at [496, 445] on div "A practice is required to respond to a request for PHI to law enforcement about…" at bounding box center [540, 385] width 357 height 155
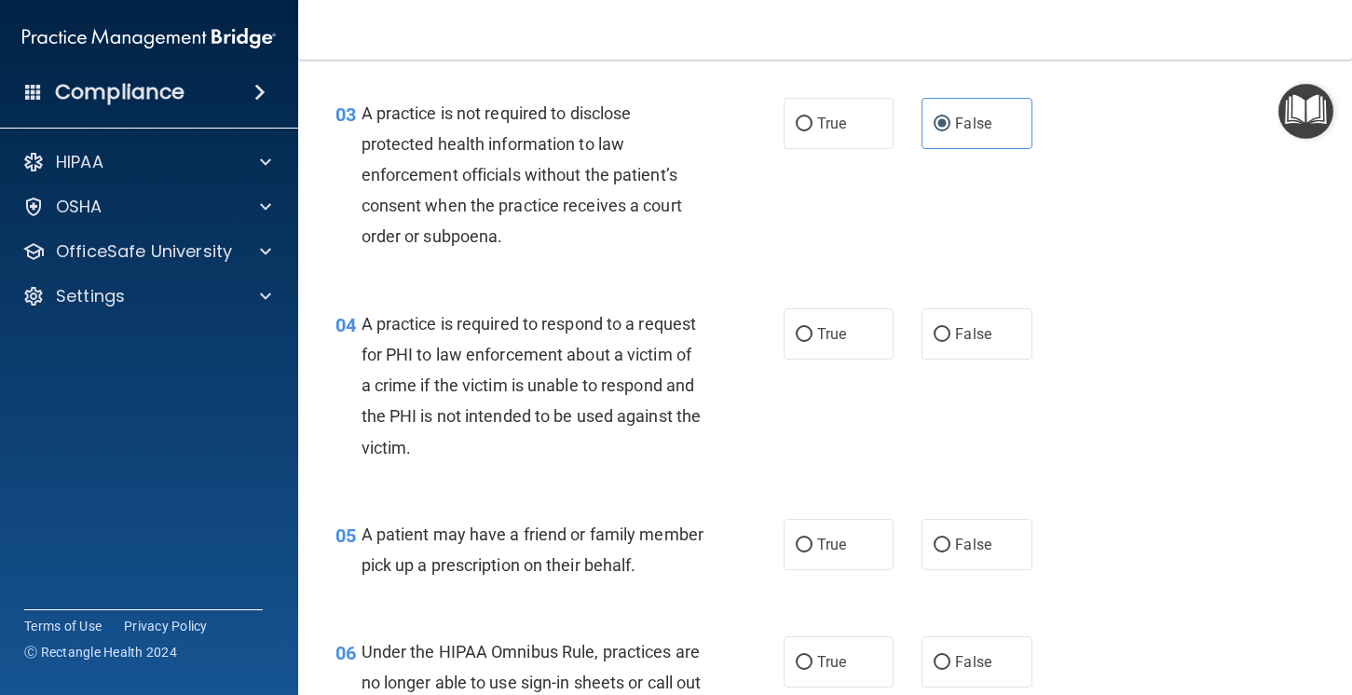
click at [451, 451] on div "A practice is required to respond to a request for PHI to law enforcement about…" at bounding box center [540, 385] width 357 height 155
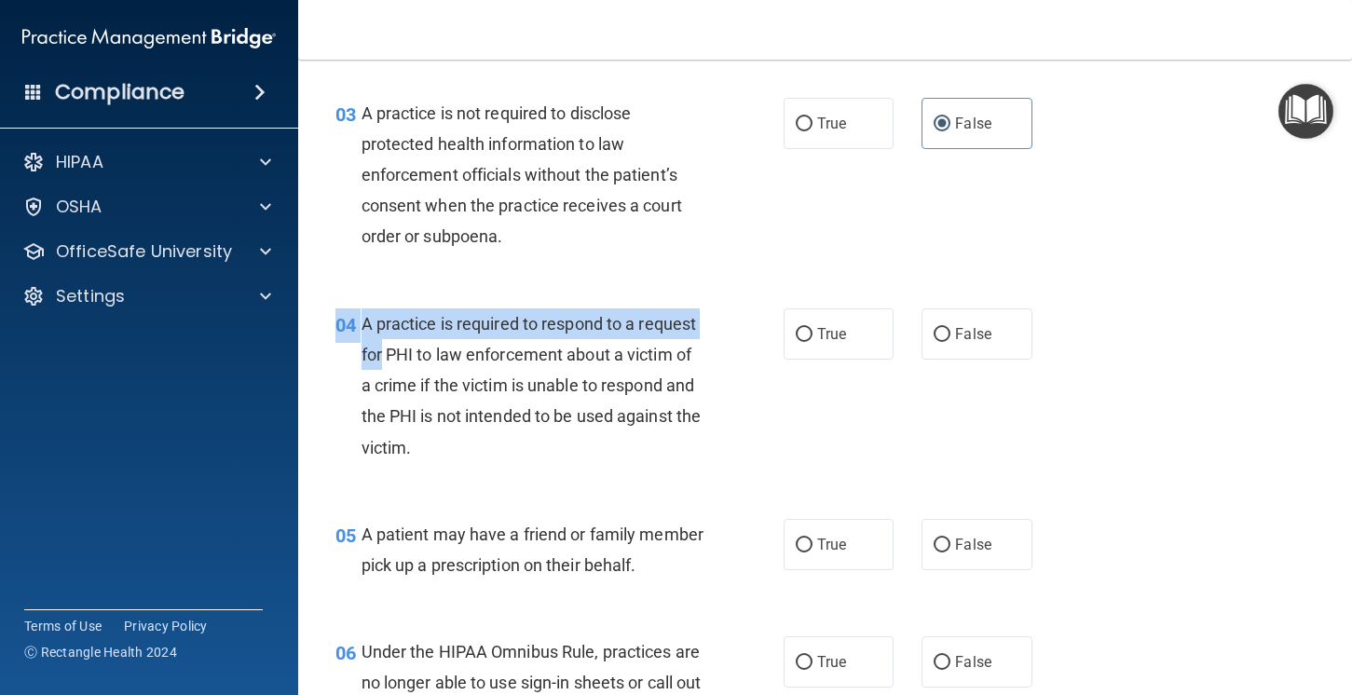
drag, startPoint x: 488, startPoint y: 475, endPoint x: 388, endPoint y: 355, distance: 156.8
click at [385, 352] on div "04 A practice is required to respond to a request for PHI to law enforcement ab…" at bounding box center [824, 390] width 1007 height 211
click at [461, 461] on div "A practice is required to respond to a request for PHI to law enforcement about…" at bounding box center [540, 385] width 357 height 155
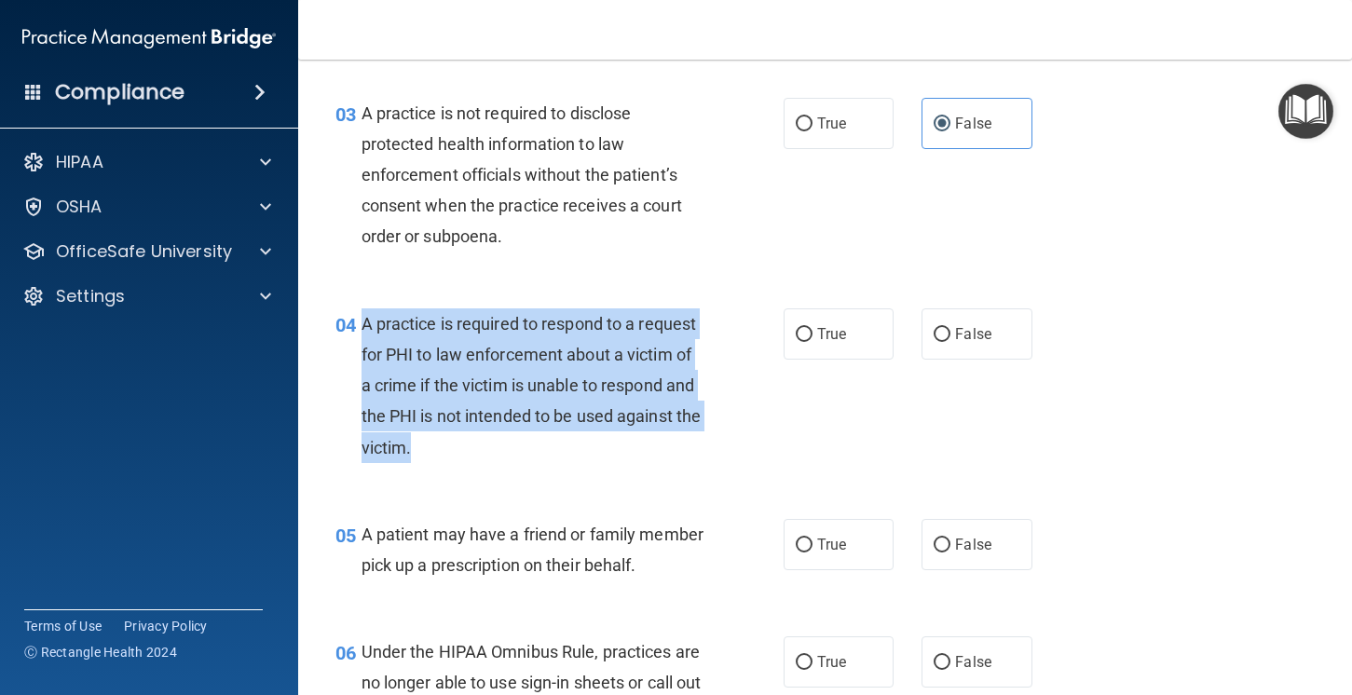
drag, startPoint x: 431, startPoint y: 446, endPoint x: 362, endPoint y: 322, distance: 141.4
click at [362, 322] on div "A practice is required to respond to a request for PHI to law enforcement about…" at bounding box center [540, 385] width 357 height 155
click at [808, 355] on label "True" at bounding box center [839, 333] width 111 height 51
click at [808, 342] on input "True" at bounding box center [804, 335] width 17 height 14
radio input "true"
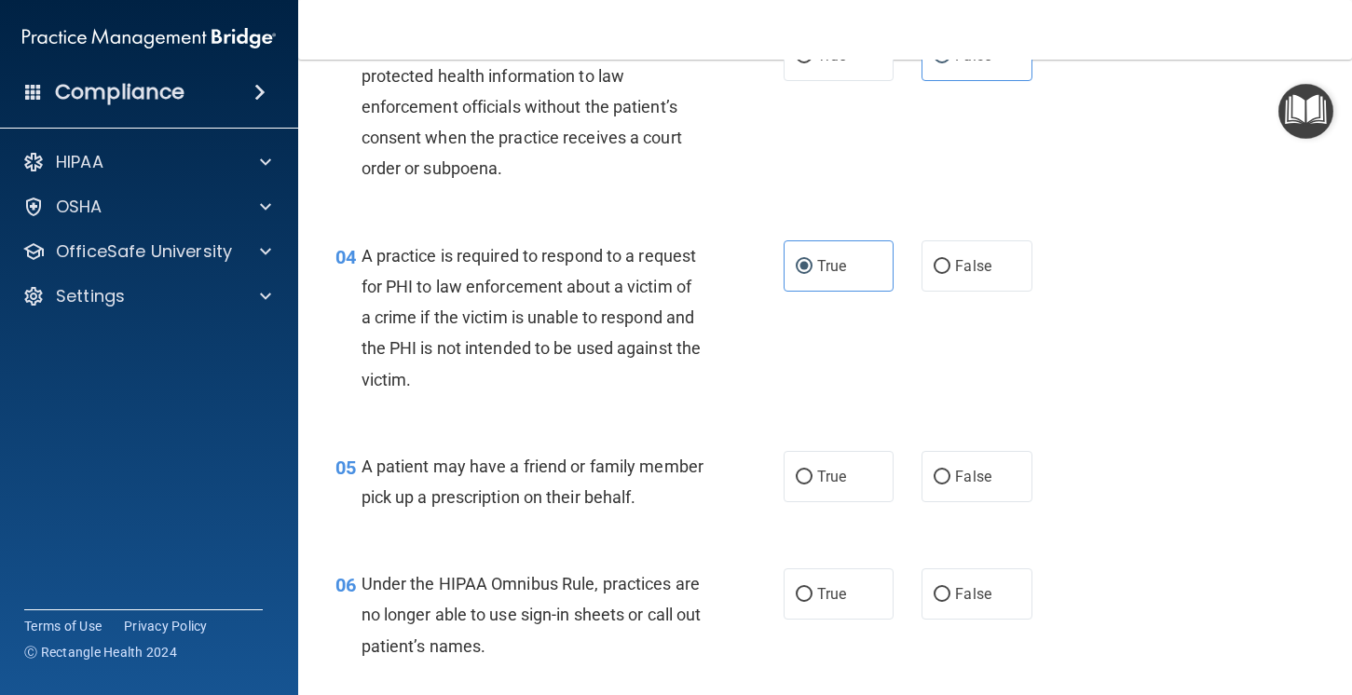
scroll to position [554, 0]
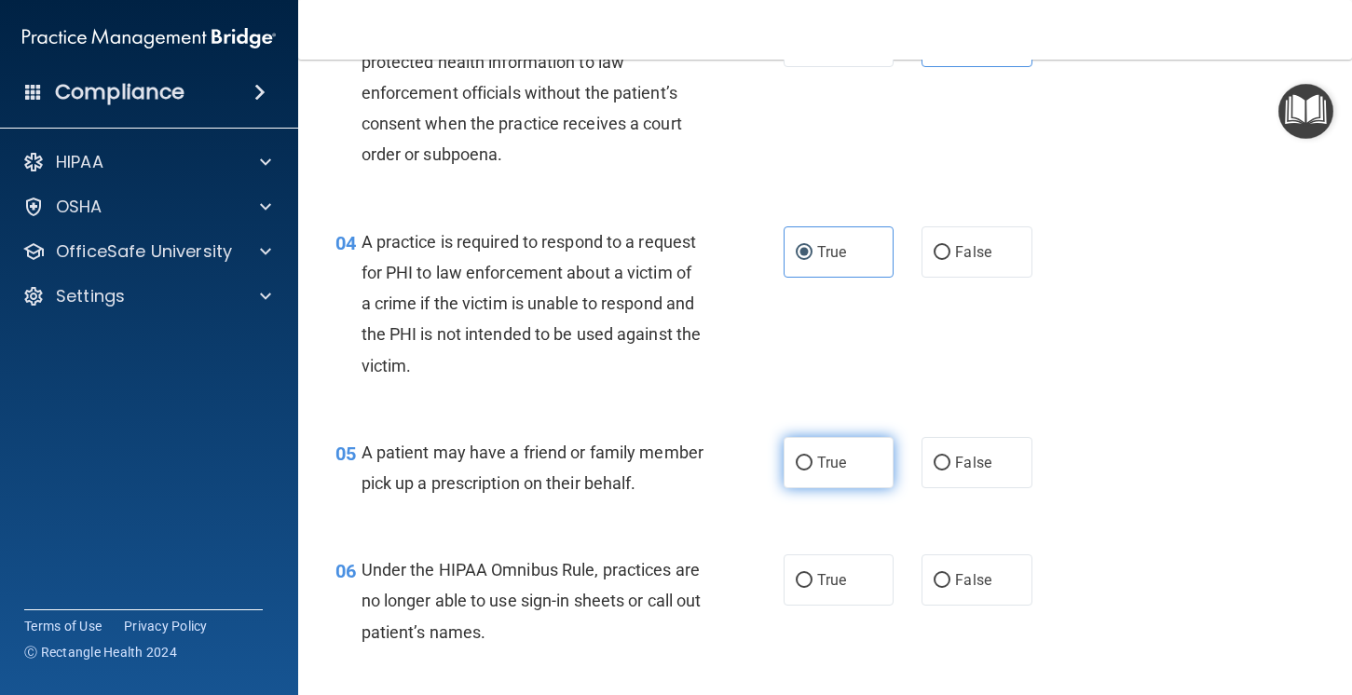
click at [813, 472] on label "True" at bounding box center [839, 462] width 111 height 51
click at [813, 471] on input "True" at bounding box center [804, 464] width 17 height 14
radio input "true"
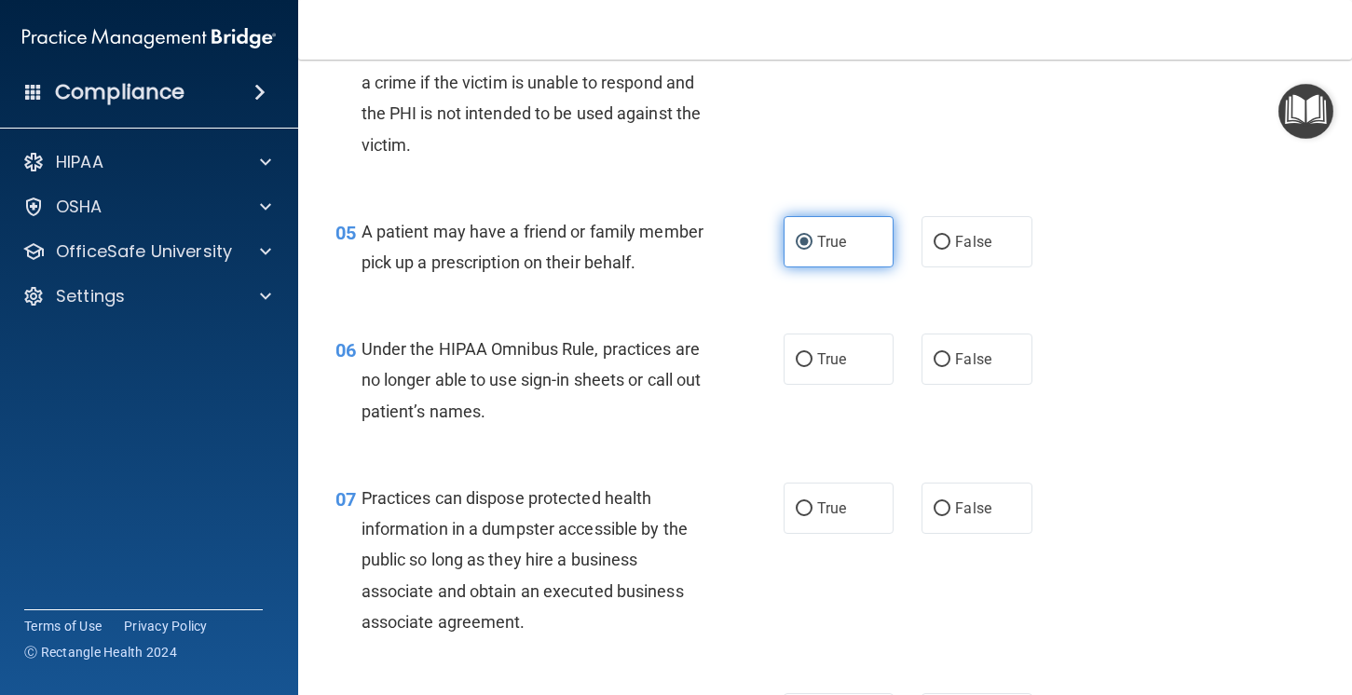
scroll to position [778, 0]
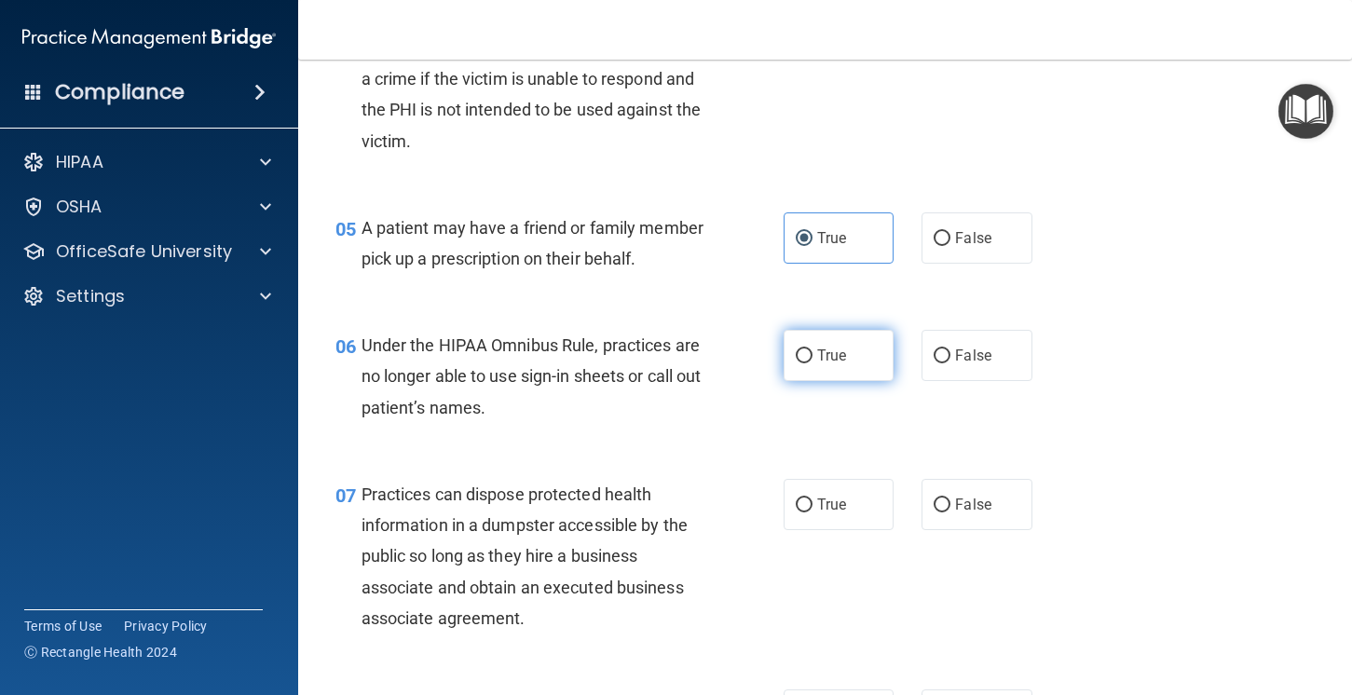
click at [847, 364] on label "True" at bounding box center [839, 355] width 111 height 51
click at [813, 363] on input "True" at bounding box center [804, 356] width 17 height 14
radio input "true"
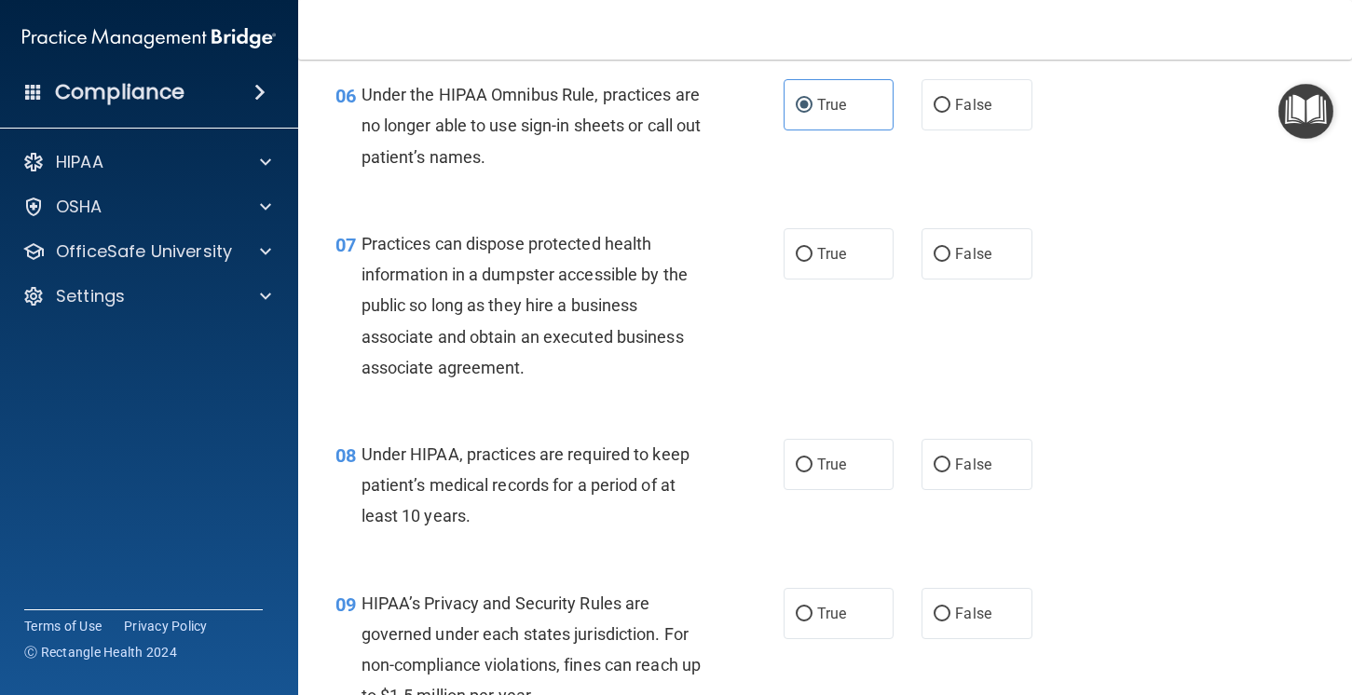
scroll to position [1030, 0]
click at [994, 245] on label "False" at bounding box center [977, 252] width 111 height 51
click at [950, 247] on input "False" at bounding box center [942, 254] width 17 height 14
radio input "true"
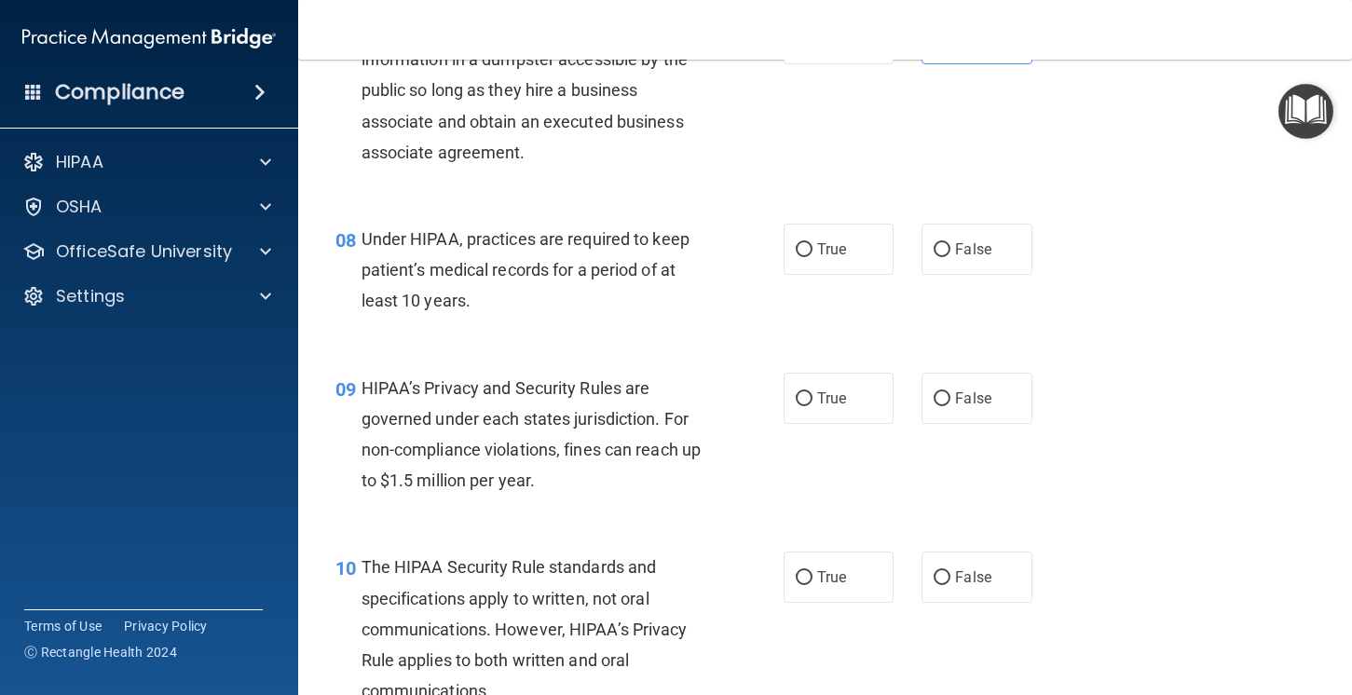
scroll to position [1265, 0]
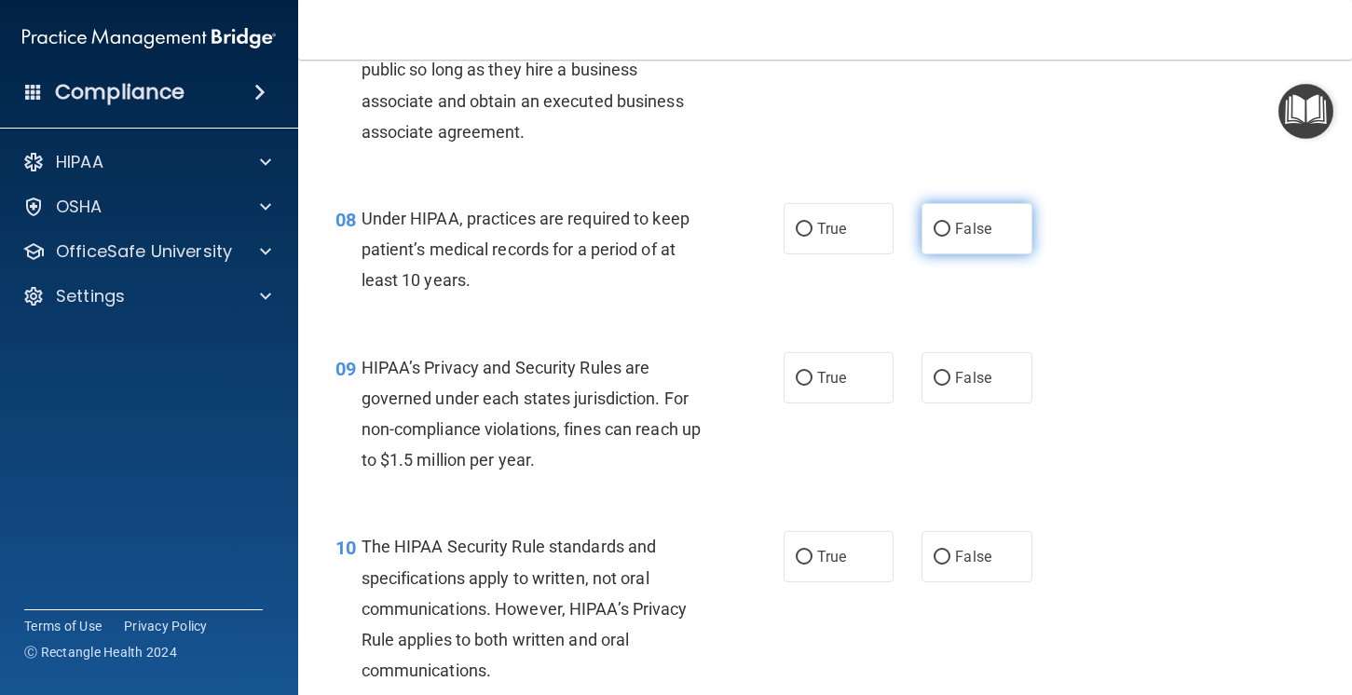
click at [979, 239] on label "False" at bounding box center [977, 228] width 111 height 51
click at [950, 237] on input "False" at bounding box center [942, 230] width 17 height 14
radio input "true"
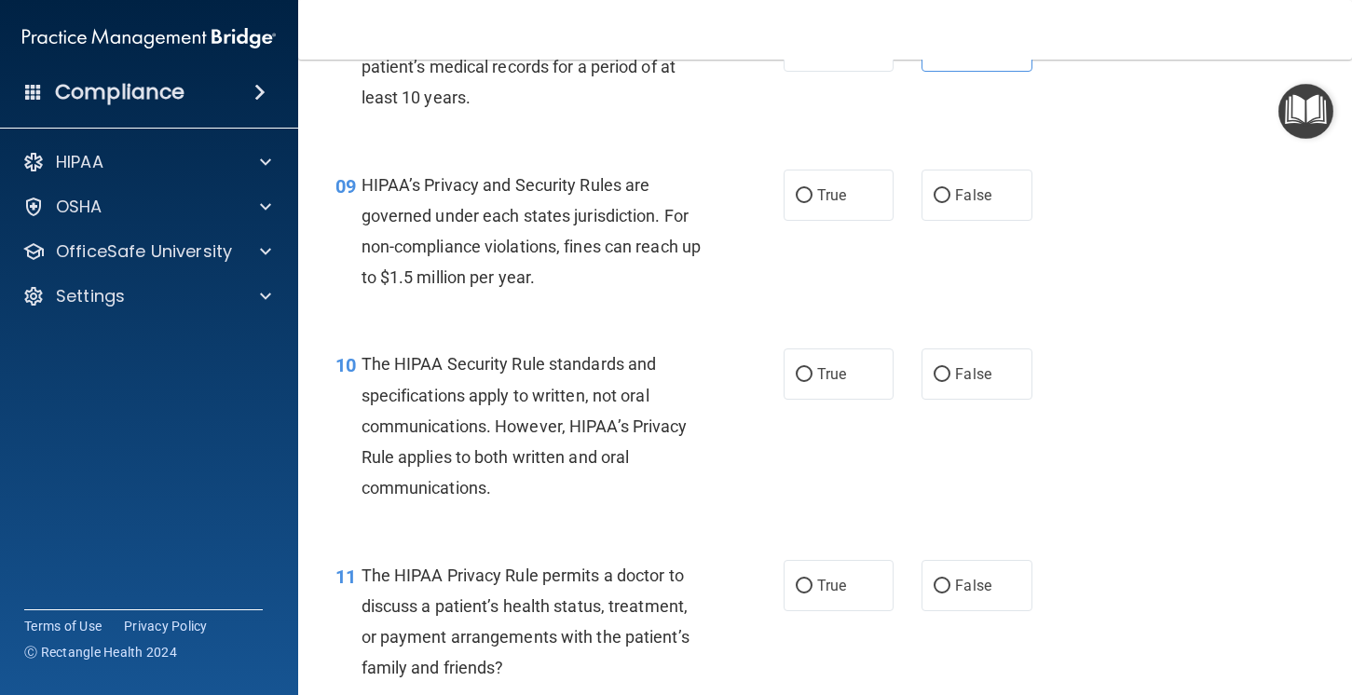
scroll to position [1455, 0]
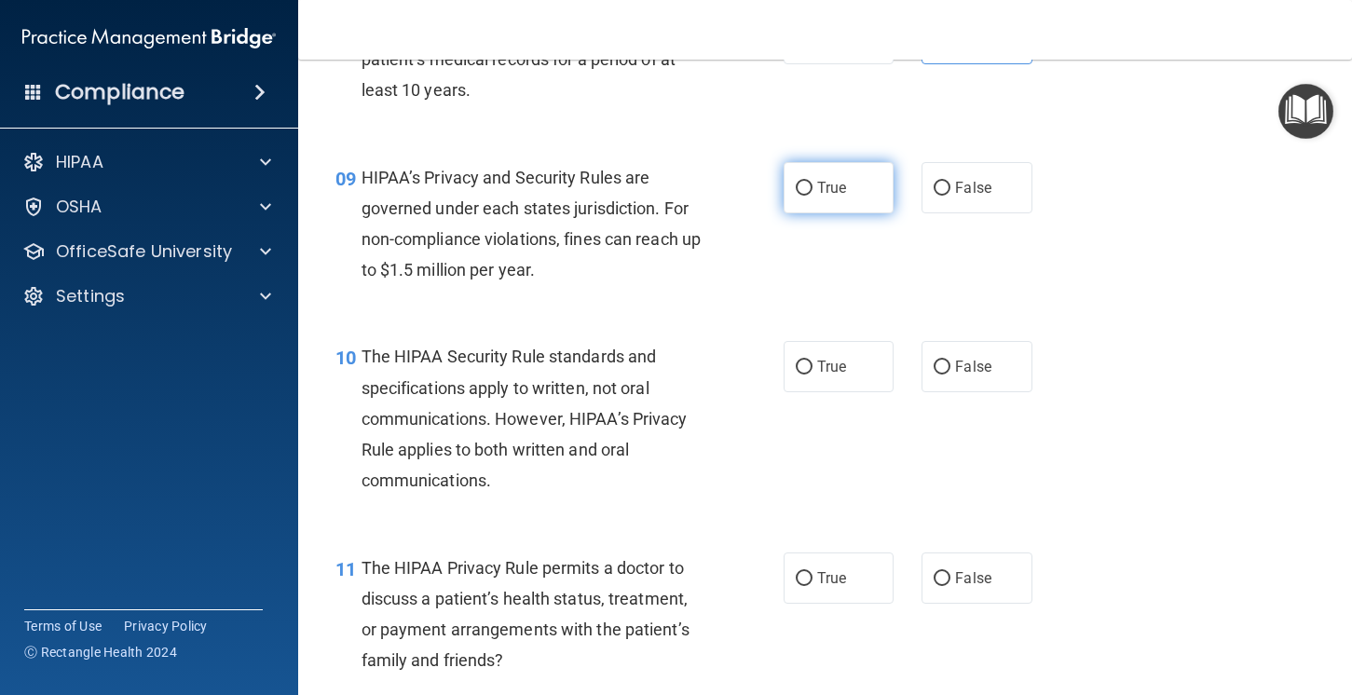
click at [853, 181] on label "True" at bounding box center [839, 187] width 111 height 51
click at [813, 182] on input "True" at bounding box center [804, 189] width 17 height 14
radio input "true"
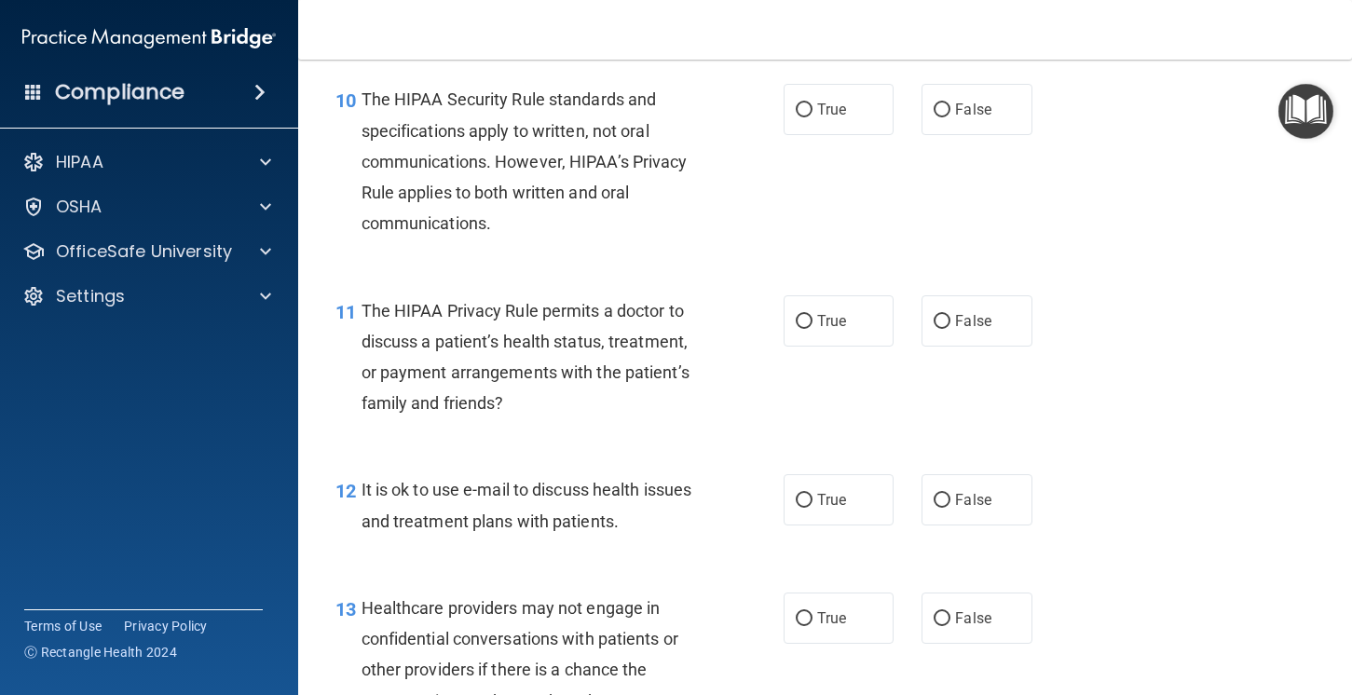
scroll to position [1716, 0]
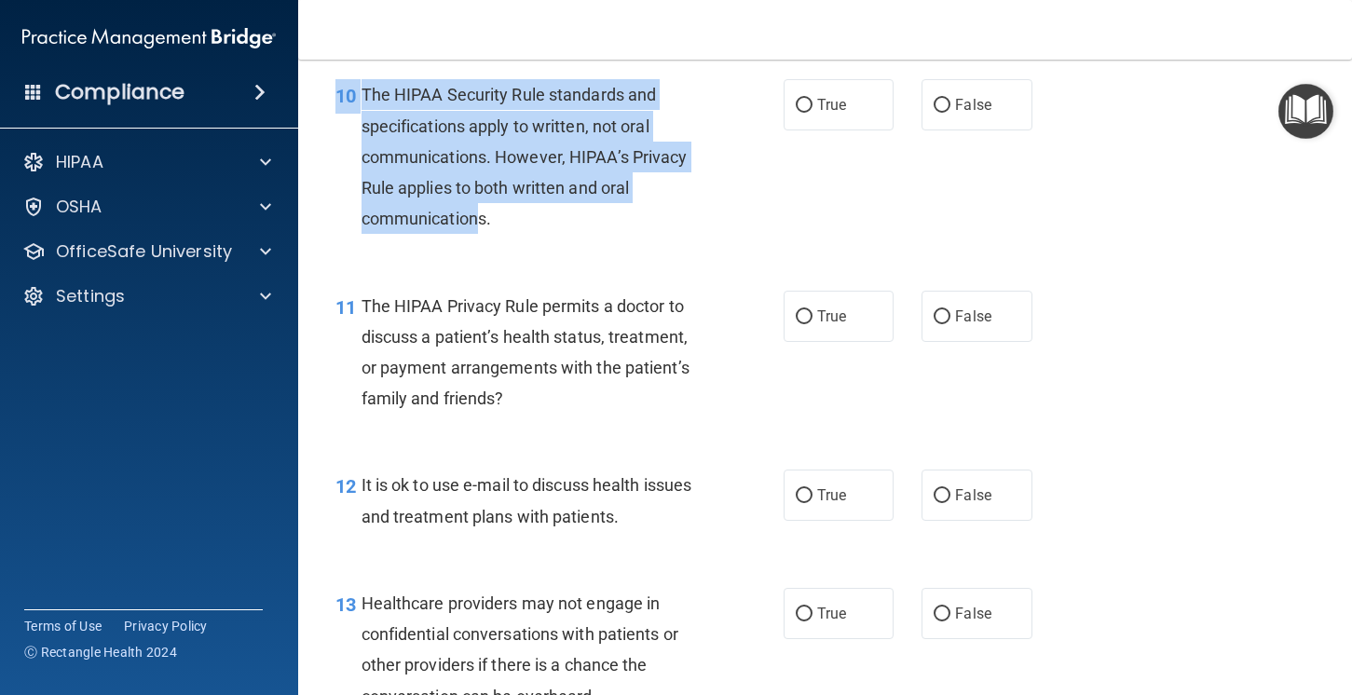
drag, startPoint x: 537, startPoint y: 260, endPoint x: 486, endPoint y: 210, distance: 71.2
click at [485, 210] on div "10 The HIPAA Security Rule standards and specifications apply to written, not o…" at bounding box center [824, 161] width 1007 height 211
click at [540, 235] on div "10 The HIPAA Security Rule standards and specifications apply to written, not o…" at bounding box center [560, 161] width 504 height 164
drag, startPoint x: 512, startPoint y: 205, endPoint x: 365, endPoint y: 88, distance: 187.6
click at [365, 88] on div "The HIPAA Security Rule standards and specifications apply to written, not oral…" at bounding box center [540, 156] width 357 height 155
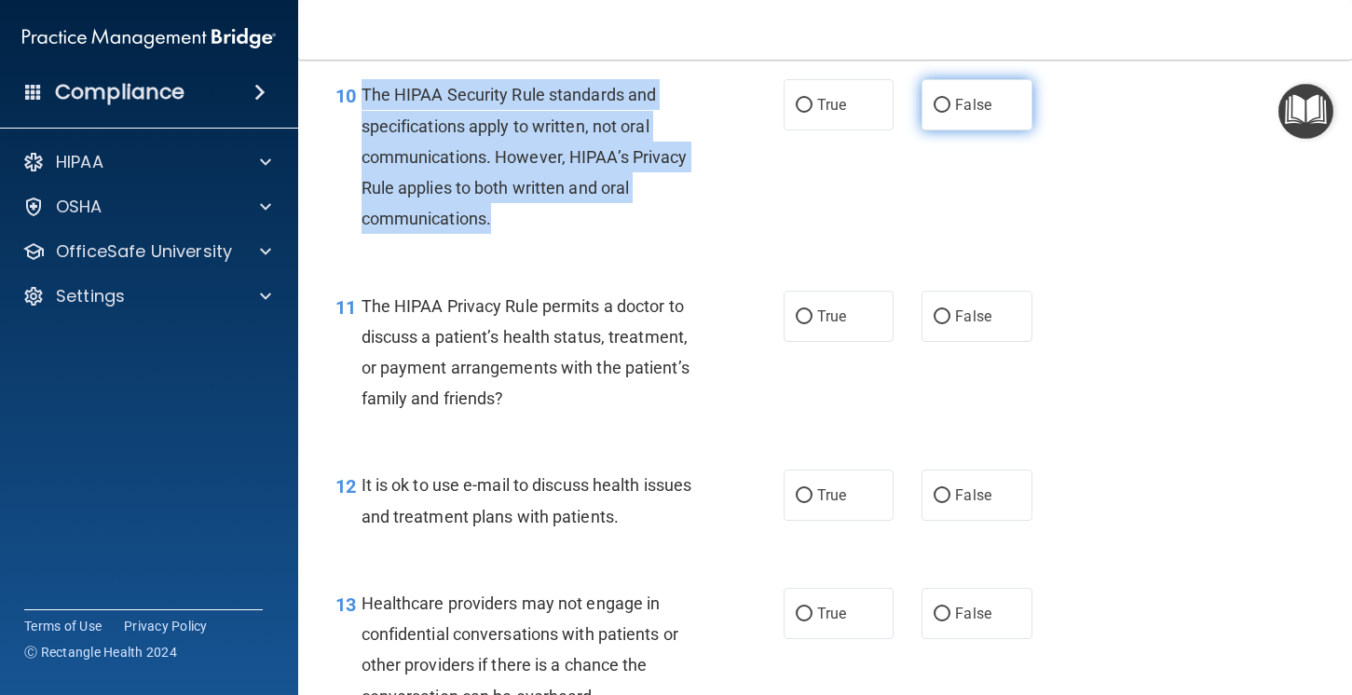
click at [968, 107] on span "False" at bounding box center [973, 105] width 36 height 18
click at [950, 107] on input "False" at bounding box center [942, 106] width 17 height 14
radio input "true"
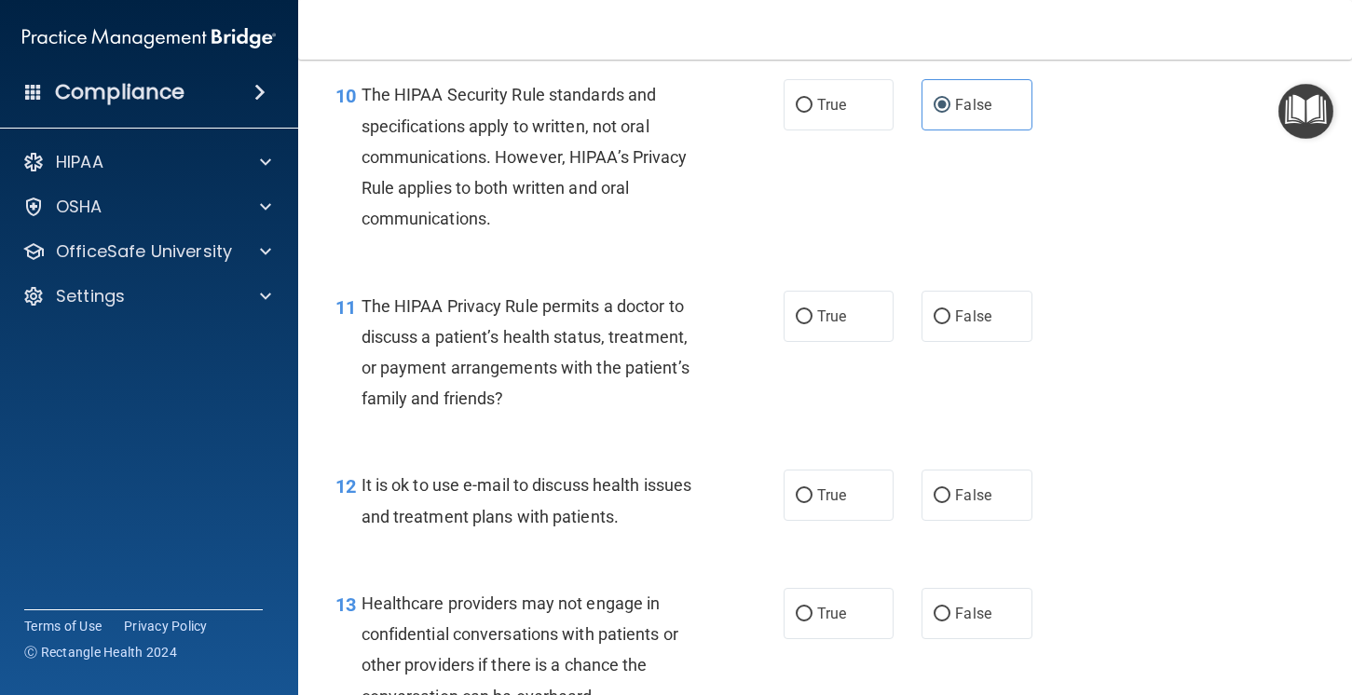
click at [550, 390] on div "The HIPAA Privacy Rule permits a doctor to discuss a patient’s health status, t…" at bounding box center [540, 353] width 357 height 124
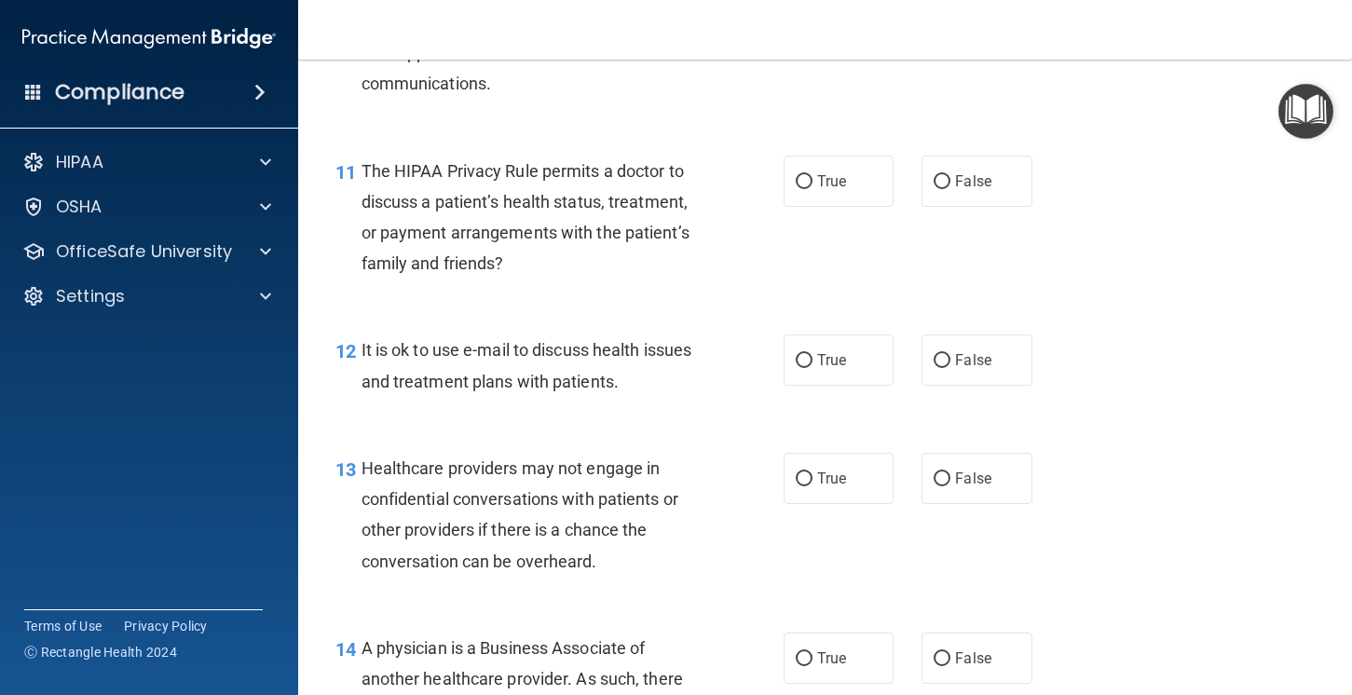
scroll to position [1852, 0]
click at [950, 180] on label "False" at bounding box center [977, 180] width 111 height 51
click at [950, 180] on input "False" at bounding box center [942, 181] width 17 height 14
radio input "true"
click at [960, 353] on span "False" at bounding box center [973, 359] width 36 height 18
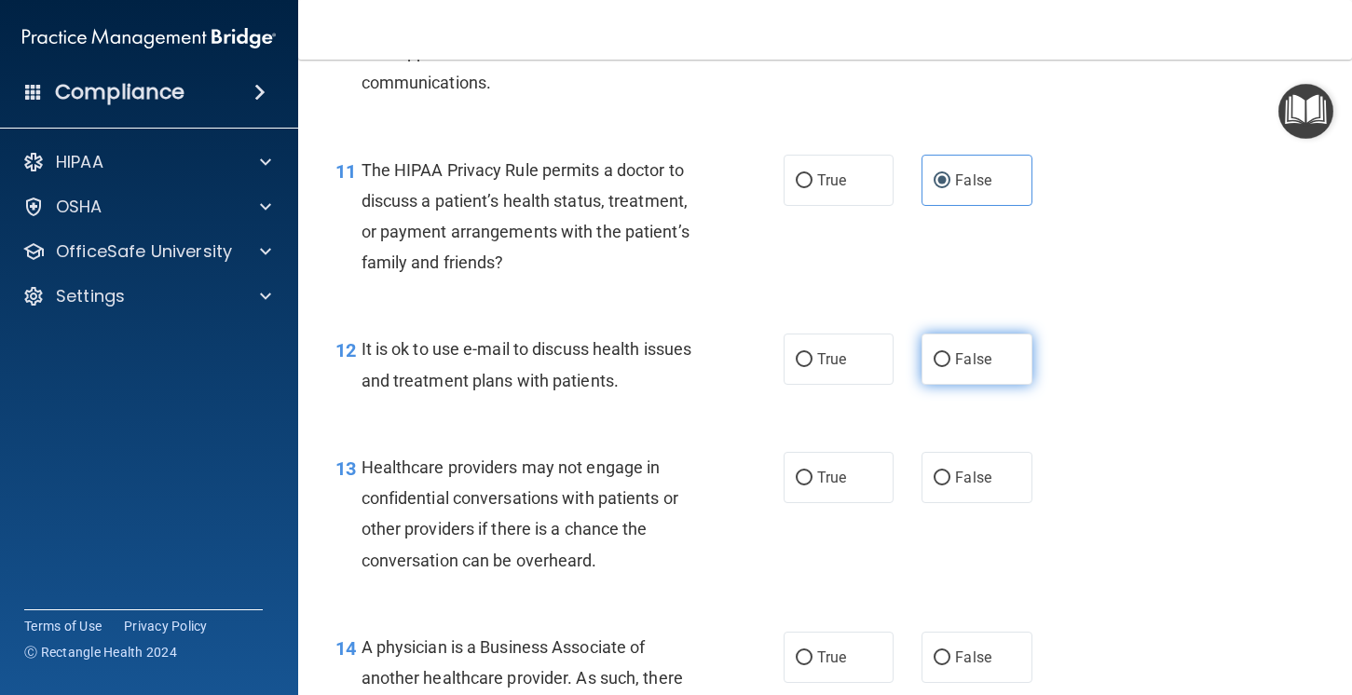
click at [950, 353] on input "False" at bounding box center [942, 360] width 17 height 14
radio input "true"
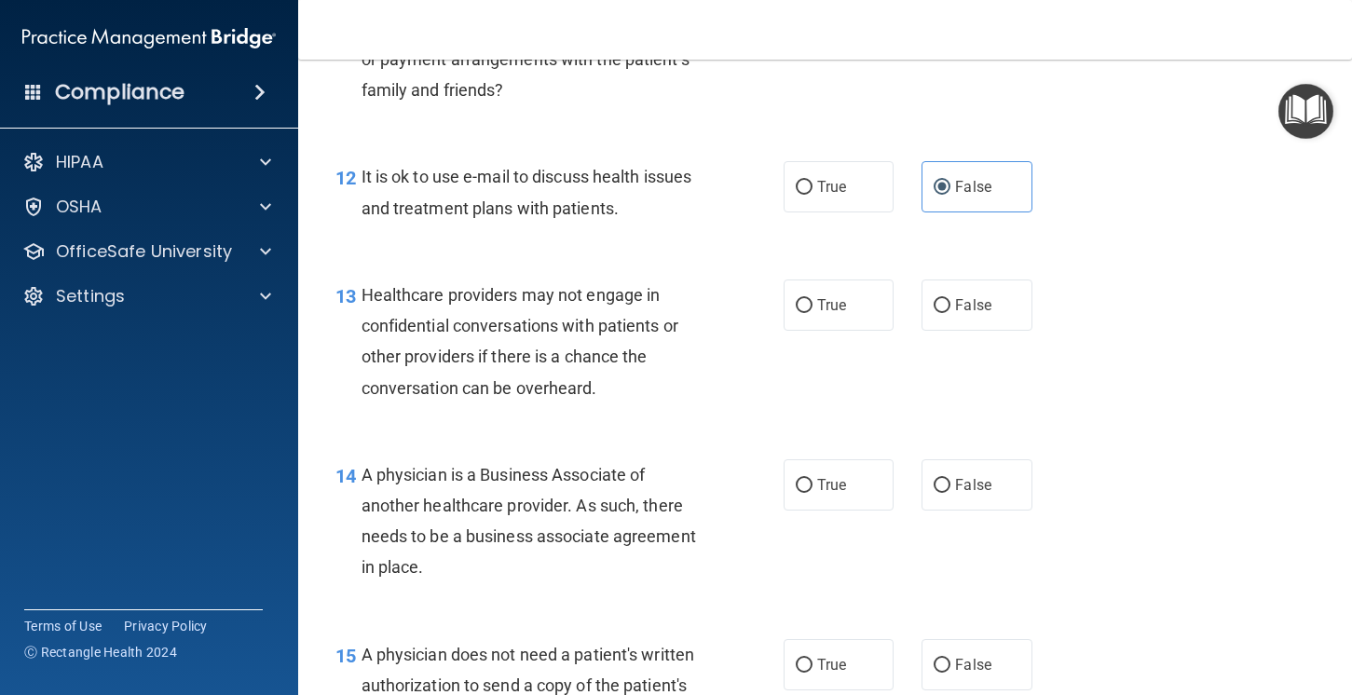
scroll to position [2029, 0]
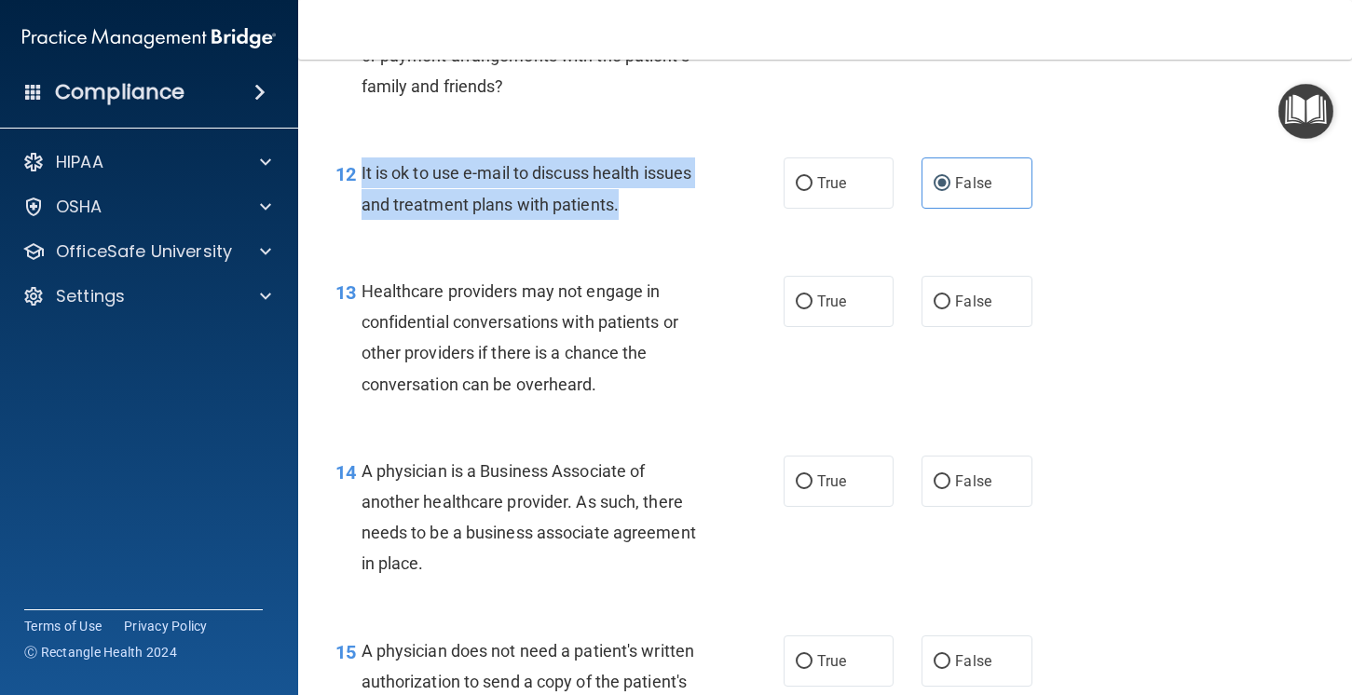
drag, startPoint x: 629, startPoint y: 223, endPoint x: 360, endPoint y: 169, distance: 274.7
click at [360, 169] on div "12 It is ok to use e-mail to discuss health issues and treatment plans with pat…" at bounding box center [560, 192] width 504 height 71
click at [818, 191] on span "True" at bounding box center [831, 183] width 29 height 18
click at [813, 191] on input "True" at bounding box center [804, 184] width 17 height 14
radio input "true"
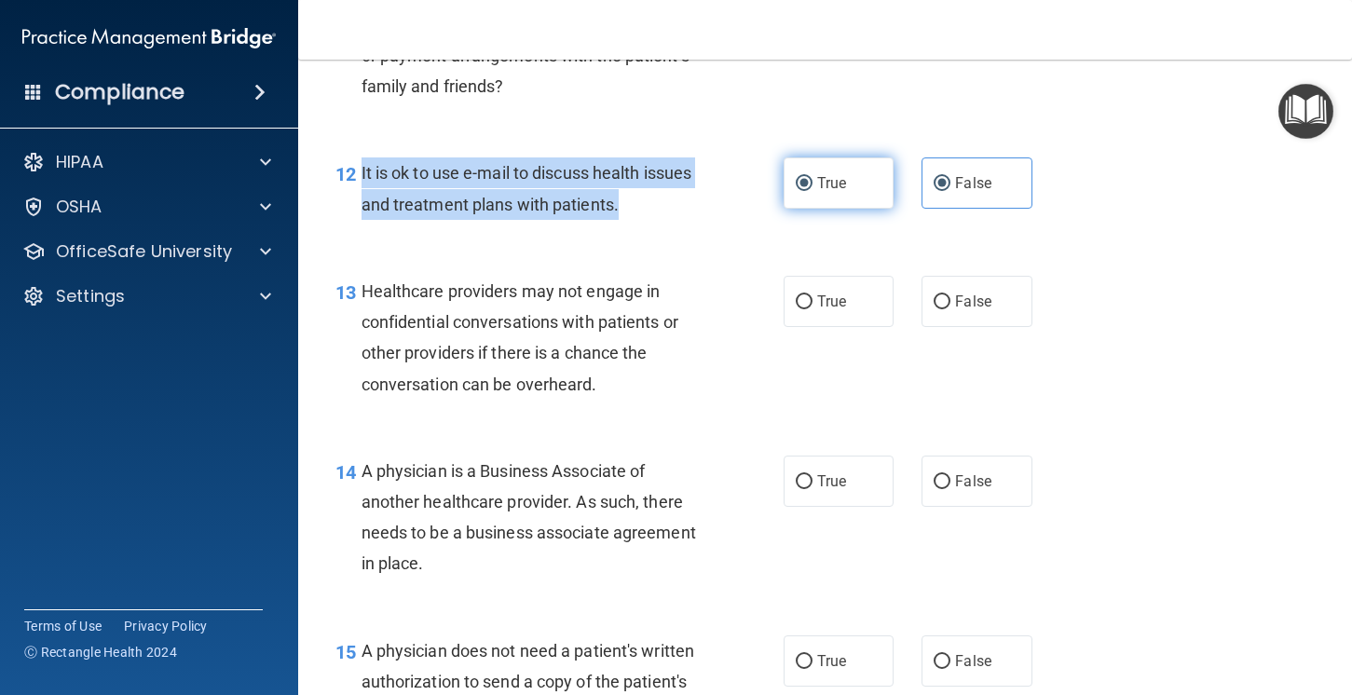
radio input "false"
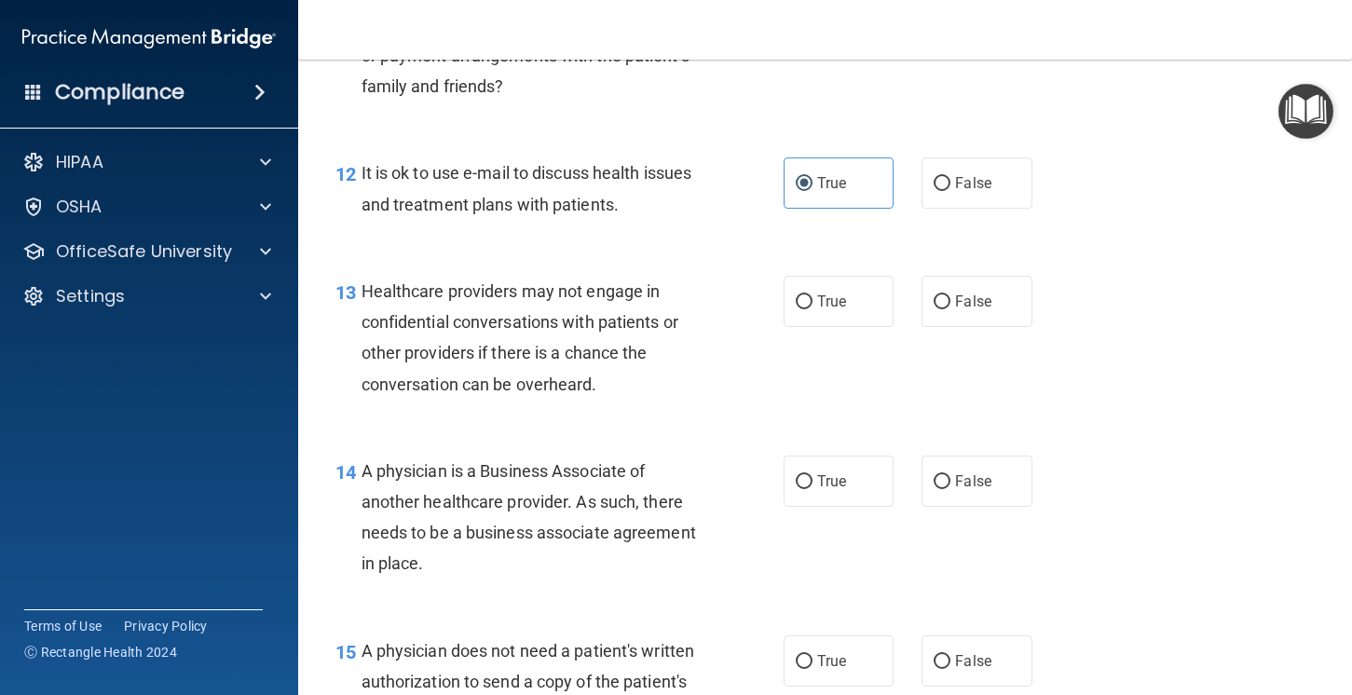
click at [637, 362] on div "Healthcare providers may not engage in confidential conversations with patients…" at bounding box center [540, 338] width 357 height 124
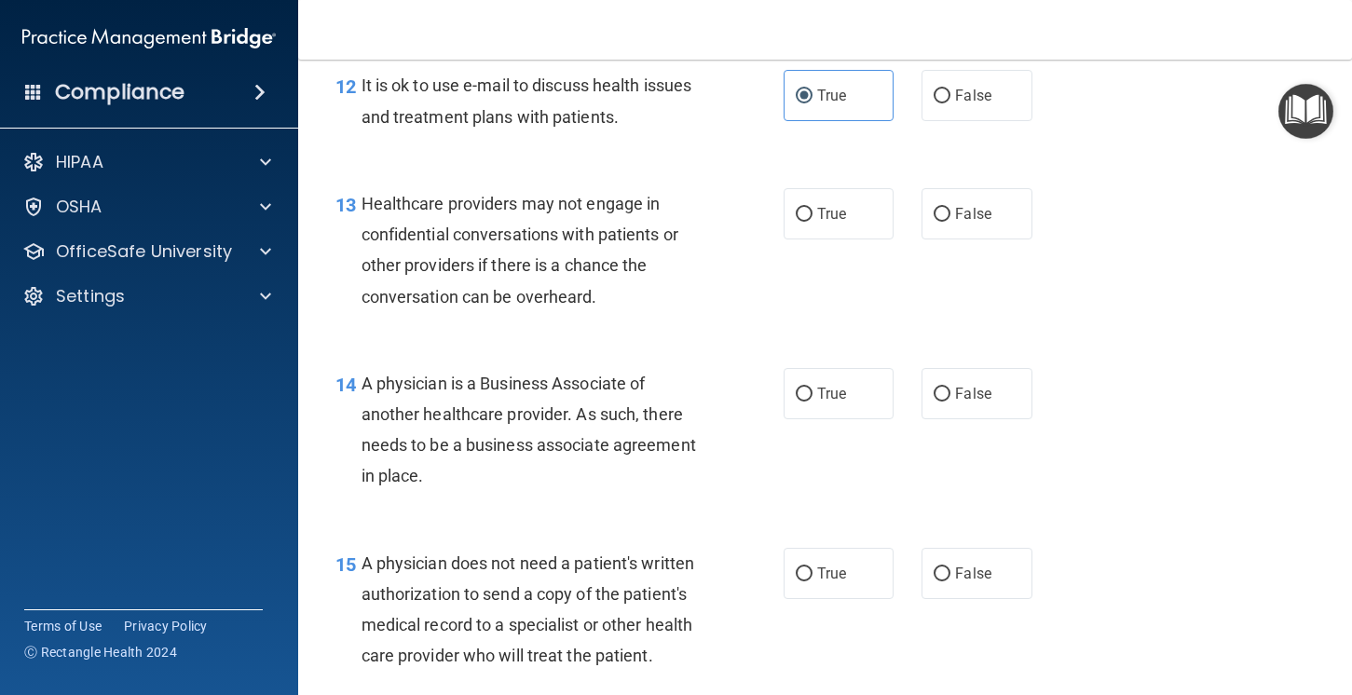
scroll to position [2122, 0]
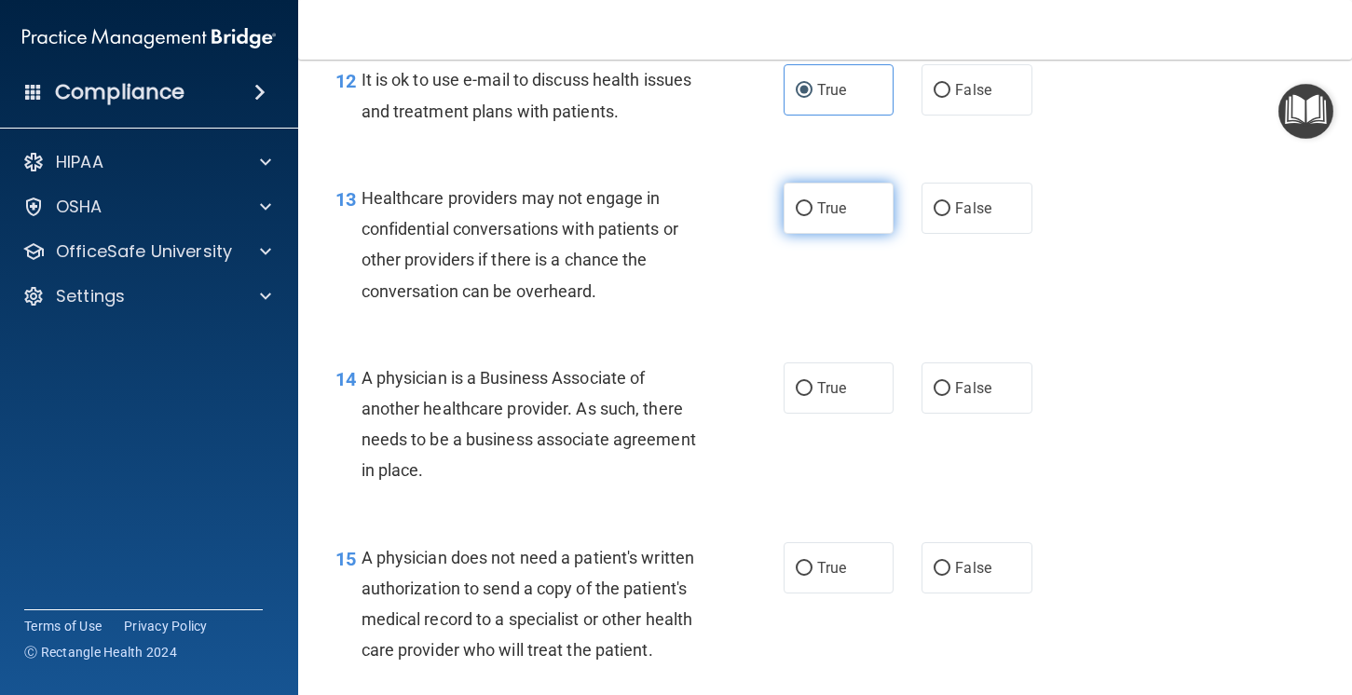
click at [851, 230] on label "True" at bounding box center [839, 208] width 111 height 51
click at [813, 216] on input "True" at bounding box center [804, 209] width 17 height 14
radio input "true"
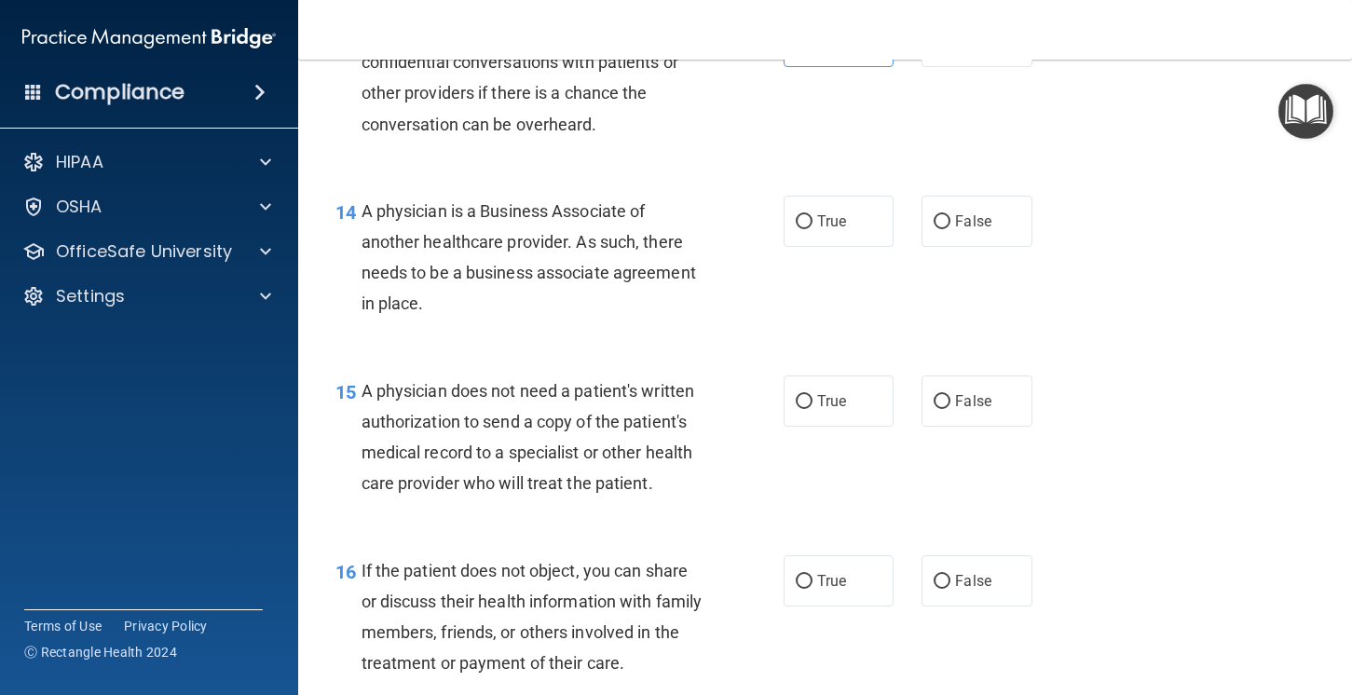
scroll to position [2295, 0]
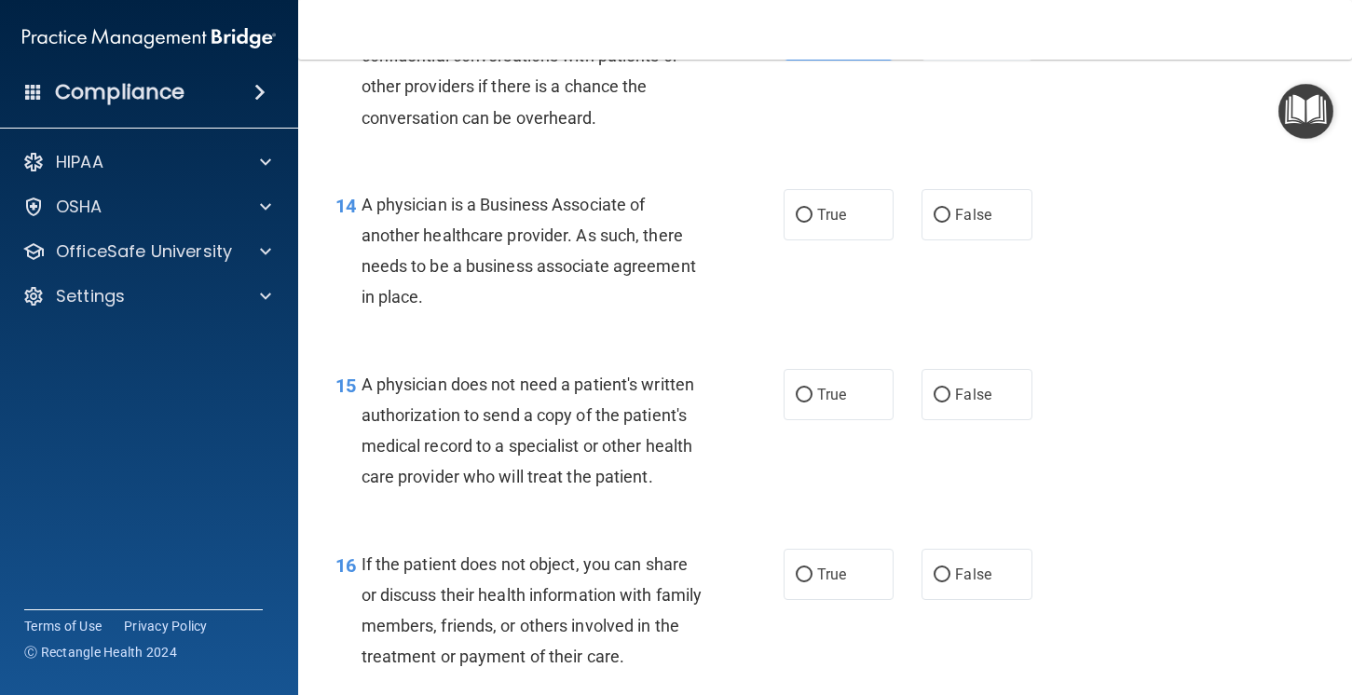
click at [834, 241] on div "14 A physician is a Business Associate of another healthcare provider. As such,…" at bounding box center [824, 256] width 1007 height 180
click at [818, 211] on span "True" at bounding box center [831, 215] width 29 height 18
click at [813, 211] on input "True" at bounding box center [804, 216] width 17 height 14
radio input "true"
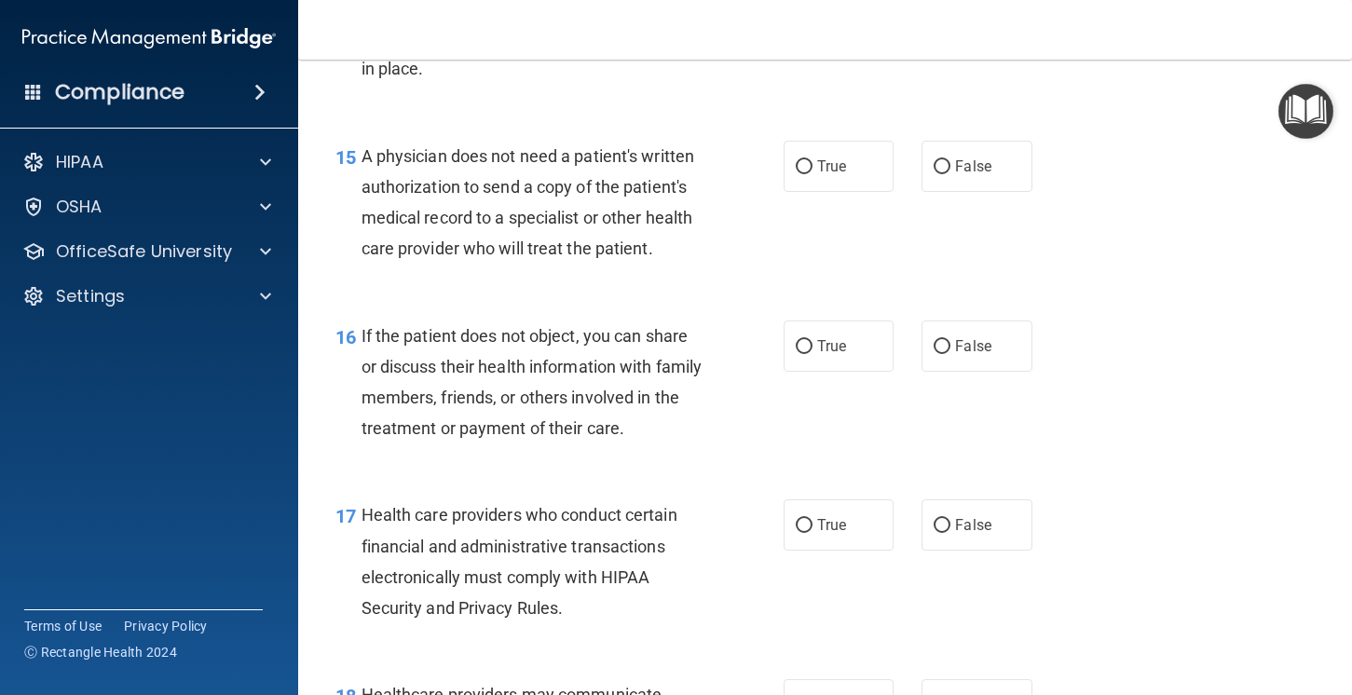
scroll to position [2526, 0]
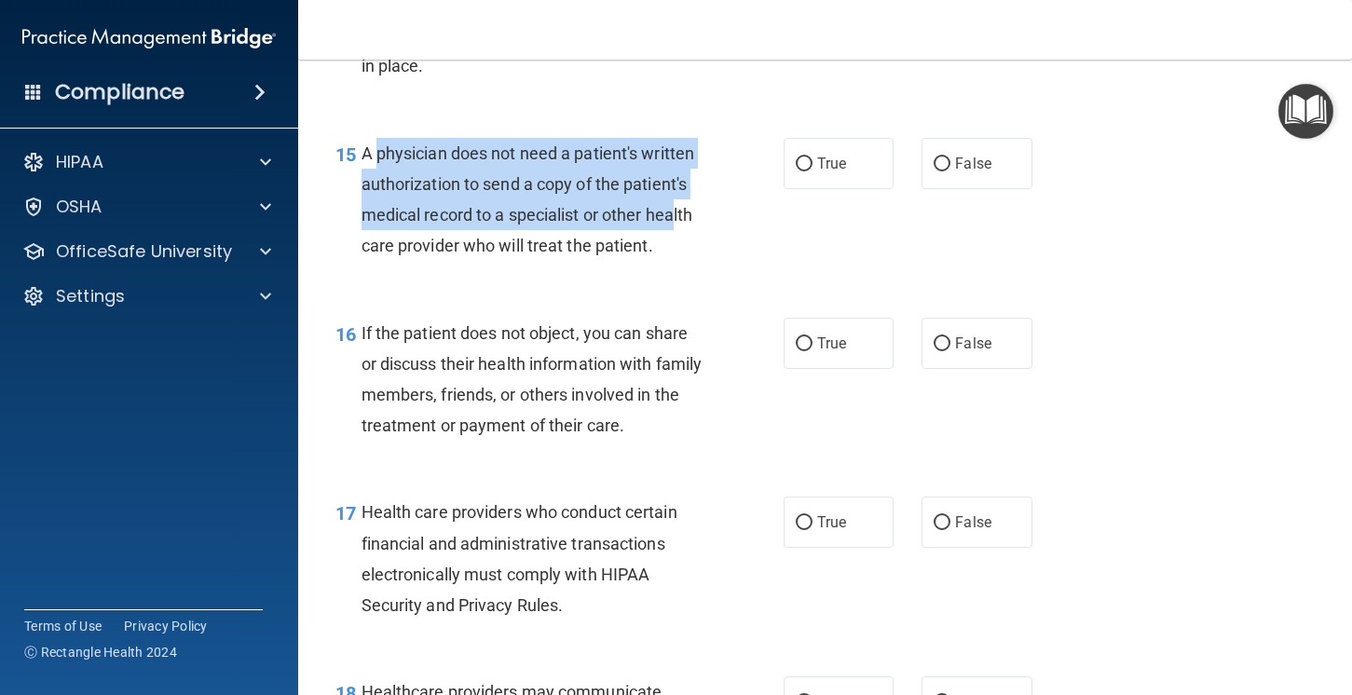
drag, startPoint x: 679, startPoint y: 225, endPoint x: 499, endPoint y: 182, distance: 185.8
click at [382, 156] on div "A physician does not need a patient's written authorization to send a copy of t…" at bounding box center [540, 200] width 357 height 124
click at [555, 206] on span "A physician does not need a patient's written authorization to send a copy of t…" at bounding box center [529, 200] width 334 height 113
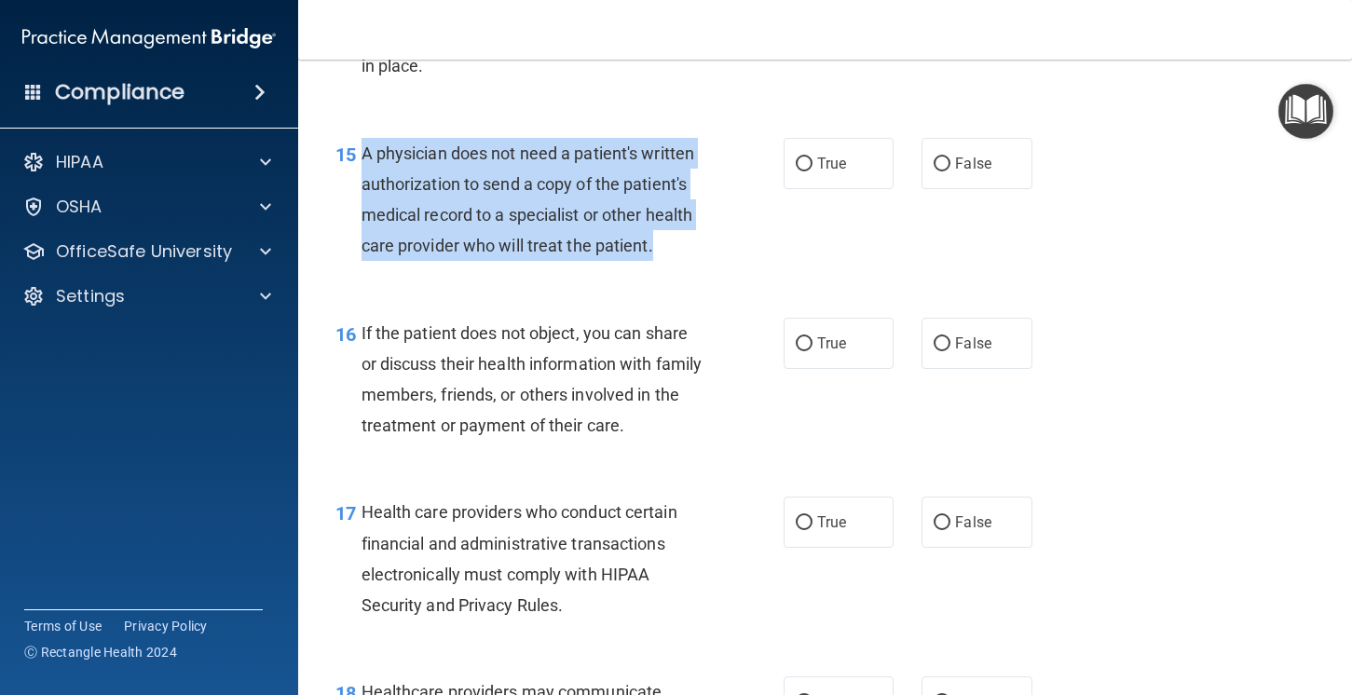
drag, startPoint x: 667, startPoint y: 253, endPoint x: 363, endPoint y: 154, distance: 319.7
click at [363, 154] on div "A physician does not need a patient's written authorization to send a copy of t…" at bounding box center [540, 200] width 357 height 124
click at [793, 155] on label "True" at bounding box center [839, 163] width 111 height 51
click at [796, 157] on input "True" at bounding box center [804, 164] width 17 height 14
radio input "true"
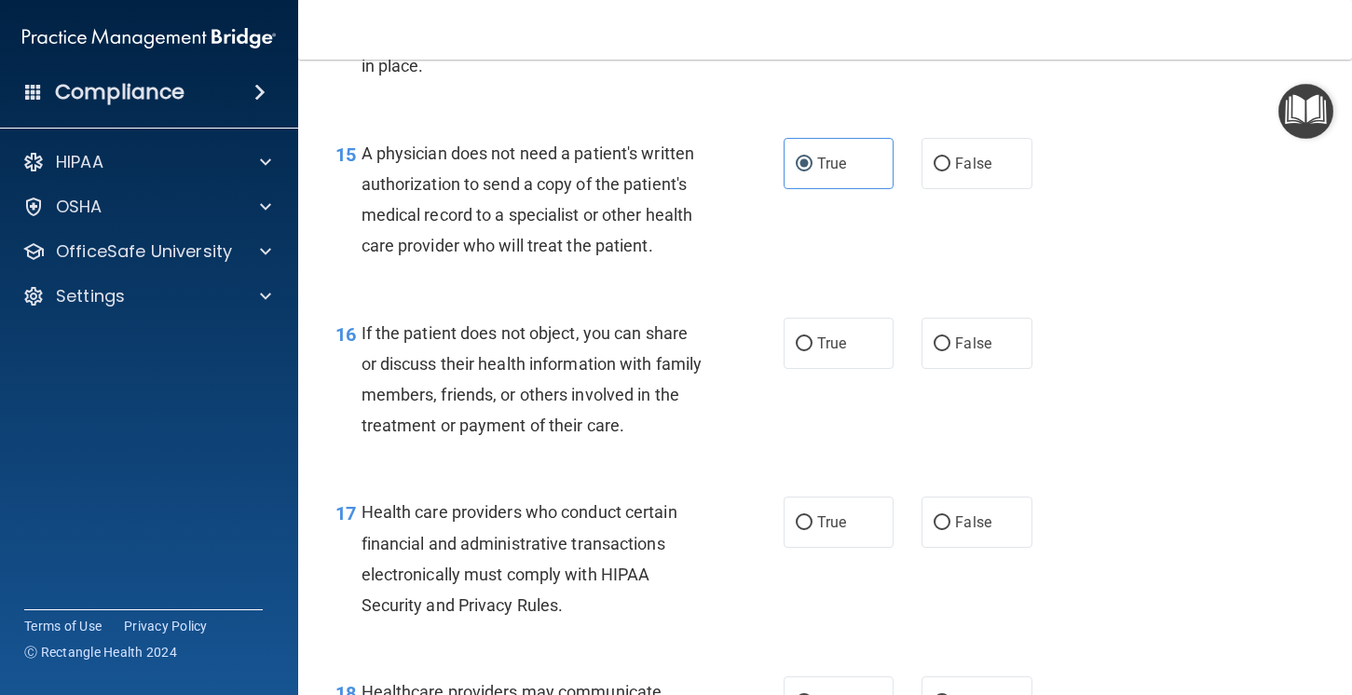
click at [702, 259] on div "A physician does not need a patient's written authorization to send a copy of t…" at bounding box center [540, 200] width 357 height 124
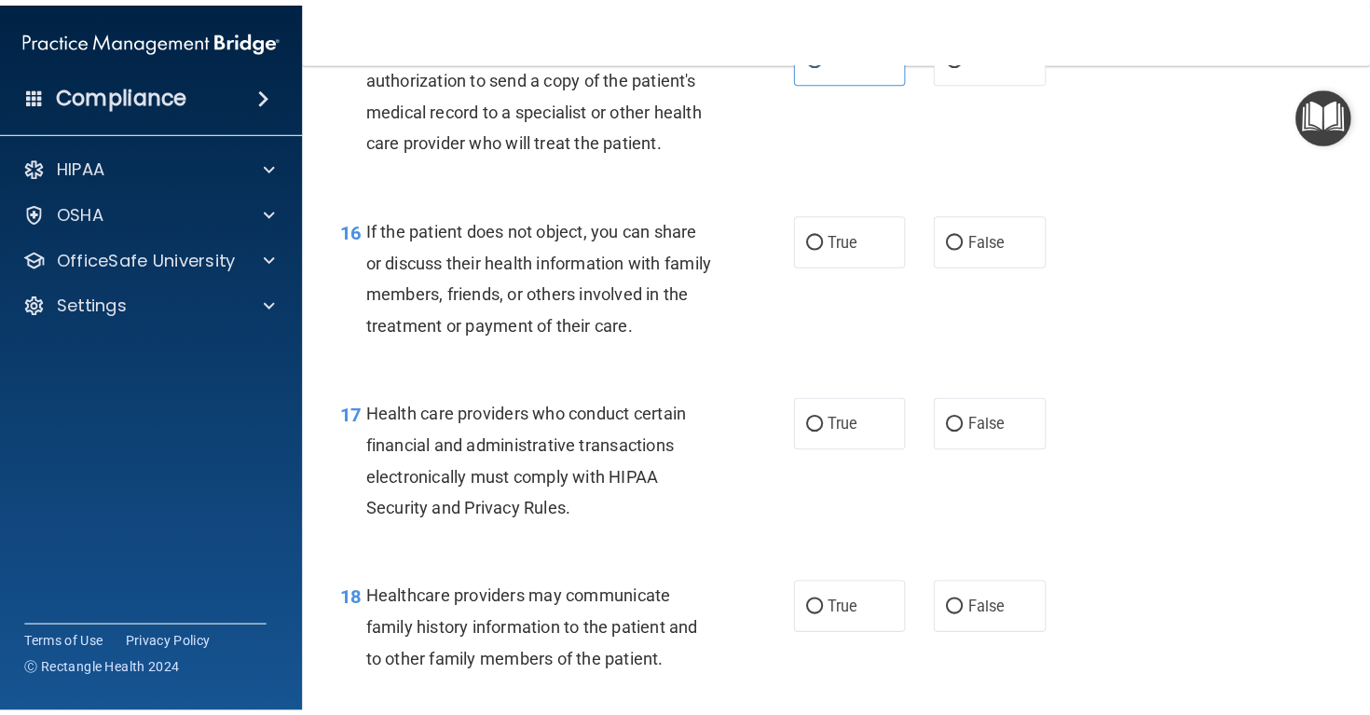
scroll to position [2694, 0]
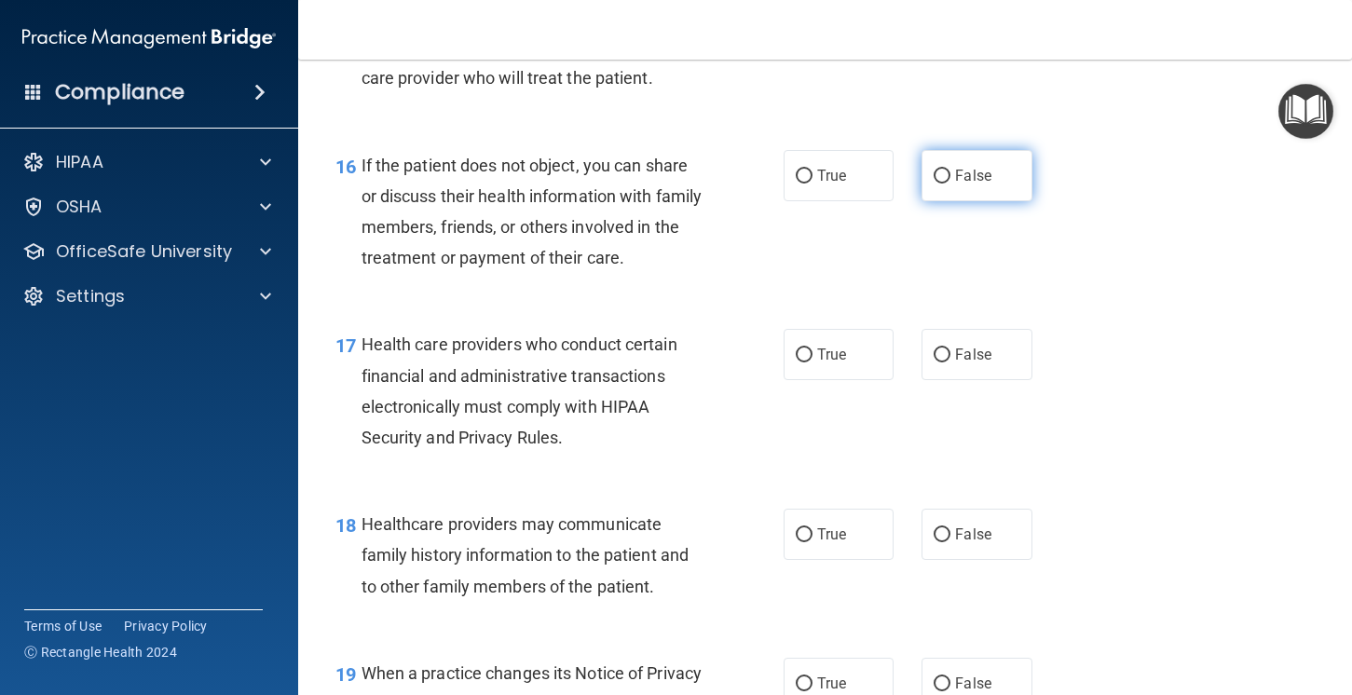
click at [998, 183] on label "False" at bounding box center [977, 175] width 111 height 51
click at [950, 183] on input "False" at bounding box center [942, 177] width 17 height 14
radio input "true"
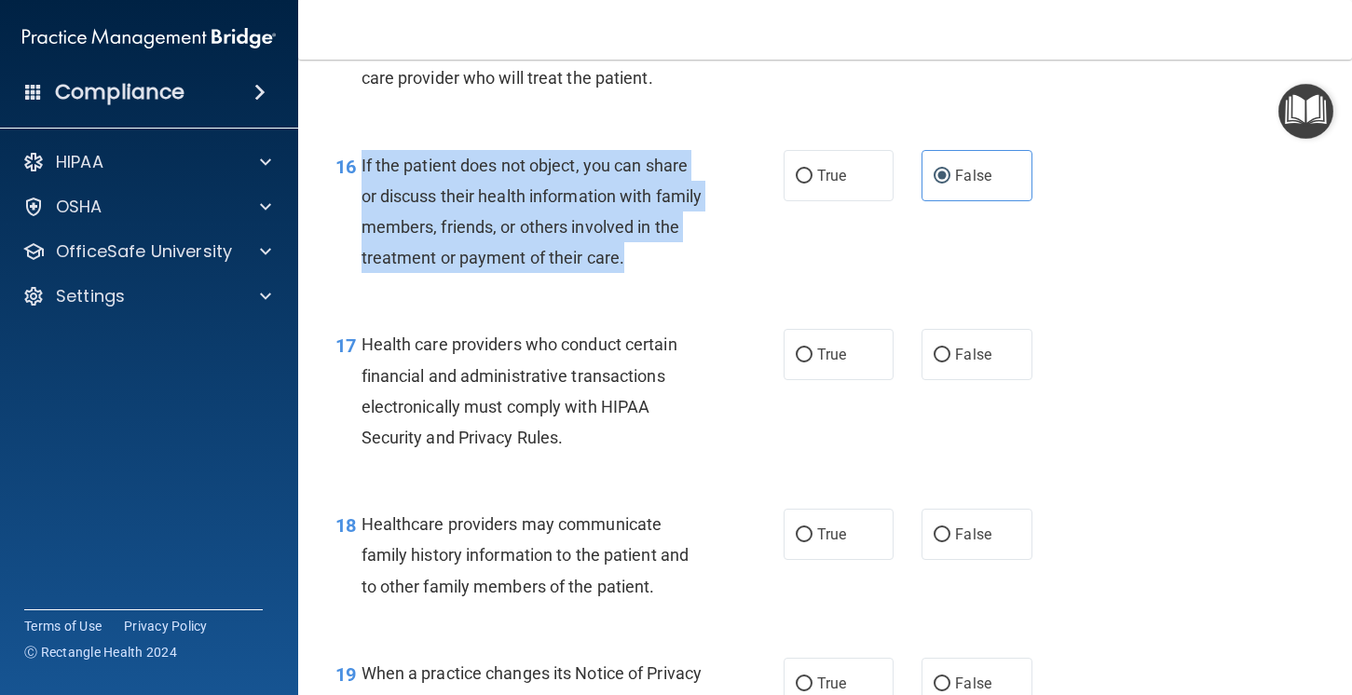
drag, startPoint x: 656, startPoint y: 275, endPoint x: 361, endPoint y: 174, distance: 312.1
click at [361, 174] on div "16 If the patient does not object, you can share or discuss their health inform…" at bounding box center [560, 216] width 504 height 133
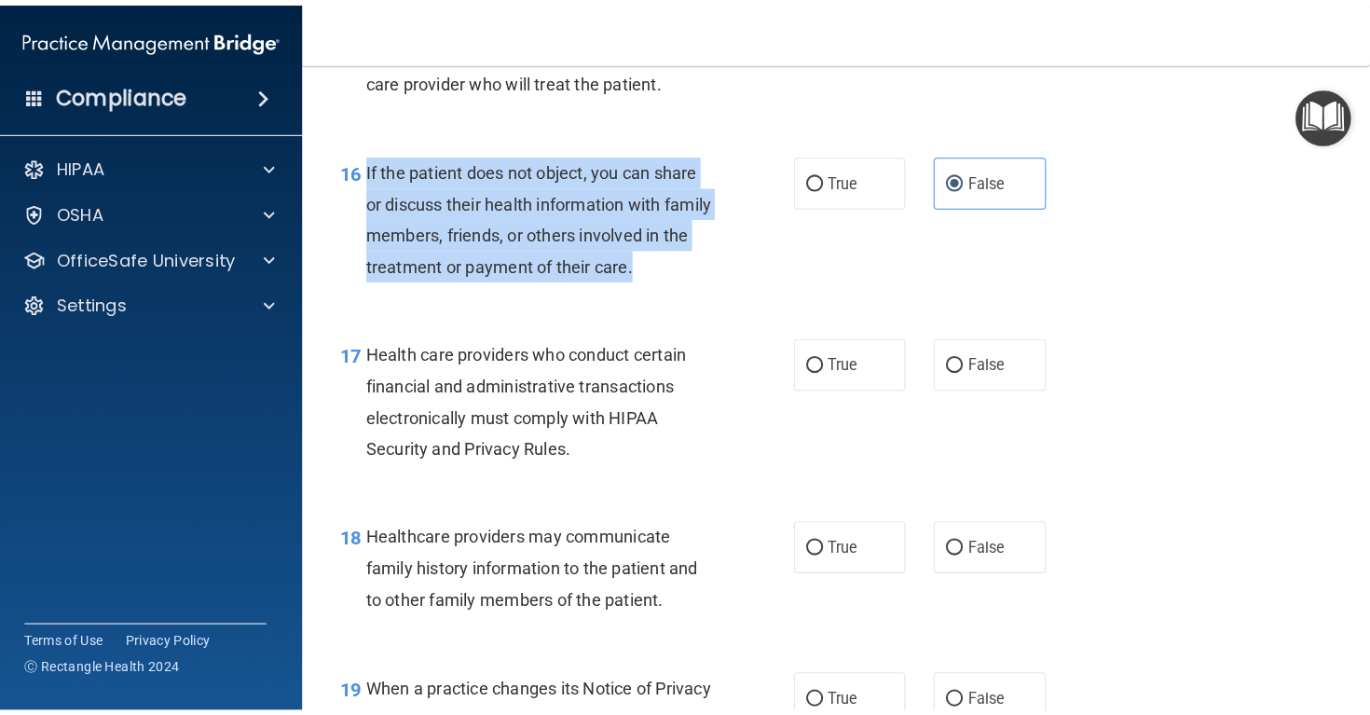
scroll to position [2663, 0]
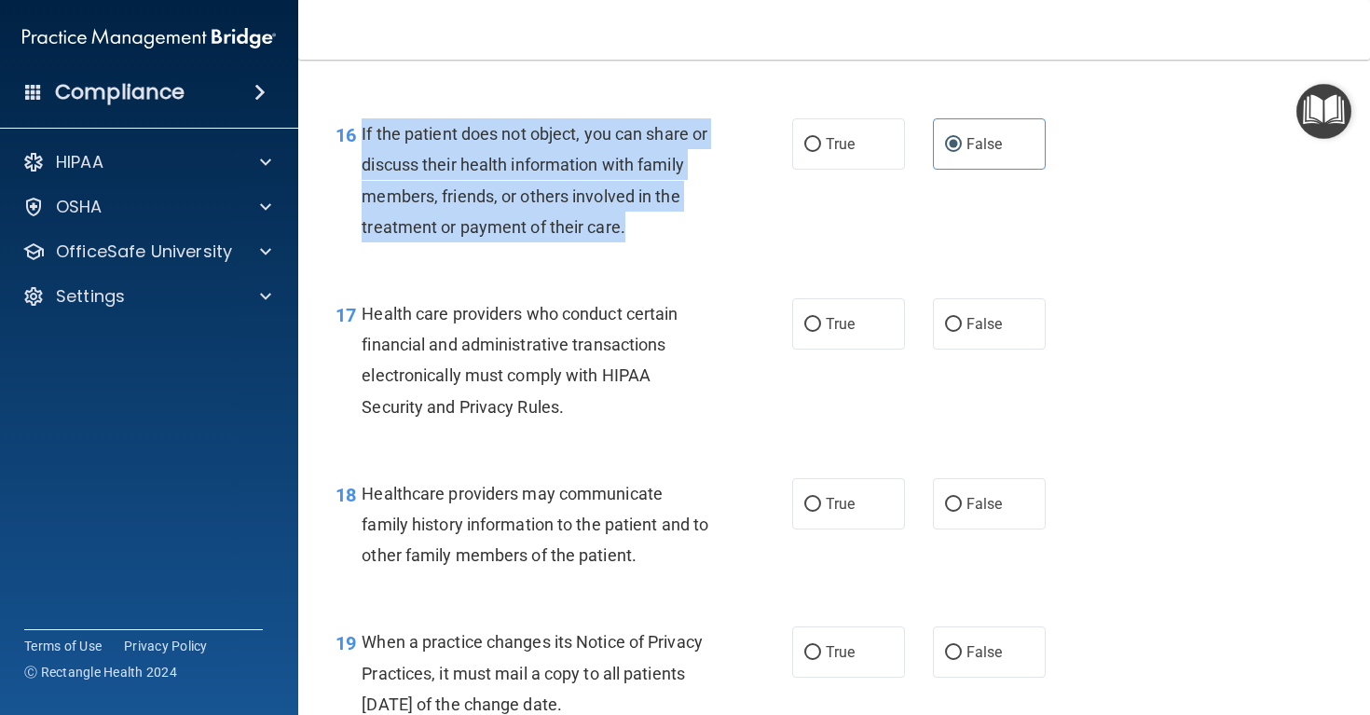
click at [612, 422] on div "Health care providers who conduct certain financial and administrative transact…" at bounding box center [543, 360] width 363 height 124
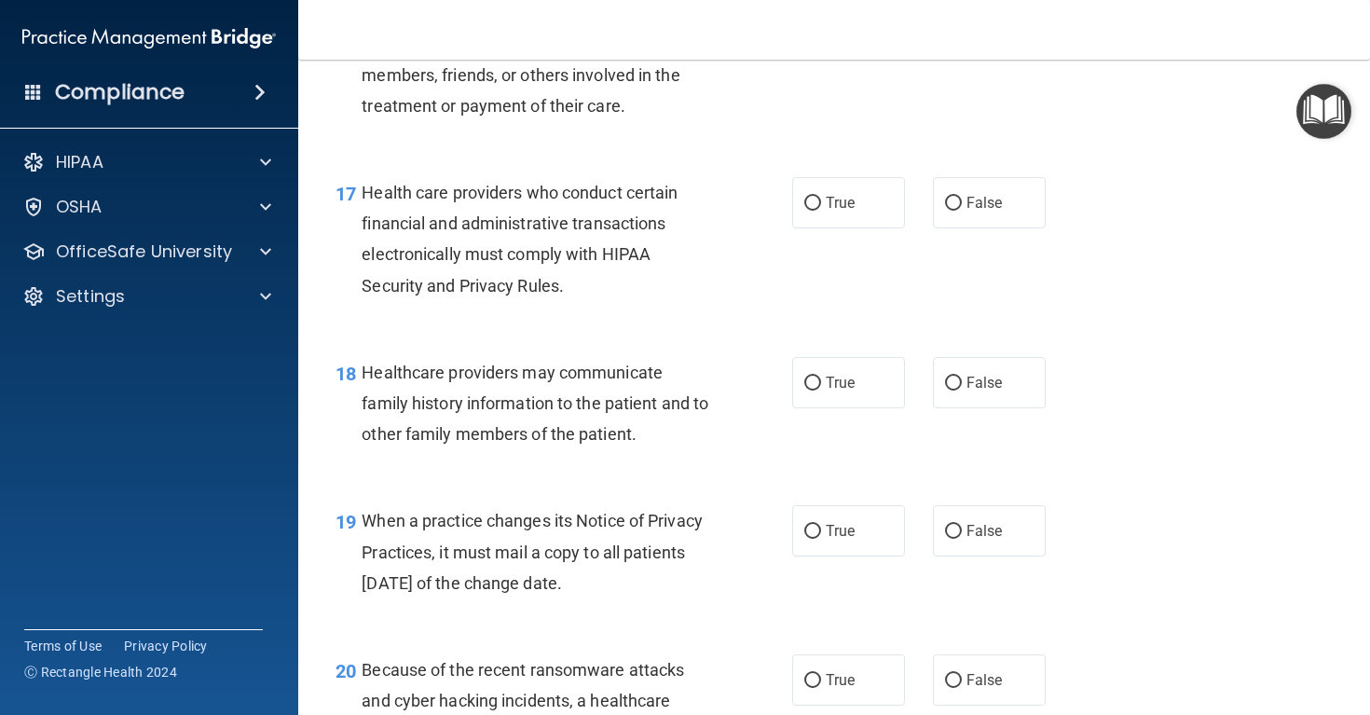
scroll to position [2785, 0]
click at [829, 211] on span "True" at bounding box center [840, 202] width 29 height 18
click at [821, 210] on input "True" at bounding box center [812, 203] width 17 height 14
radio input "true"
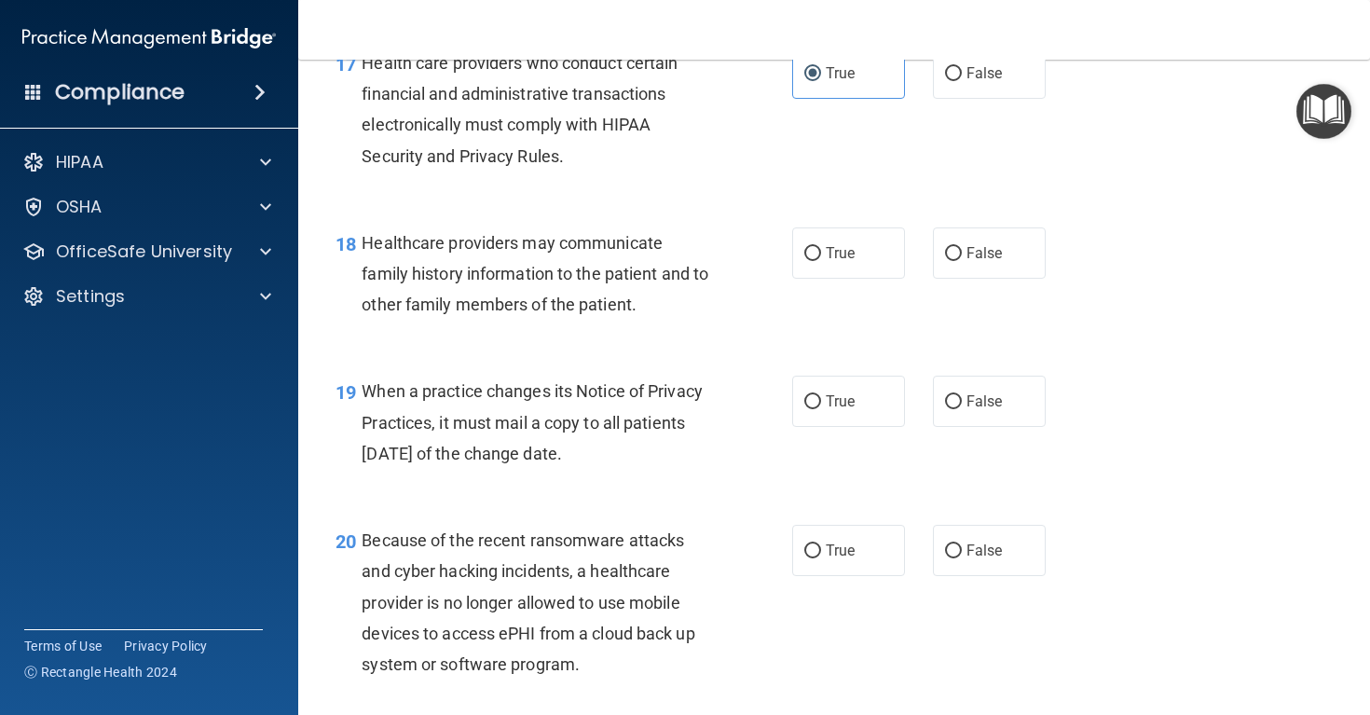
scroll to position [2918, 0]
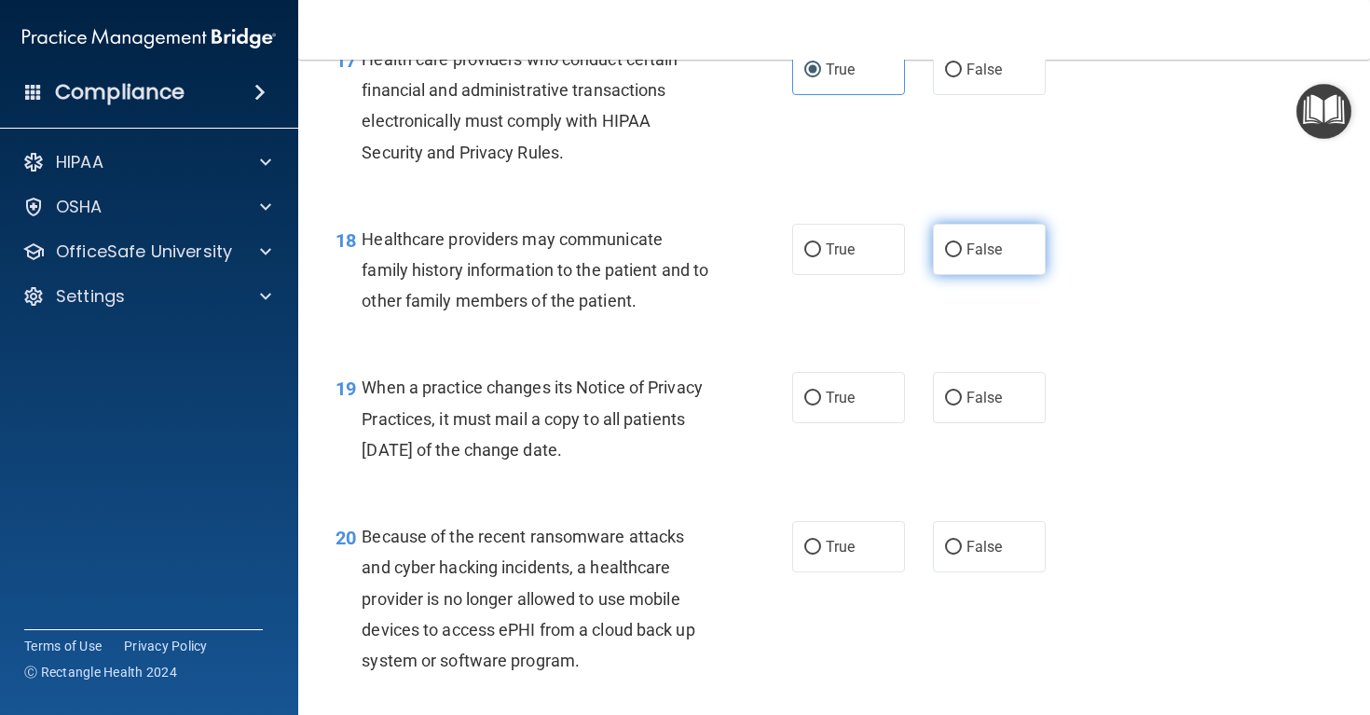
click at [978, 258] on span "False" at bounding box center [984, 249] width 36 height 18
click at [962, 257] on input "False" at bounding box center [953, 250] width 17 height 14
radio input "true"
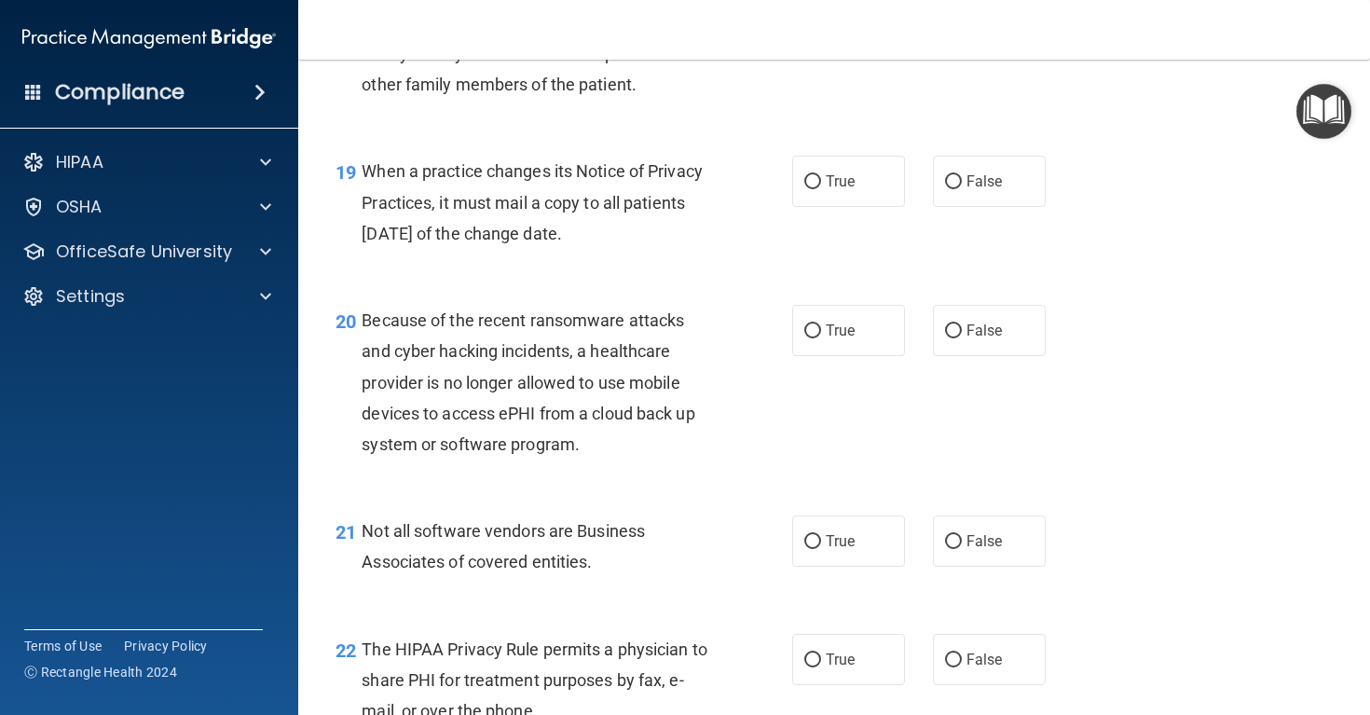
scroll to position [3136, 0]
click at [809, 198] on label "True" at bounding box center [848, 179] width 113 height 51
click at [809, 187] on input "True" at bounding box center [812, 180] width 17 height 14
radio input "true"
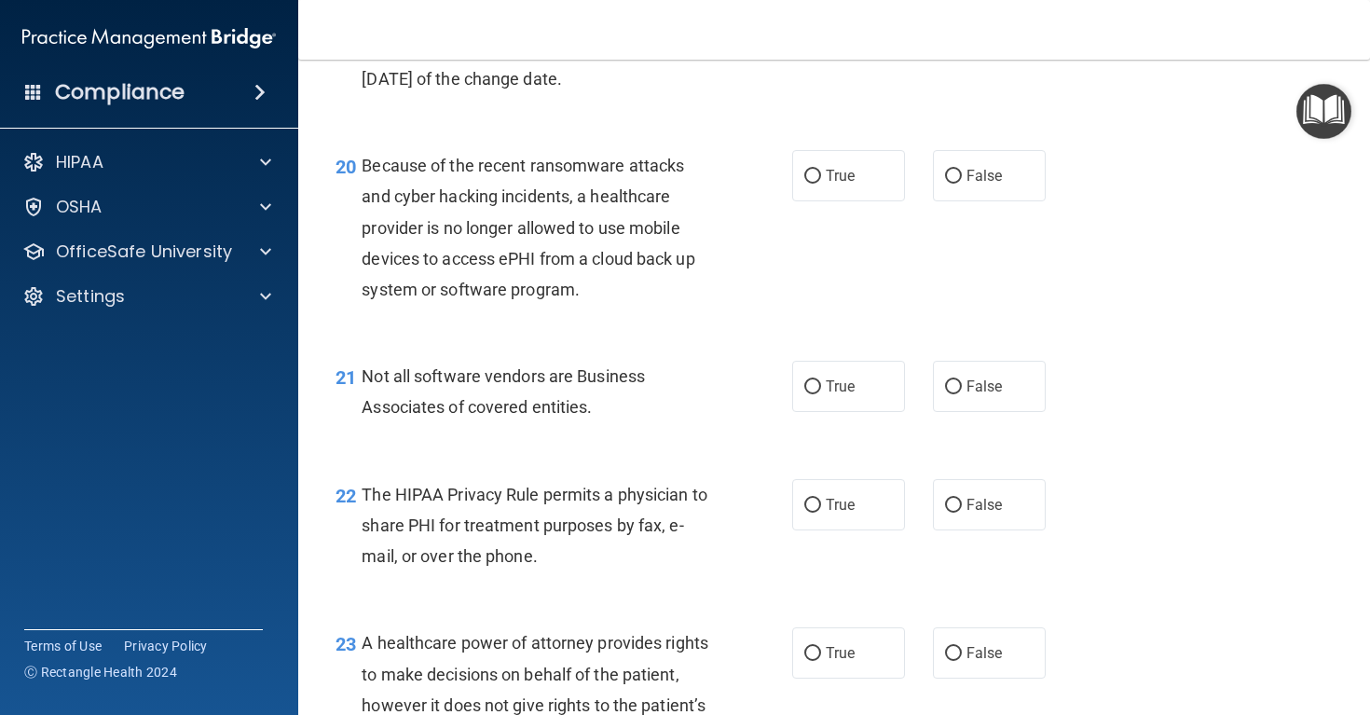
scroll to position [3292, 0]
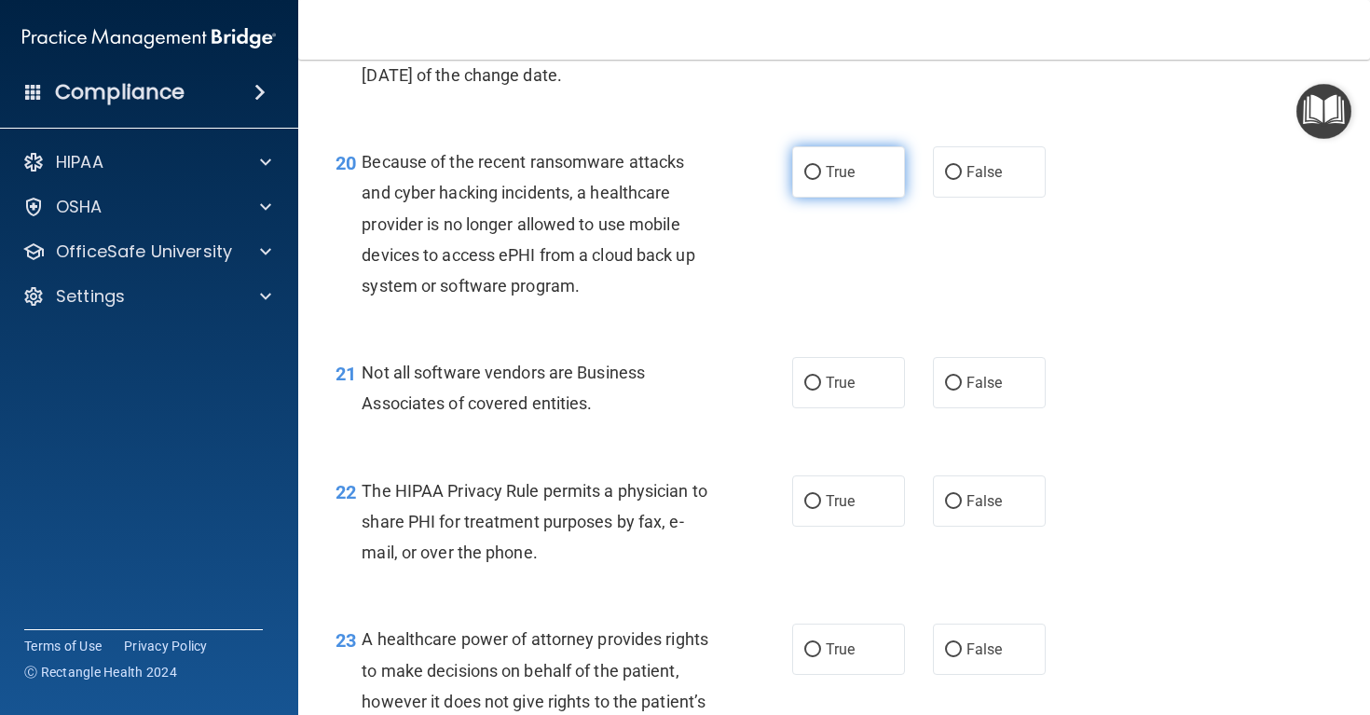
click at [845, 181] on span "True" at bounding box center [840, 172] width 29 height 18
click at [821, 180] on input "True" at bounding box center [812, 173] width 17 height 14
radio input "true"
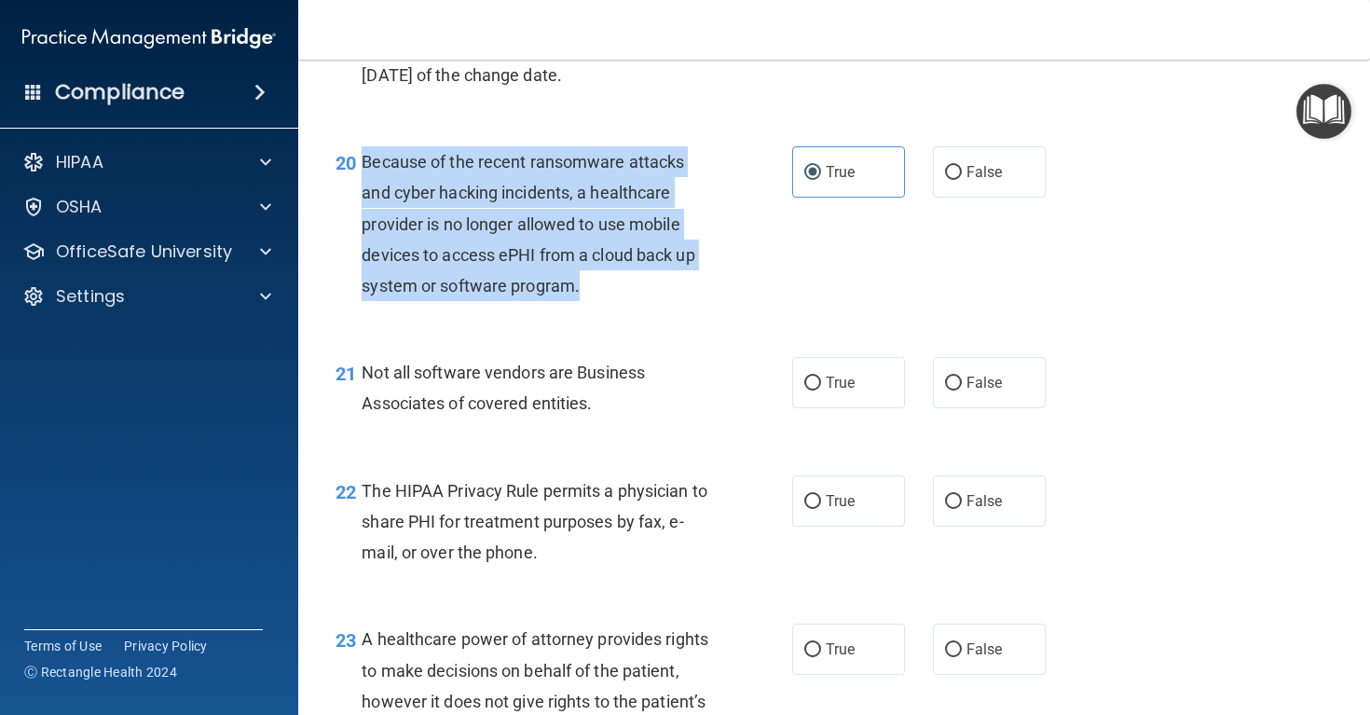
drag, startPoint x: 597, startPoint y: 322, endPoint x: 361, endPoint y: 195, distance: 268.9
click at [361, 195] on div "20 Because of the recent ransomware attacks and cyber hacking incidents, a heal…" at bounding box center [564, 228] width 513 height 164
click at [731, 387] on div "21 Not all software vendors are Business Associates of covered entities. True F…" at bounding box center [833, 392] width 1025 height 117
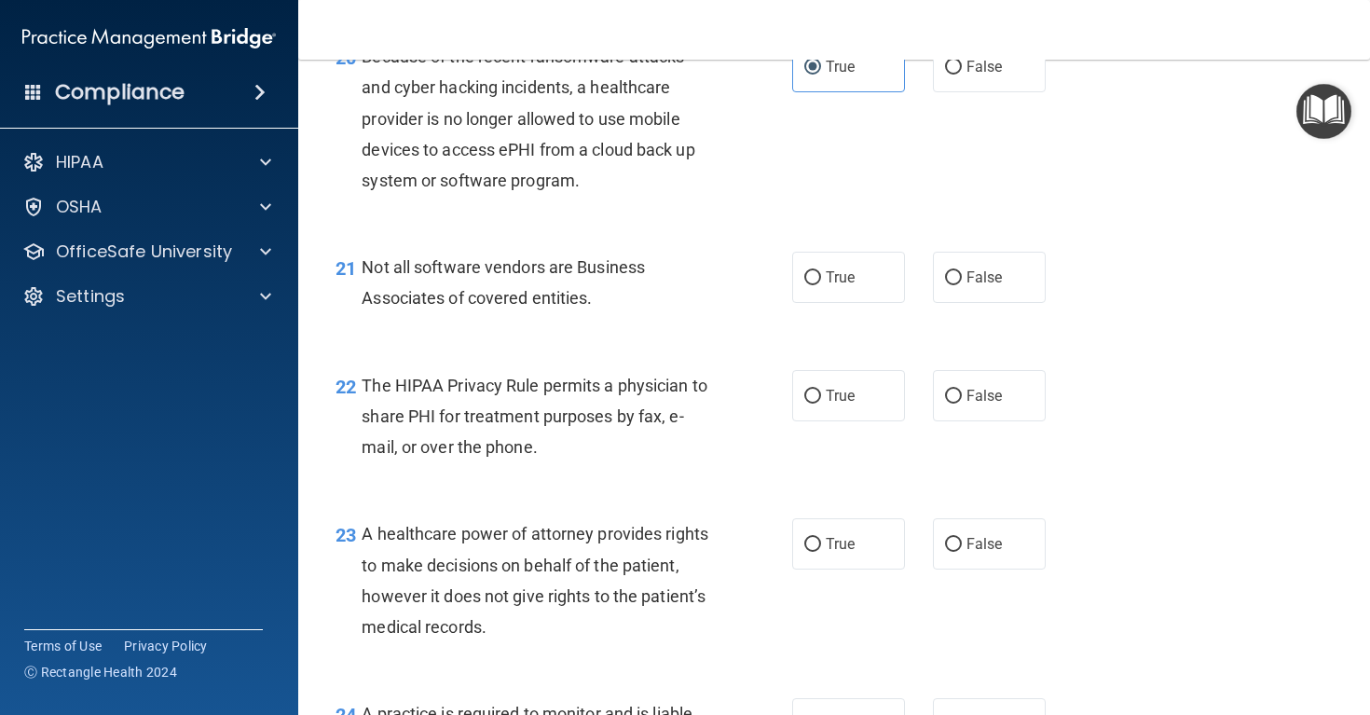
scroll to position [3408, 0]
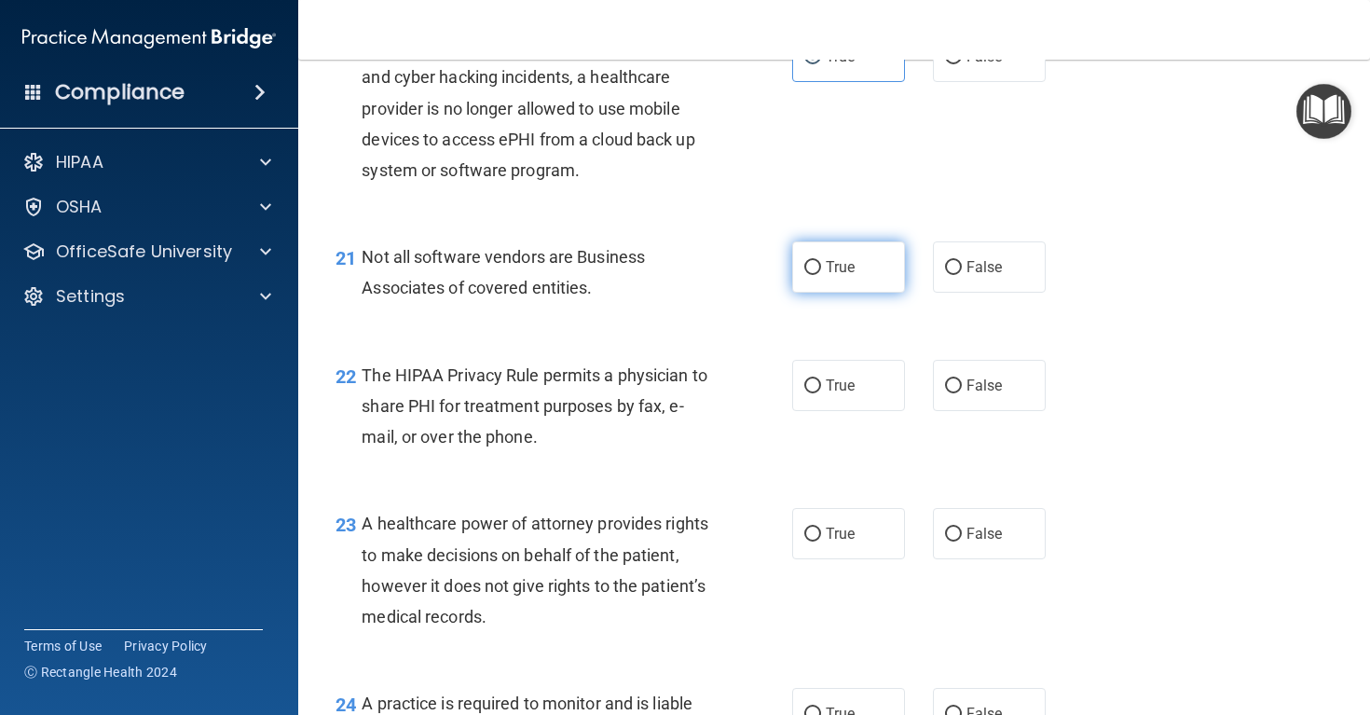
click at [867, 290] on label "True" at bounding box center [848, 266] width 113 height 51
click at [821, 275] on input "True" at bounding box center [812, 268] width 17 height 14
radio input "true"
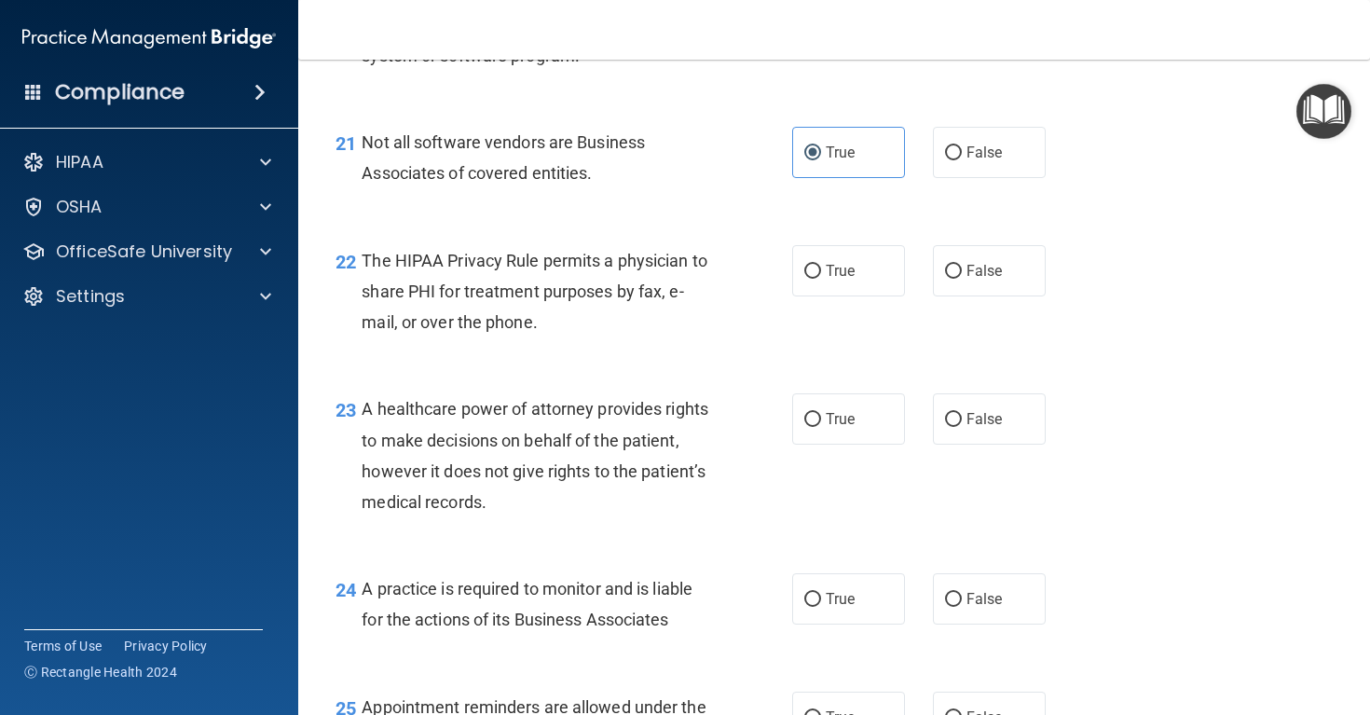
scroll to position [3526, 0]
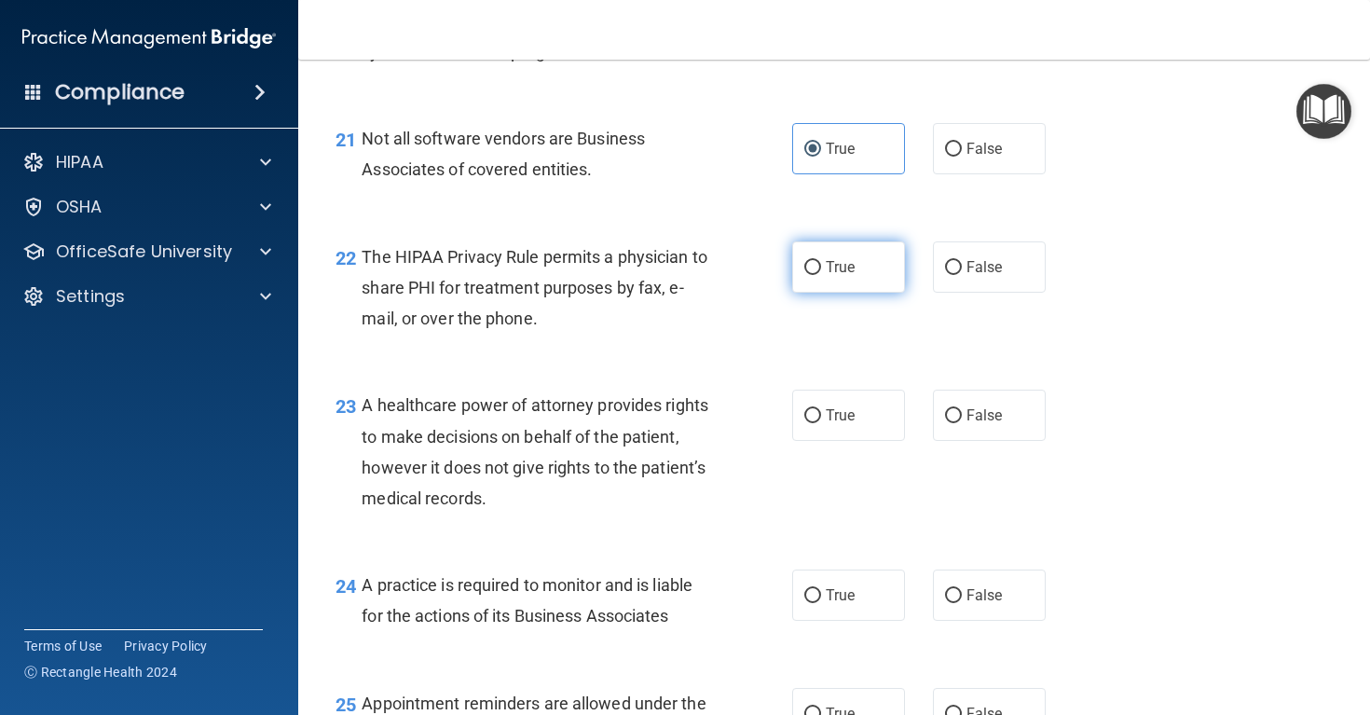
click at [827, 276] on span "True" at bounding box center [840, 267] width 29 height 18
click at [821, 275] on input "True" at bounding box center [812, 268] width 17 height 14
radio input "true"
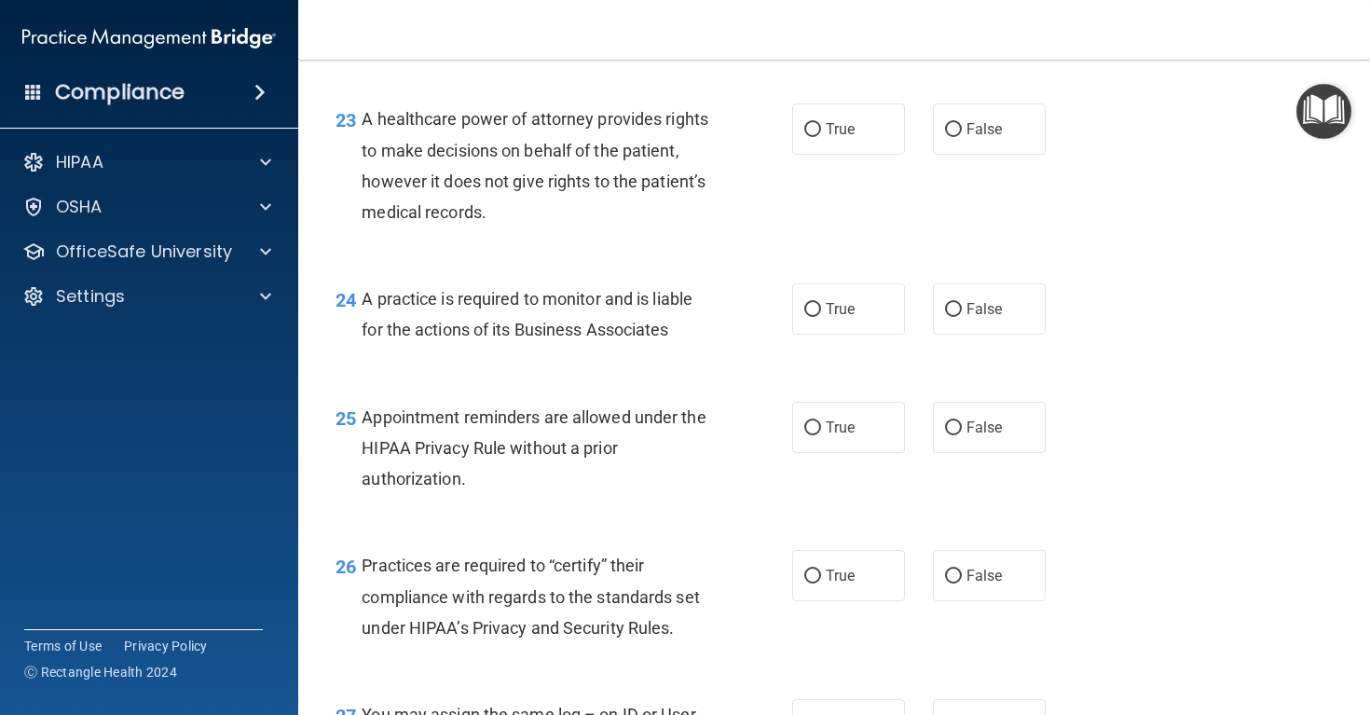
scroll to position [3817, 0]
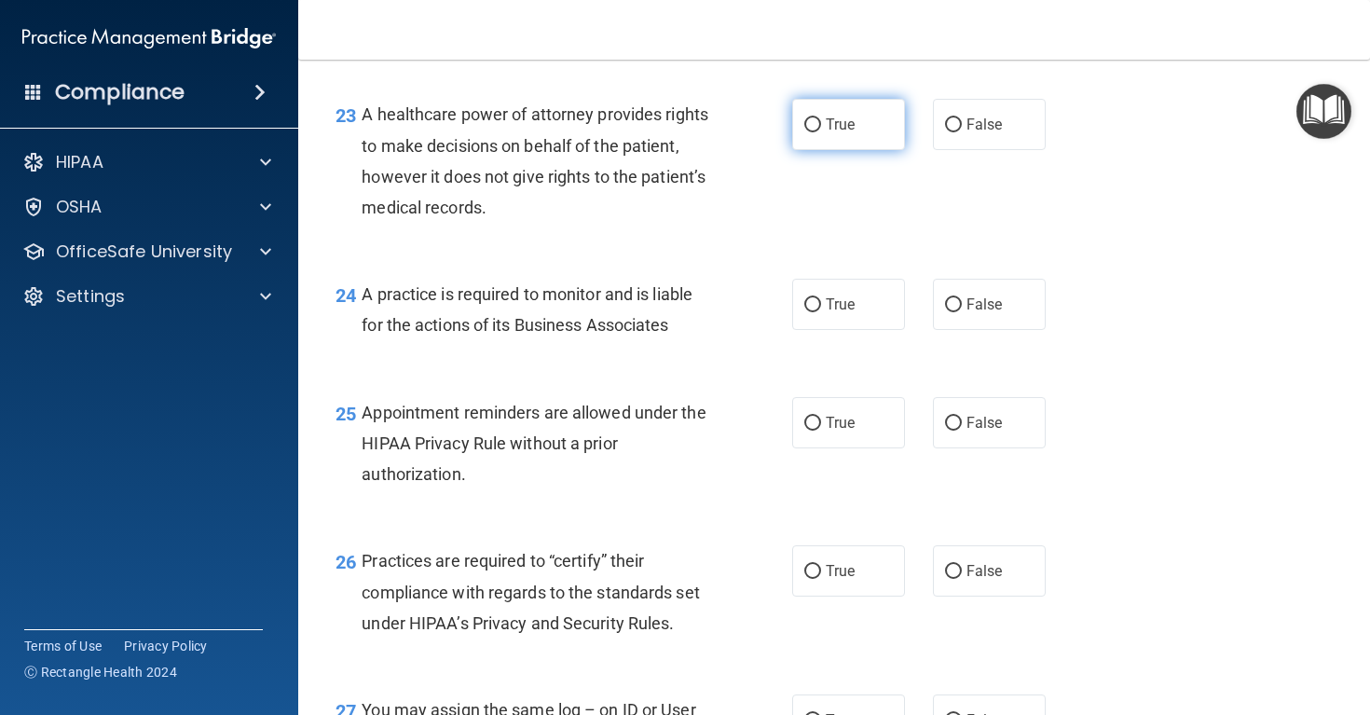
click at [854, 133] on span "True" at bounding box center [840, 125] width 29 height 18
click at [821, 132] on input "True" at bounding box center [812, 125] width 17 height 14
radio input "true"
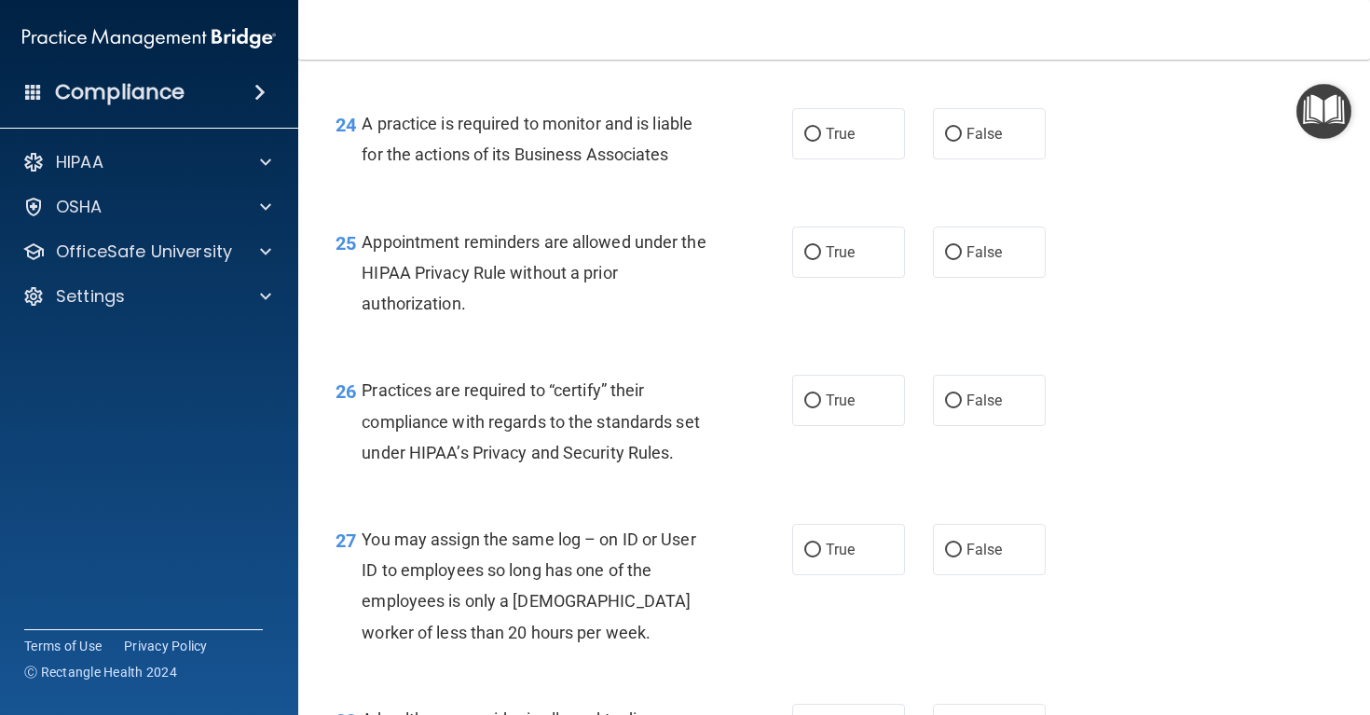
scroll to position [3982, 0]
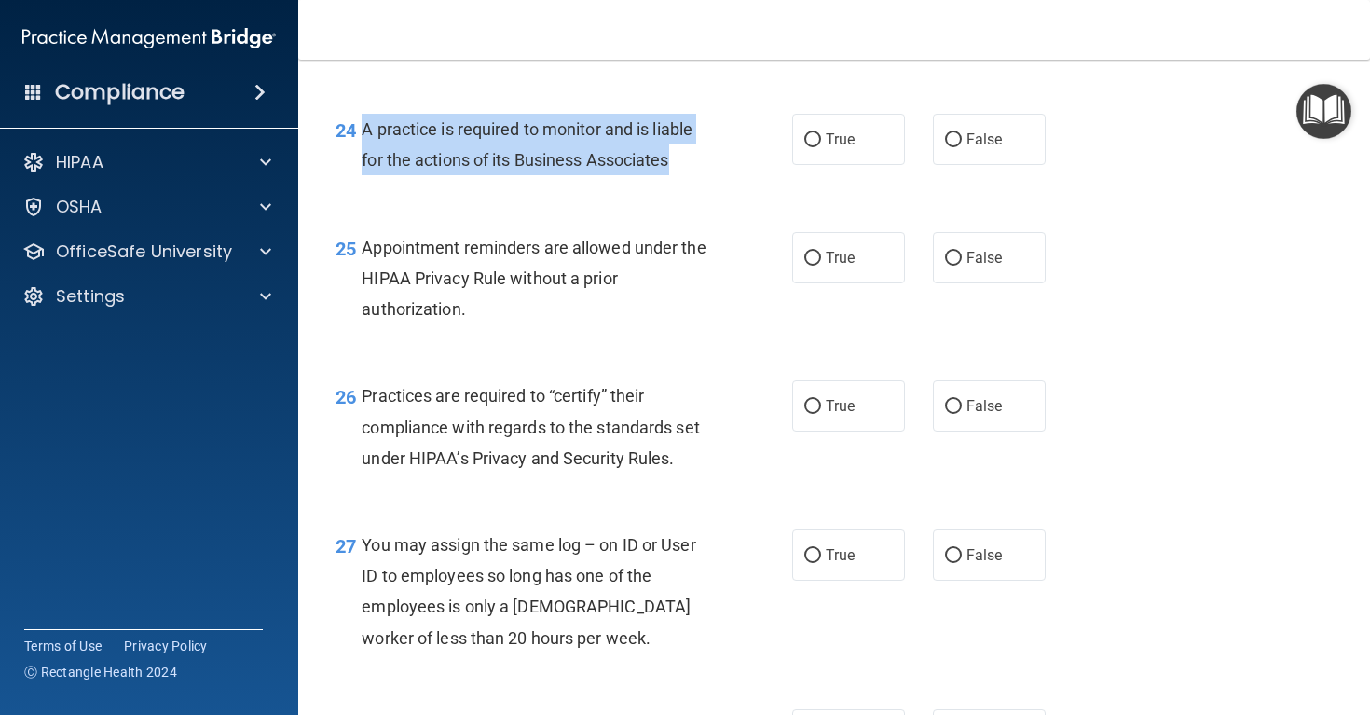
drag, startPoint x: 690, startPoint y: 211, endPoint x: 365, endPoint y: 156, distance: 329.8
click at [365, 156] on div "24 A practice is required to monitor and is liable for the actions of its Busin…" at bounding box center [564, 149] width 513 height 71
click at [1017, 165] on label "False" at bounding box center [989, 139] width 113 height 51
click at [962, 147] on input "False" at bounding box center [953, 140] width 17 height 14
radio input "true"
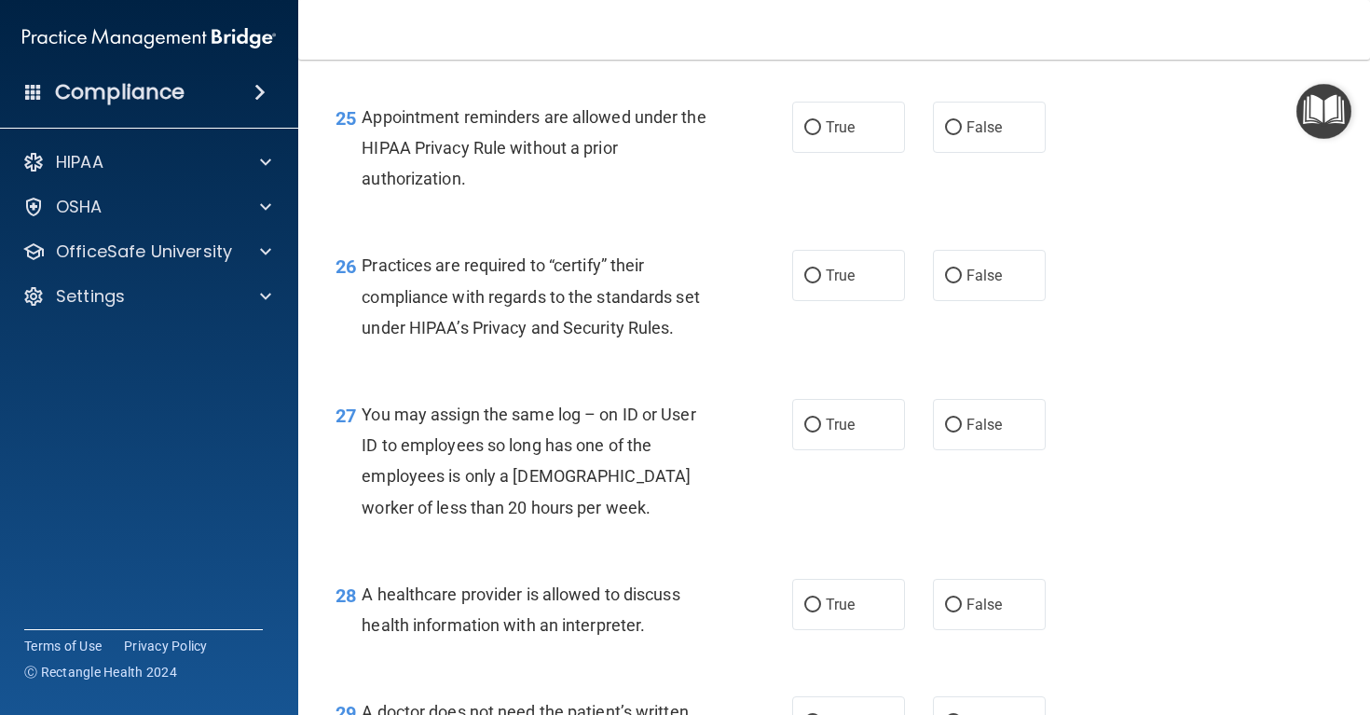
scroll to position [4116, 0]
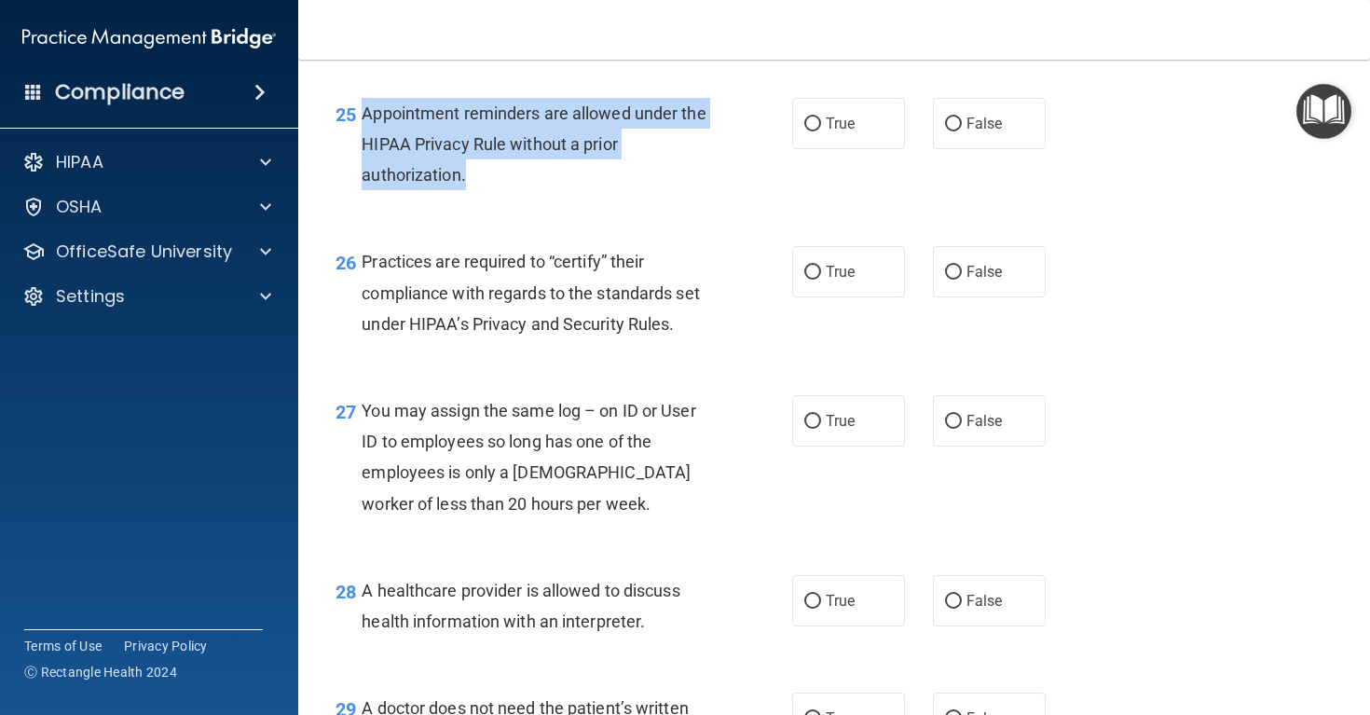
drag, startPoint x: 554, startPoint y: 204, endPoint x: 362, endPoint y: 148, distance: 199.9
click at [362, 148] on div "Appointment reminders are allowed under the HIPAA Privacy Rule without a prior …" at bounding box center [543, 144] width 363 height 93
click at [850, 132] on span "True" at bounding box center [840, 124] width 29 height 18
click at [821, 131] on input "True" at bounding box center [812, 124] width 17 height 14
radio input "true"
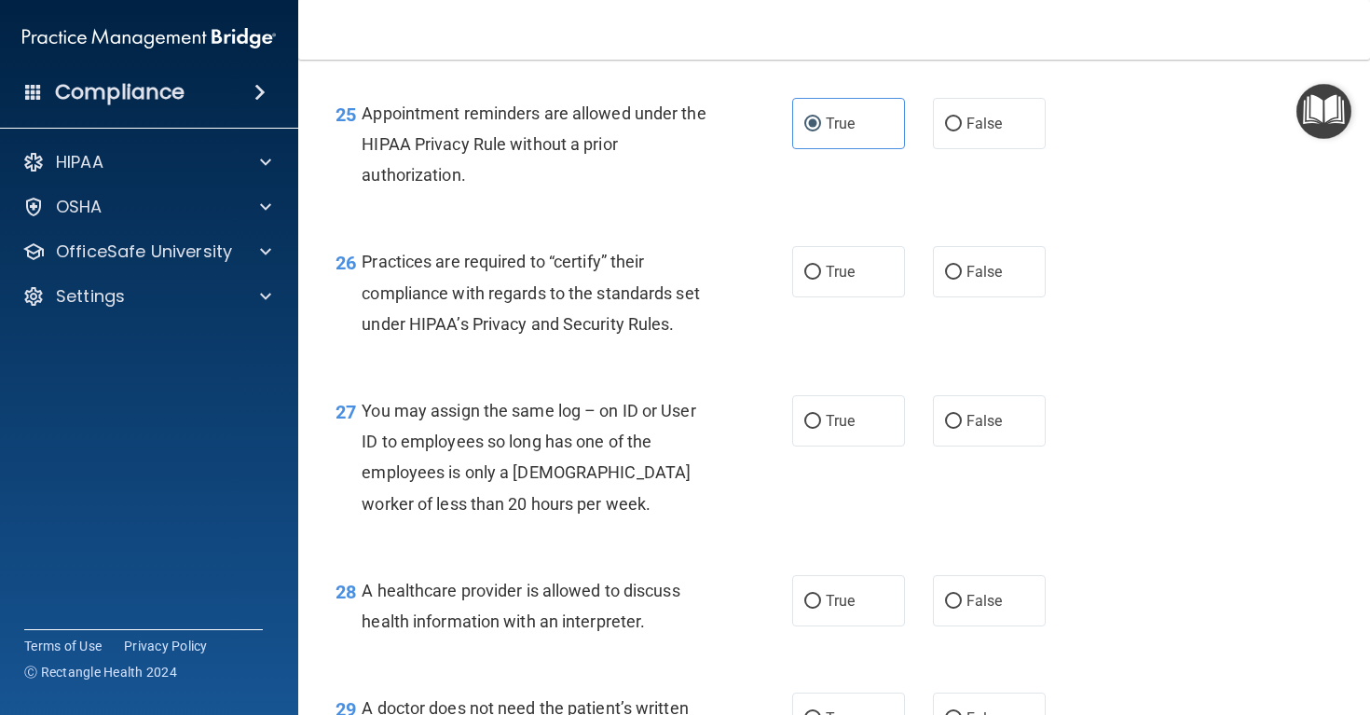
click at [560, 372] on div "26 Practices are required to “certify” their compliance with regards to the sta…" at bounding box center [833, 297] width 1025 height 149
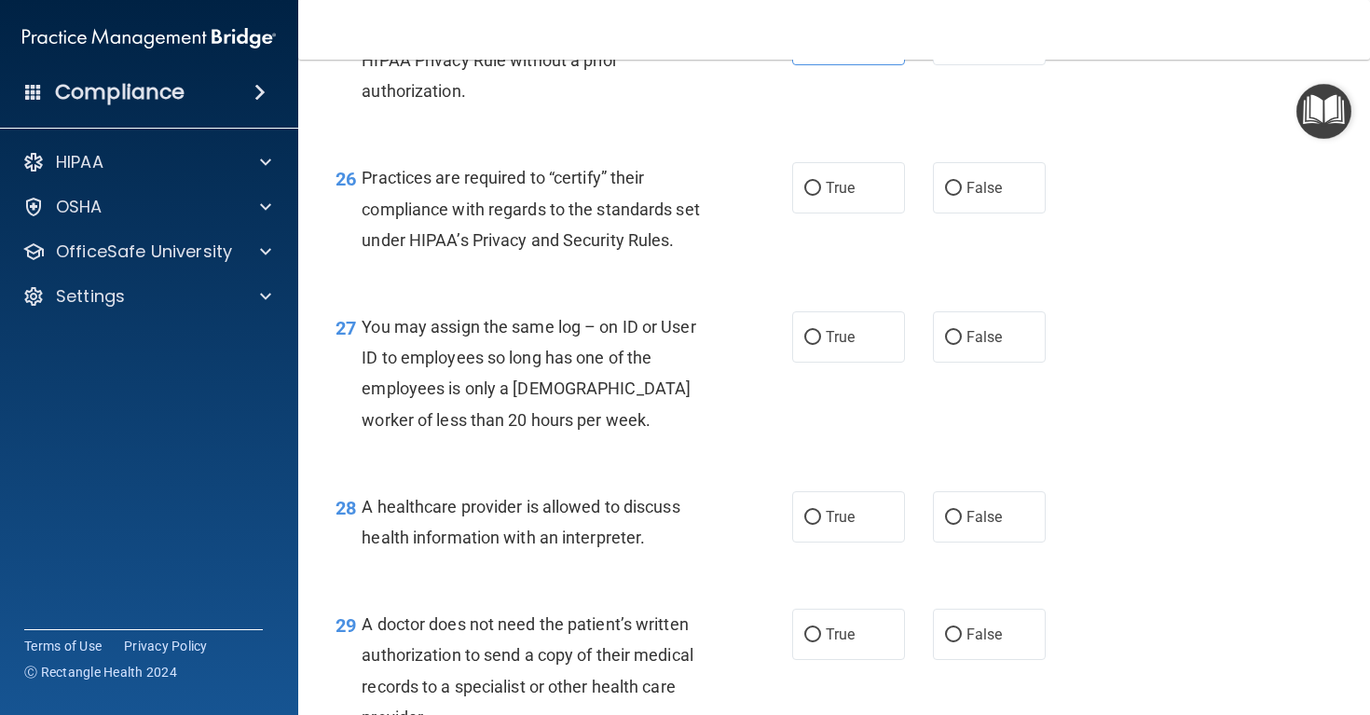
scroll to position [4203, 0]
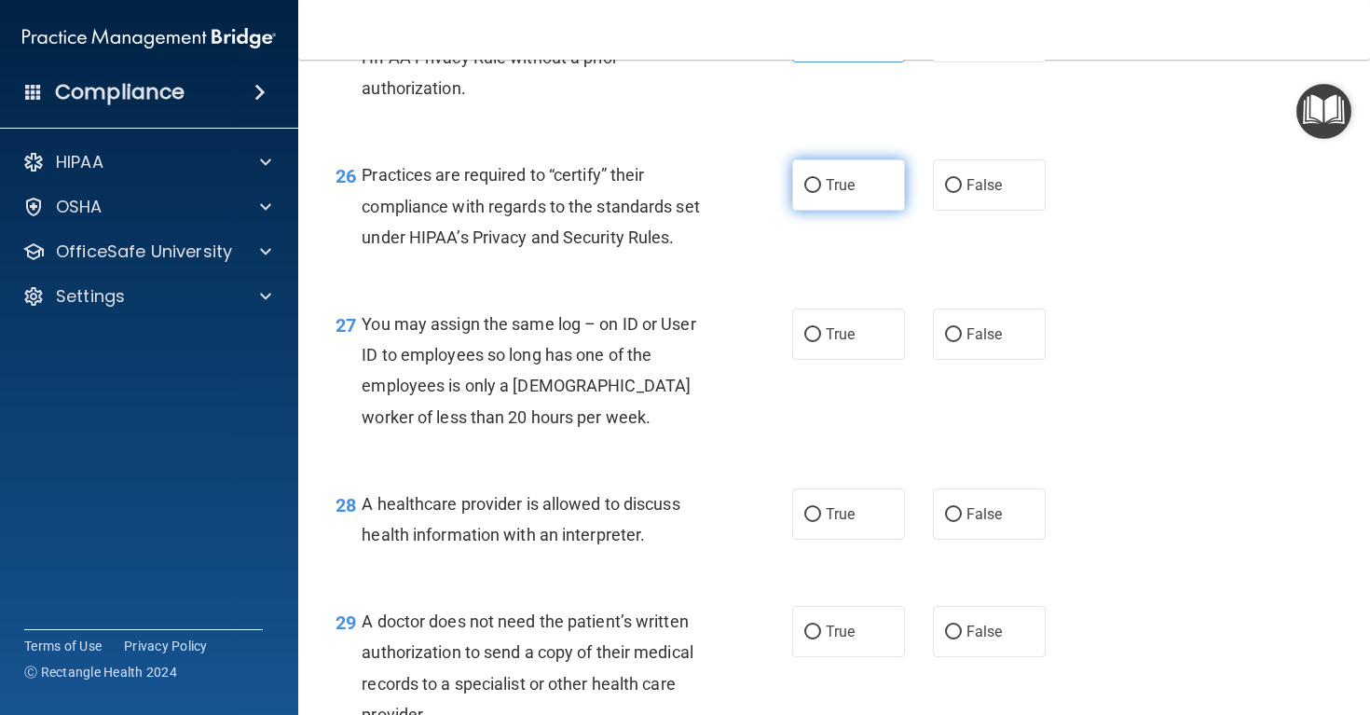
click at [854, 194] on span "True" at bounding box center [840, 185] width 29 height 18
click at [821, 193] on input "True" at bounding box center [812, 186] width 17 height 14
radio input "true"
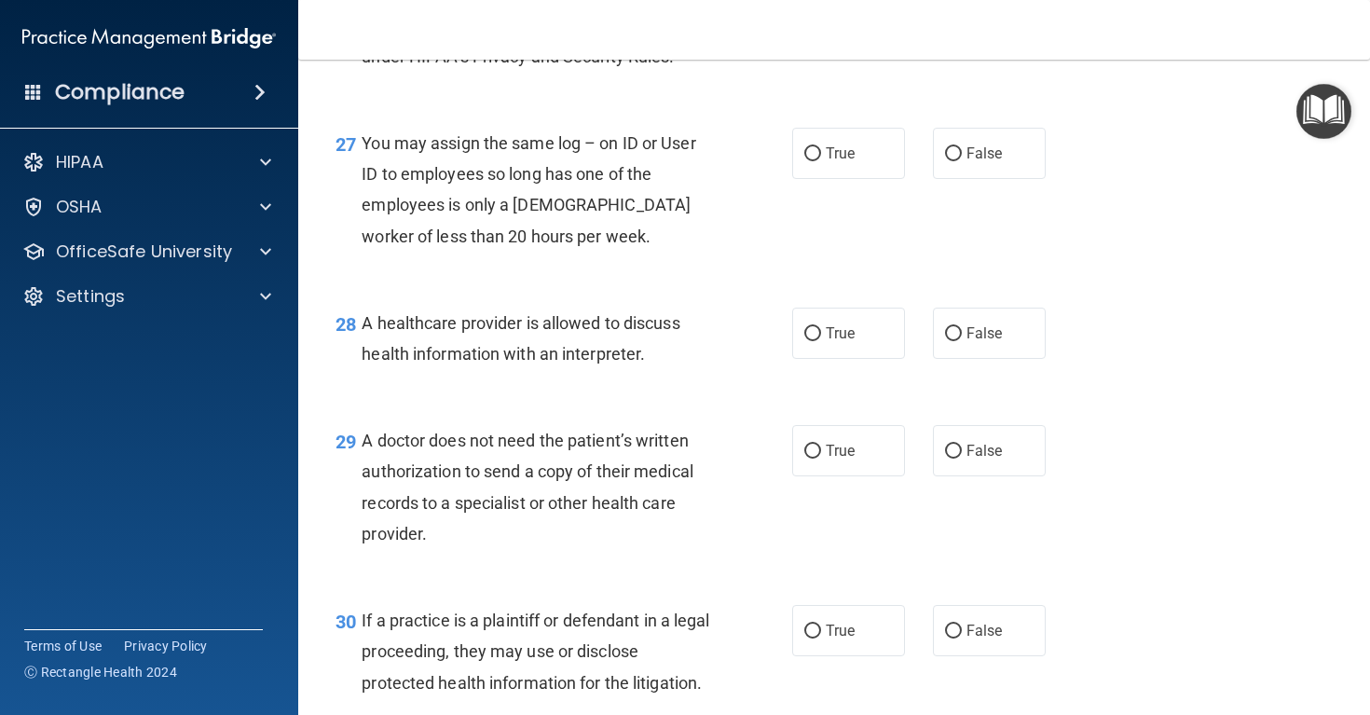
scroll to position [4386, 0]
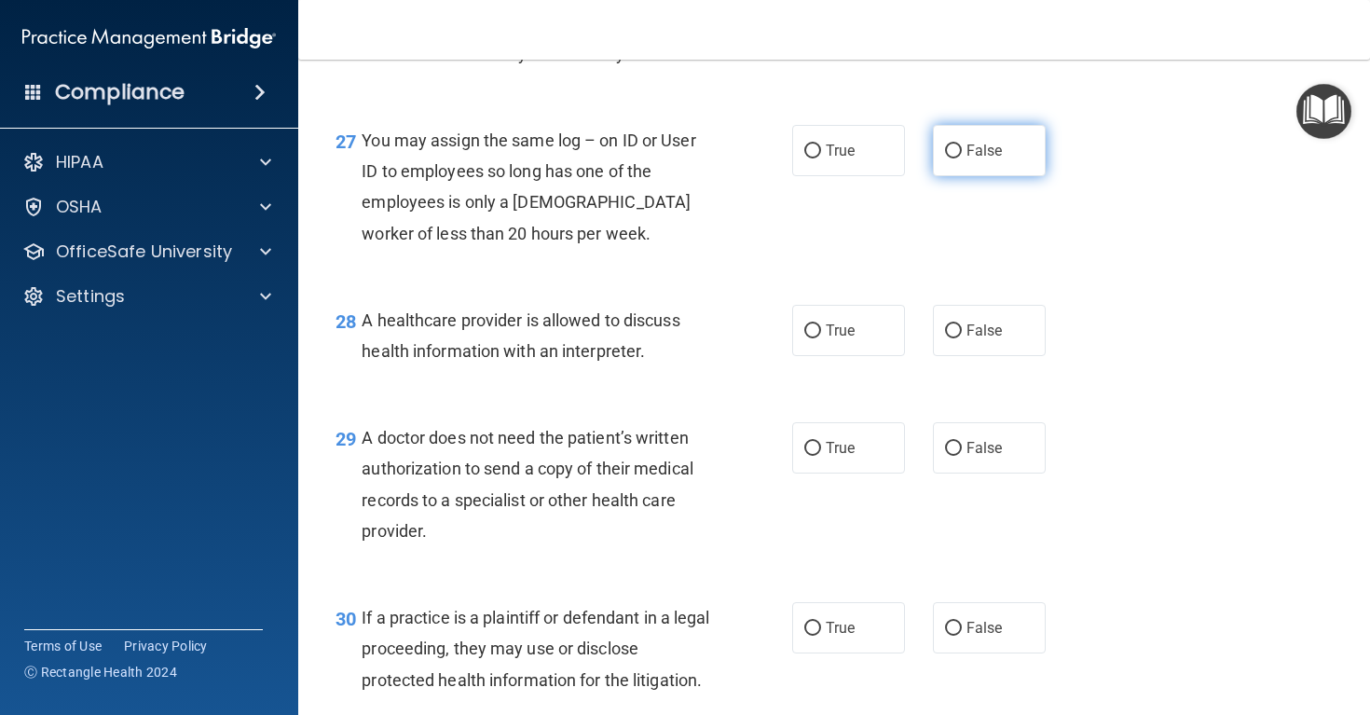
click at [993, 176] on label "False" at bounding box center [989, 150] width 113 height 51
click at [962, 158] on input "False" at bounding box center [953, 151] width 17 height 14
radio input "true"
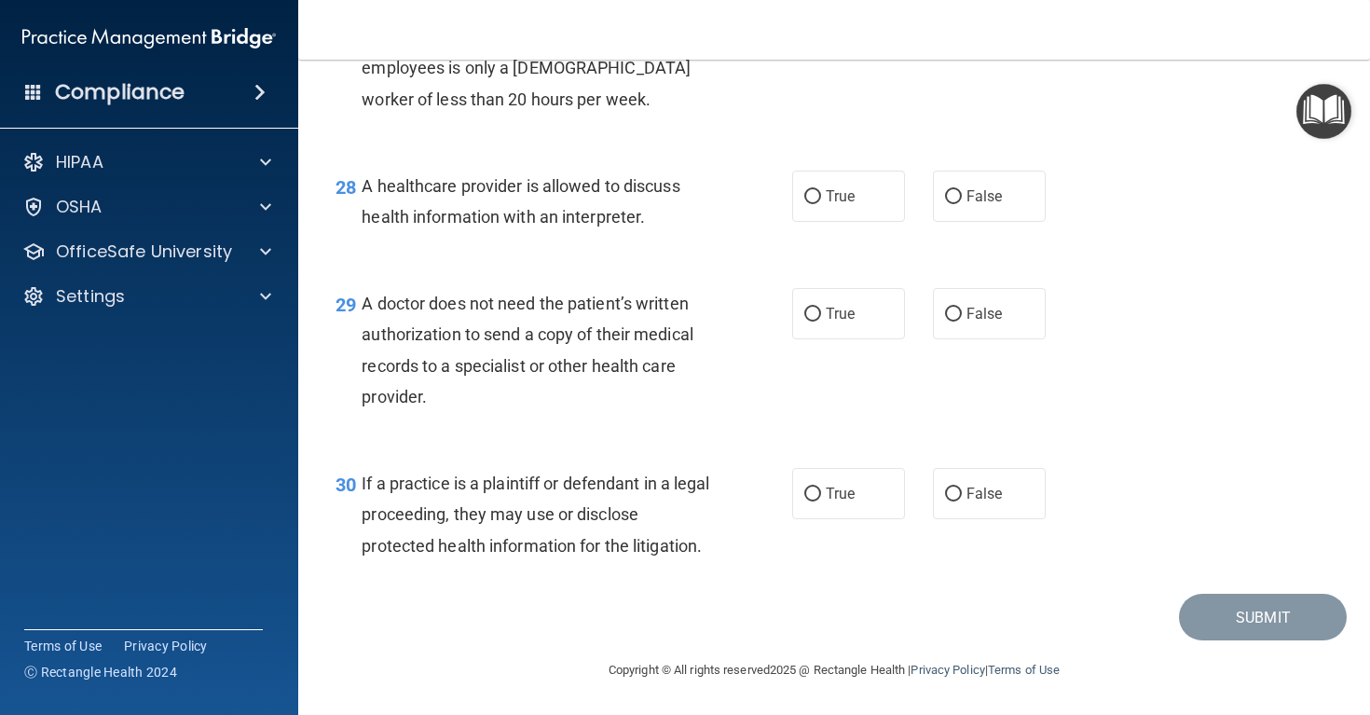
scroll to position [4552, 0]
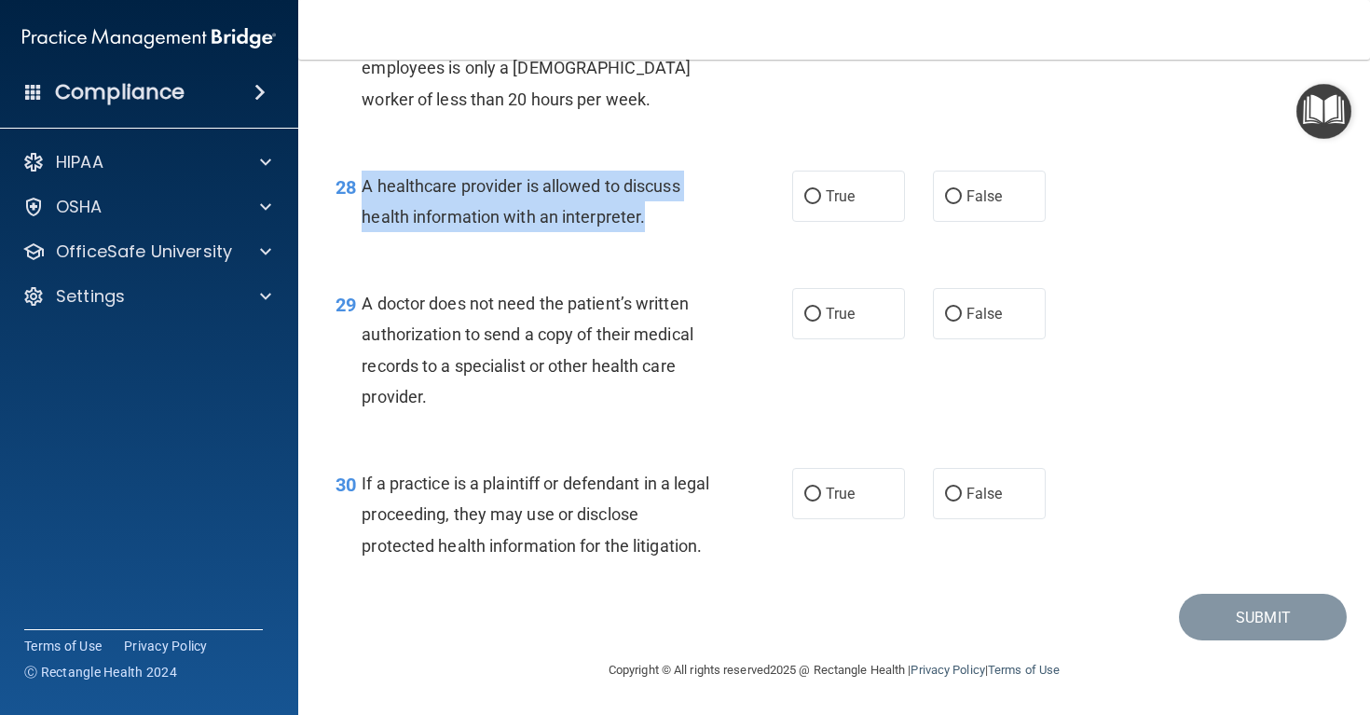
drag, startPoint x: 665, startPoint y: 210, endPoint x: 365, endPoint y: 190, distance: 300.7
click at [365, 190] on div "A healthcare provider is allowed to discuss health information with an interpre…" at bounding box center [543, 202] width 363 height 62
click at [854, 208] on label "True" at bounding box center [848, 196] width 113 height 51
click at [821, 204] on input "True" at bounding box center [812, 197] width 17 height 14
radio input "true"
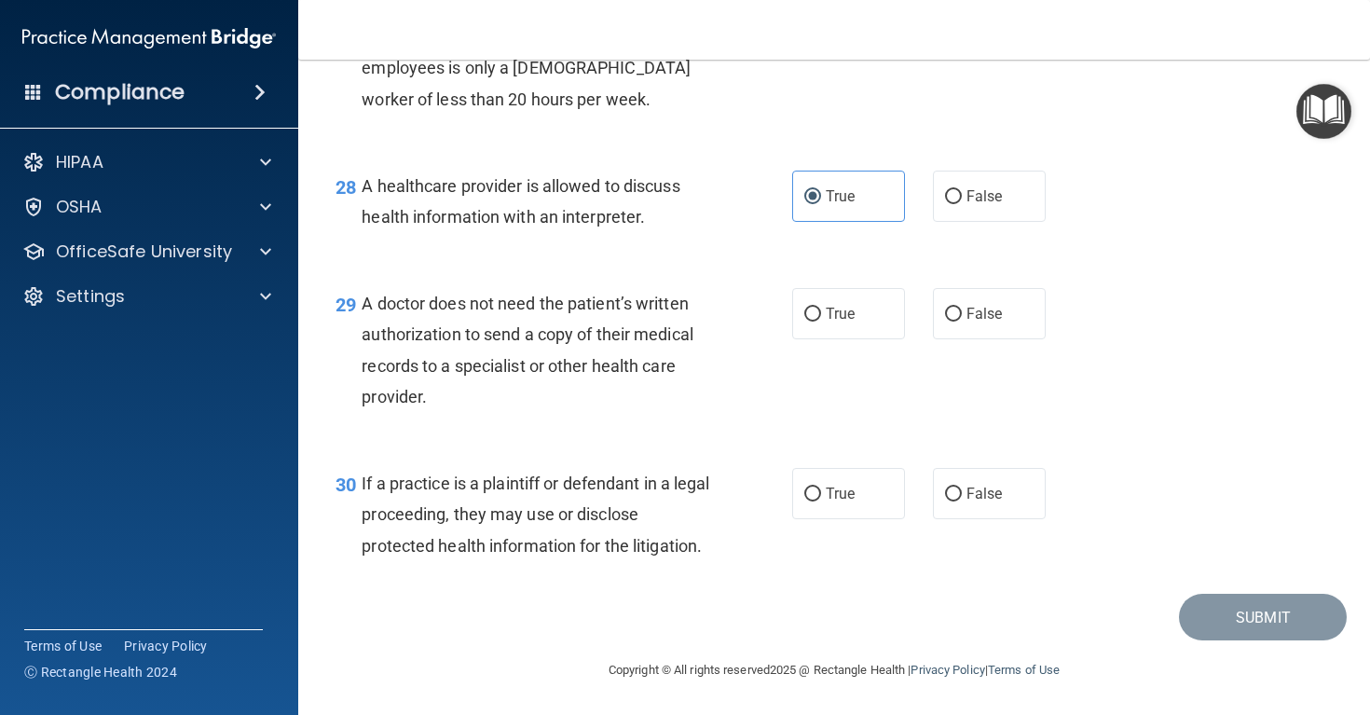
click at [545, 444] on div "30 If a practice is a plaintiff or defendant in a legal proceeding, they may us…" at bounding box center [833, 518] width 1025 height 149
click at [825, 323] on label "True" at bounding box center [848, 313] width 113 height 51
click at [821, 321] on input "True" at bounding box center [812, 315] width 17 height 14
radio input "true"
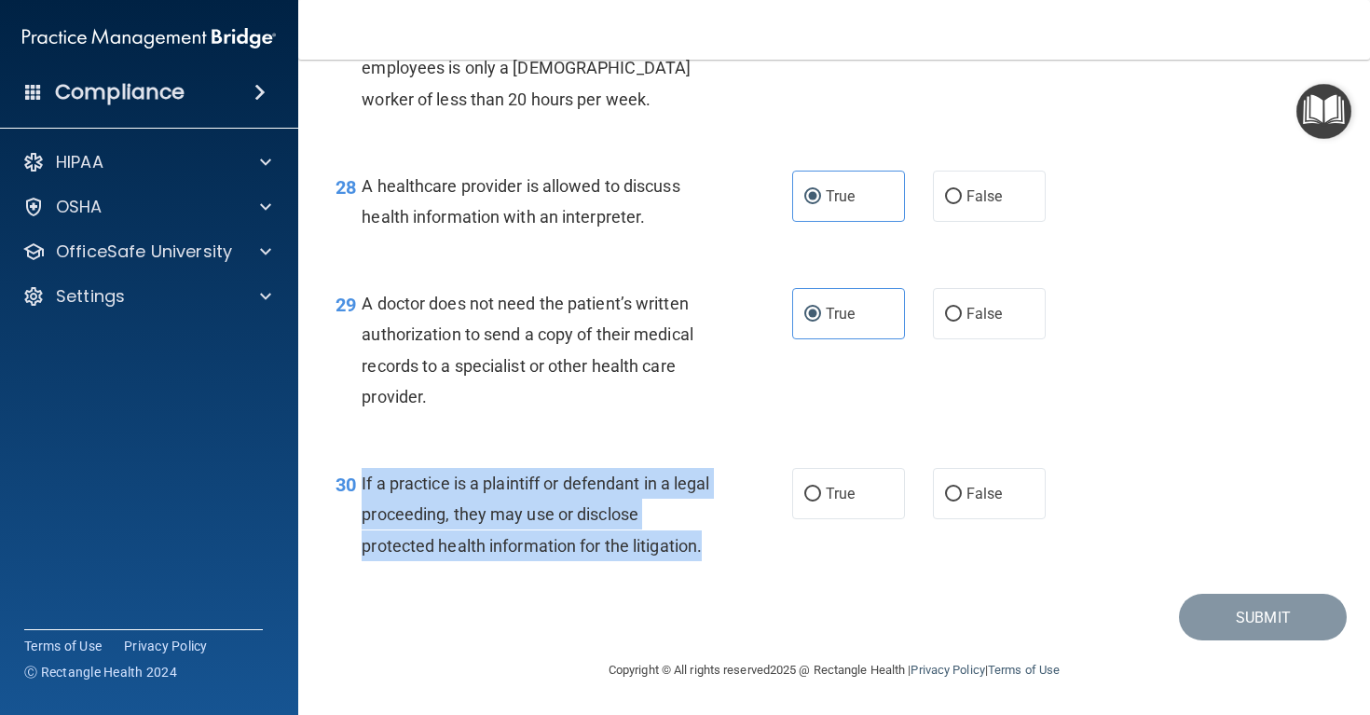
drag, startPoint x: 720, startPoint y: 548, endPoint x: 355, endPoint y: 476, distance: 372.3
click at [355, 476] on div "30 If a practice is a plaintiff or defendant in a legal proceeding, they may us…" at bounding box center [564, 519] width 513 height 103
click at [868, 509] on label "True" at bounding box center [848, 493] width 113 height 51
click at [821, 501] on input "True" at bounding box center [812, 494] width 17 height 14
radio input "true"
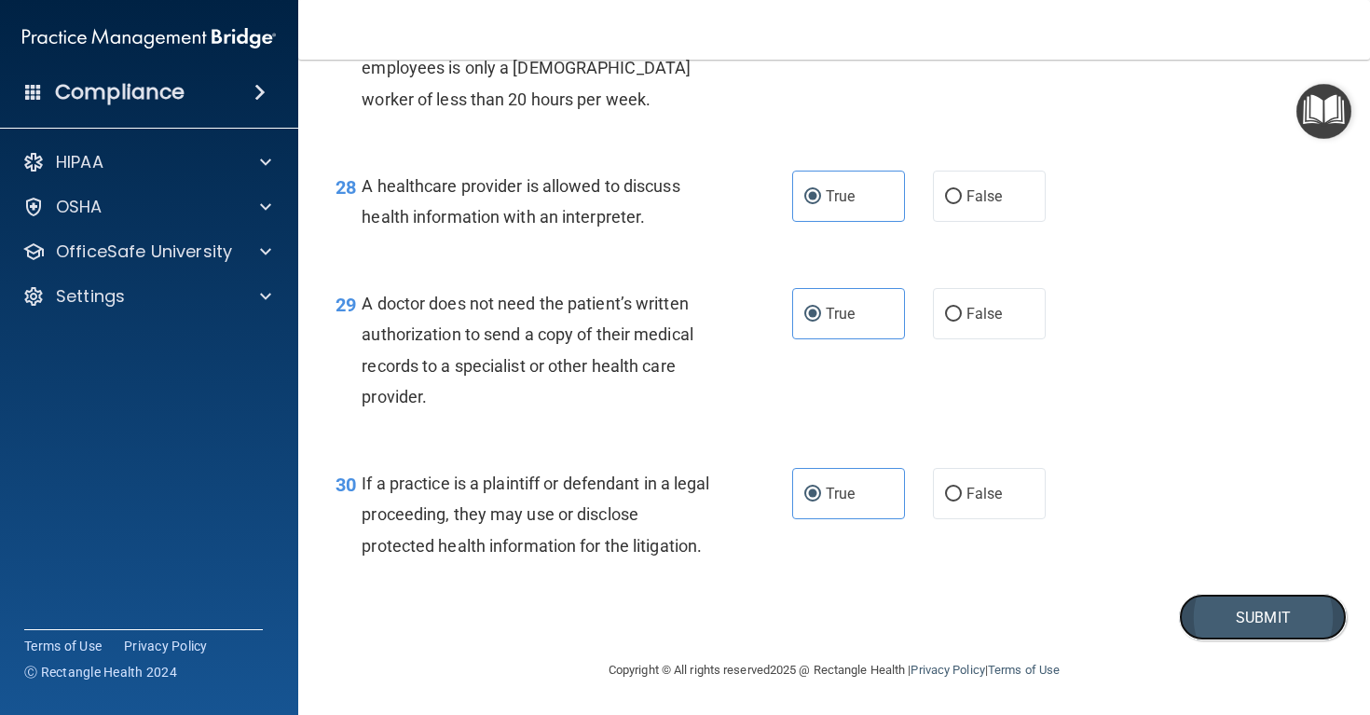
click at [1244, 625] on button "Submit" at bounding box center [1263, 618] width 168 height 48
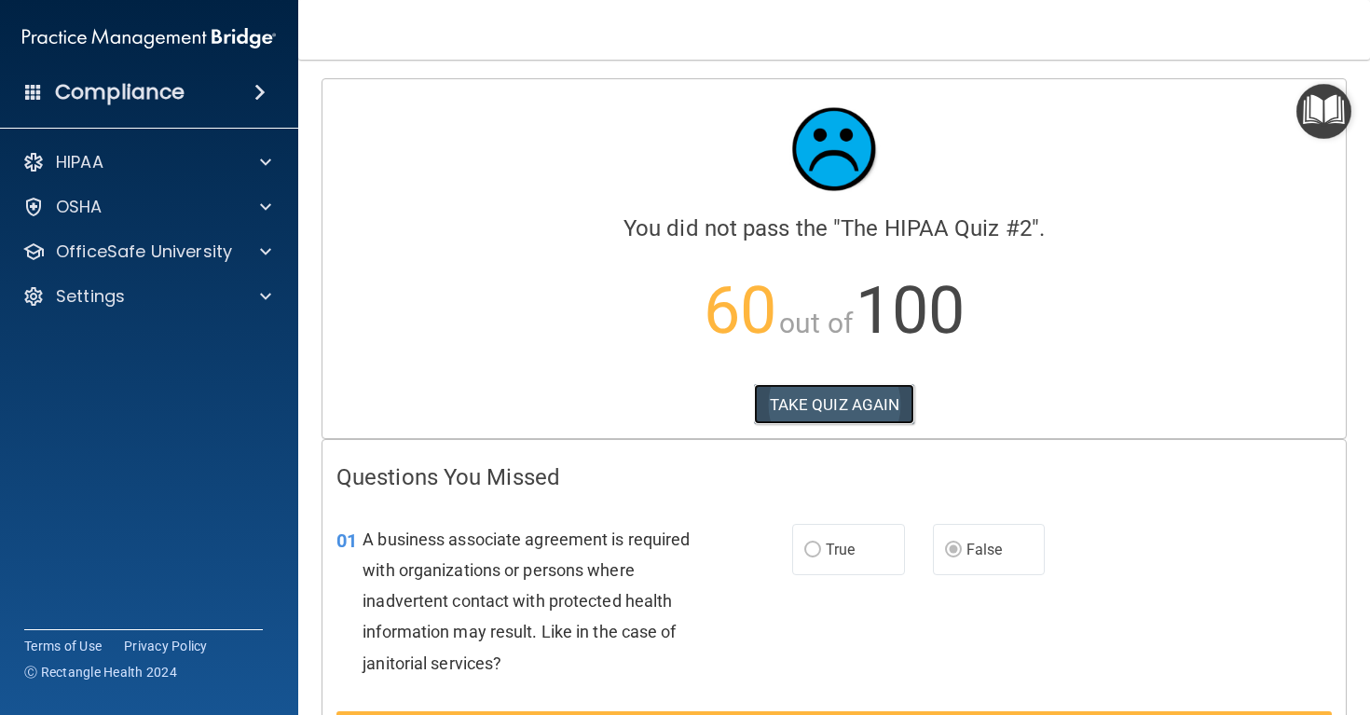
click at [797, 400] on button "TAKE QUIZ AGAIN" at bounding box center [834, 404] width 161 height 41
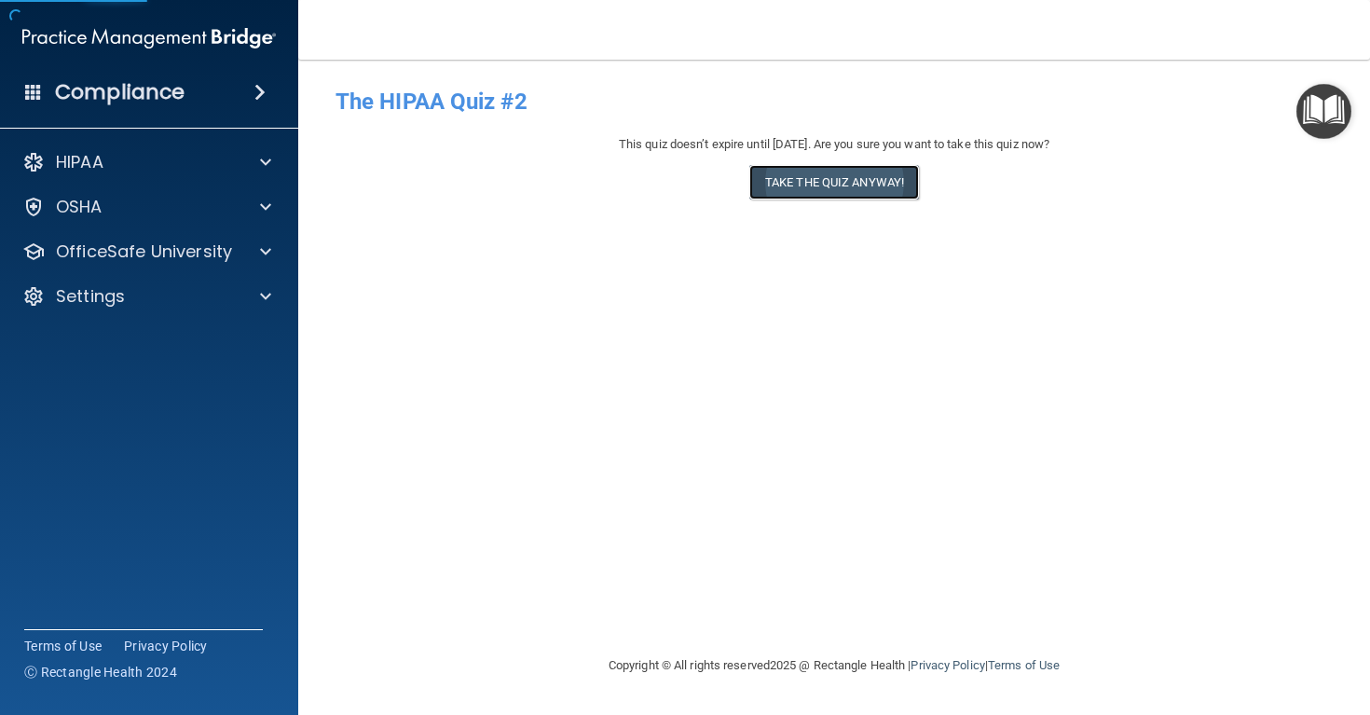
click at [843, 190] on button "Take the quiz anyway!" at bounding box center [834, 182] width 170 height 34
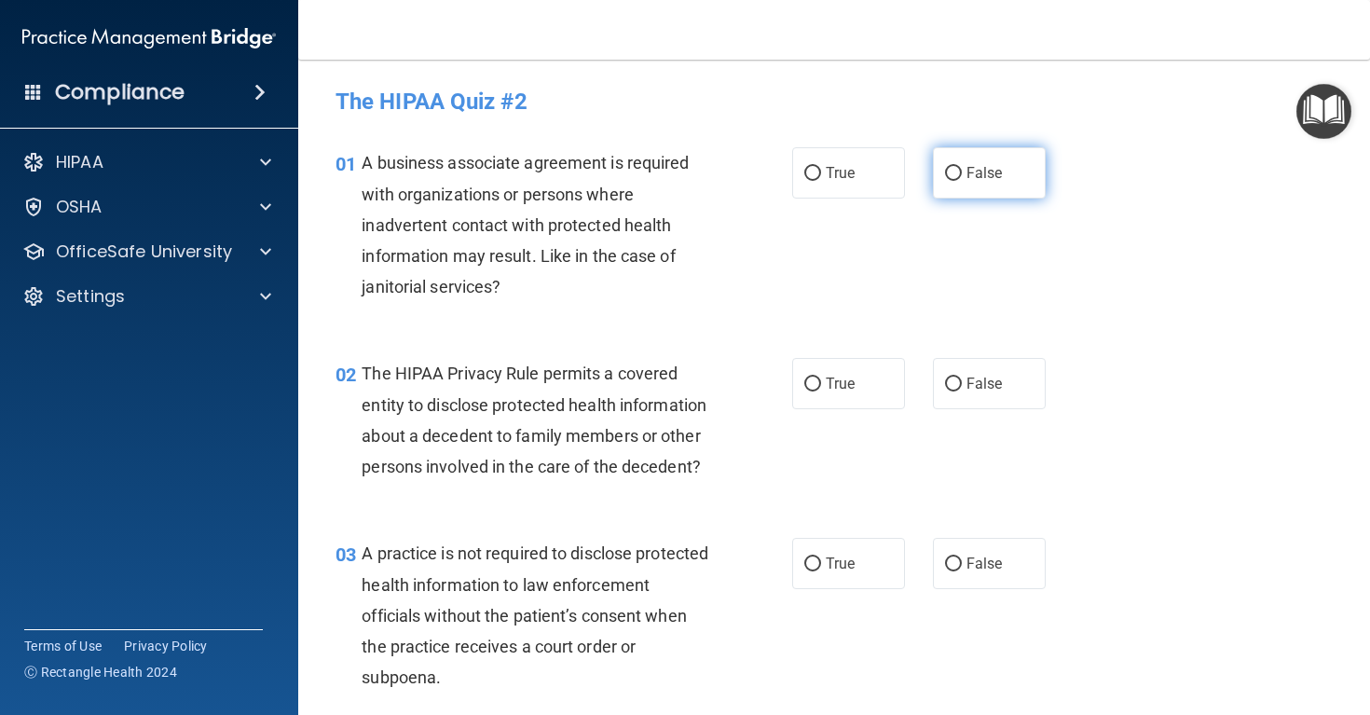
click at [964, 187] on label "False" at bounding box center [989, 172] width 113 height 51
click at [962, 181] on input "False" at bounding box center [953, 174] width 17 height 14
radio input "true"
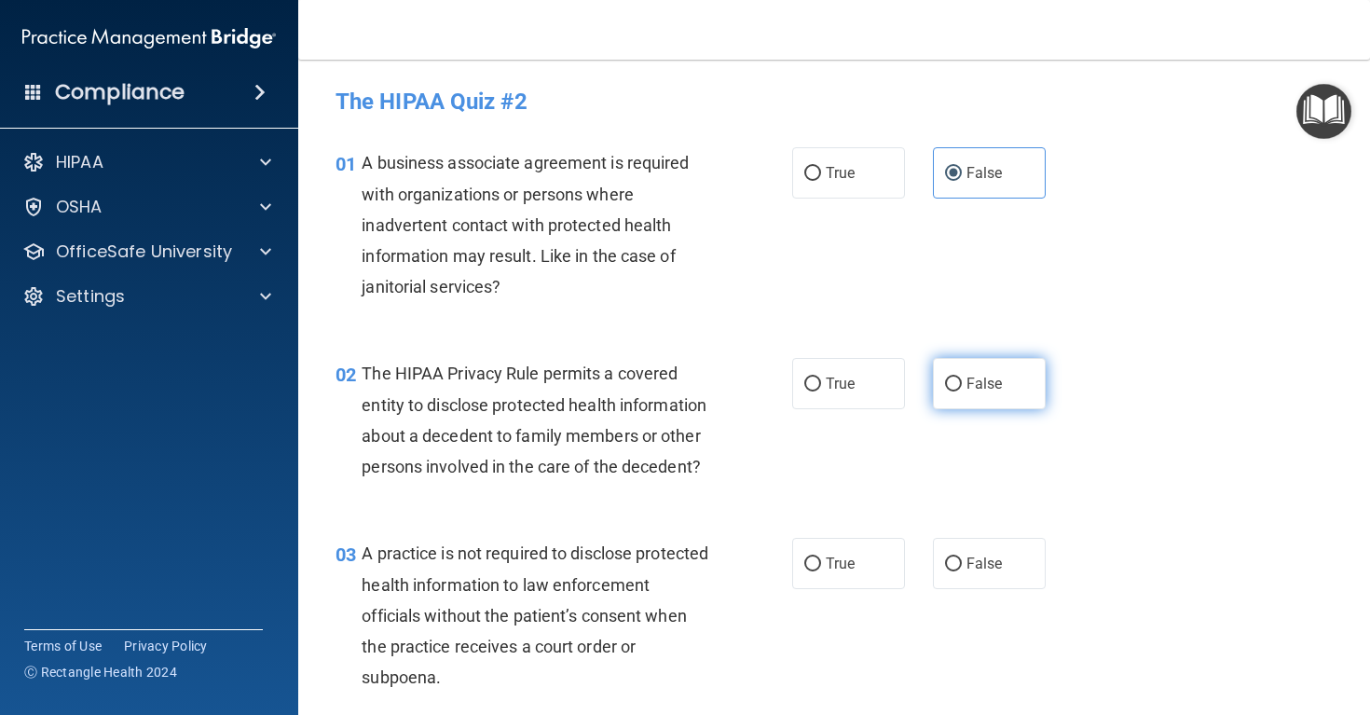
click at [956, 396] on label "False" at bounding box center [989, 383] width 113 height 51
click at [956, 391] on input "False" at bounding box center [953, 384] width 17 height 14
radio input "true"
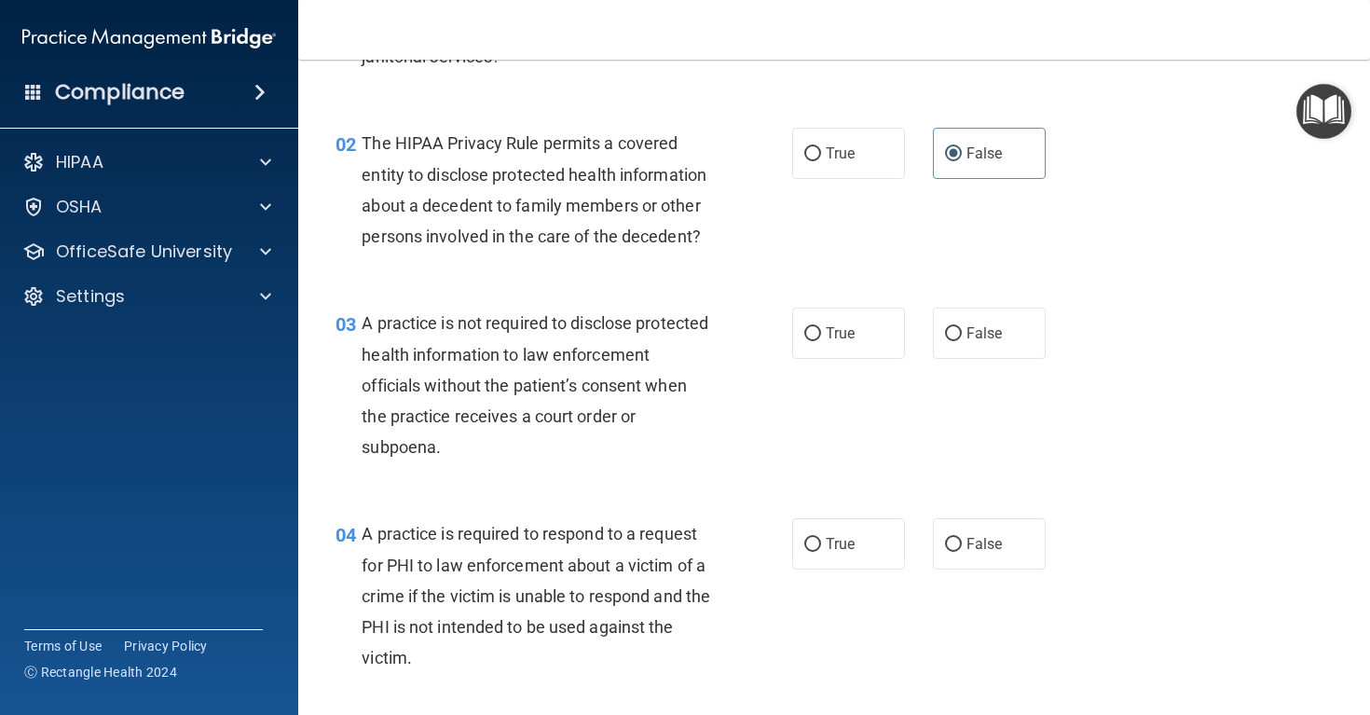
scroll to position [234, 0]
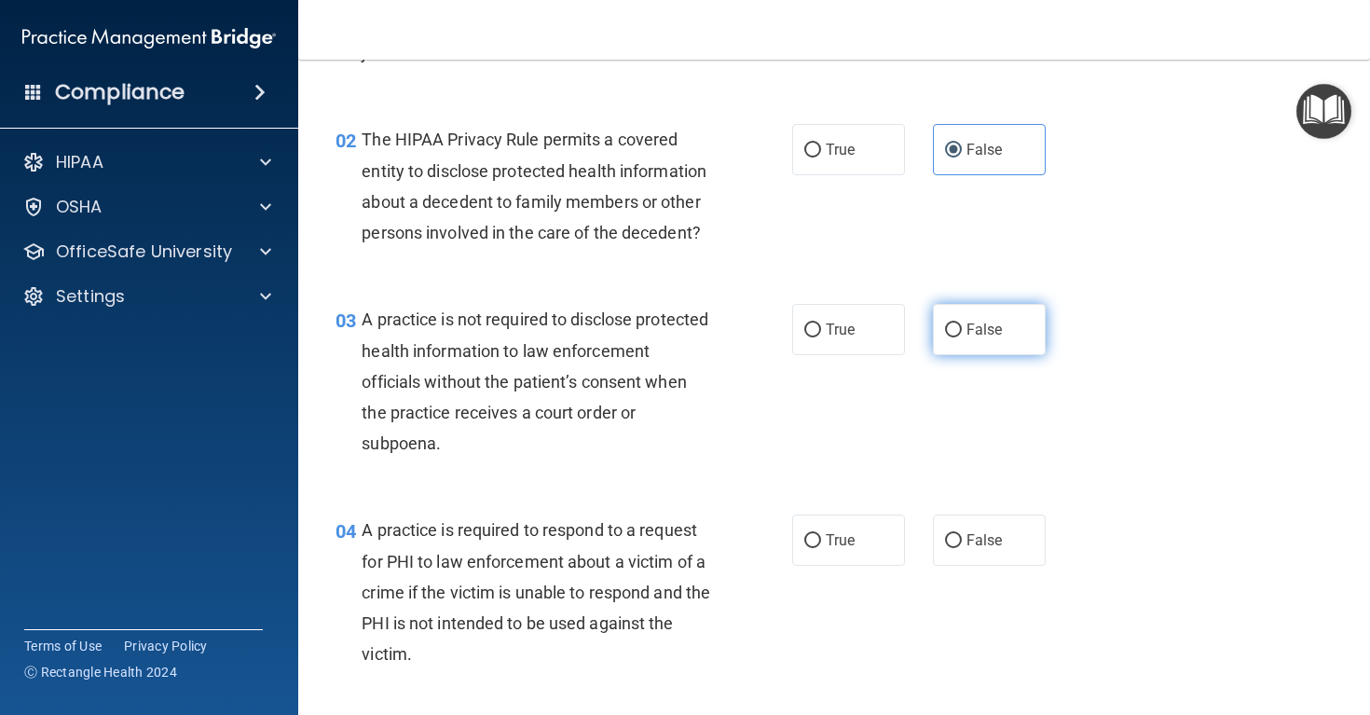
click at [981, 333] on span "False" at bounding box center [984, 330] width 36 height 18
click at [962, 333] on input "False" at bounding box center [953, 330] width 17 height 14
radio input "true"
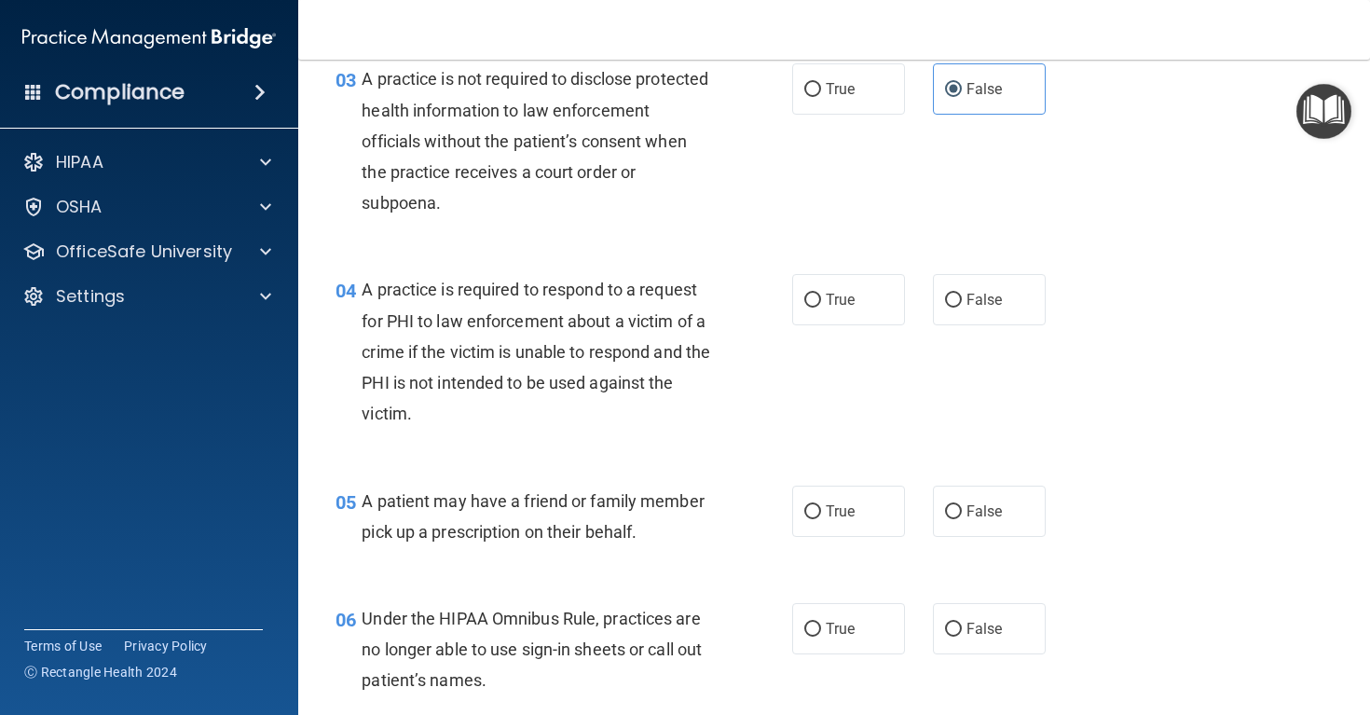
scroll to position [476, 0]
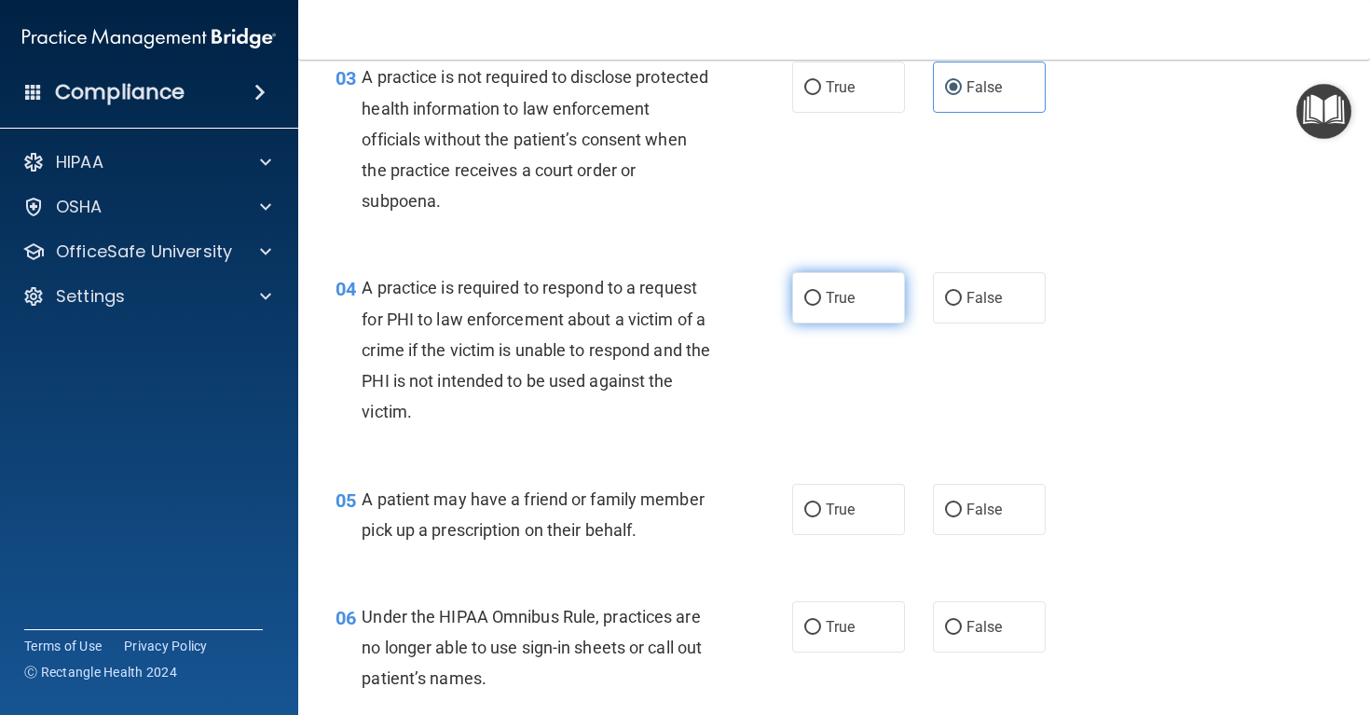
click at [852, 310] on label "True" at bounding box center [848, 297] width 113 height 51
click at [821, 306] on input "True" at bounding box center [812, 299] width 17 height 14
radio input "true"
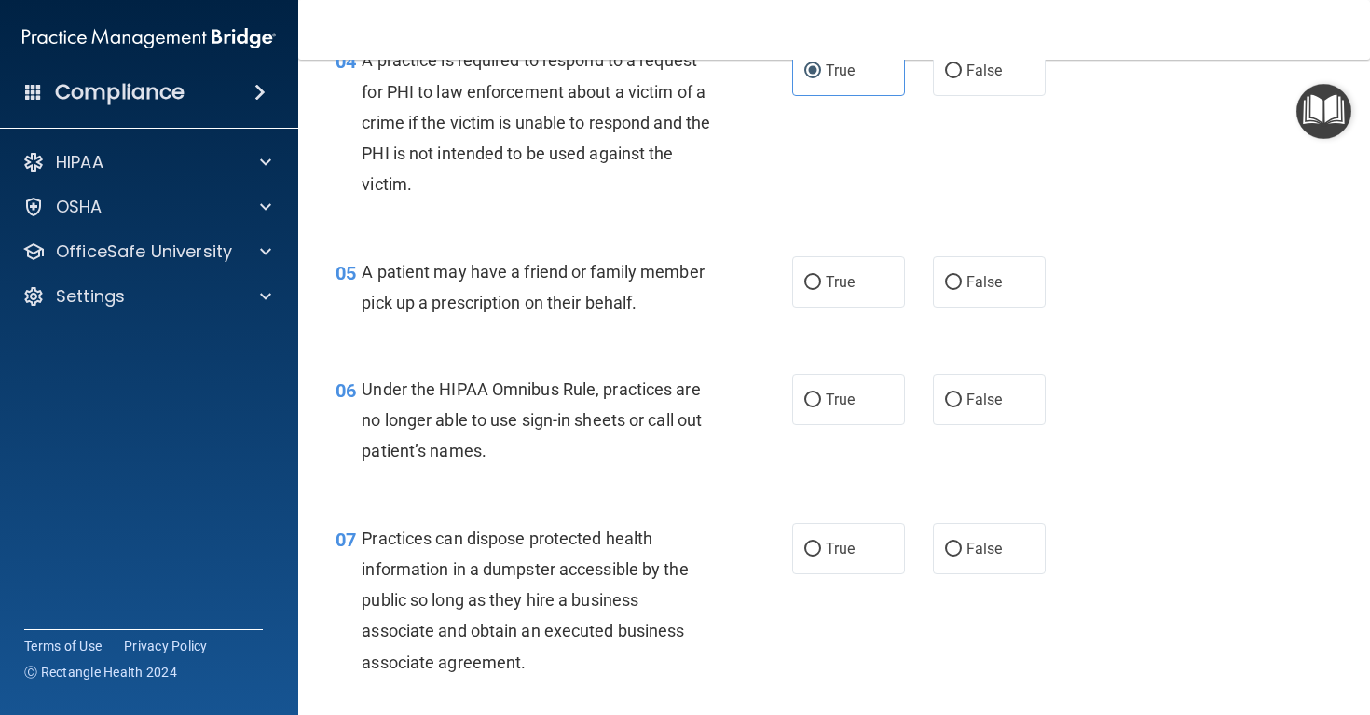
scroll to position [705, 0]
click at [834, 283] on span "True" at bounding box center [840, 280] width 29 height 18
click at [821, 283] on input "True" at bounding box center [812, 281] width 17 height 14
radio input "true"
click at [991, 390] on span "False" at bounding box center [984, 398] width 36 height 18
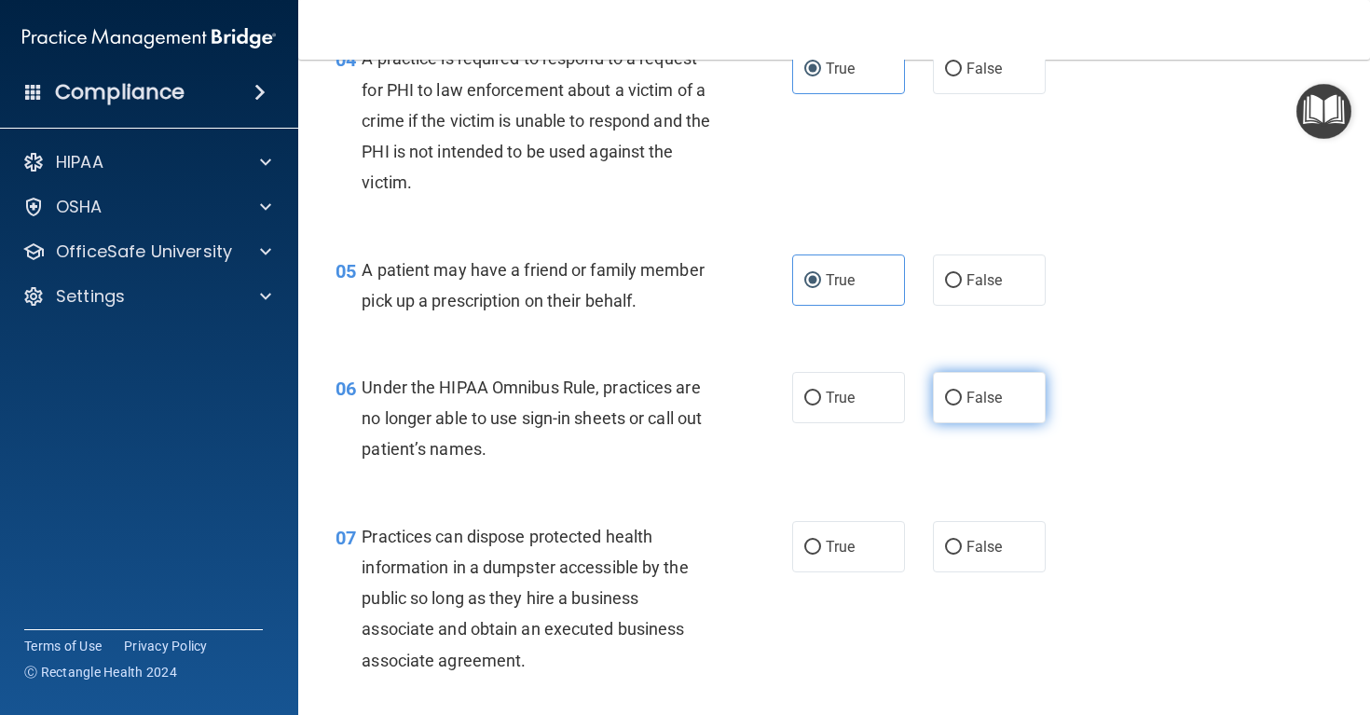
click at [962, 391] on input "False" at bounding box center [953, 398] width 17 height 14
radio input "true"
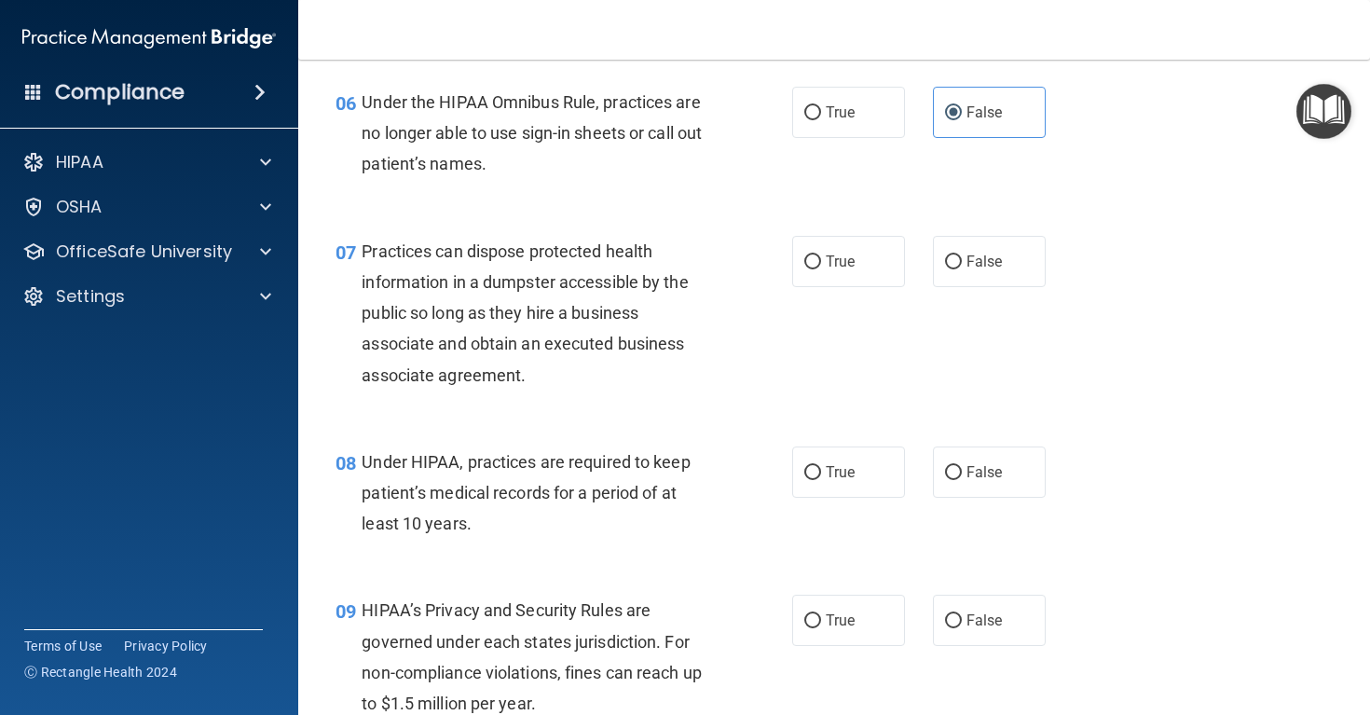
scroll to position [996, 0]
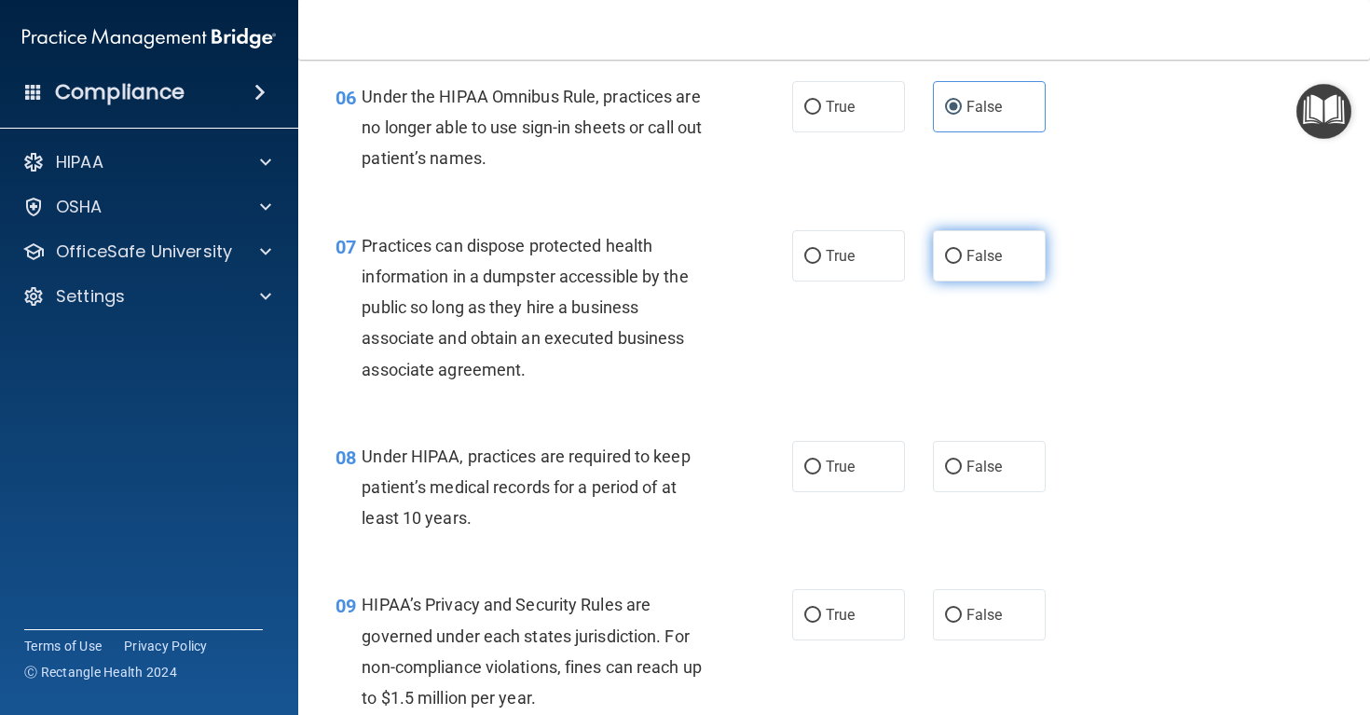
click at [977, 264] on span "False" at bounding box center [984, 256] width 36 height 18
click at [962, 264] on input "False" at bounding box center [953, 257] width 17 height 14
radio input "true"
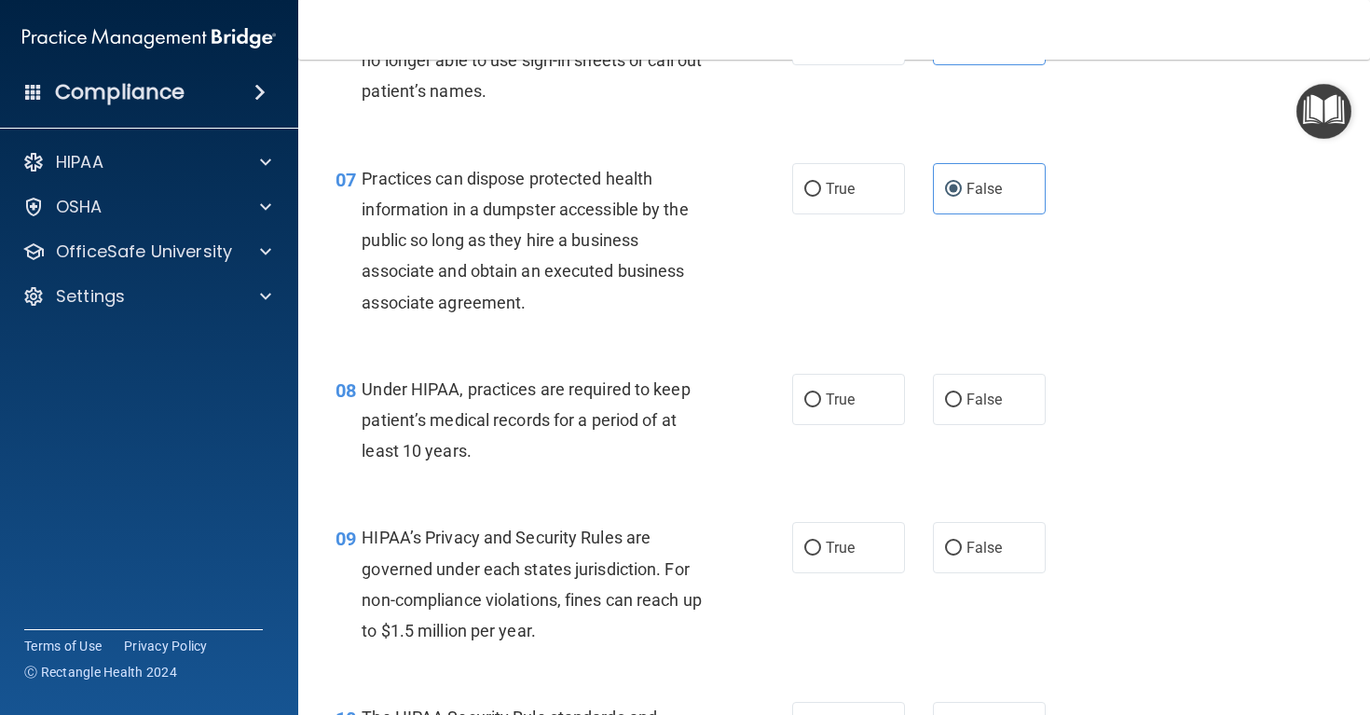
scroll to position [1079, 0]
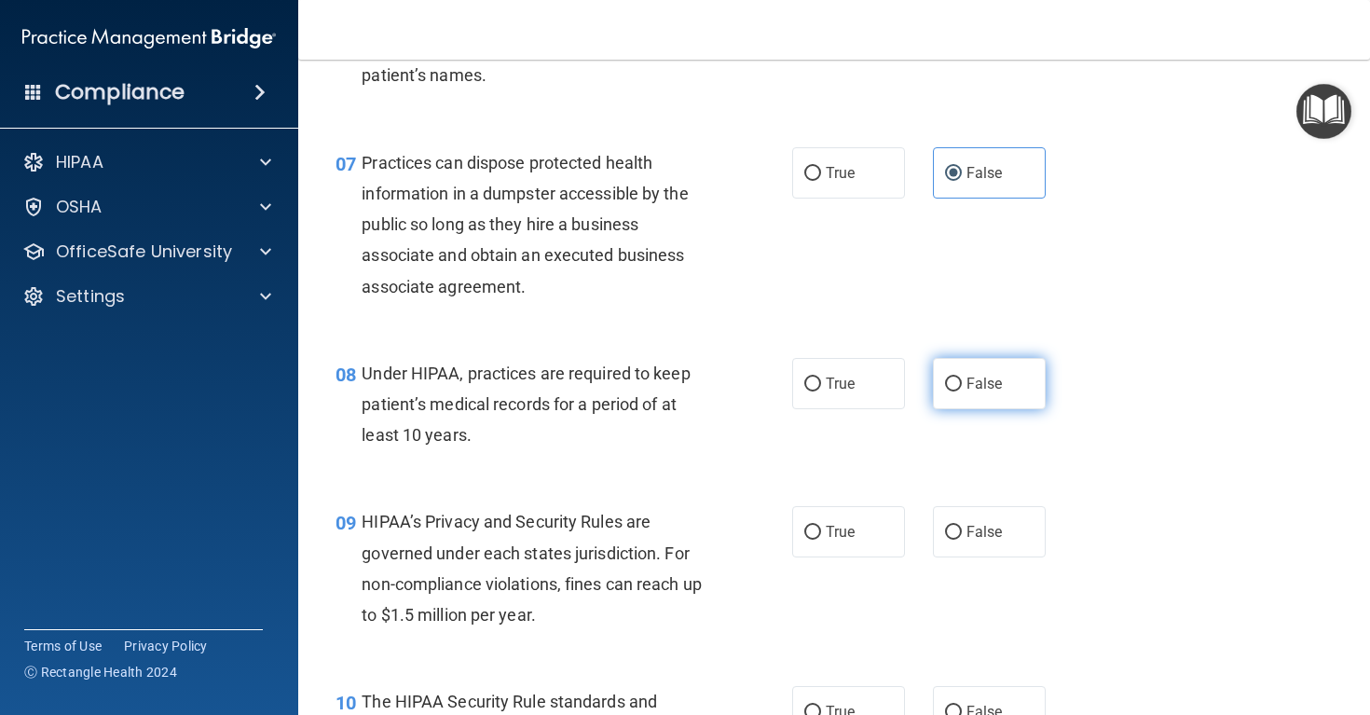
click at [986, 391] on span "False" at bounding box center [984, 384] width 36 height 18
click at [962, 391] on input "False" at bounding box center [953, 384] width 17 height 14
radio input "true"
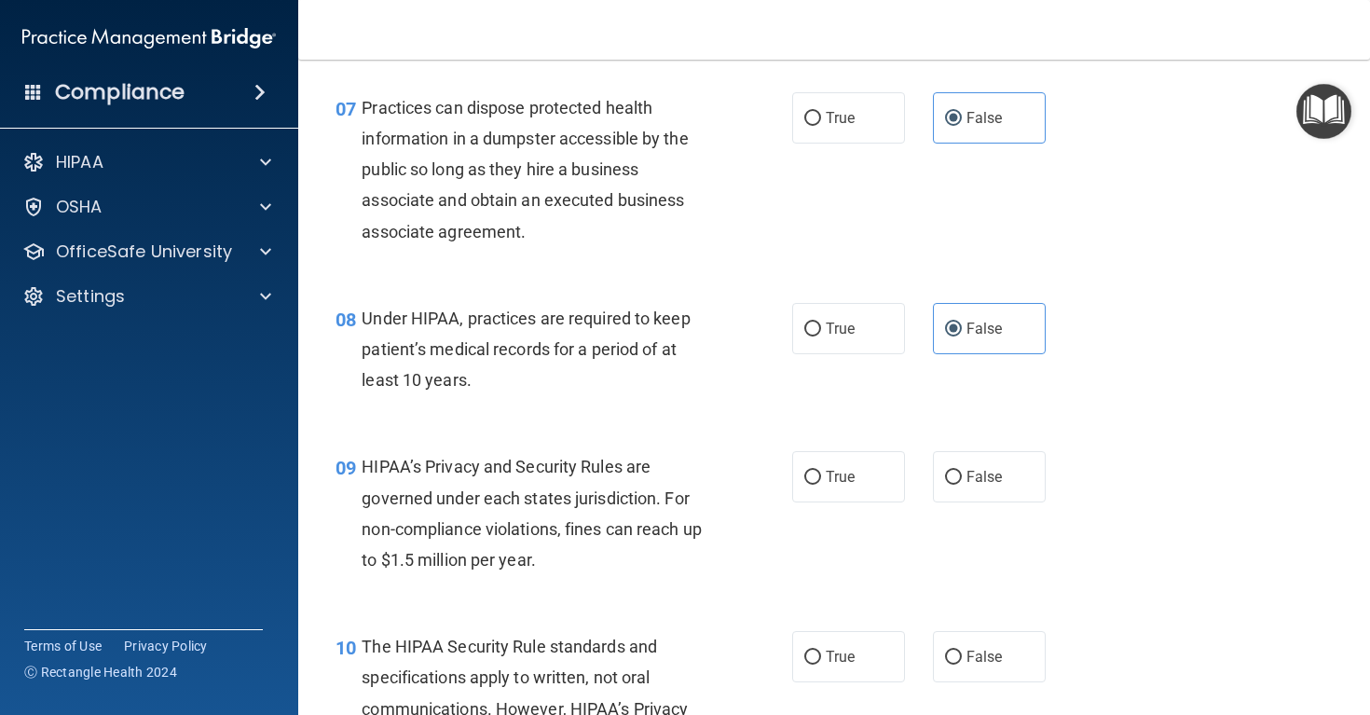
scroll to position [1166, 0]
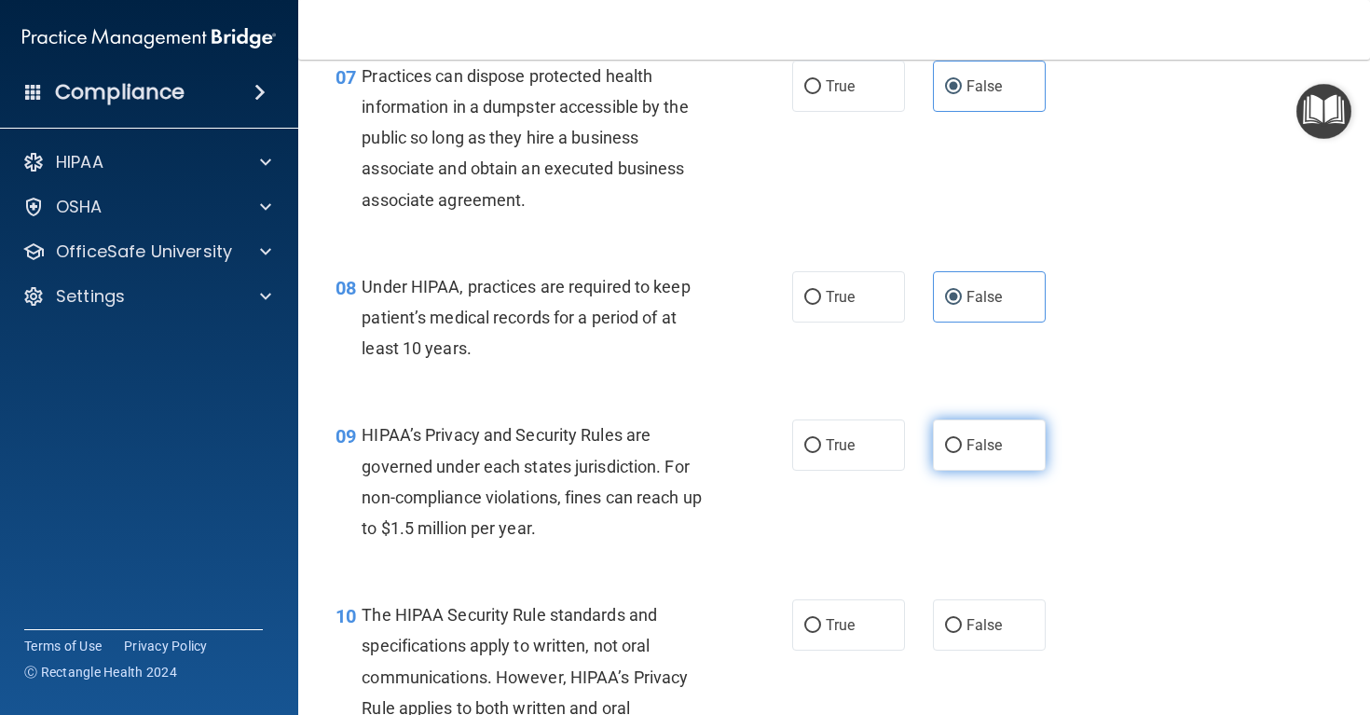
click at [940, 456] on label "False" at bounding box center [989, 444] width 113 height 51
click at [945, 453] on input "False" at bounding box center [953, 446] width 17 height 14
radio input "true"
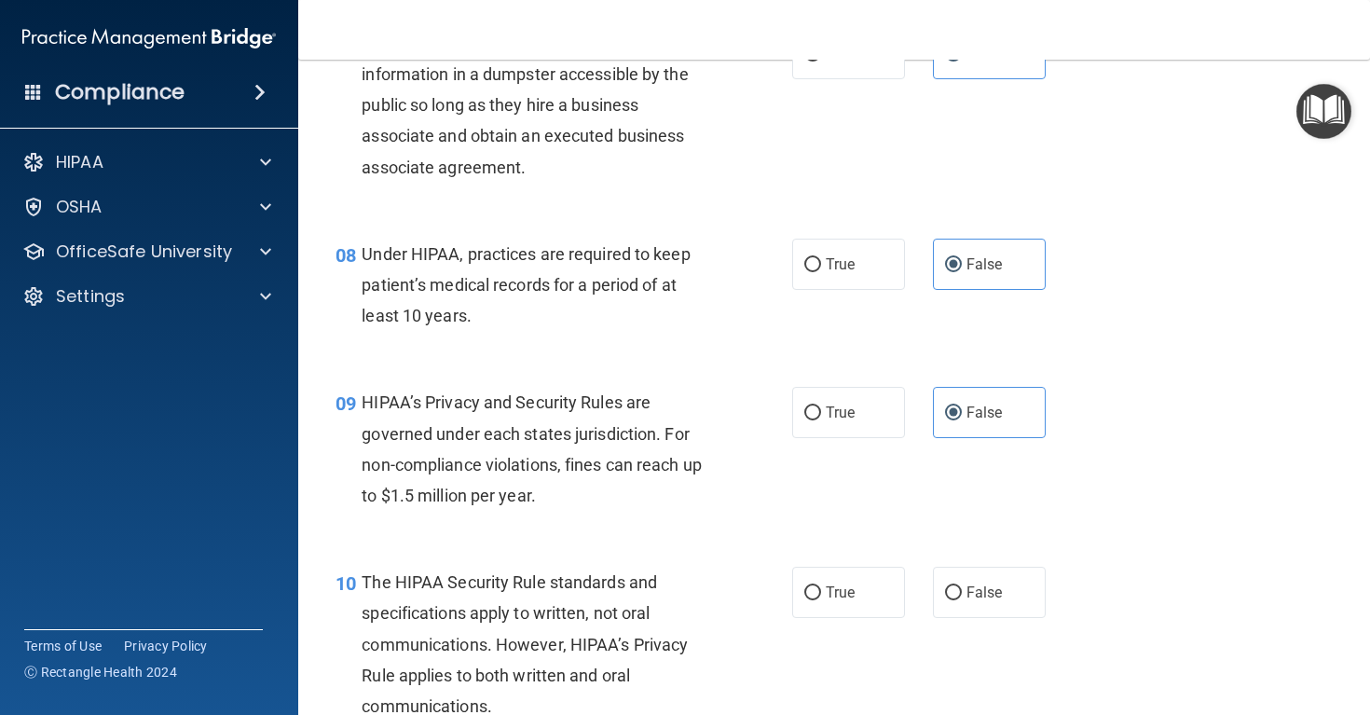
scroll to position [1200, 0]
click at [842, 595] on span "True" at bounding box center [840, 590] width 29 height 18
click at [821, 595] on input "True" at bounding box center [812, 591] width 17 height 14
radio input "true"
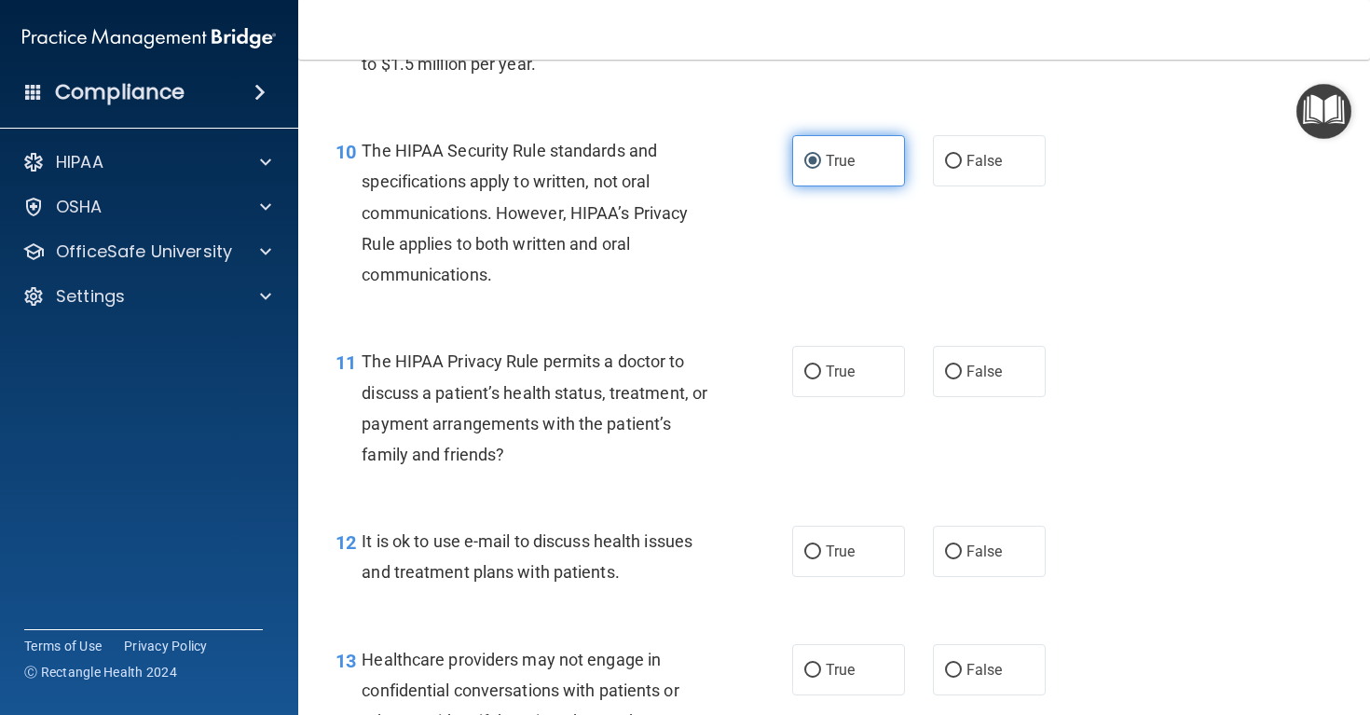
scroll to position [1632, 0]
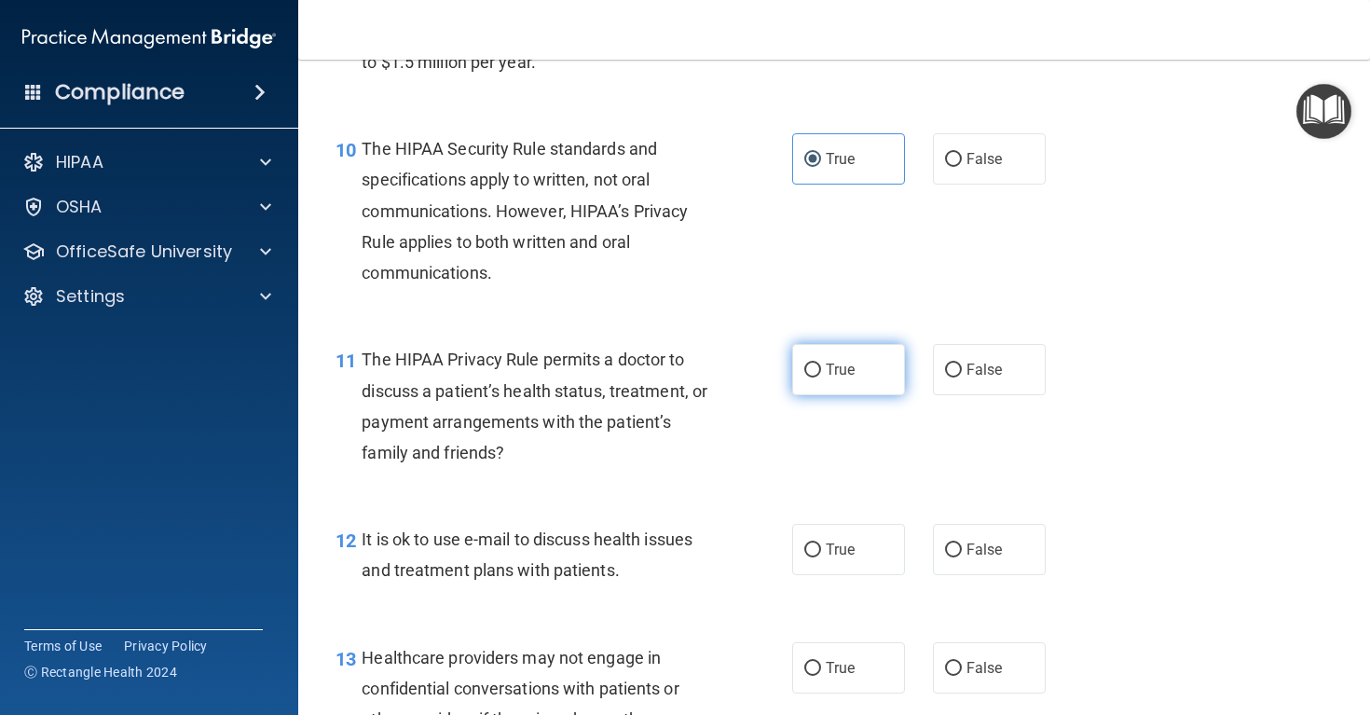
click at [851, 374] on span "True" at bounding box center [840, 370] width 29 height 18
click at [821, 374] on input "True" at bounding box center [812, 370] width 17 height 14
radio input "true"
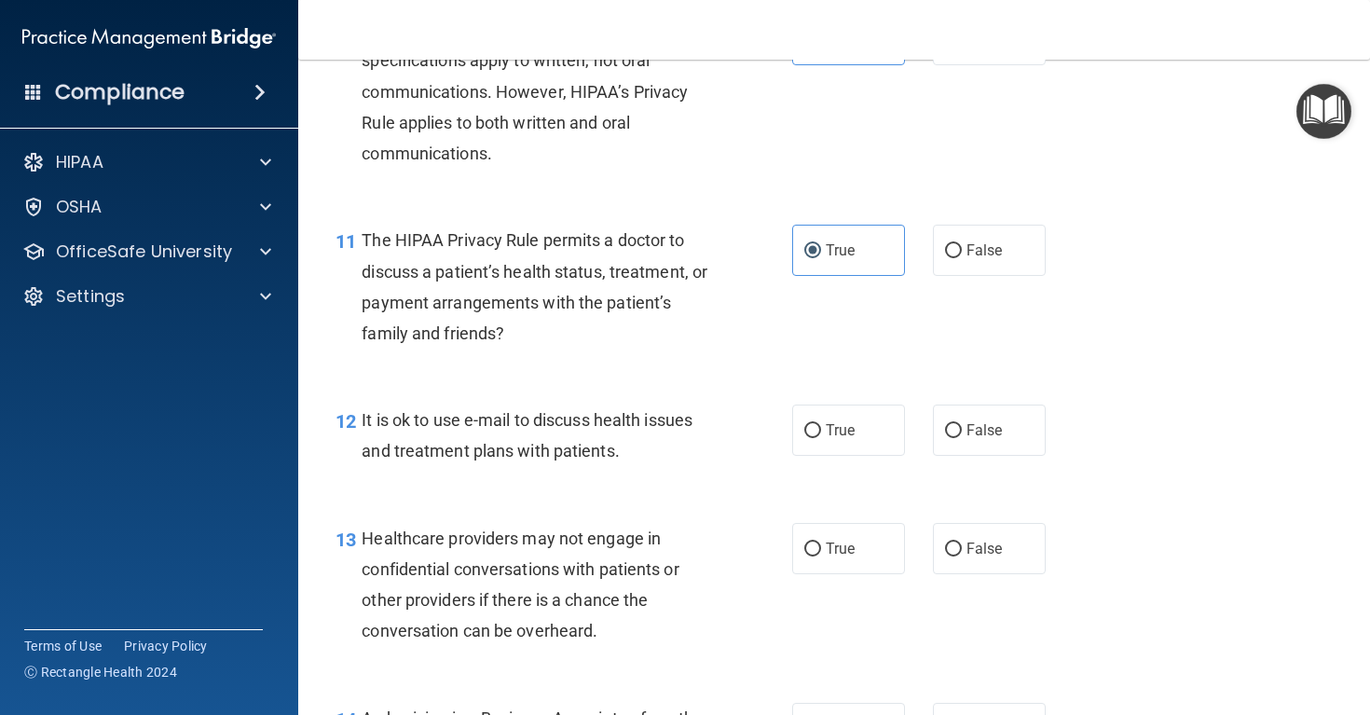
scroll to position [1753, 0]
click at [845, 429] on span "True" at bounding box center [840, 428] width 29 height 18
click at [821, 429] on input "True" at bounding box center [812, 429] width 17 height 14
radio input "true"
click at [941, 561] on label "False" at bounding box center [989, 546] width 113 height 51
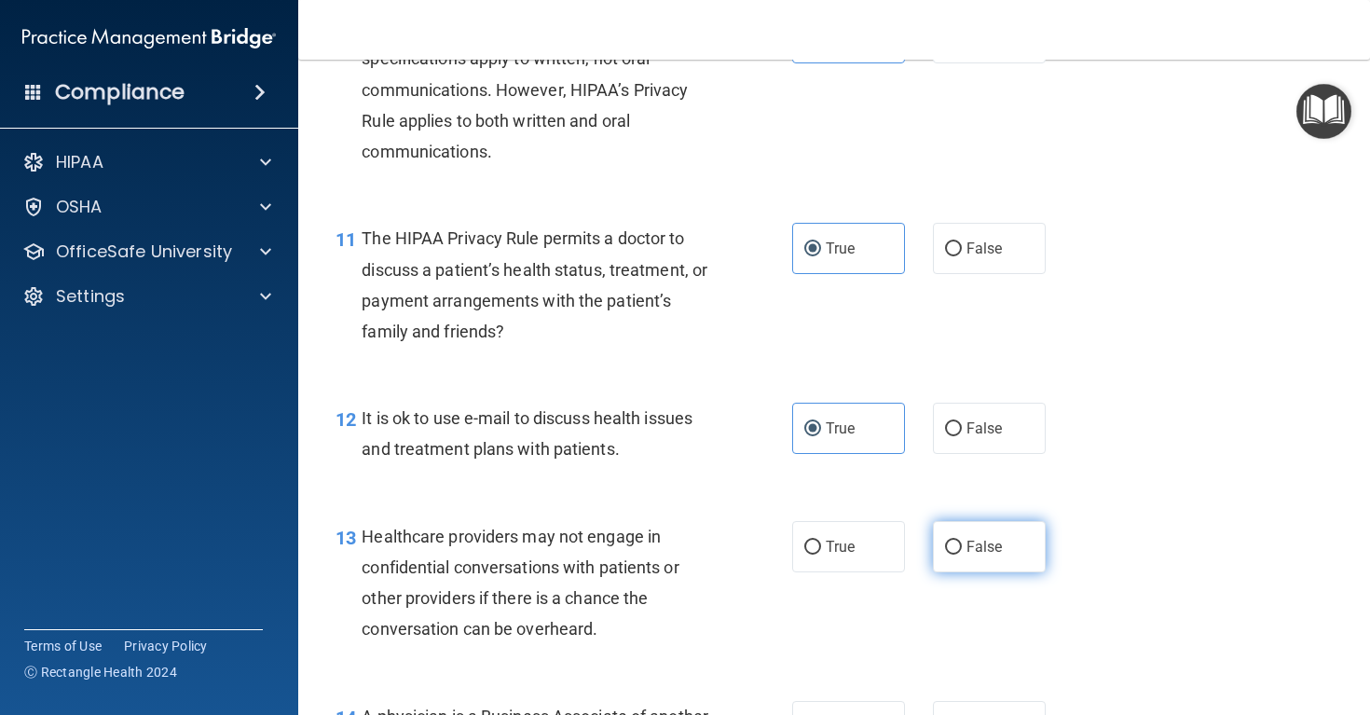
click at [945, 554] on input "False" at bounding box center [953, 547] width 17 height 14
radio input "true"
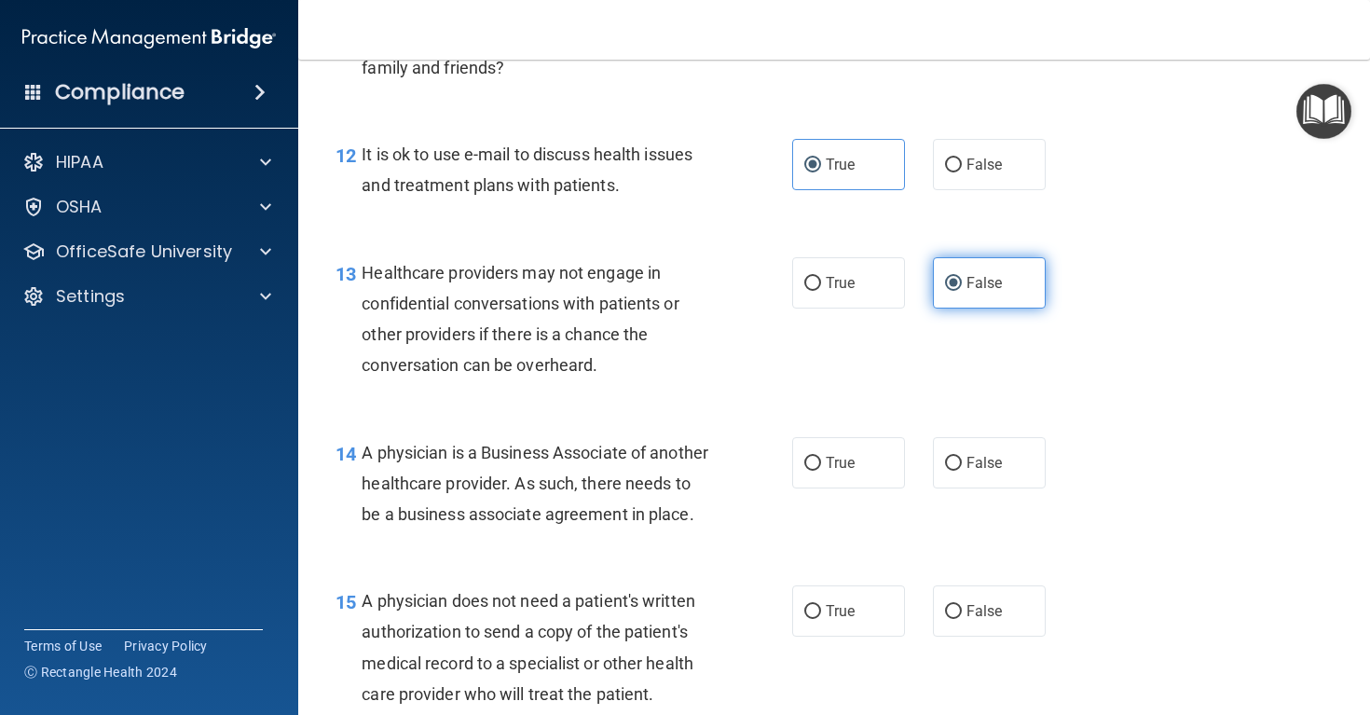
scroll to position [2034, 0]
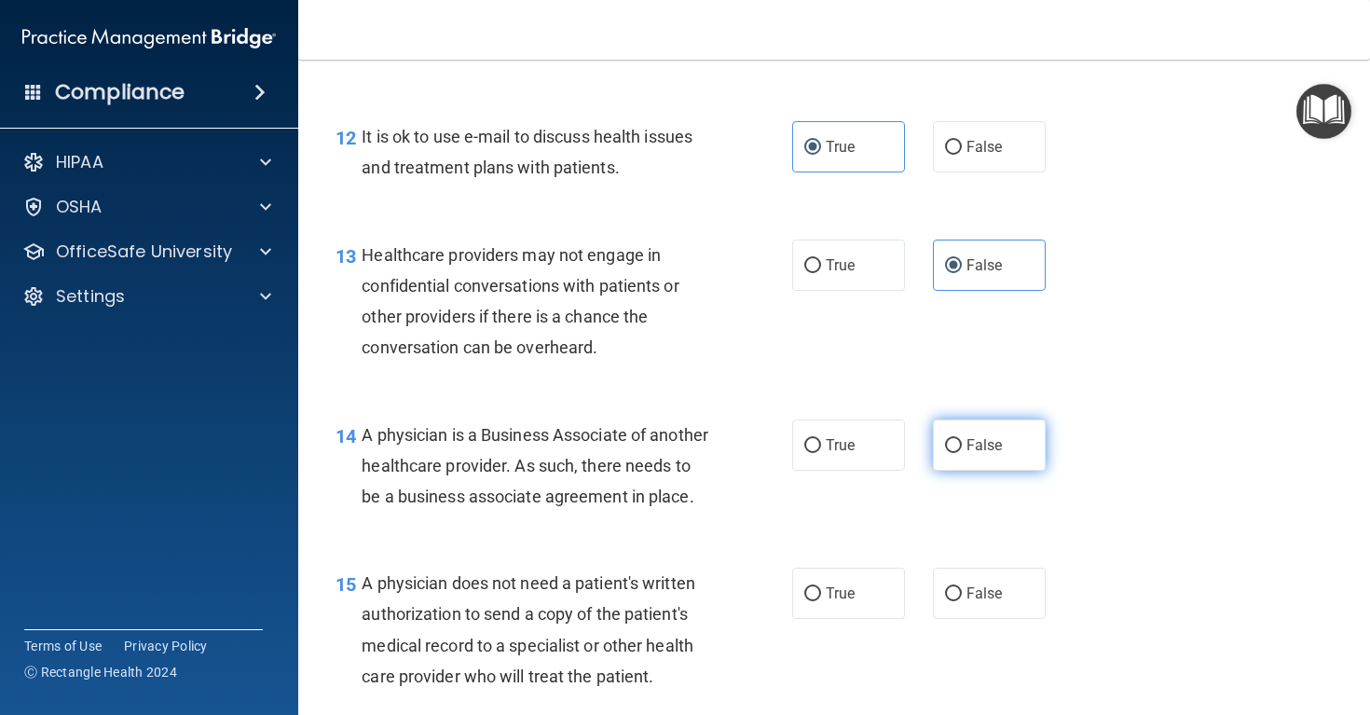
click at [988, 460] on label "False" at bounding box center [989, 444] width 113 height 51
click at [962, 453] on input "False" at bounding box center [953, 446] width 17 height 14
radio input "true"
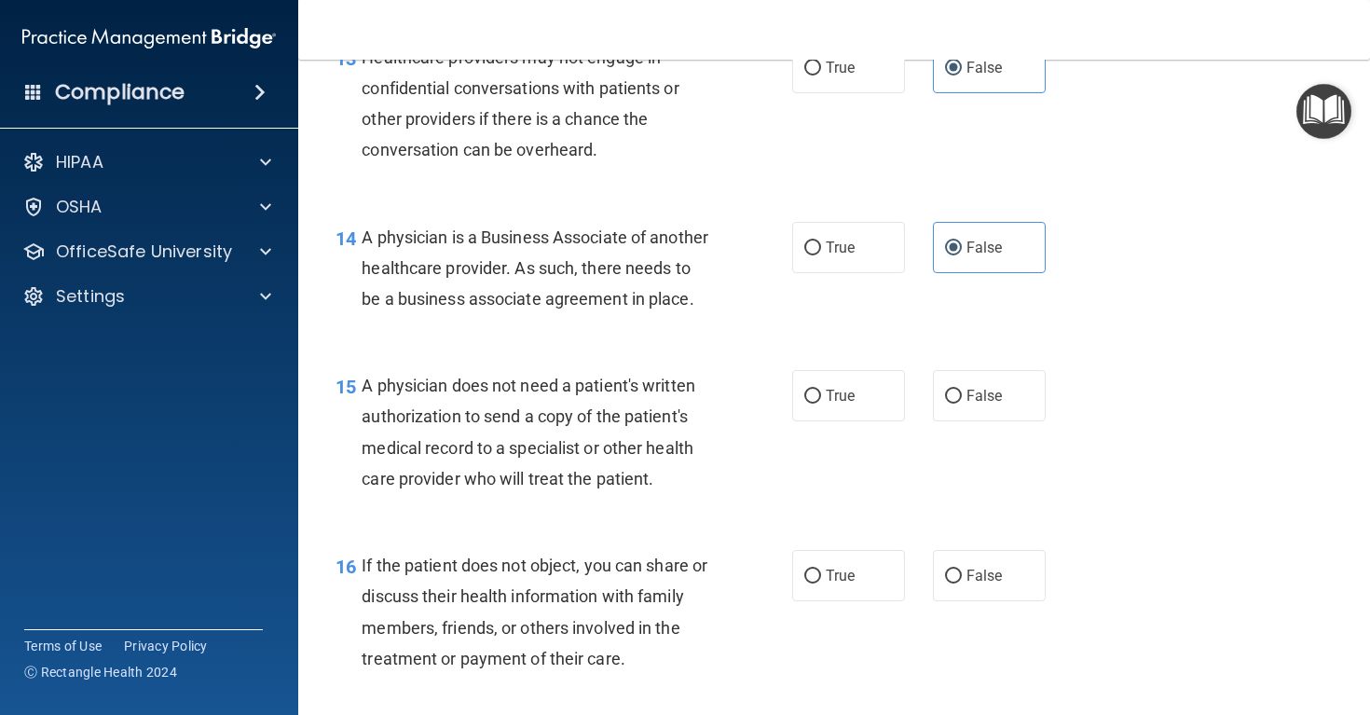
scroll to position [2234, 0]
click at [836, 403] on span "True" at bounding box center [840, 394] width 29 height 18
click at [821, 402] on input "True" at bounding box center [812, 395] width 17 height 14
radio input "true"
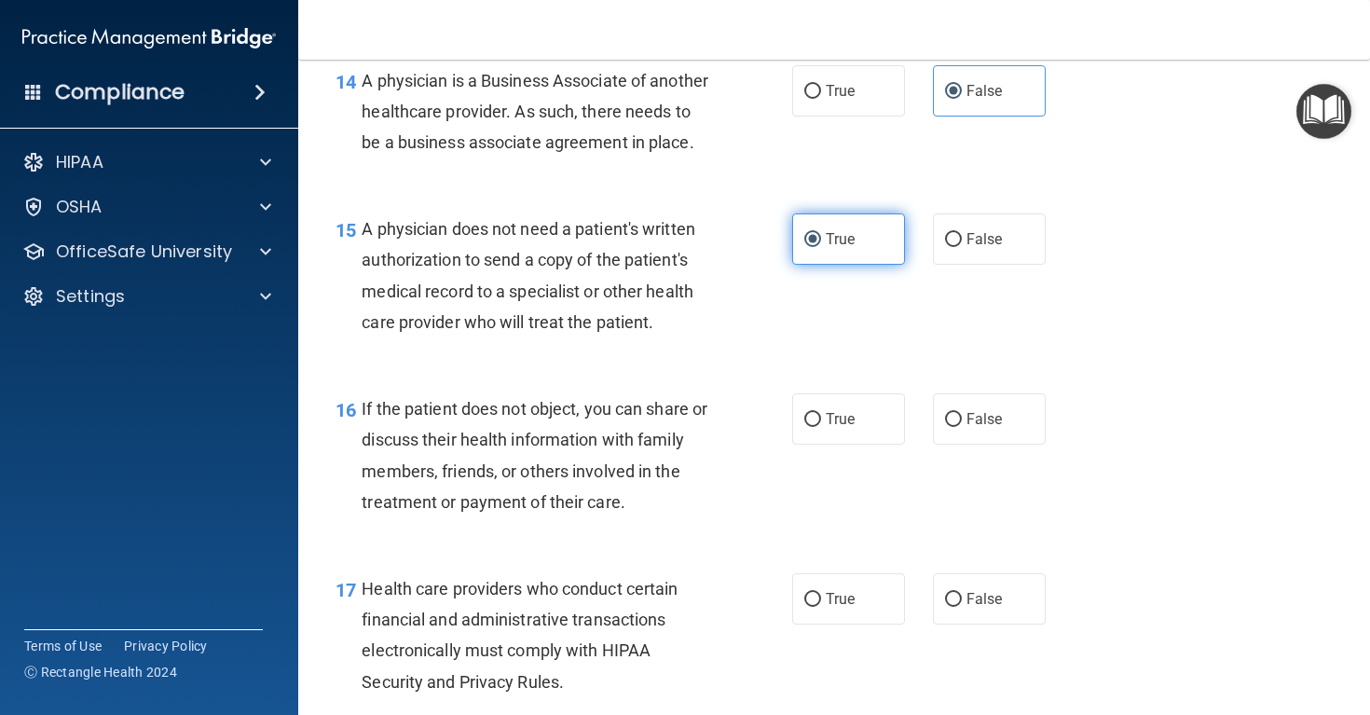
scroll to position [2393, 0]
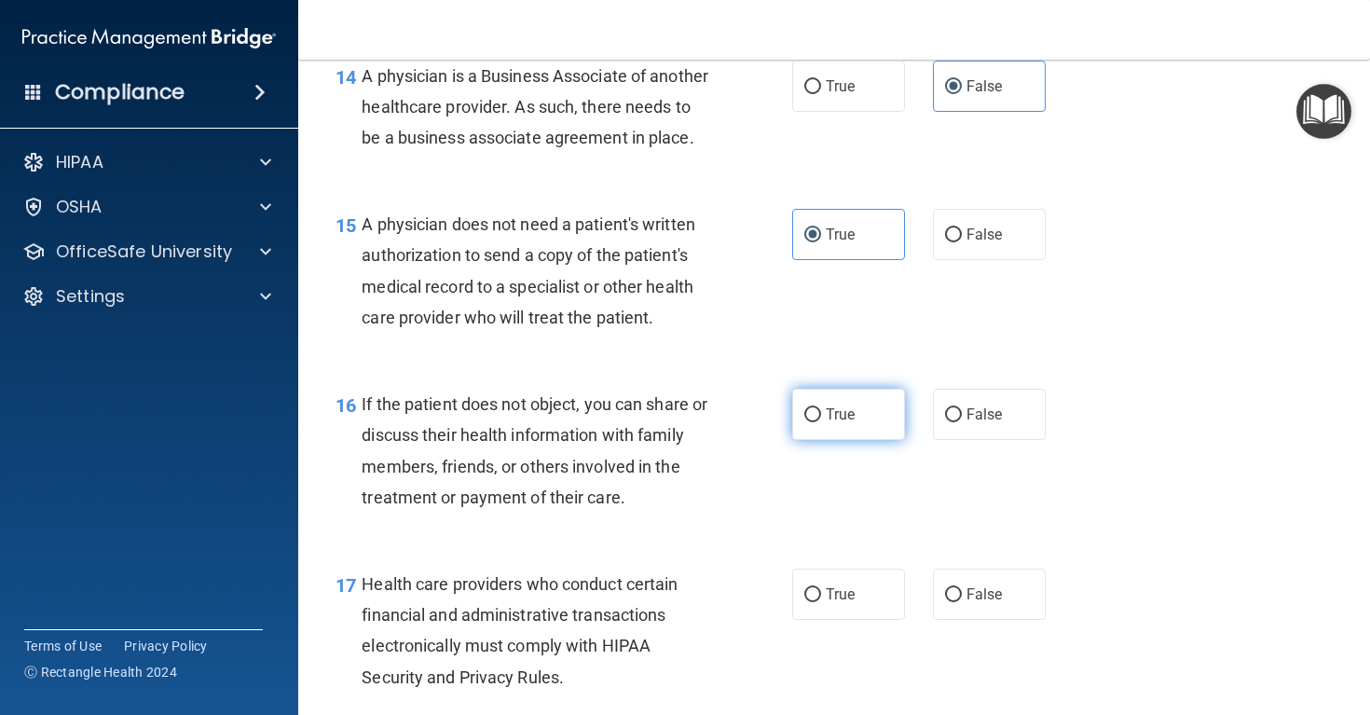
click at [848, 431] on label "True" at bounding box center [848, 414] width 113 height 51
click at [821, 422] on input "True" at bounding box center [812, 415] width 17 height 14
radio input "true"
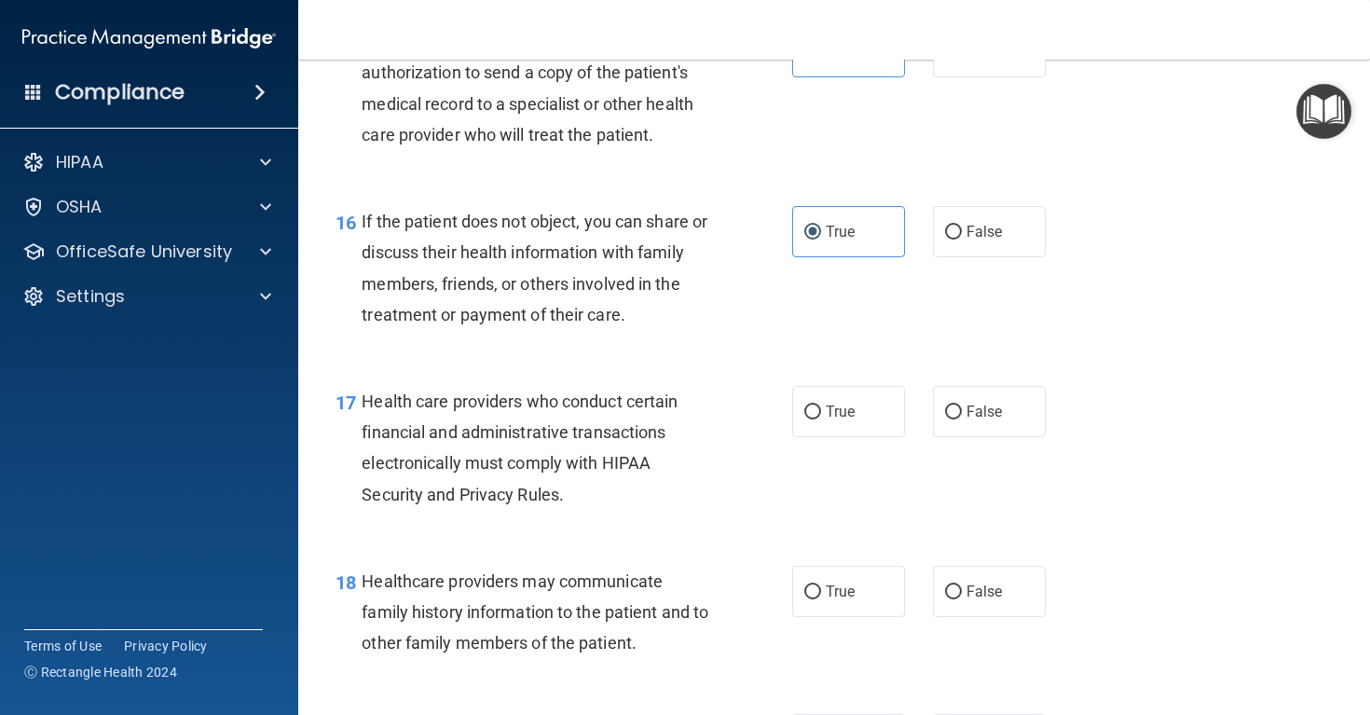
scroll to position [2578, 0]
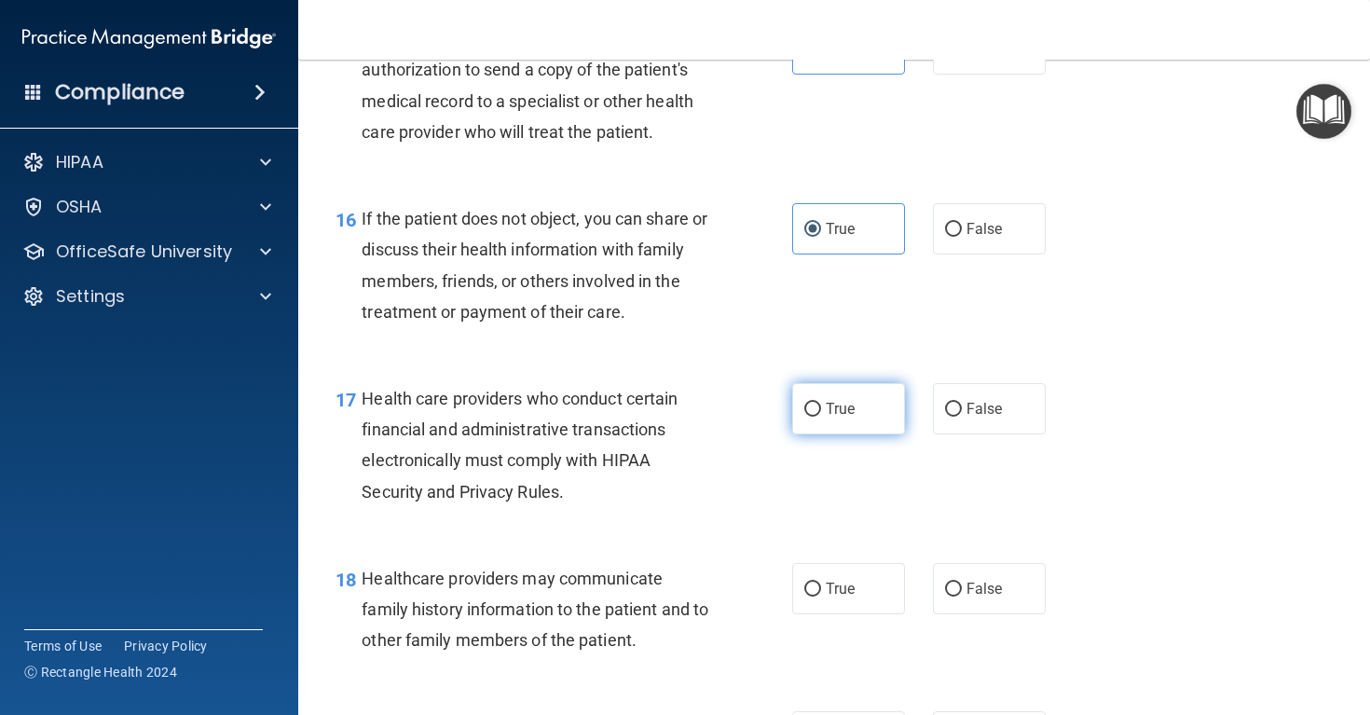
click at [845, 417] on span "True" at bounding box center [840, 409] width 29 height 18
click at [821, 417] on input "True" at bounding box center [812, 410] width 17 height 14
radio input "true"
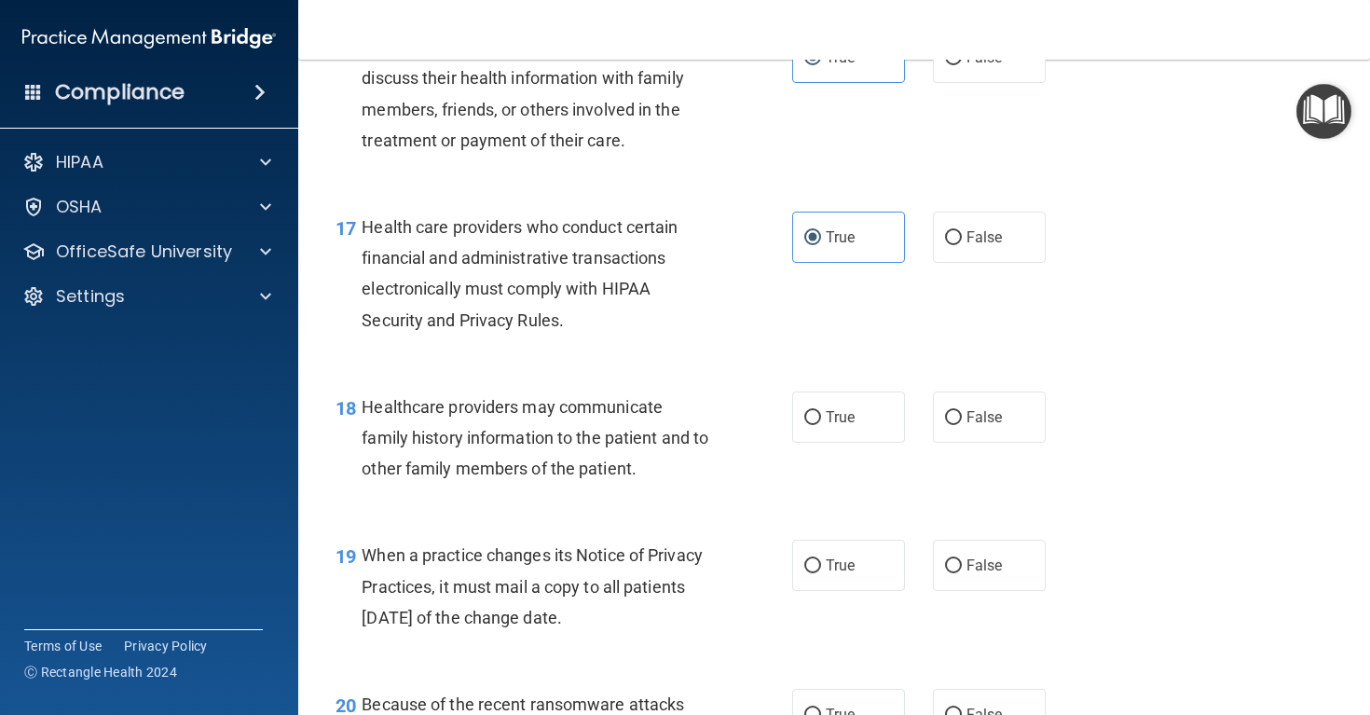
scroll to position [2761, 0]
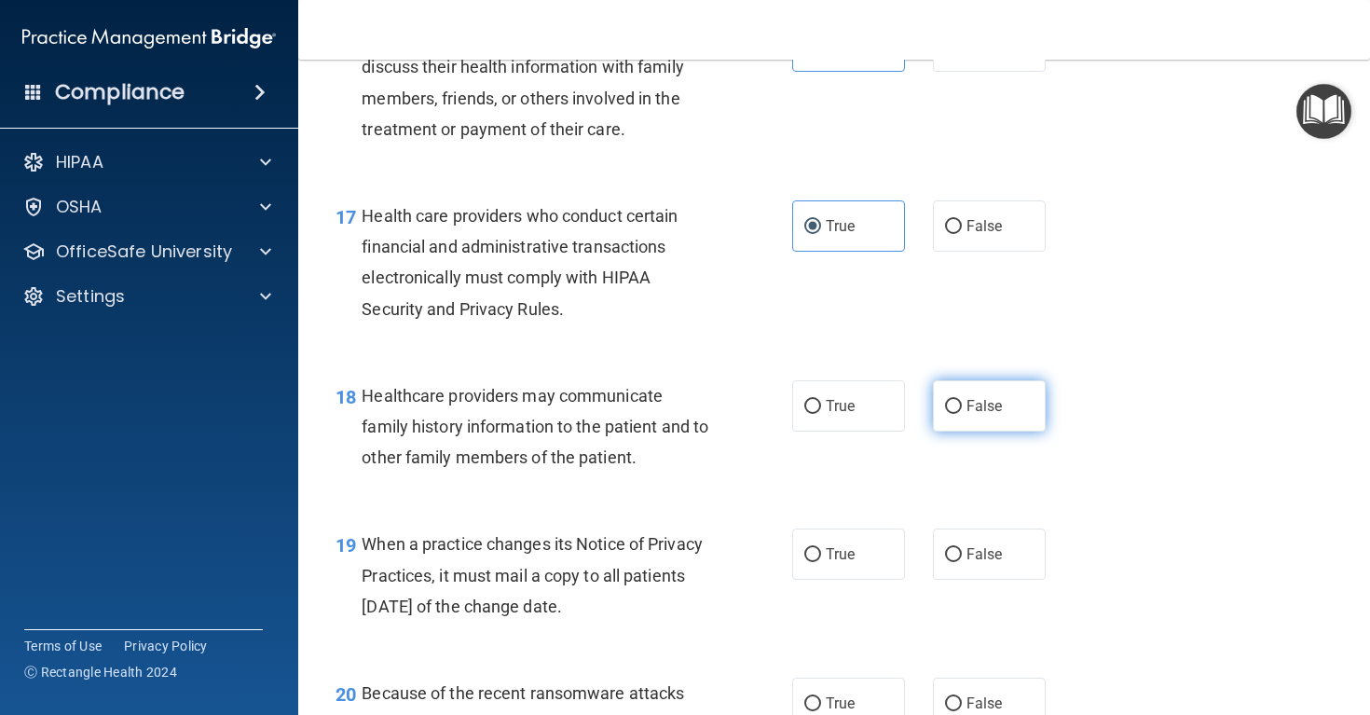
click at [979, 431] on label "False" at bounding box center [989, 405] width 113 height 51
click at [962, 414] on input "False" at bounding box center [953, 407] width 17 height 14
radio input "true"
click at [999, 563] on span "False" at bounding box center [984, 554] width 36 height 18
click at [962, 562] on input "False" at bounding box center [953, 555] width 17 height 14
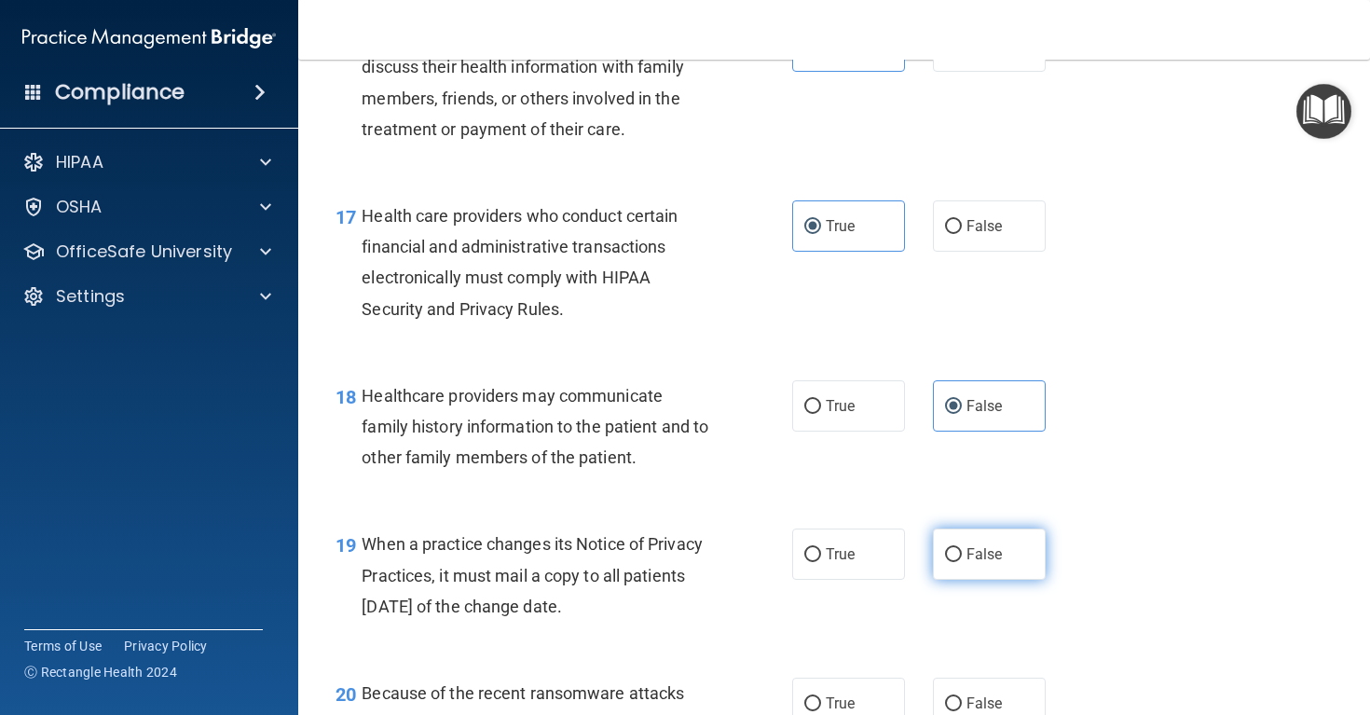
radio input "true"
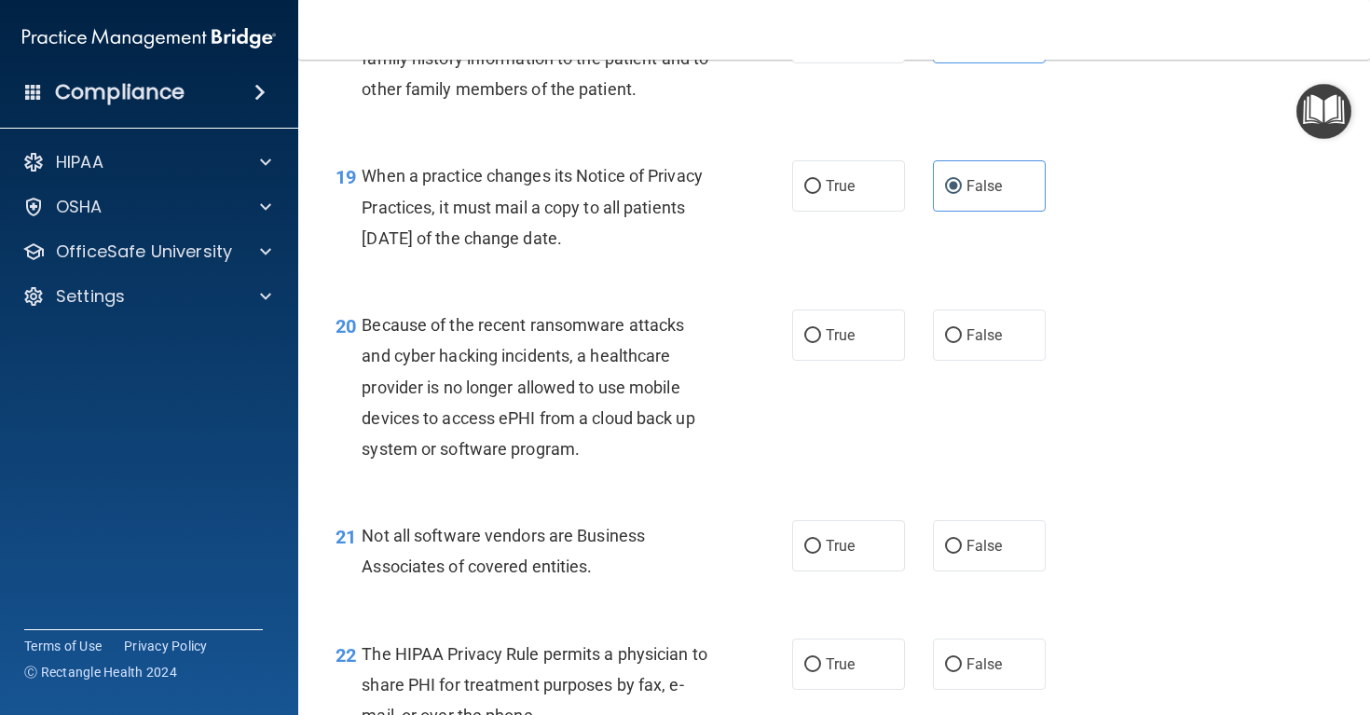
scroll to position [3131, 0]
click at [982, 342] on span "False" at bounding box center [984, 333] width 36 height 18
click at [962, 341] on input "False" at bounding box center [953, 334] width 17 height 14
radio input "true"
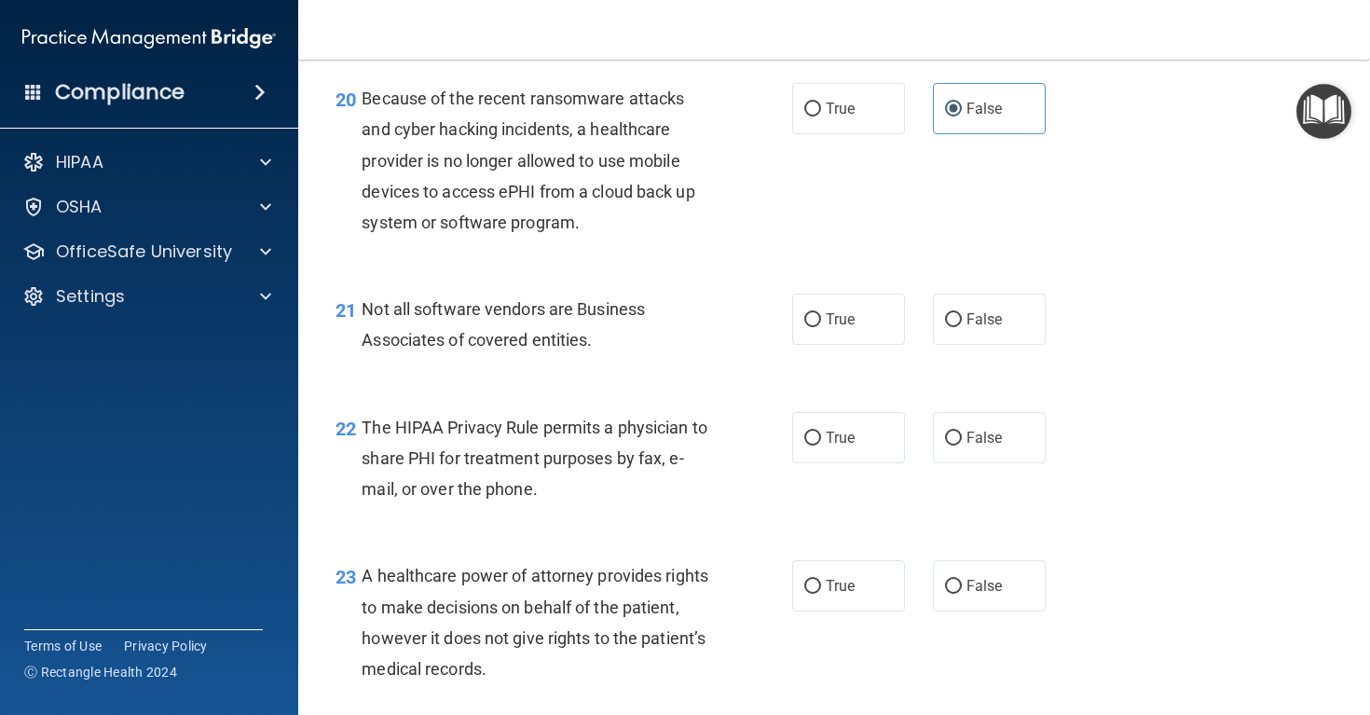
scroll to position [3363, 0]
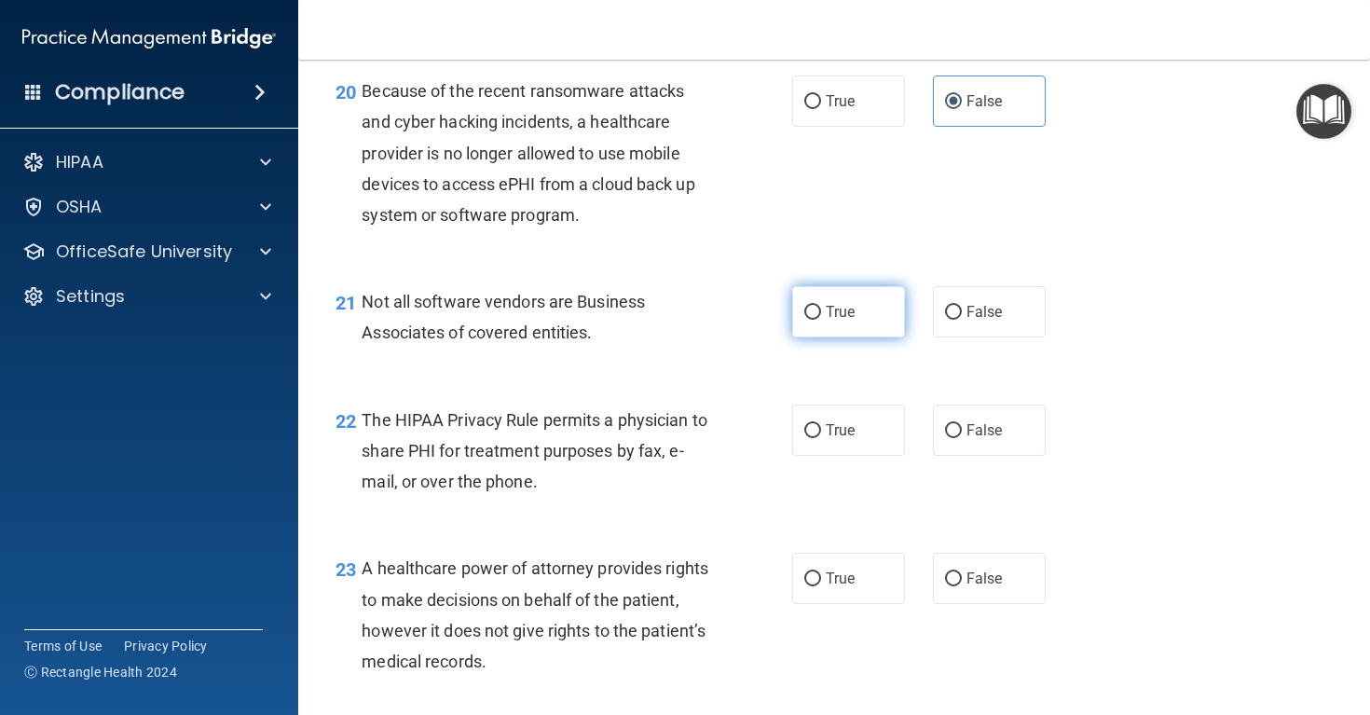
click at [846, 337] on label "True" at bounding box center [848, 311] width 113 height 51
click at [821, 320] on input "True" at bounding box center [812, 313] width 17 height 14
radio input "true"
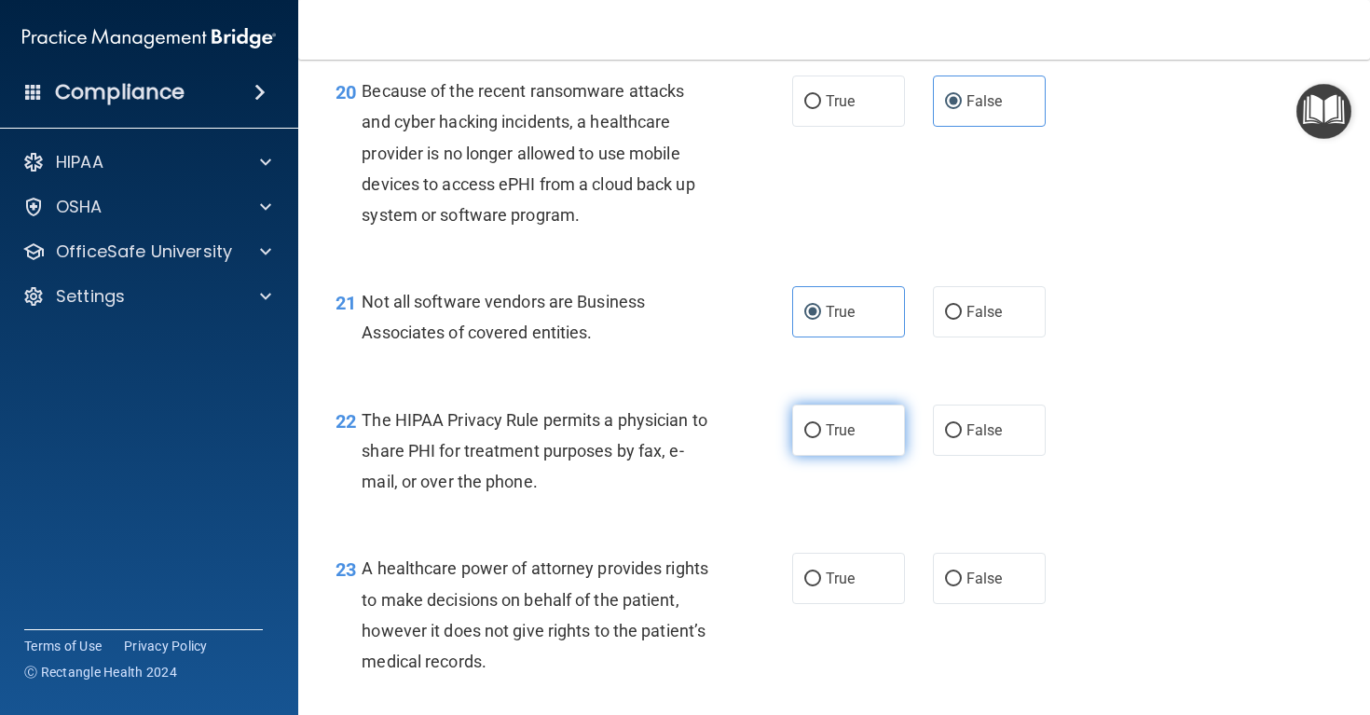
click at [847, 456] on label "True" at bounding box center [848, 429] width 113 height 51
click at [821, 438] on input "True" at bounding box center [812, 431] width 17 height 14
radio input "true"
click at [970, 604] on label "False" at bounding box center [989, 578] width 113 height 51
click at [962, 586] on input "False" at bounding box center [953, 579] width 17 height 14
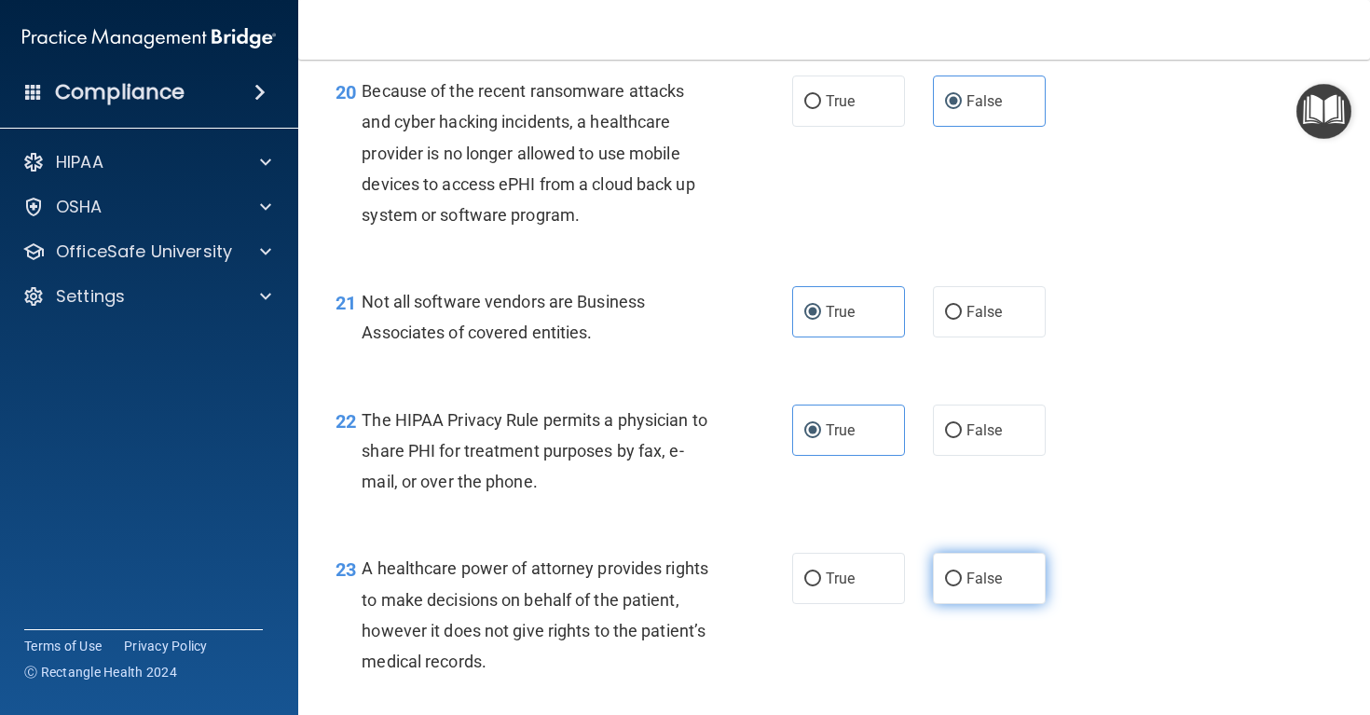
radio input "true"
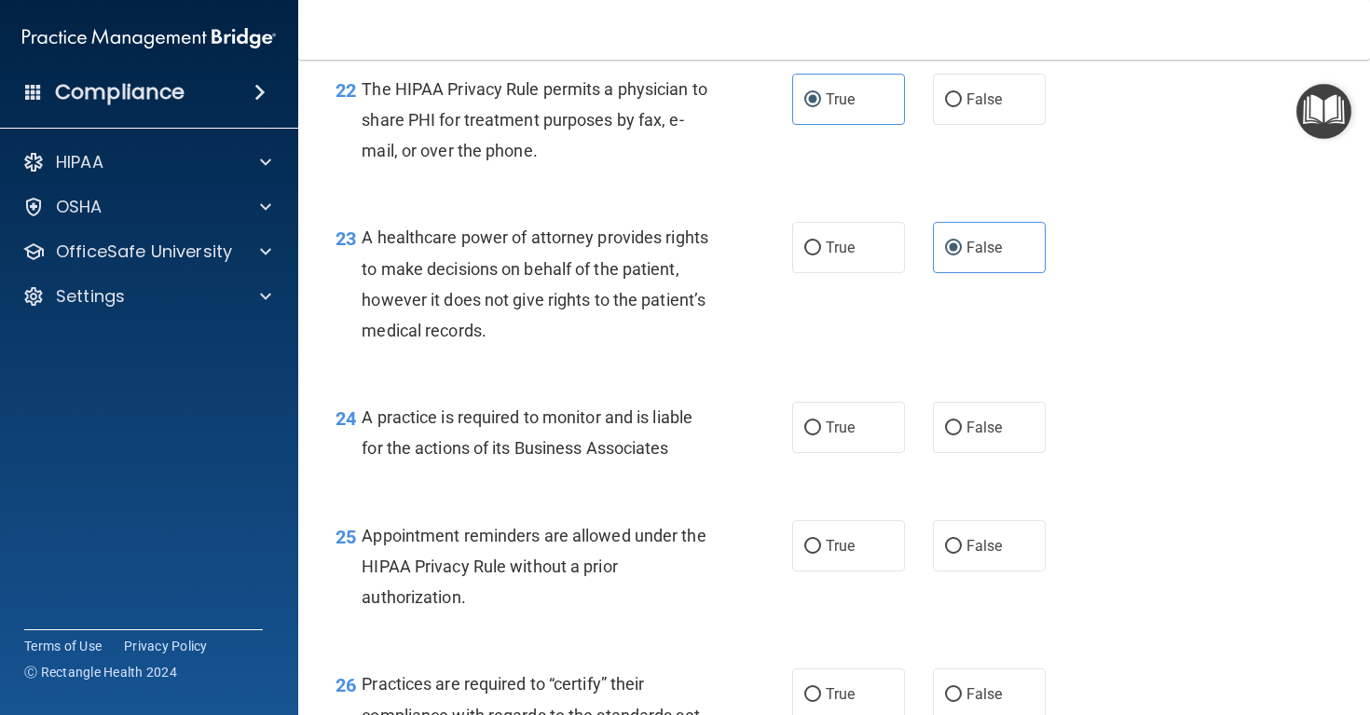
scroll to position [3696, 0]
click at [985, 434] on span "False" at bounding box center [984, 426] width 36 height 18
click at [962, 433] on input "False" at bounding box center [953, 426] width 17 height 14
radio input "true"
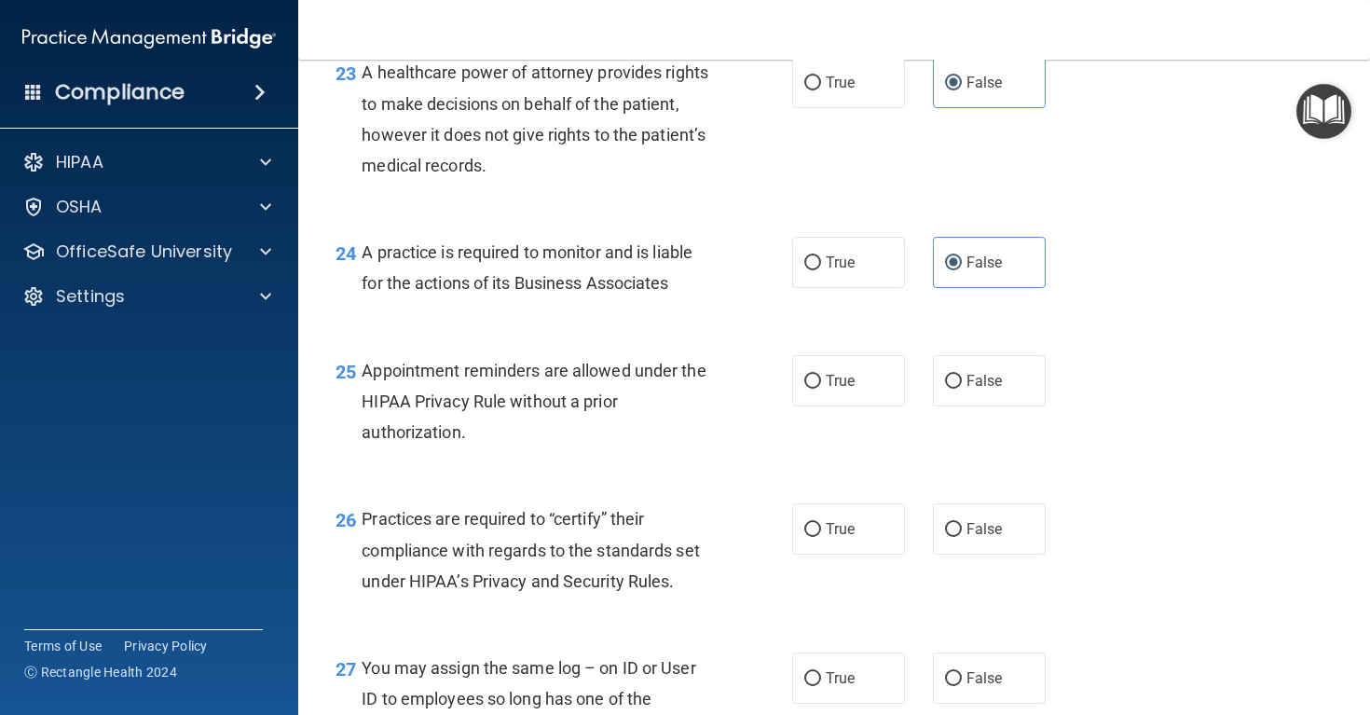
scroll to position [3867, 0]
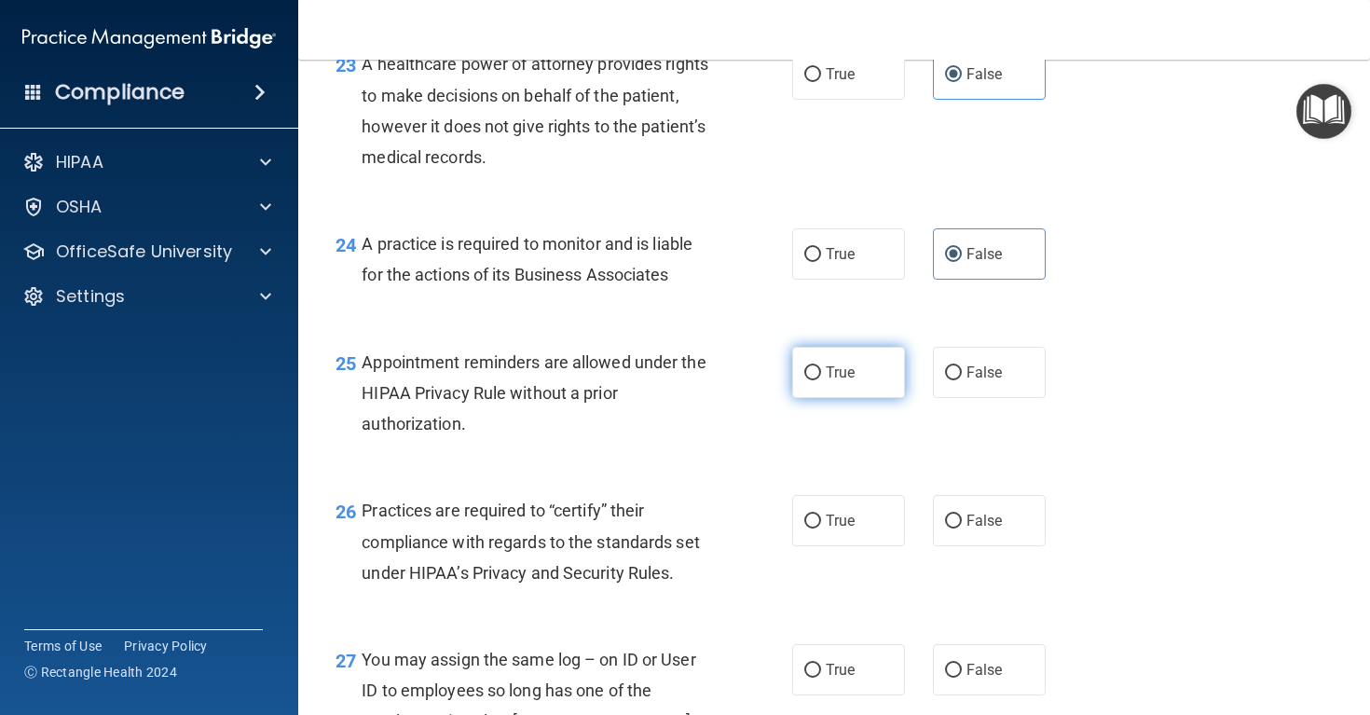
click at [871, 398] on label "True" at bounding box center [848, 372] width 113 height 51
click at [821, 380] on input "True" at bounding box center [812, 373] width 17 height 14
radio input "true"
click at [991, 529] on span "False" at bounding box center [984, 521] width 36 height 18
click at [962, 528] on input "False" at bounding box center [953, 521] width 17 height 14
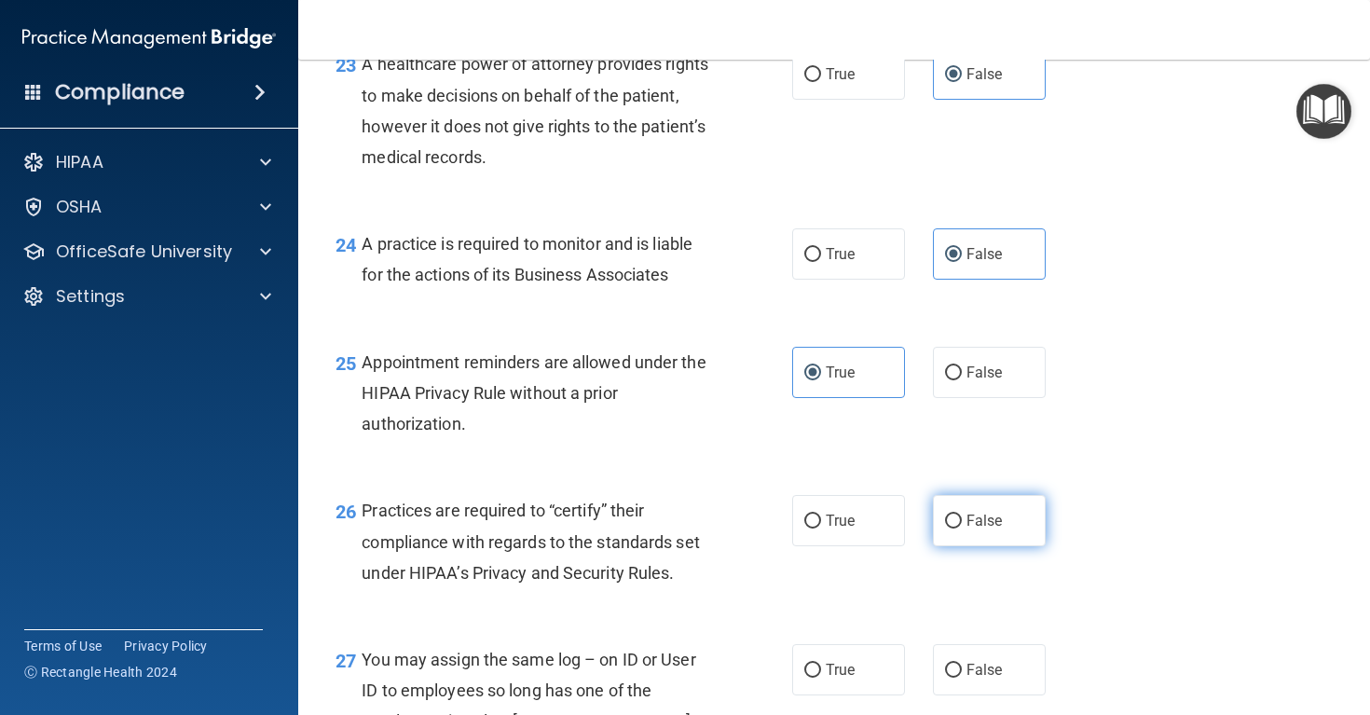
radio input "true"
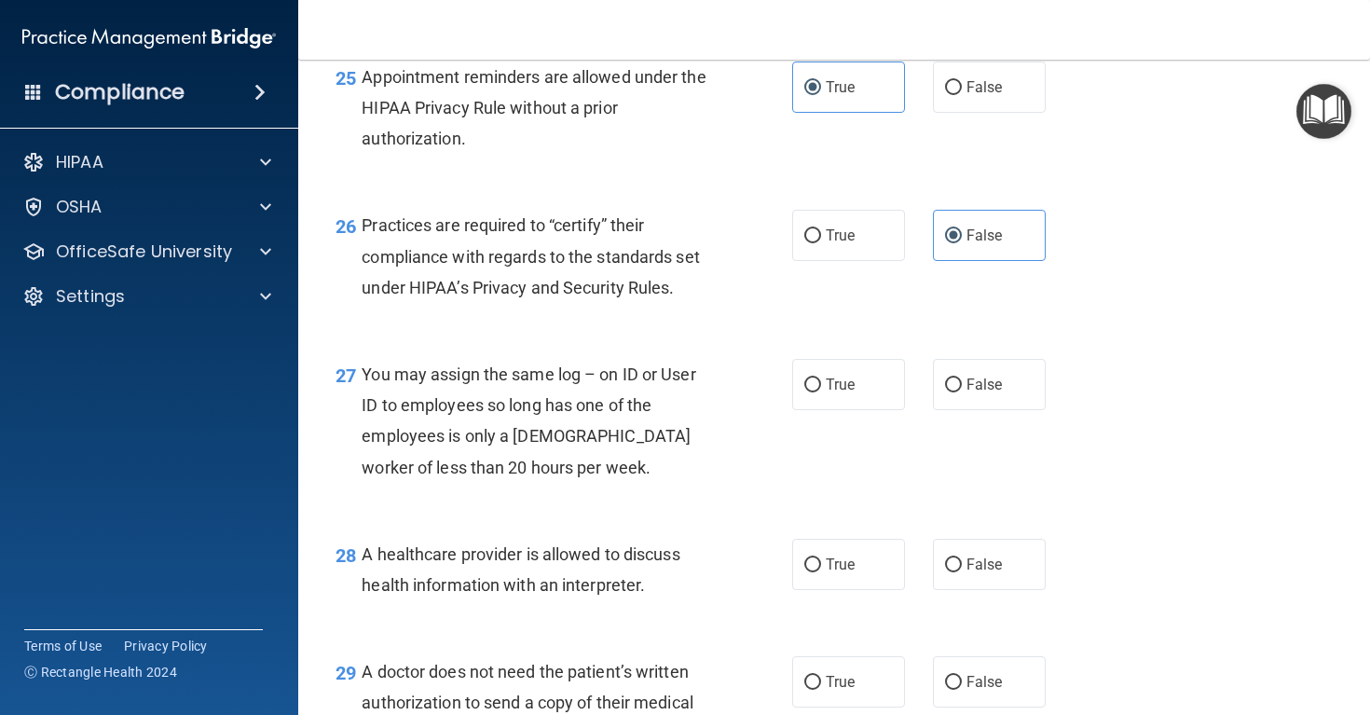
scroll to position [4153, 0]
click at [1007, 409] on label "False" at bounding box center [989, 383] width 113 height 51
click at [962, 391] on input "False" at bounding box center [953, 384] width 17 height 14
radio input "true"
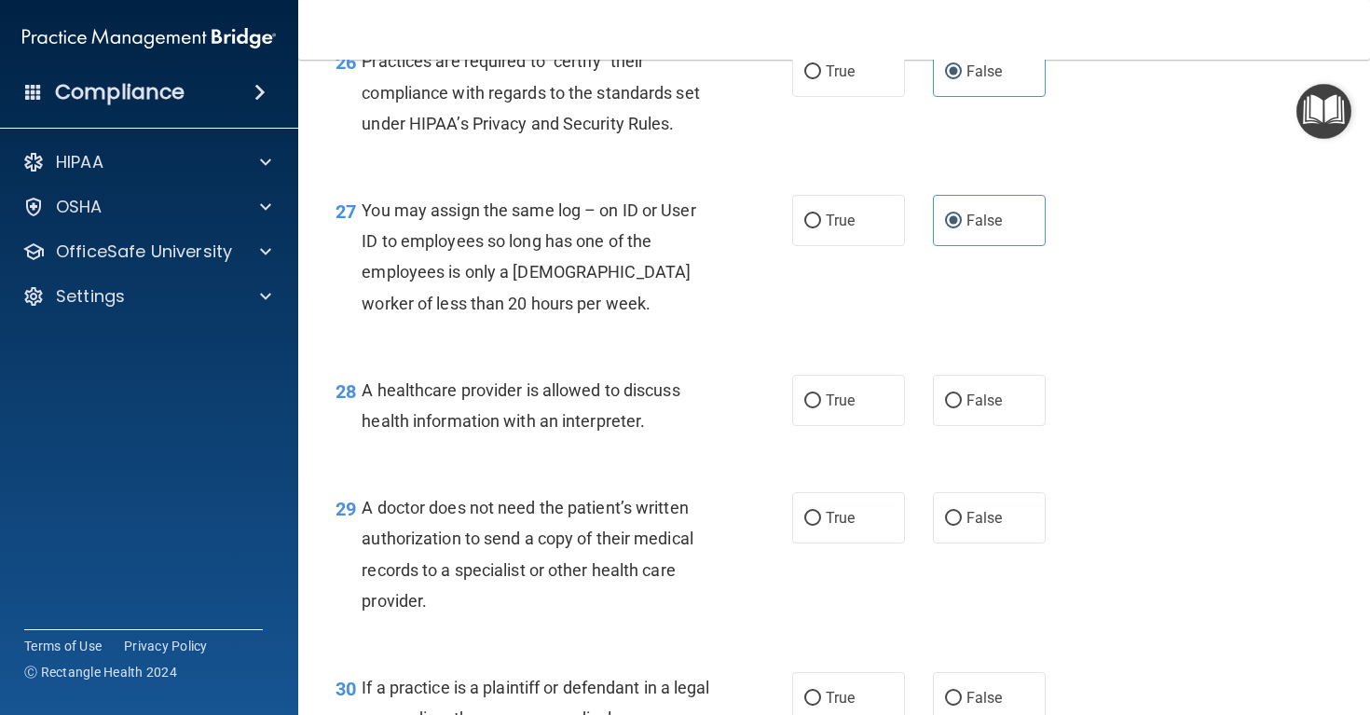
scroll to position [4323, 0]
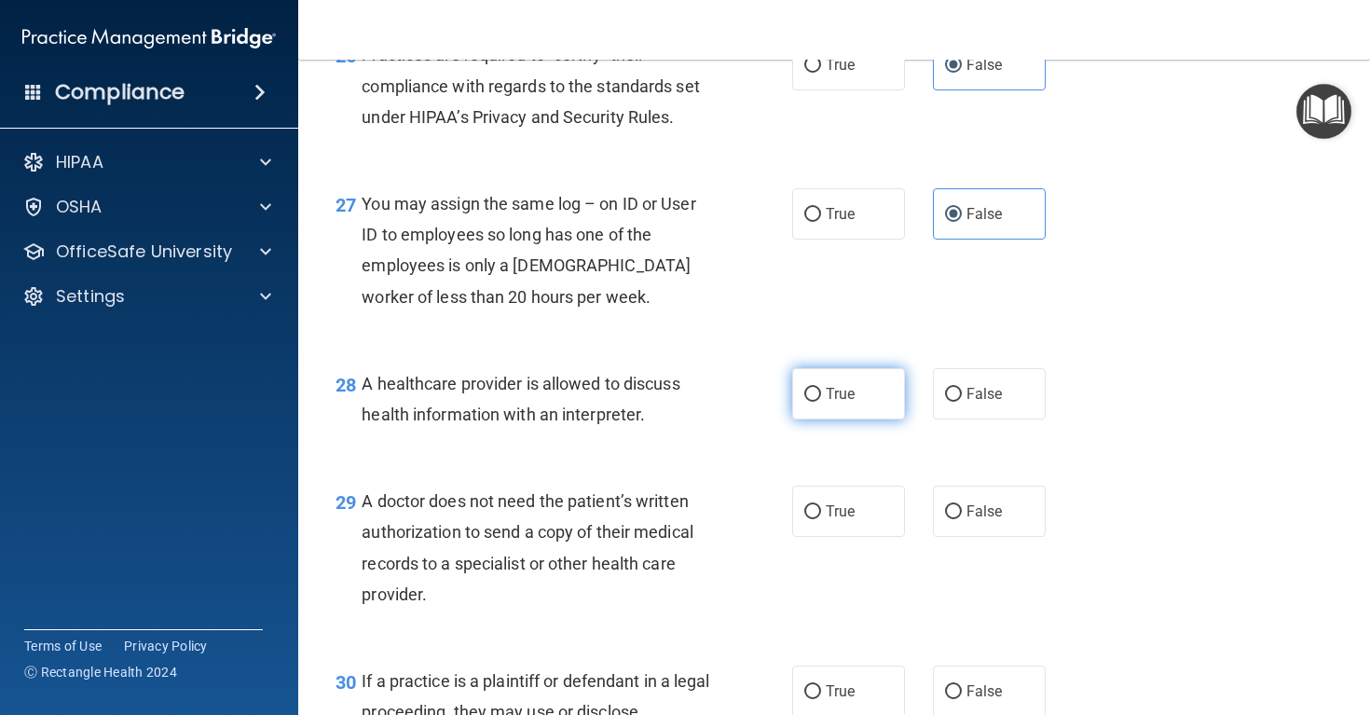
click at [849, 403] on span "True" at bounding box center [840, 394] width 29 height 18
click at [821, 402] on input "True" at bounding box center [812, 395] width 17 height 14
radio input "true"
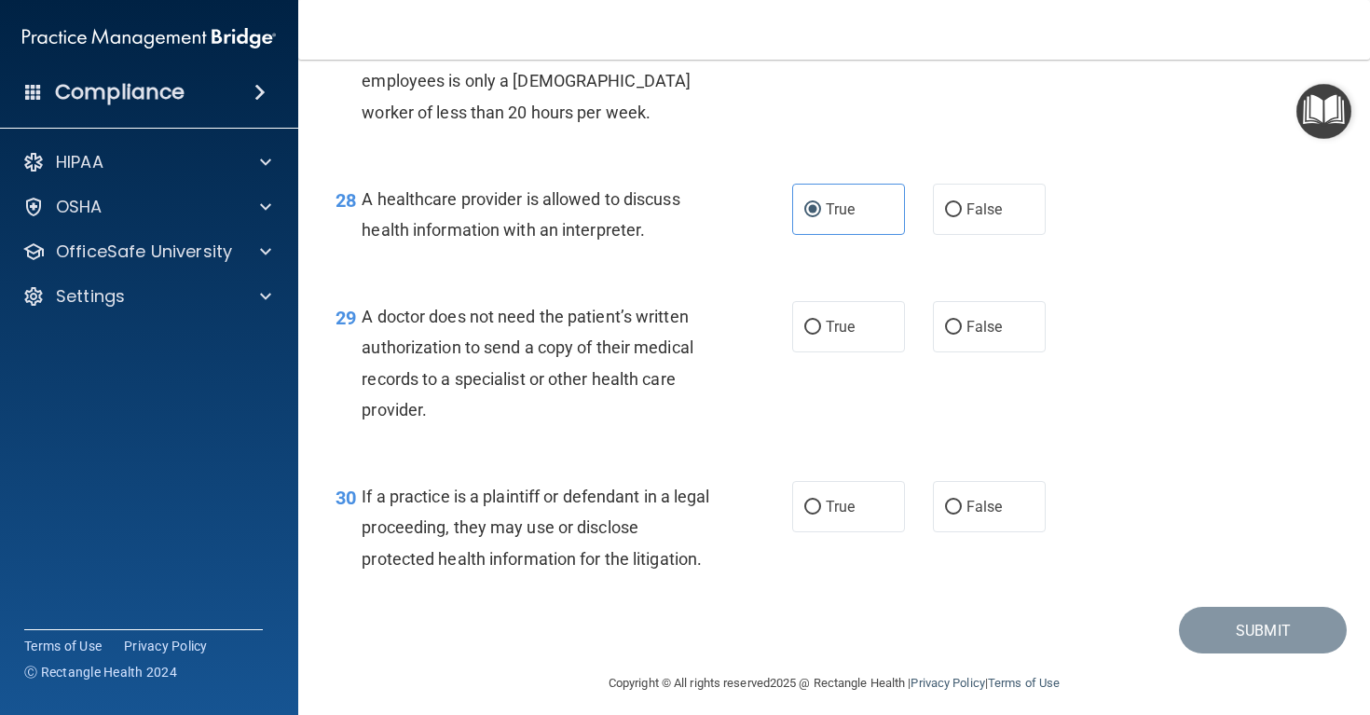
scroll to position [4515, 0]
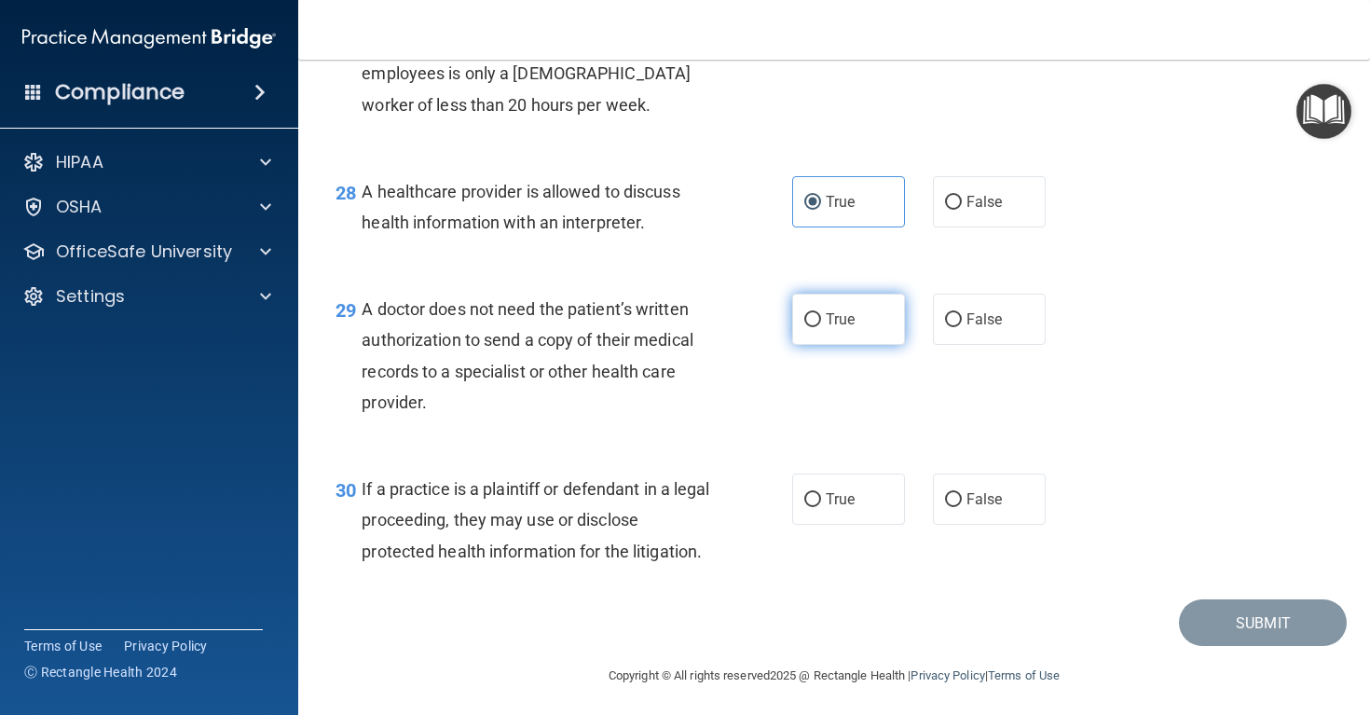
click at [847, 328] on span "True" at bounding box center [840, 319] width 29 height 18
click at [821, 327] on input "True" at bounding box center [812, 320] width 17 height 14
radio input "true"
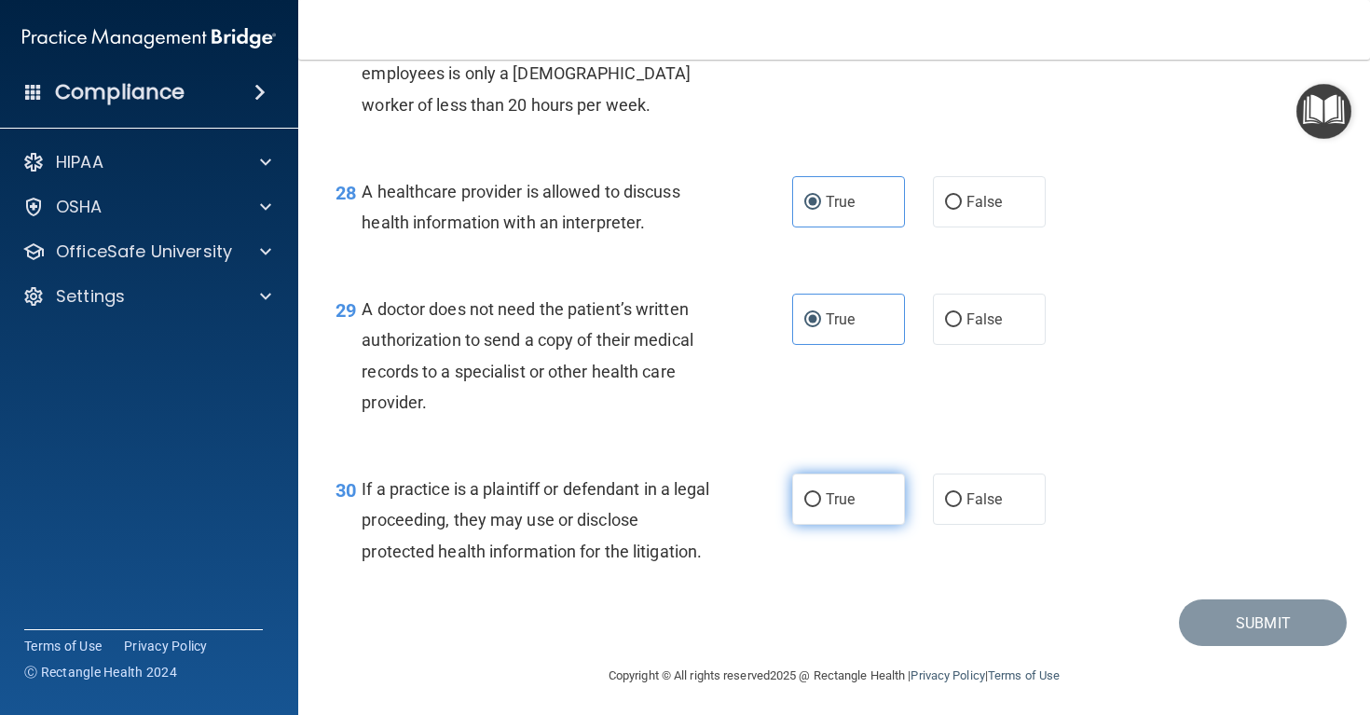
click at [805, 513] on label "True" at bounding box center [848, 498] width 113 height 51
click at [805, 507] on input "True" at bounding box center [812, 500] width 17 height 14
radio input "true"
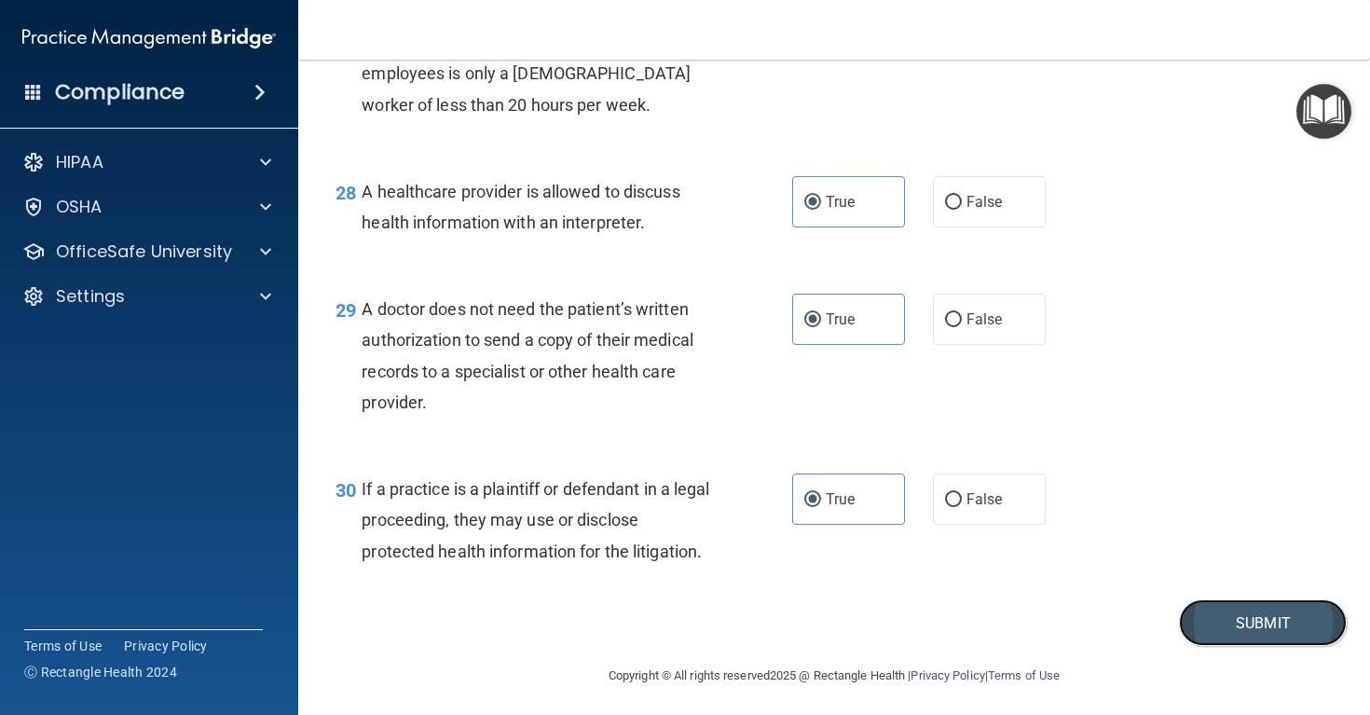
click at [1252, 647] on button "Submit" at bounding box center [1263, 623] width 168 height 48
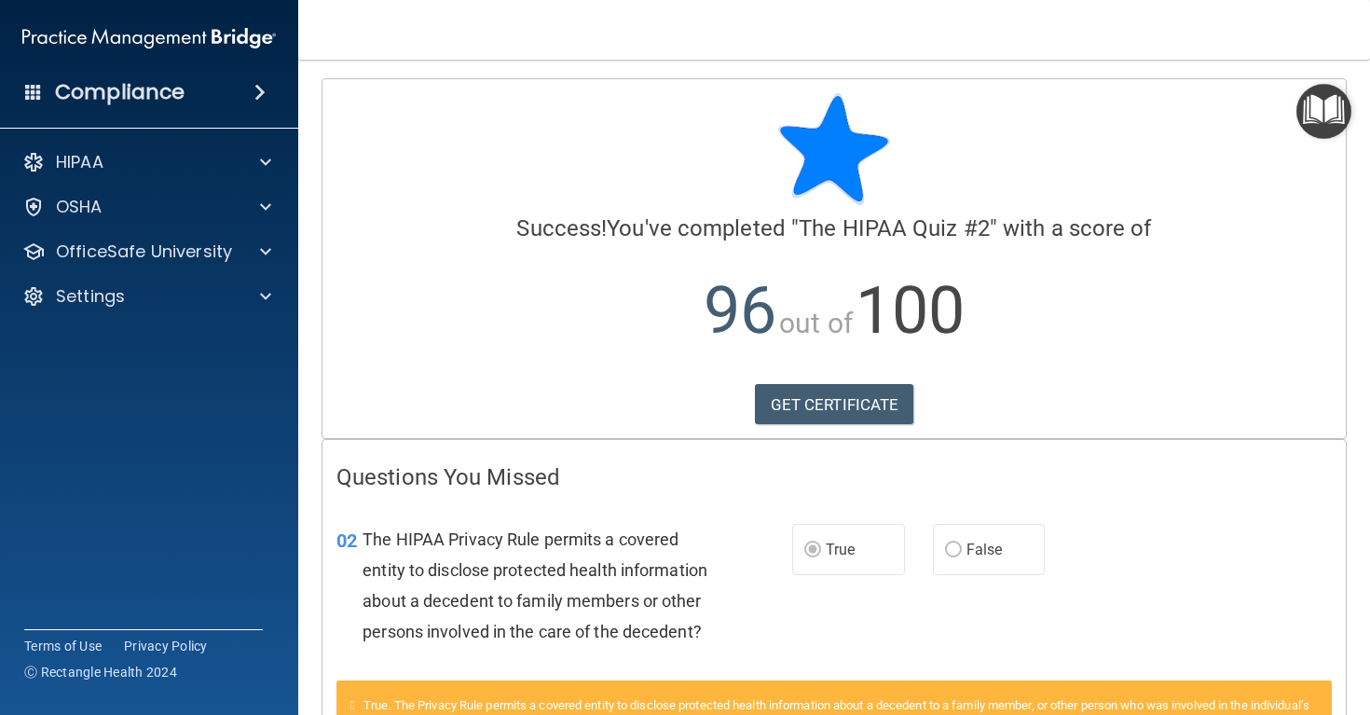
scroll to position [171, 0]
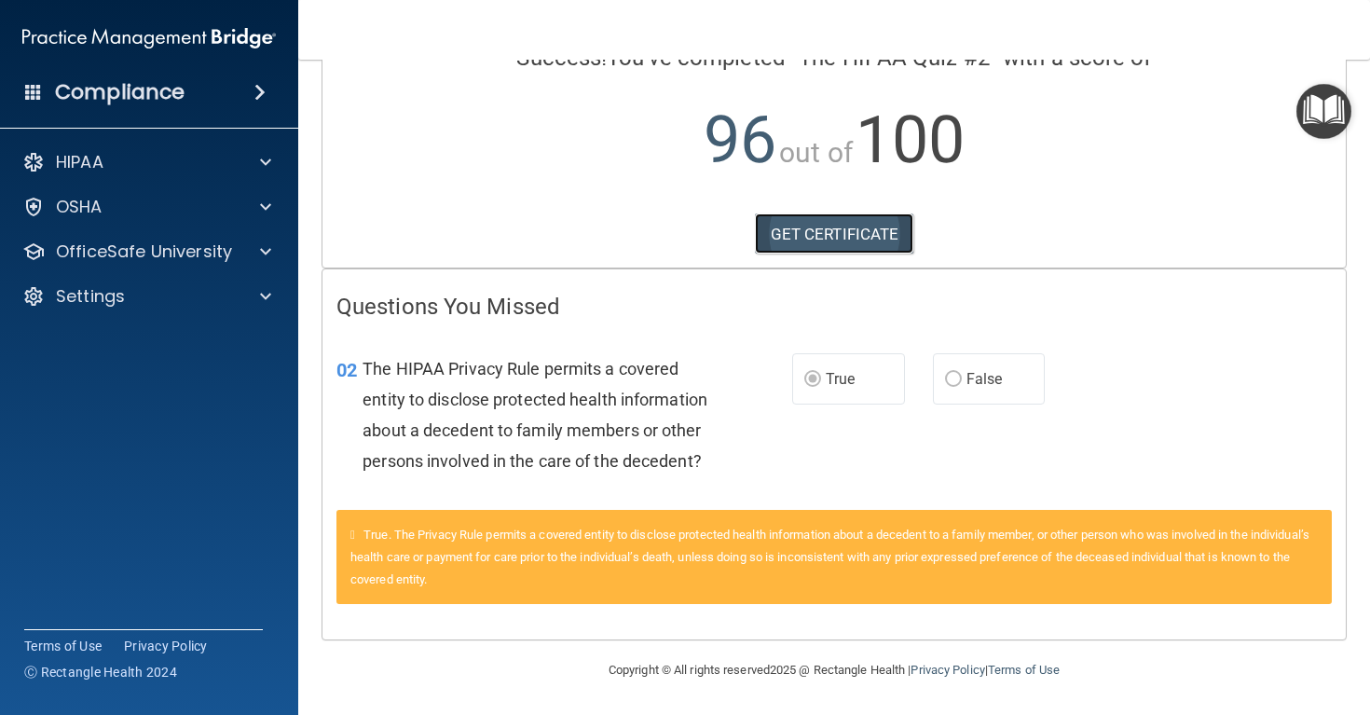
click at [787, 215] on link "GET CERTIFICATE" at bounding box center [834, 233] width 159 height 41
click at [93, 261] on p "OfficeSafe University" at bounding box center [144, 251] width 176 height 22
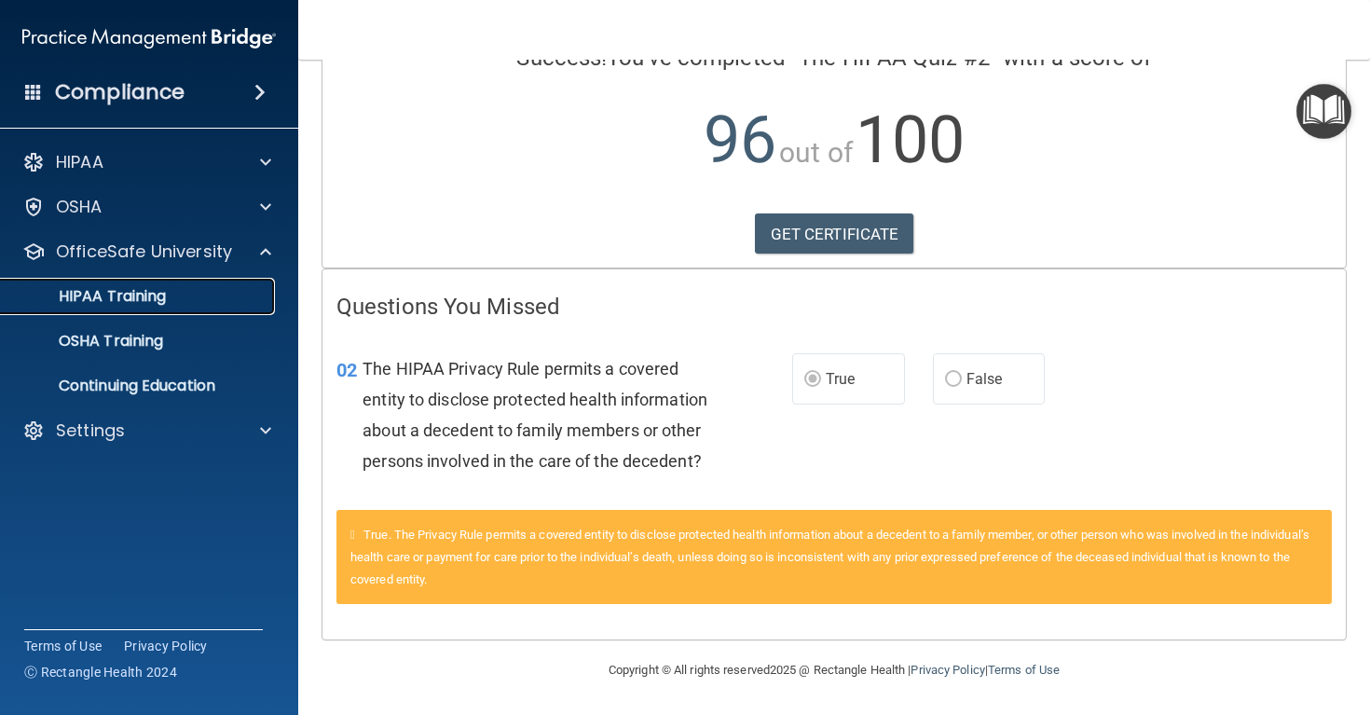
click at [143, 301] on p "HIPAA Training" at bounding box center [89, 296] width 154 height 19
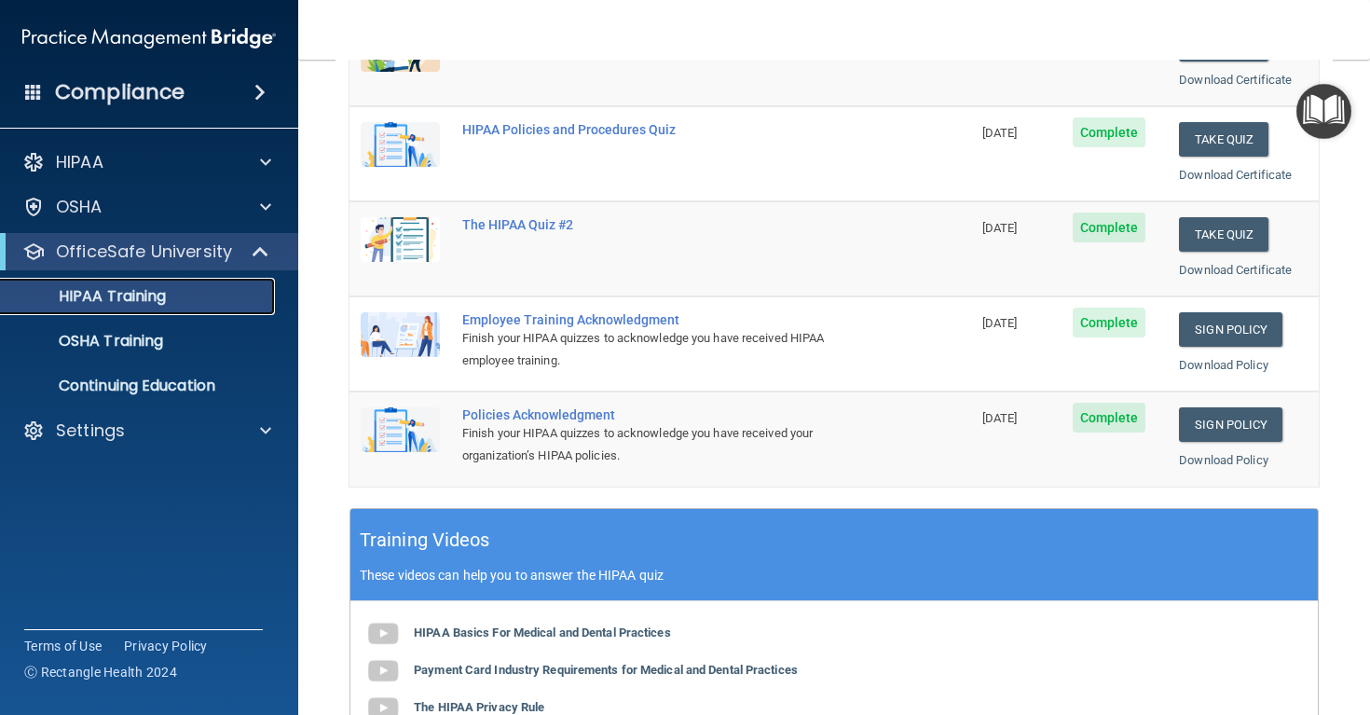
scroll to position [194, 0]
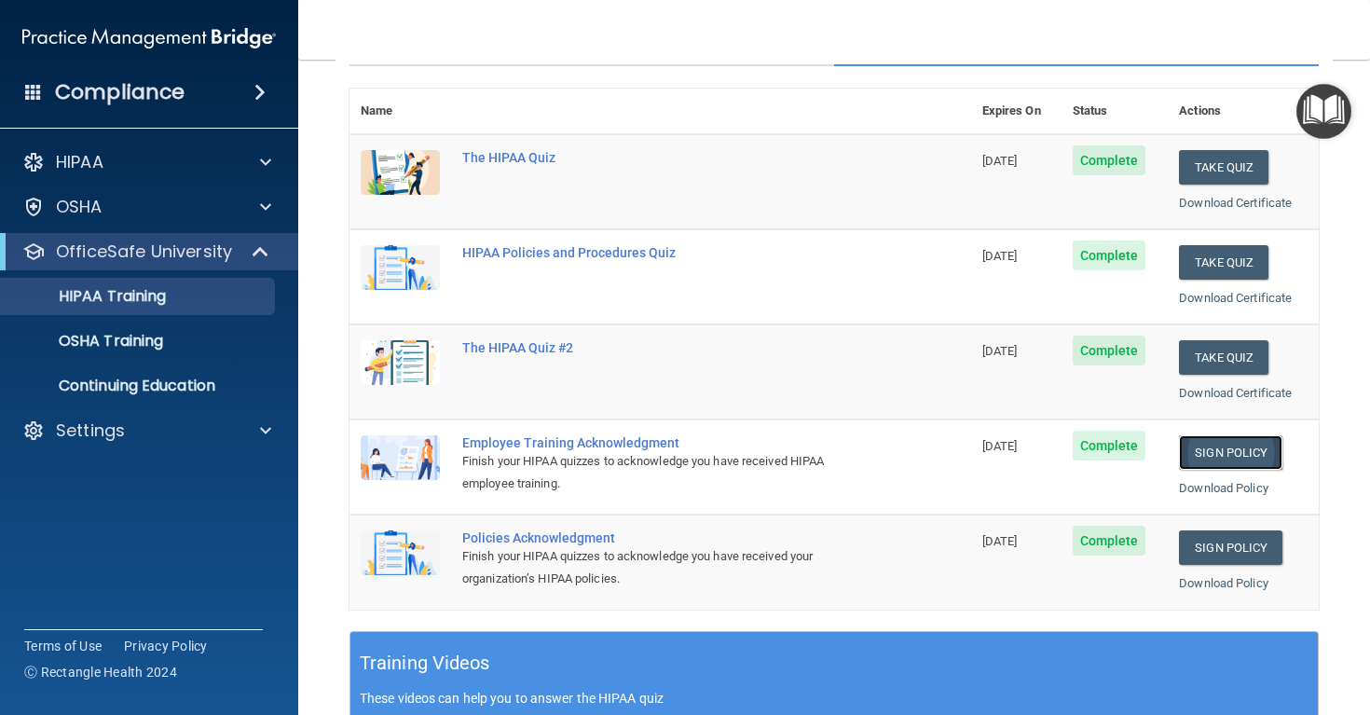
click at [1261, 448] on link "Sign Policy" at bounding box center [1230, 452] width 103 height 34
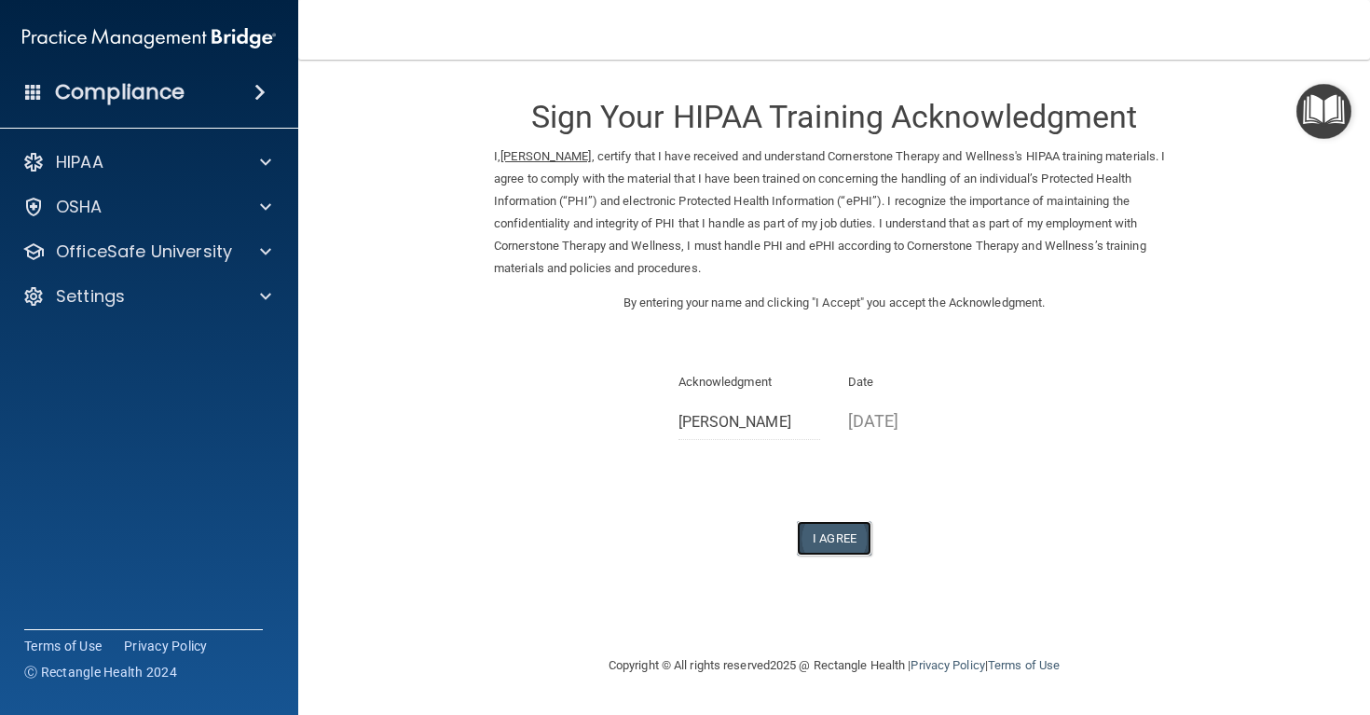
click at [853, 537] on button "I Agree" at bounding box center [834, 538] width 75 height 34
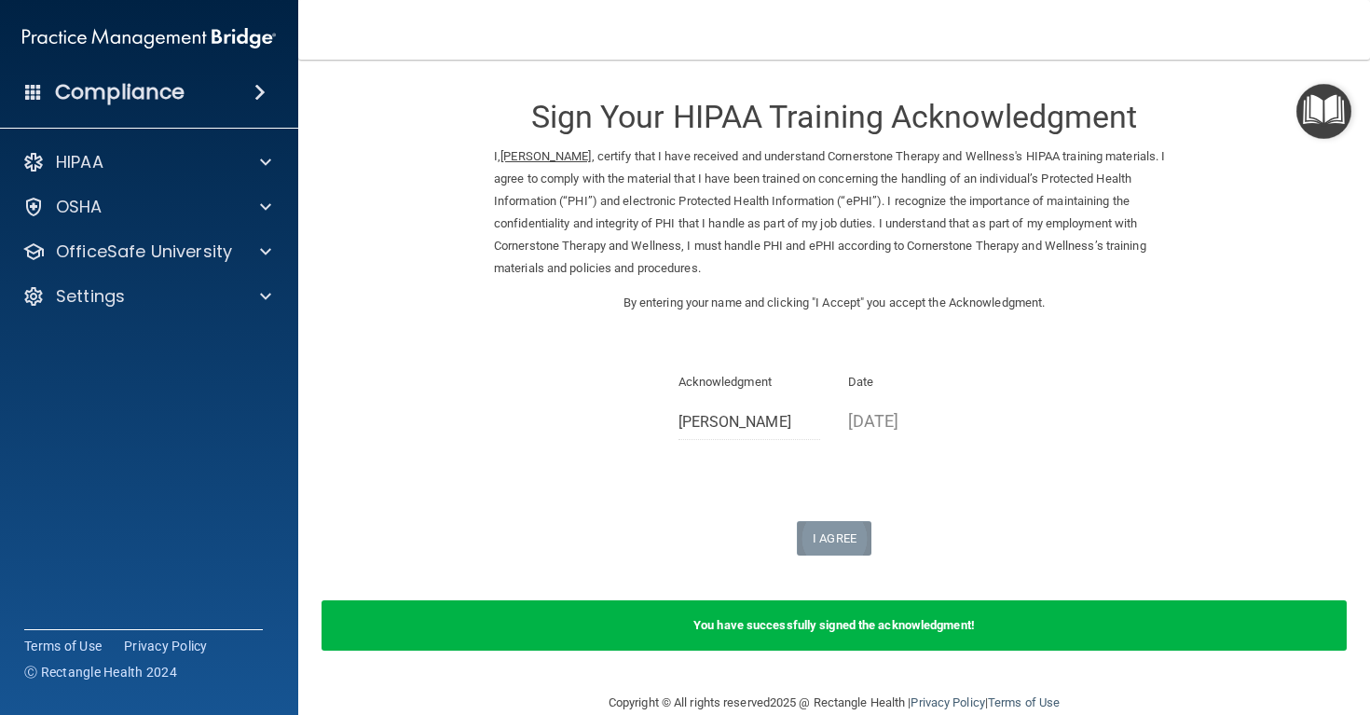
scroll to position [33, 0]
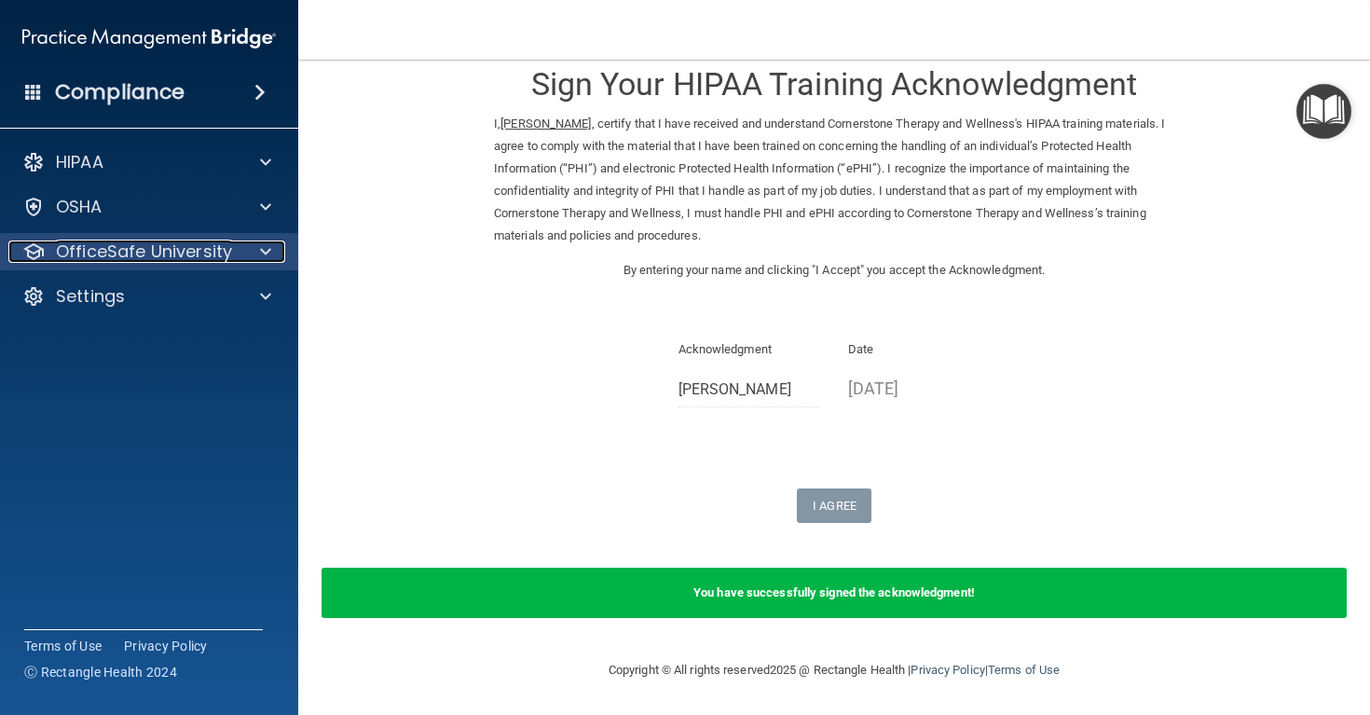
click at [198, 252] on p "OfficeSafe University" at bounding box center [144, 251] width 176 height 22
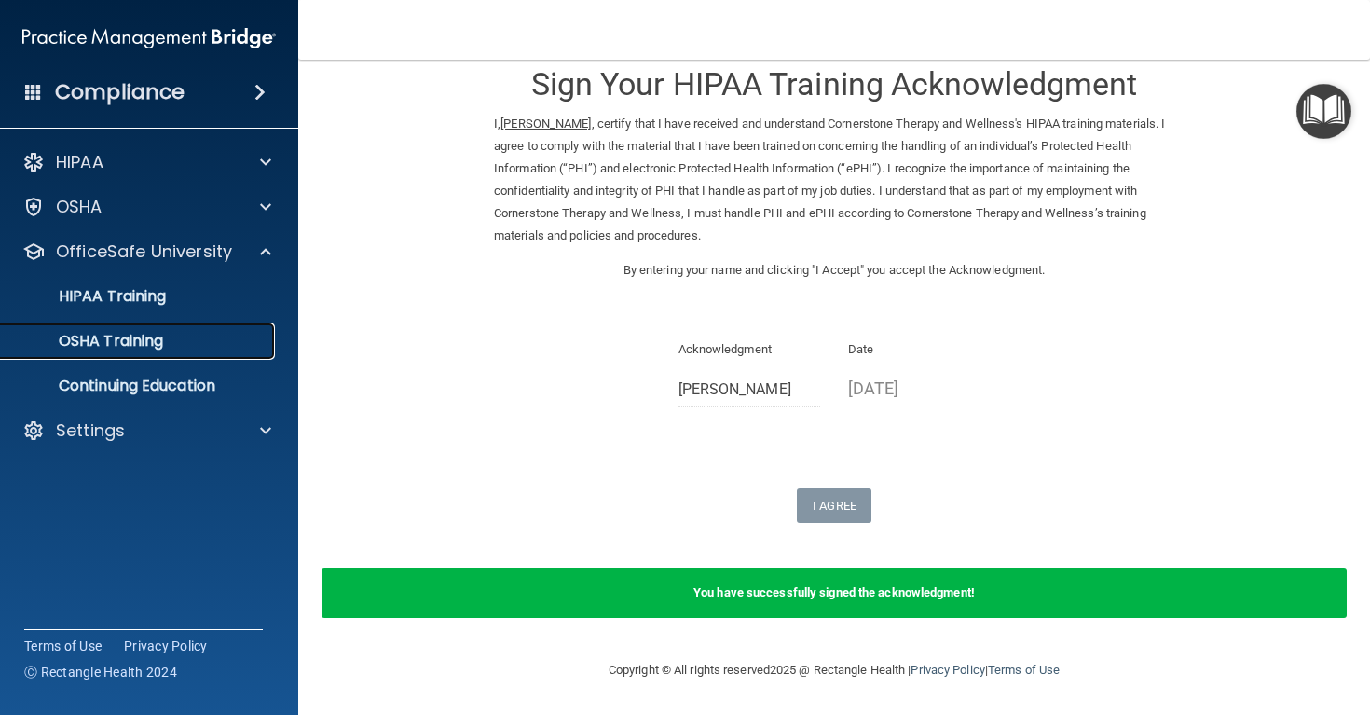
click at [199, 353] on link "OSHA Training" at bounding box center [128, 340] width 294 height 37
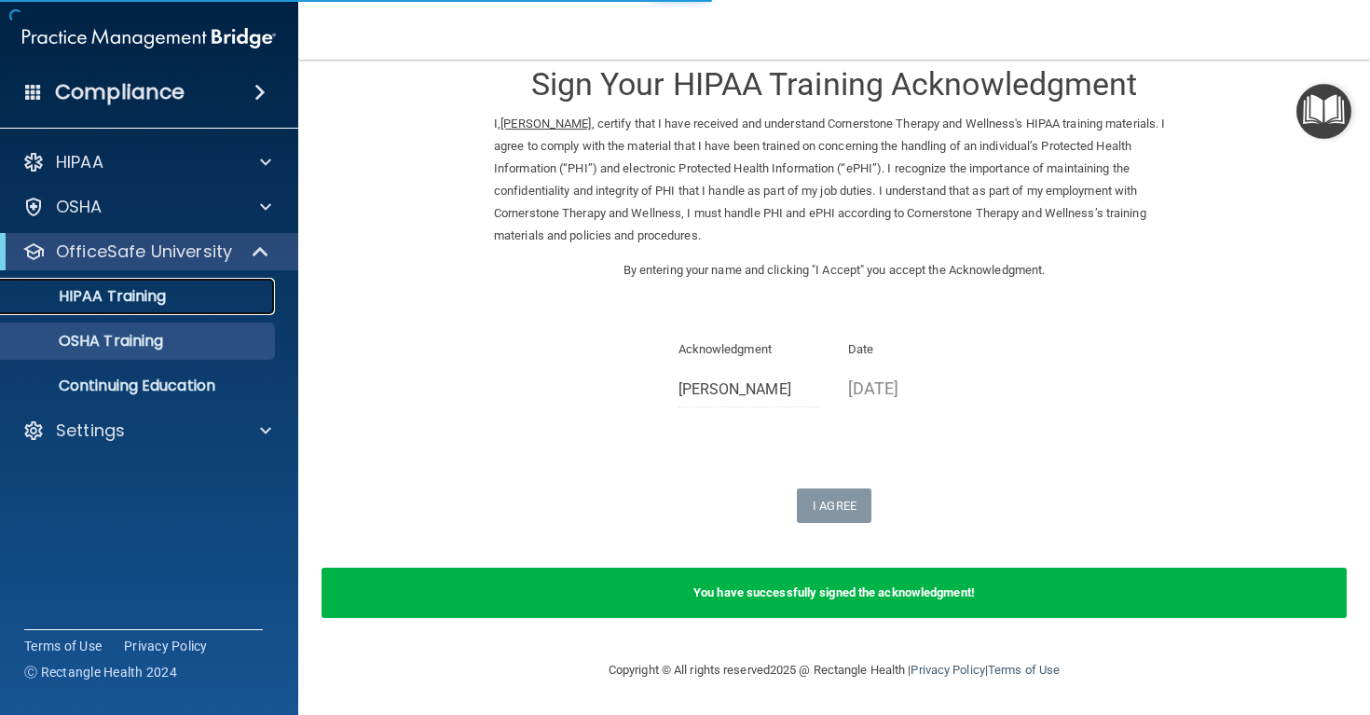
click at [161, 292] on p "HIPAA Training" at bounding box center [89, 296] width 154 height 19
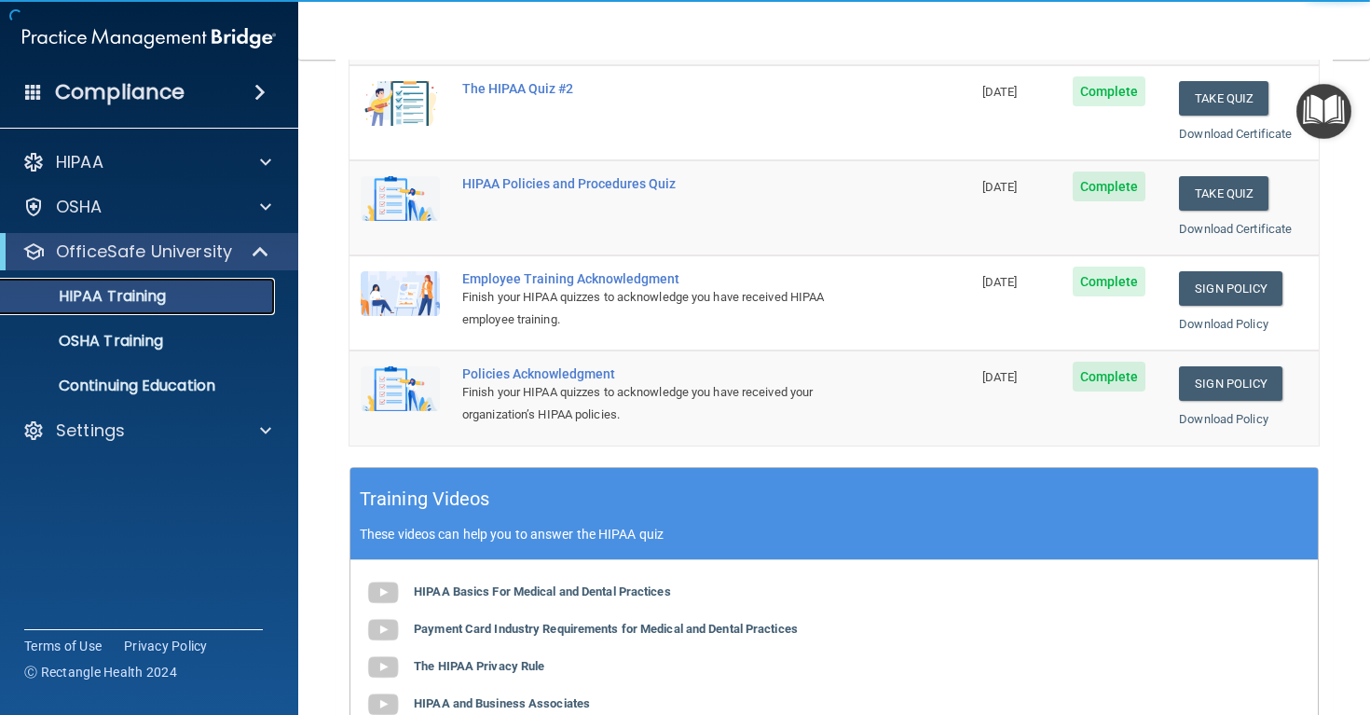
scroll to position [356, 0]
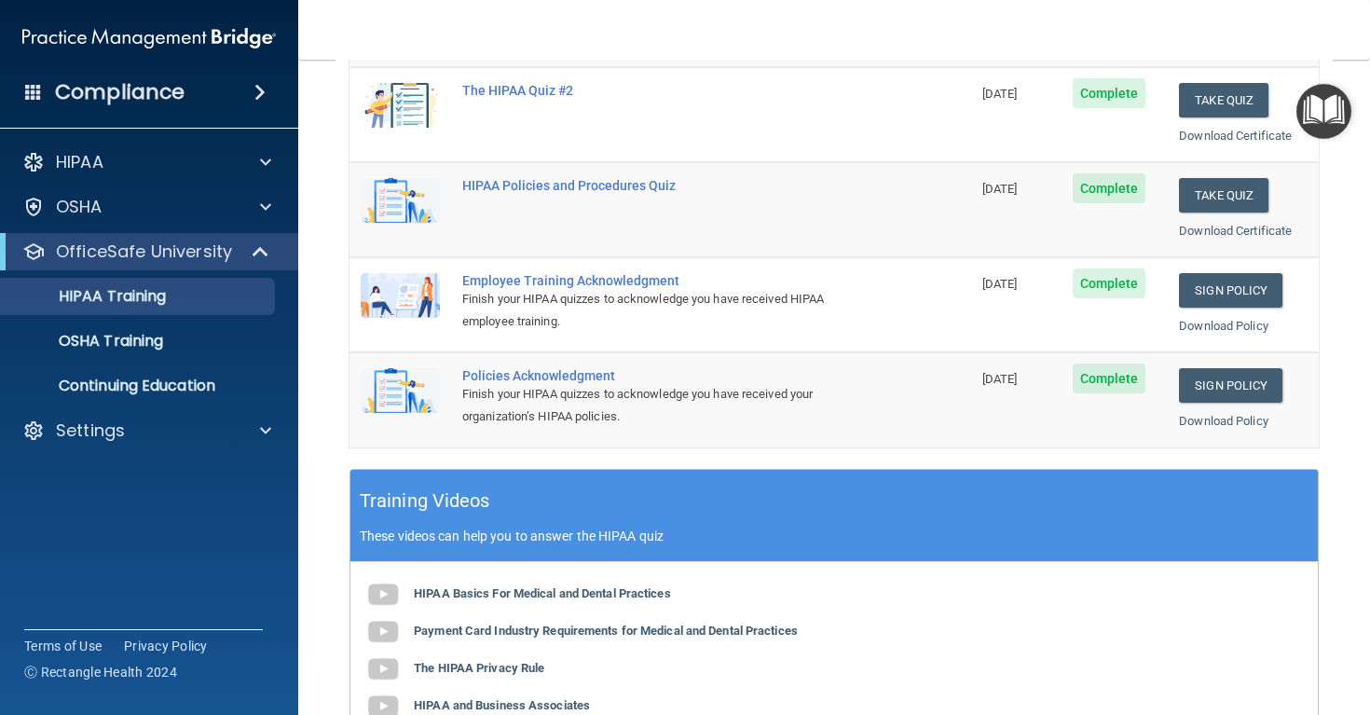
click at [1246, 366] on td "Sign Policy Sign Policy Download Policy" at bounding box center [1243, 399] width 151 height 94
click at [1243, 376] on link "Sign Policy" at bounding box center [1230, 385] width 103 height 34
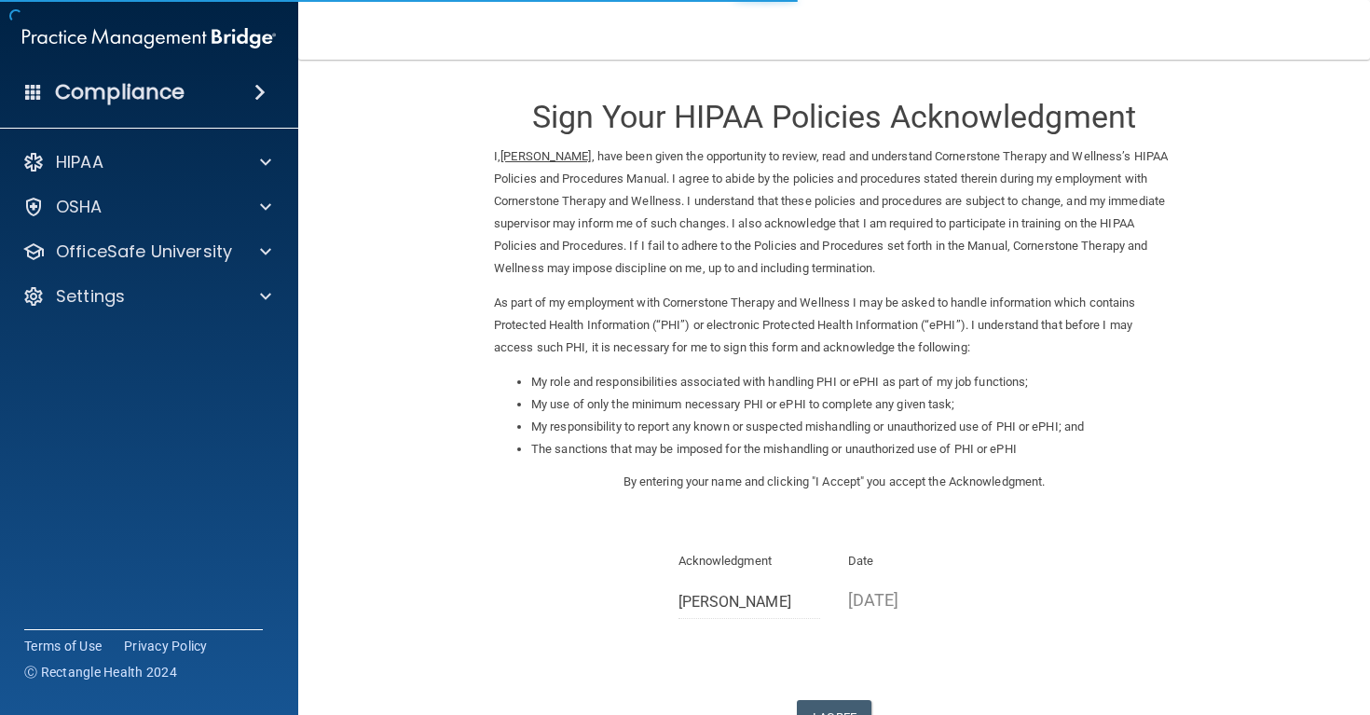
scroll to position [139, 0]
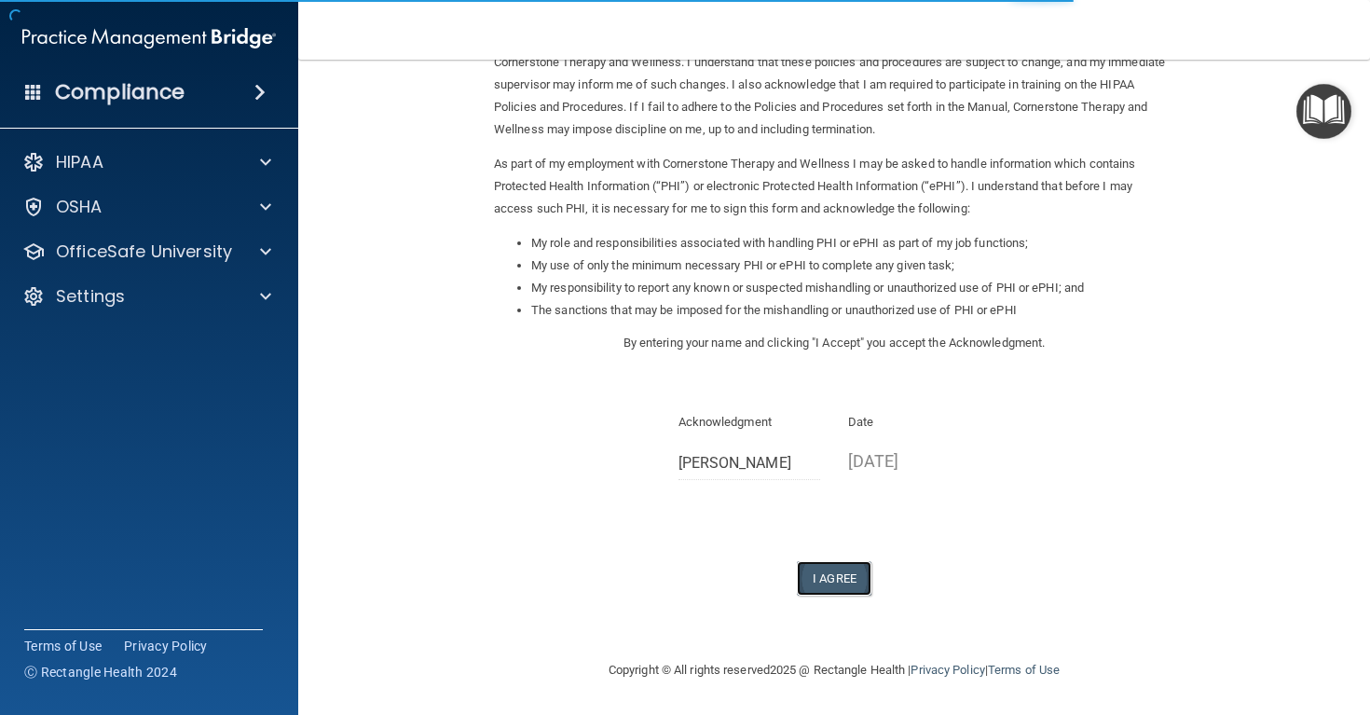
click at [843, 581] on button "I Agree" at bounding box center [834, 578] width 75 height 34
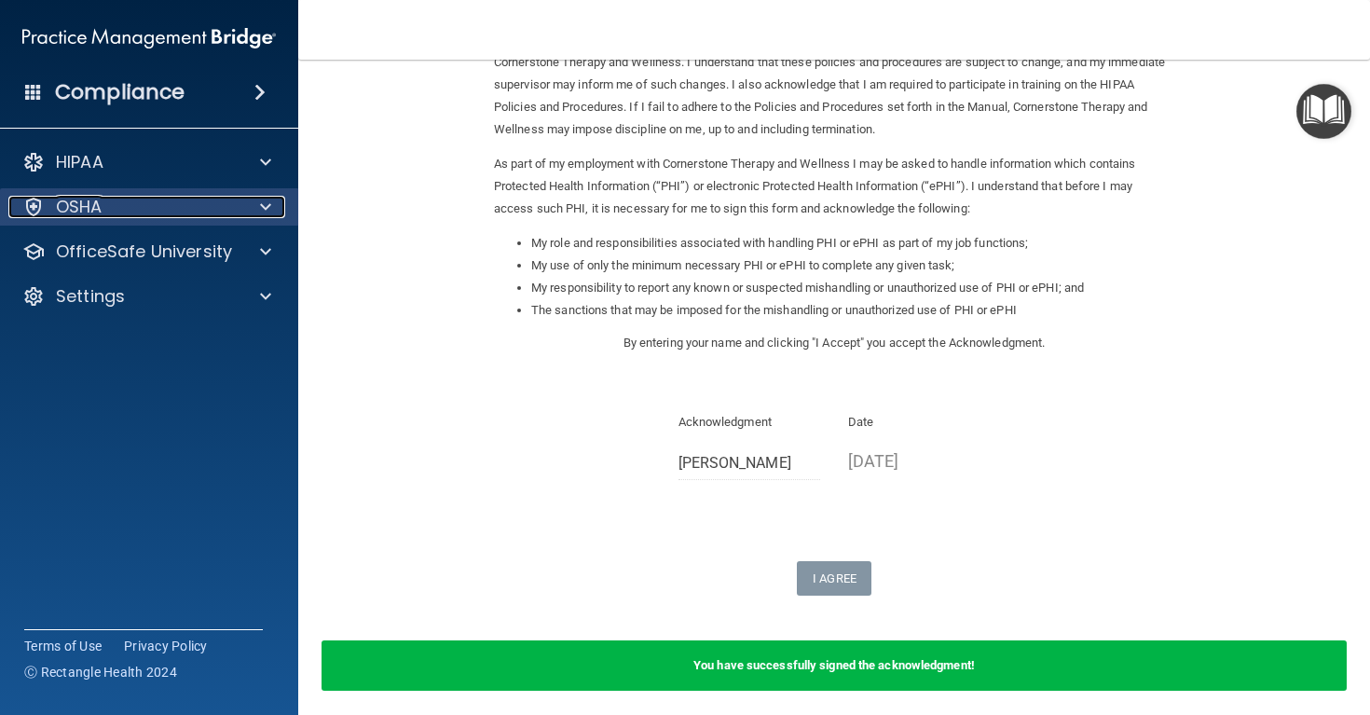
click at [96, 206] on p "OSHA" at bounding box center [79, 207] width 47 height 22
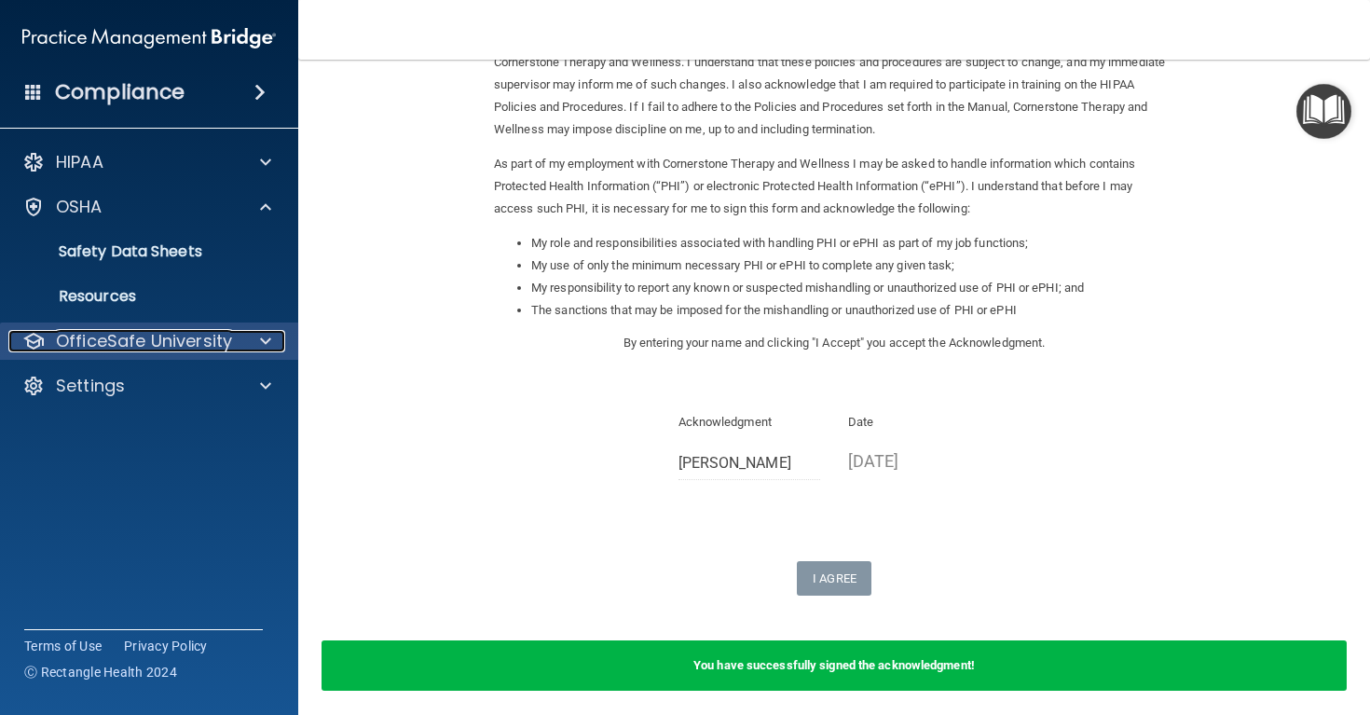
click at [98, 349] on p "OfficeSafe University" at bounding box center [144, 341] width 176 height 22
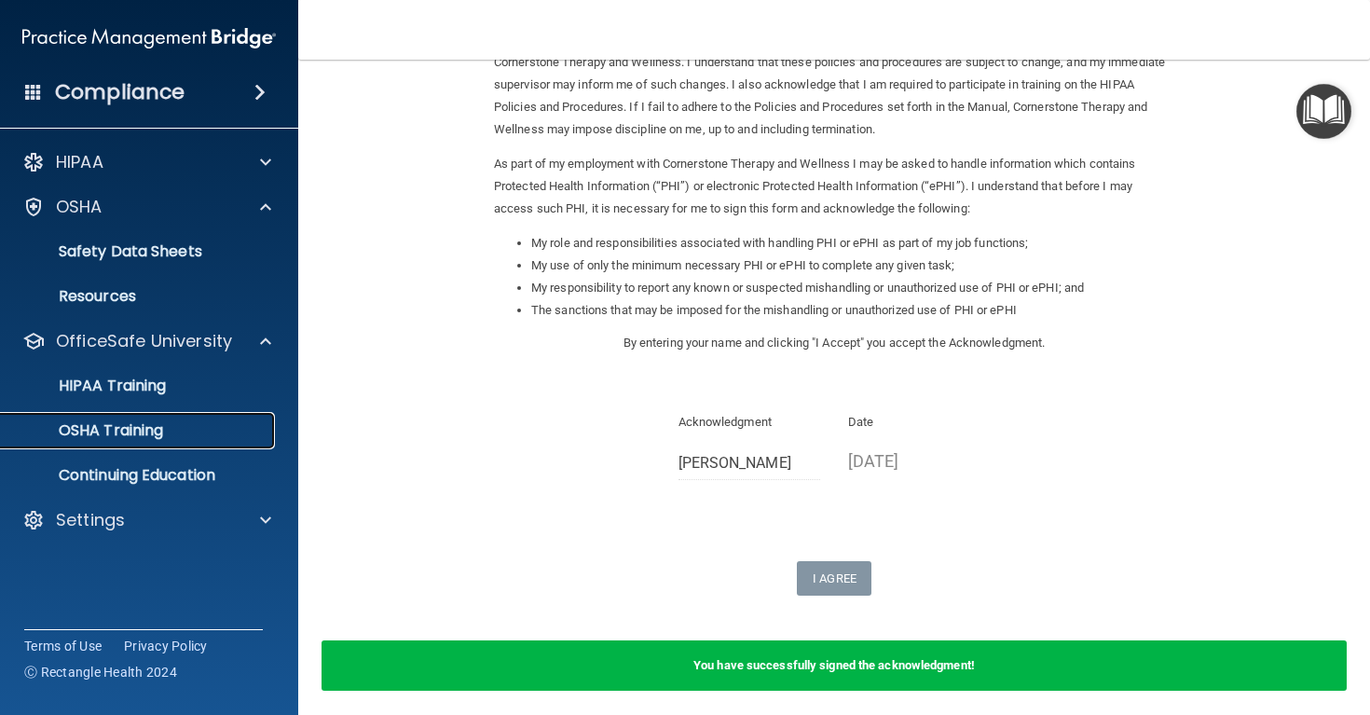
click at [95, 431] on p "OSHA Training" at bounding box center [87, 430] width 151 height 19
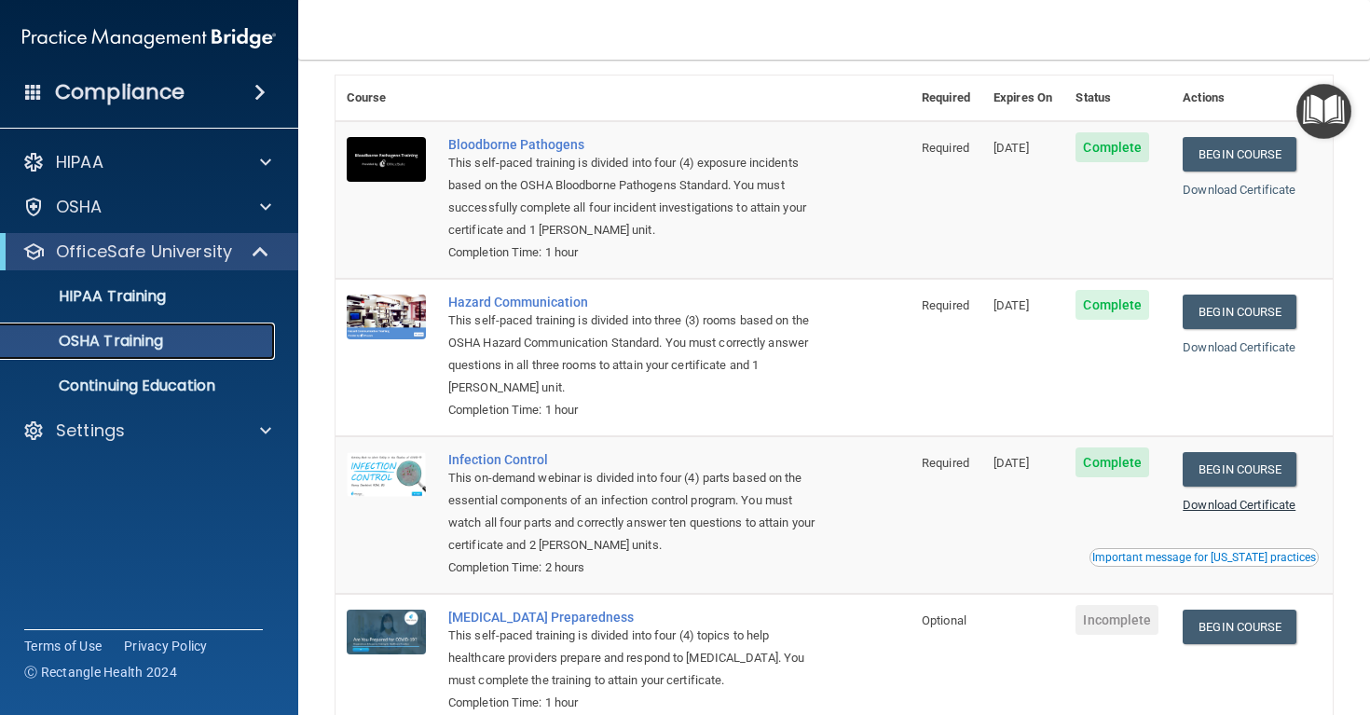
scroll to position [87, 0]
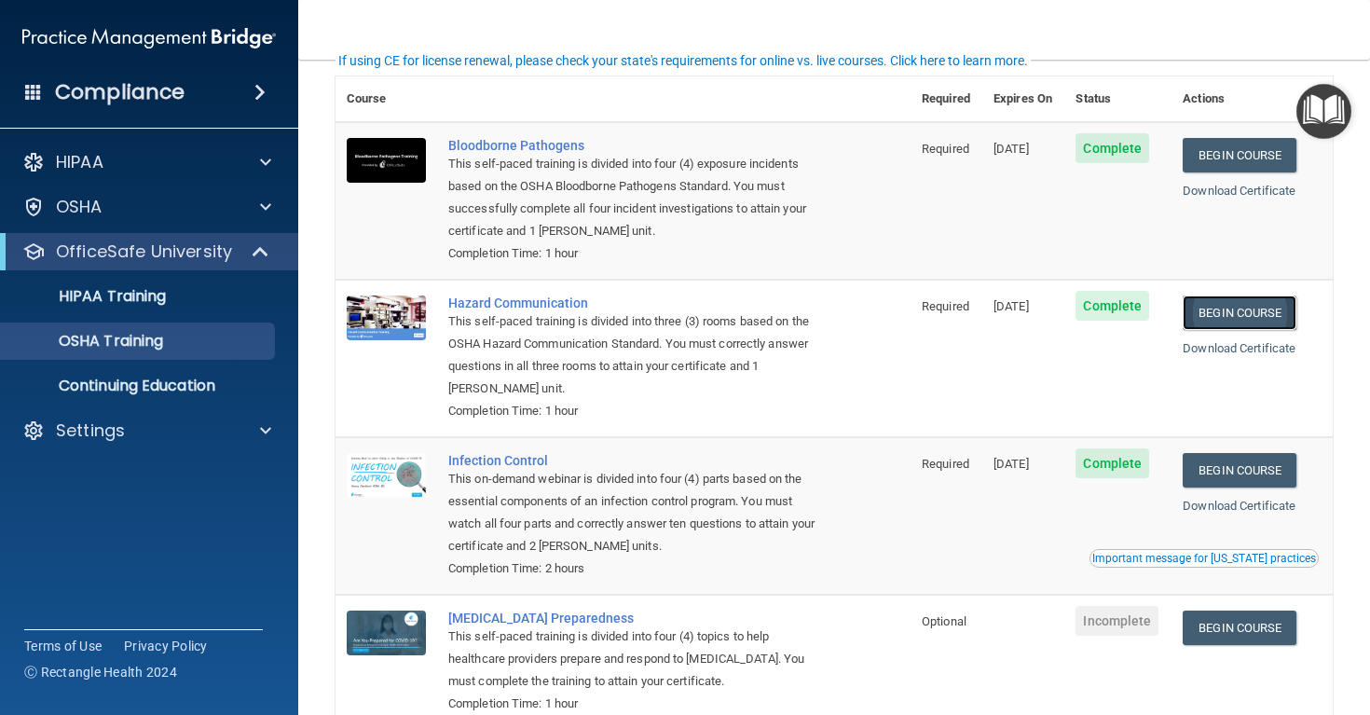
click at [1251, 324] on link "Begin Course" at bounding box center [1240, 312] width 114 height 34
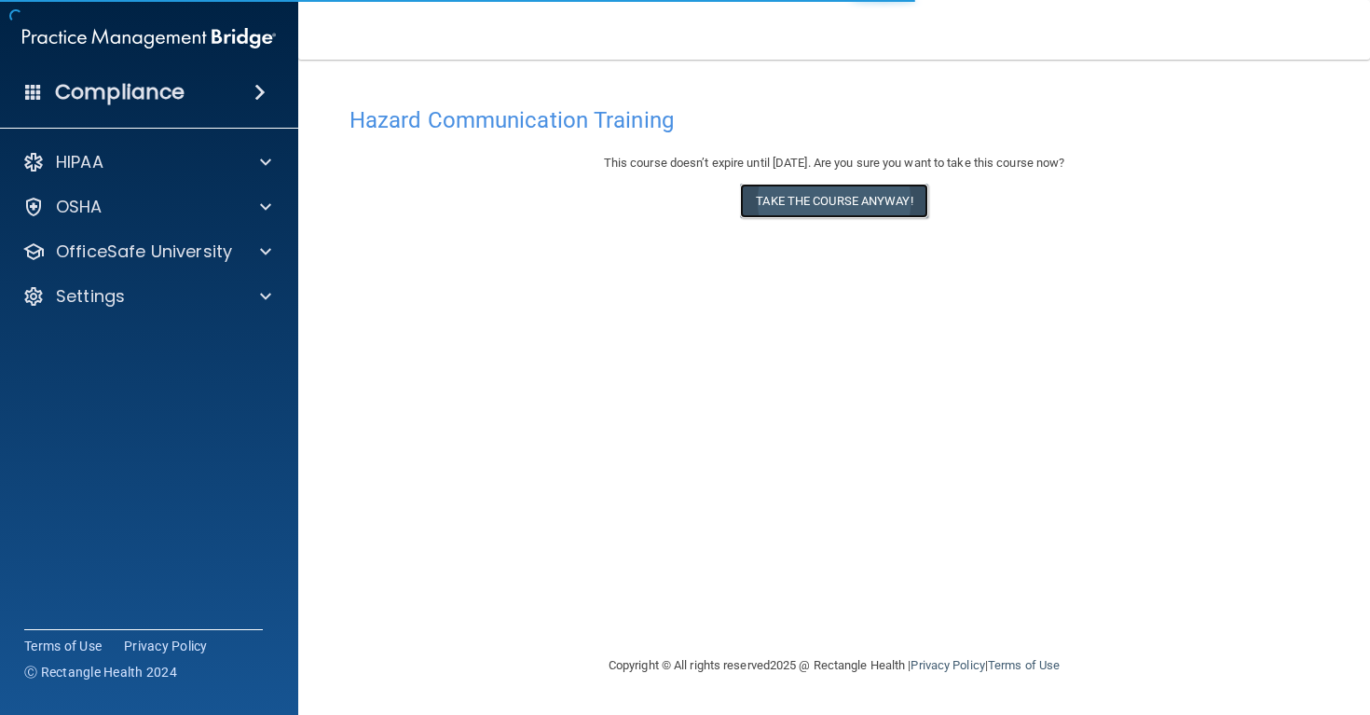
click at [852, 203] on button "Take the course anyway!" at bounding box center [833, 201] width 187 height 34
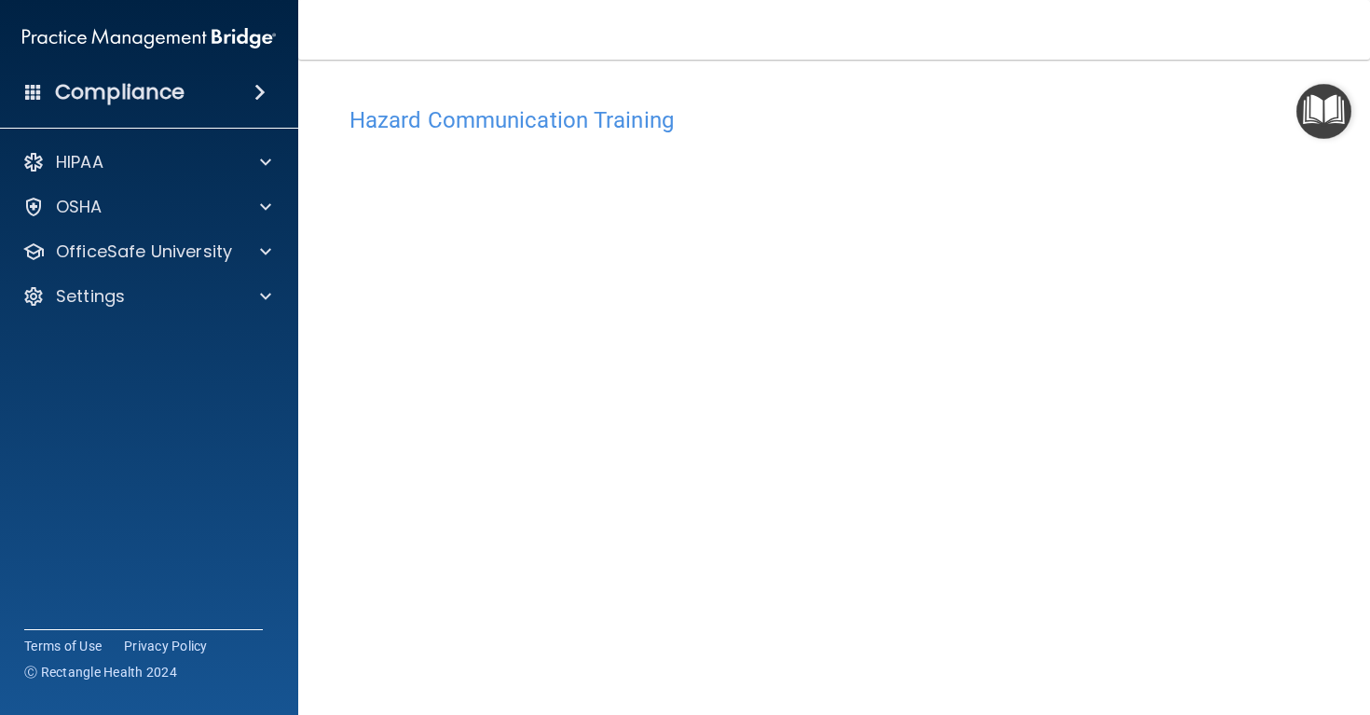
scroll to position [125, 0]
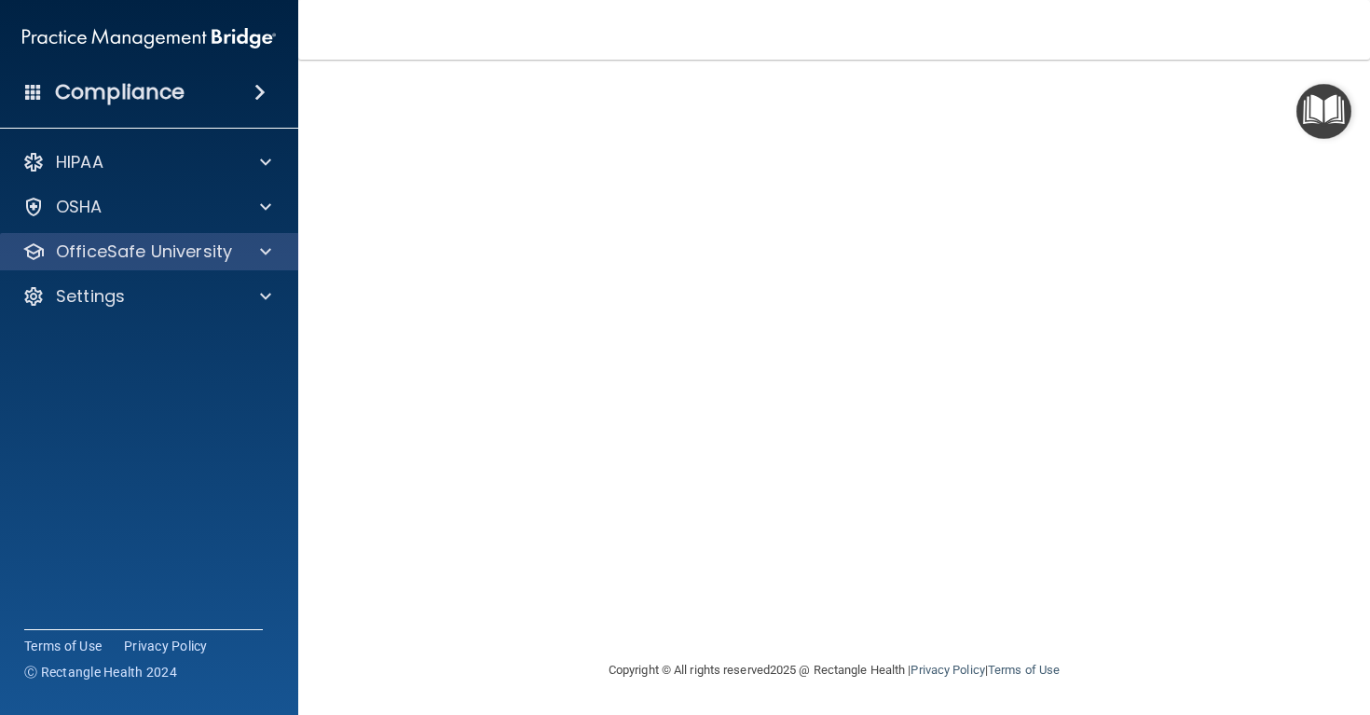
click at [114, 265] on div "OfficeSafe University" at bounding box center [149, 251] width 299 height 37
click at [251, 262] on div at bounding box center [262, 251] width 47 height 22
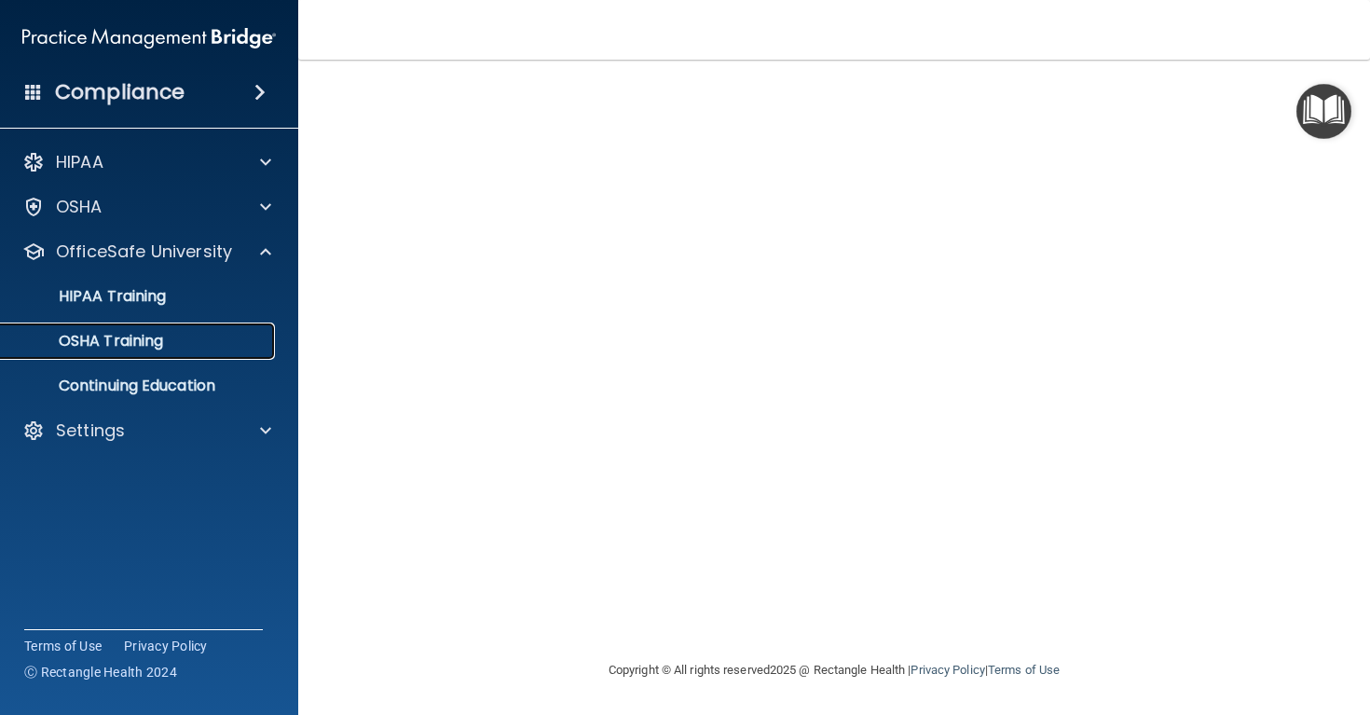
click at [117, 351] on link "OSHA Training" at bounding box center [128, 340] width 294 height 37
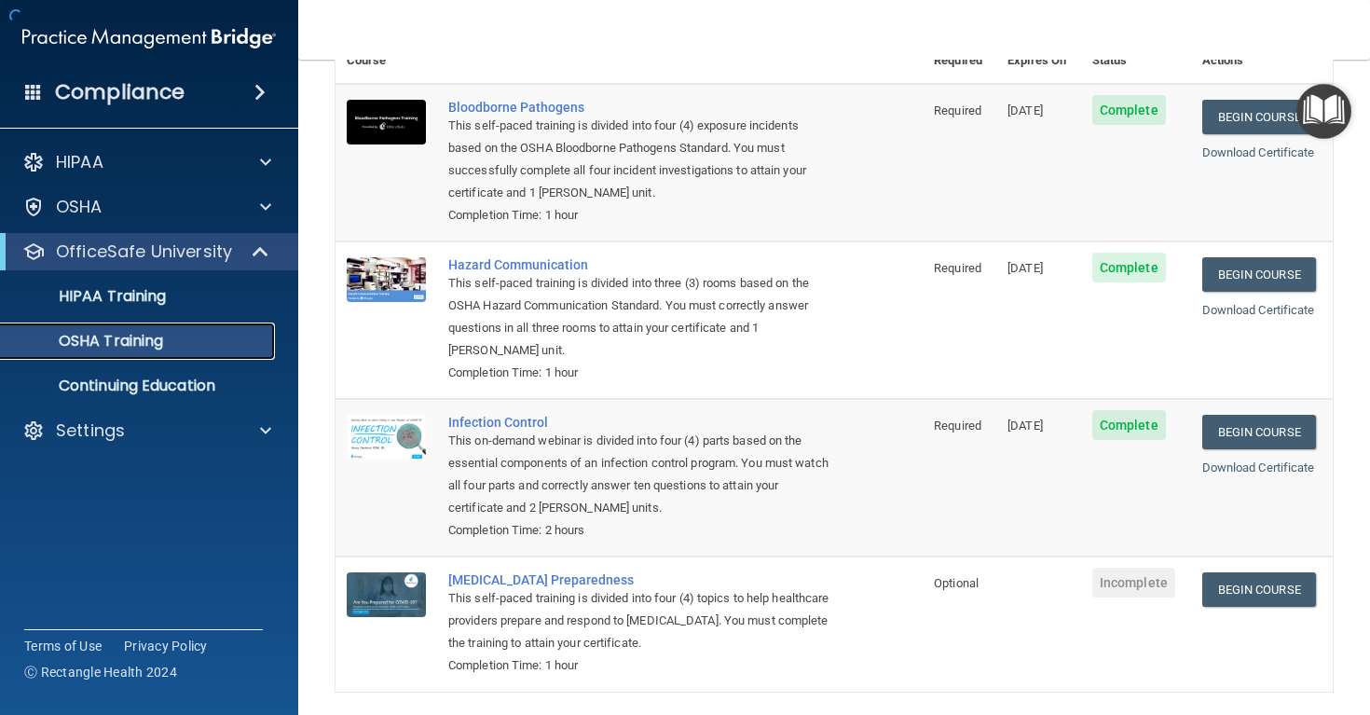
scroll to position [199, 0]
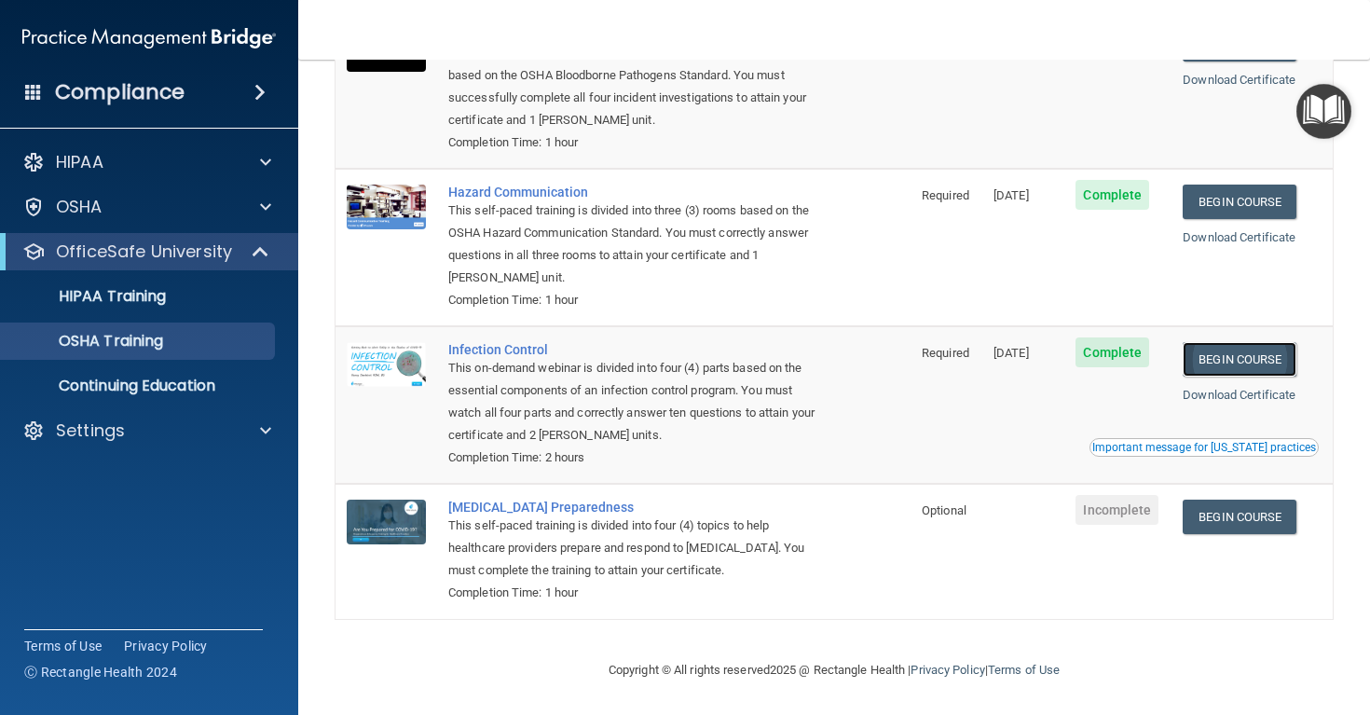
click at [1280, 358] on link "Begin Course" at bounding box center [1240, 359] width 114 height 34
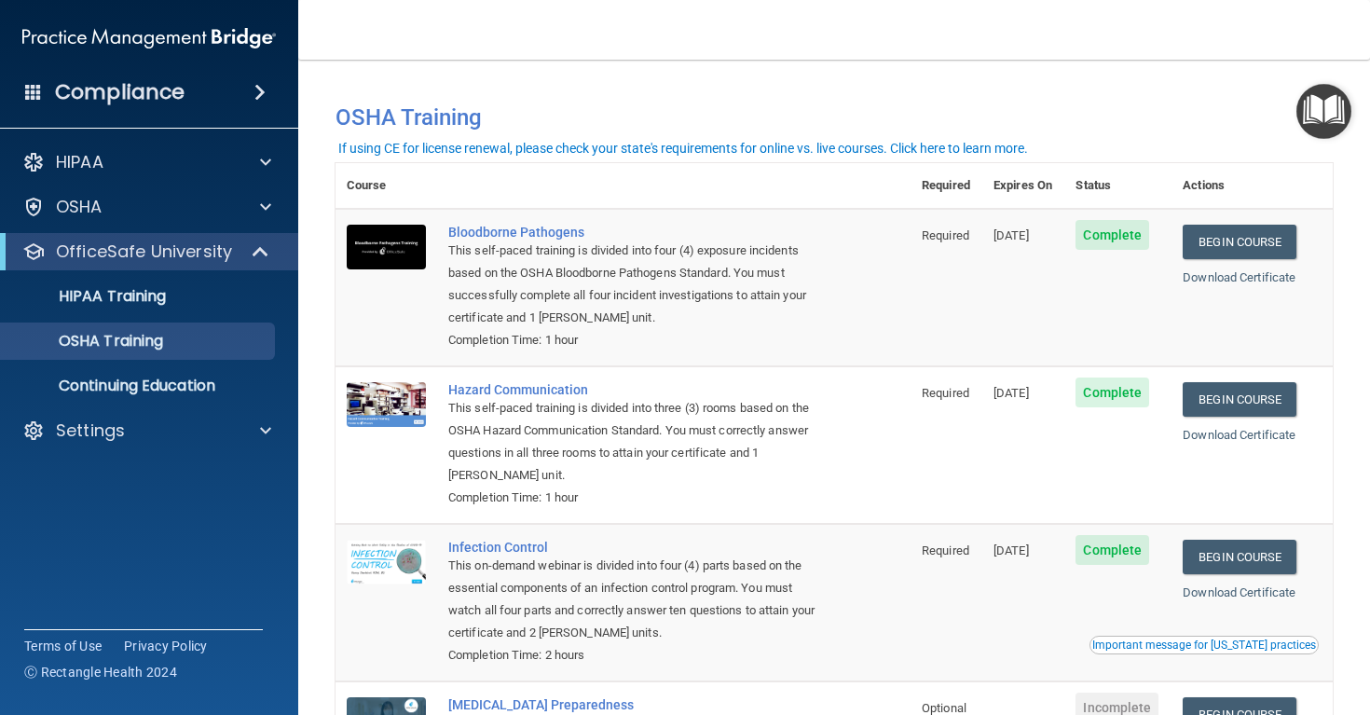
click at [1321, 128] on img "Open Resource Center" at bounding box center [1323, 111] width 55 height 55
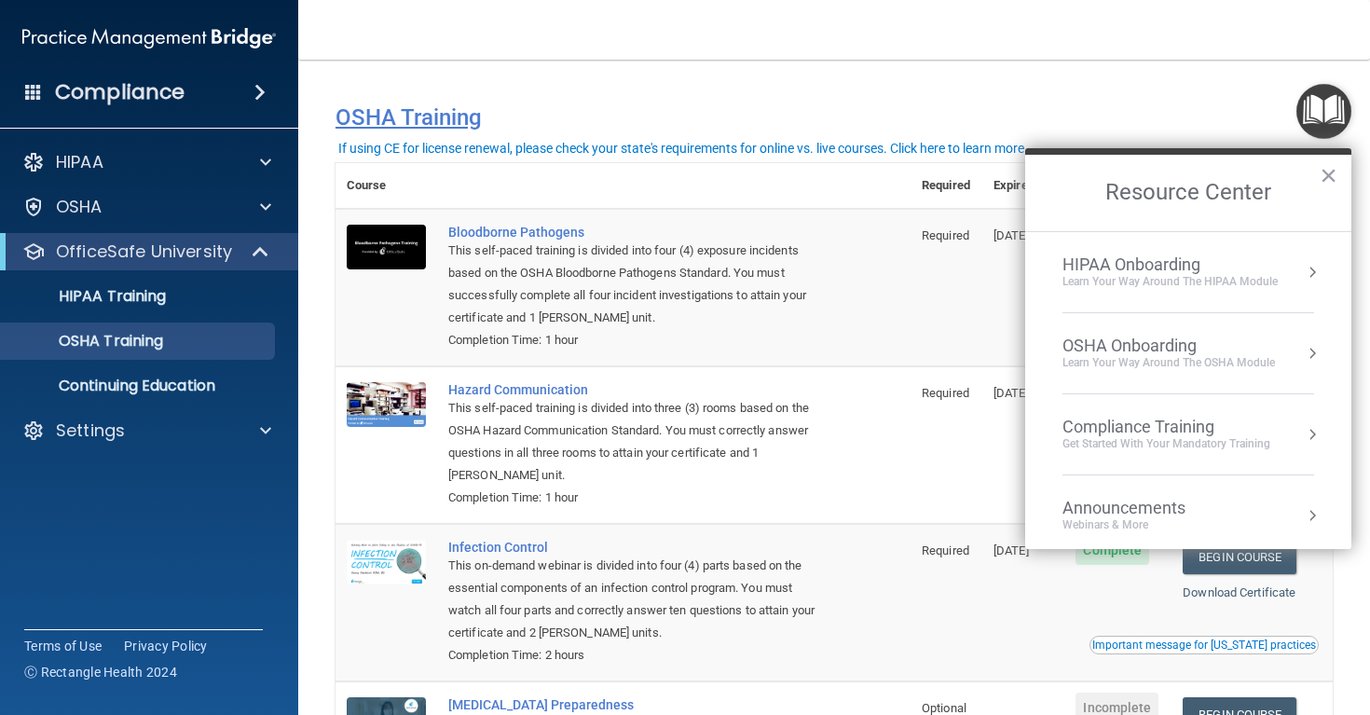
click at [900, 107] on h4 "OSHA Training" at bounding box center [833, 117] width 997 height 26
click at [1319, 183] on button "×" at bounding box center [1328, 175] width 18 height 30
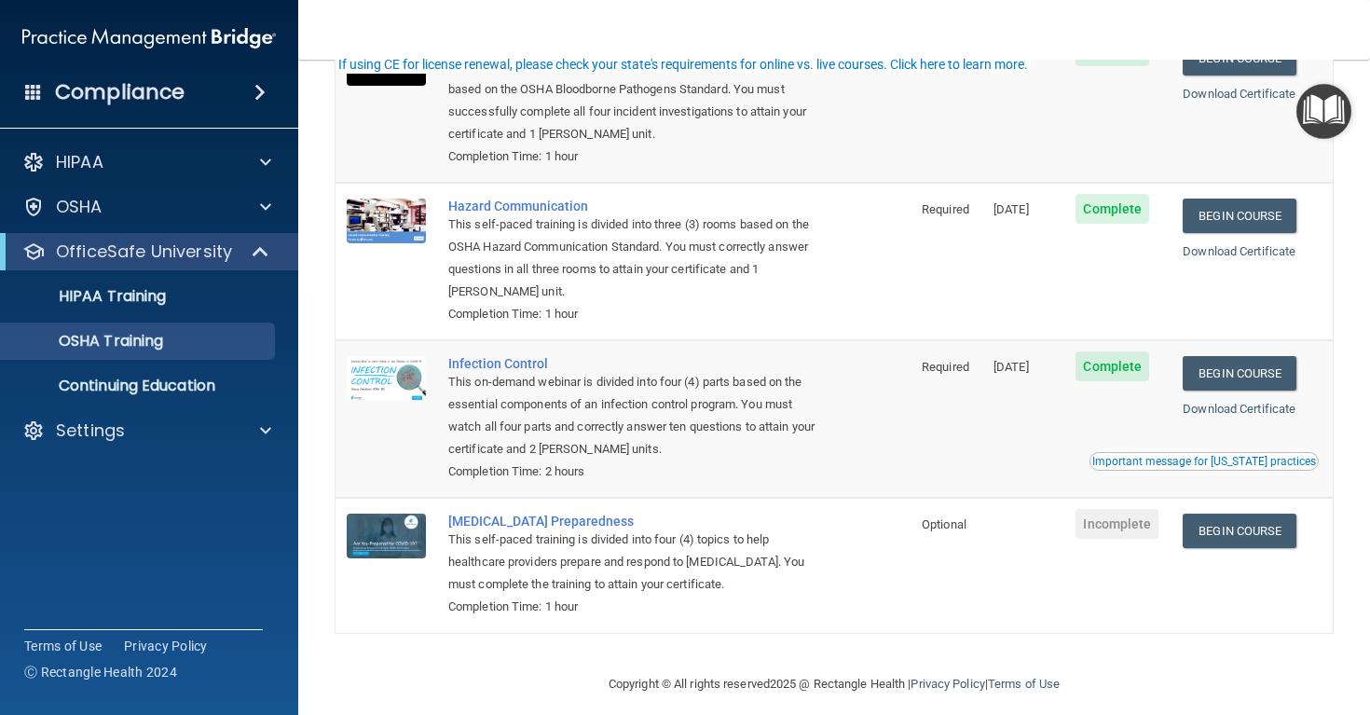
scroll to position [187, 0]
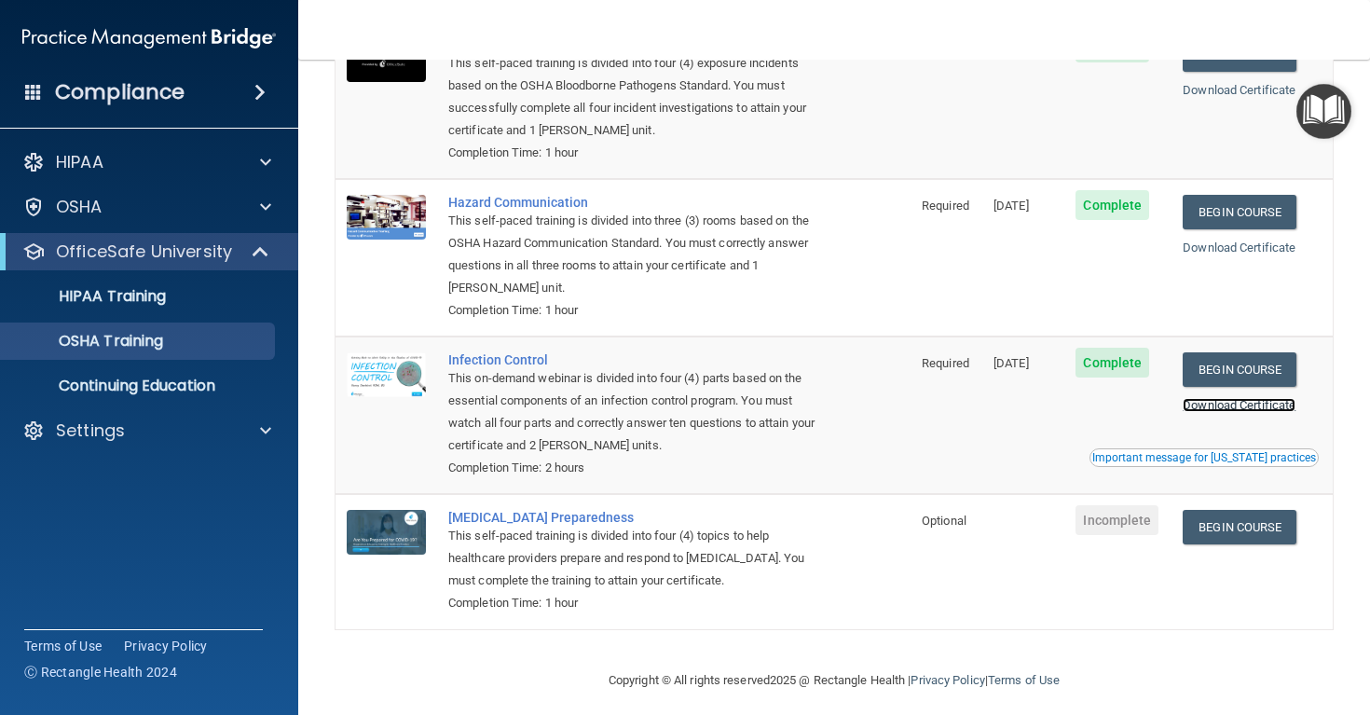
click at [1264, 406] on link "Download Certificate" at bounding box center [1239, 405] width 113 height 14
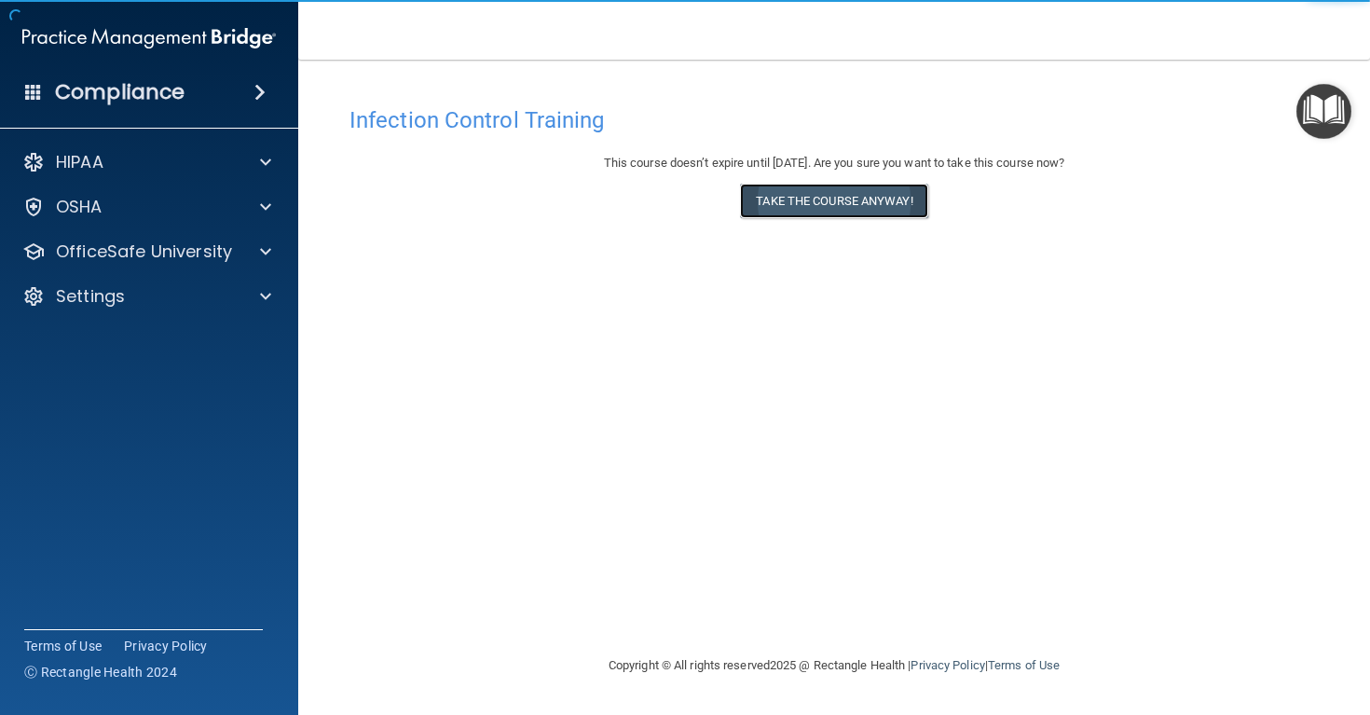
click at [794, 203] on button "Take the course anyway!" at bounding box center [833, 201] width 187 height 34
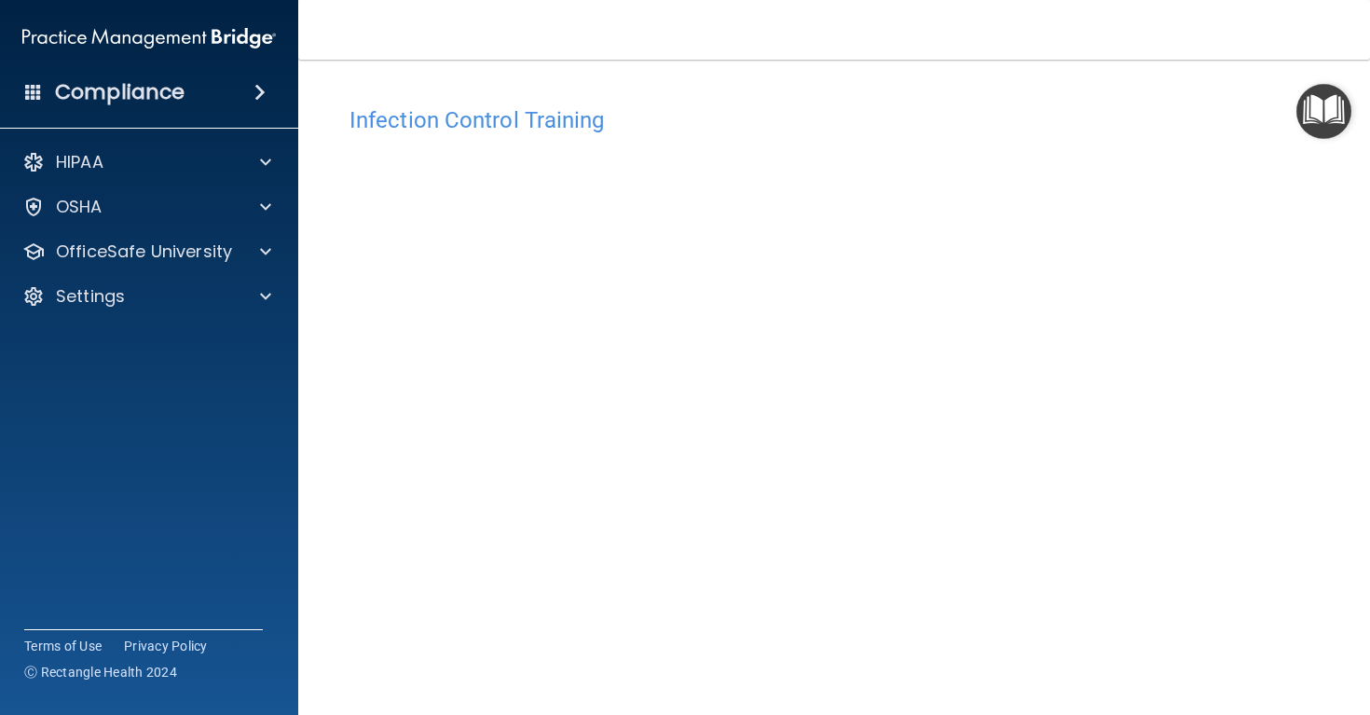
scroll to position [83, 0]
